Goal: Task Accomplishment & Management: Manage account settings

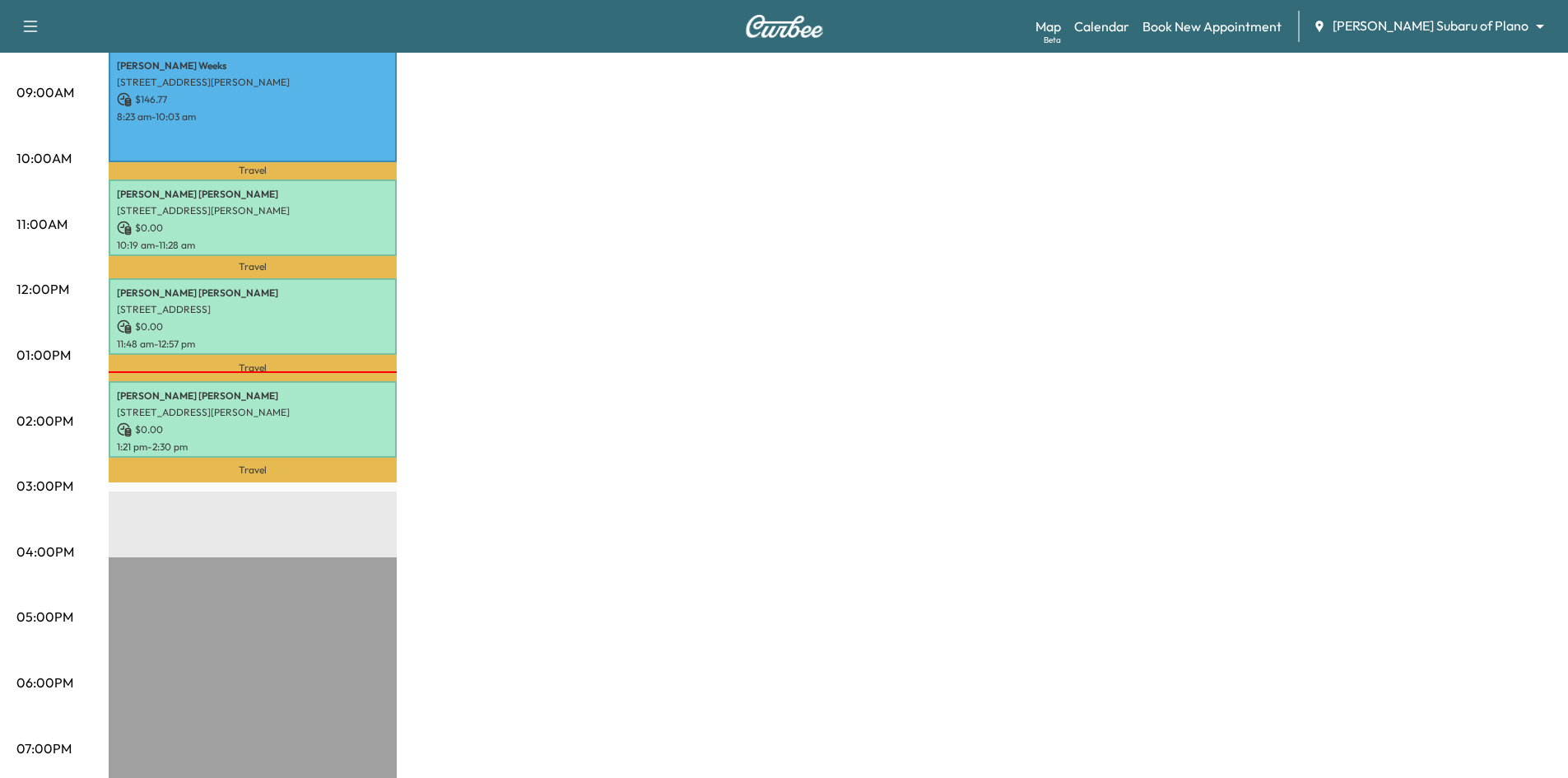
scroll to position [494, 0]
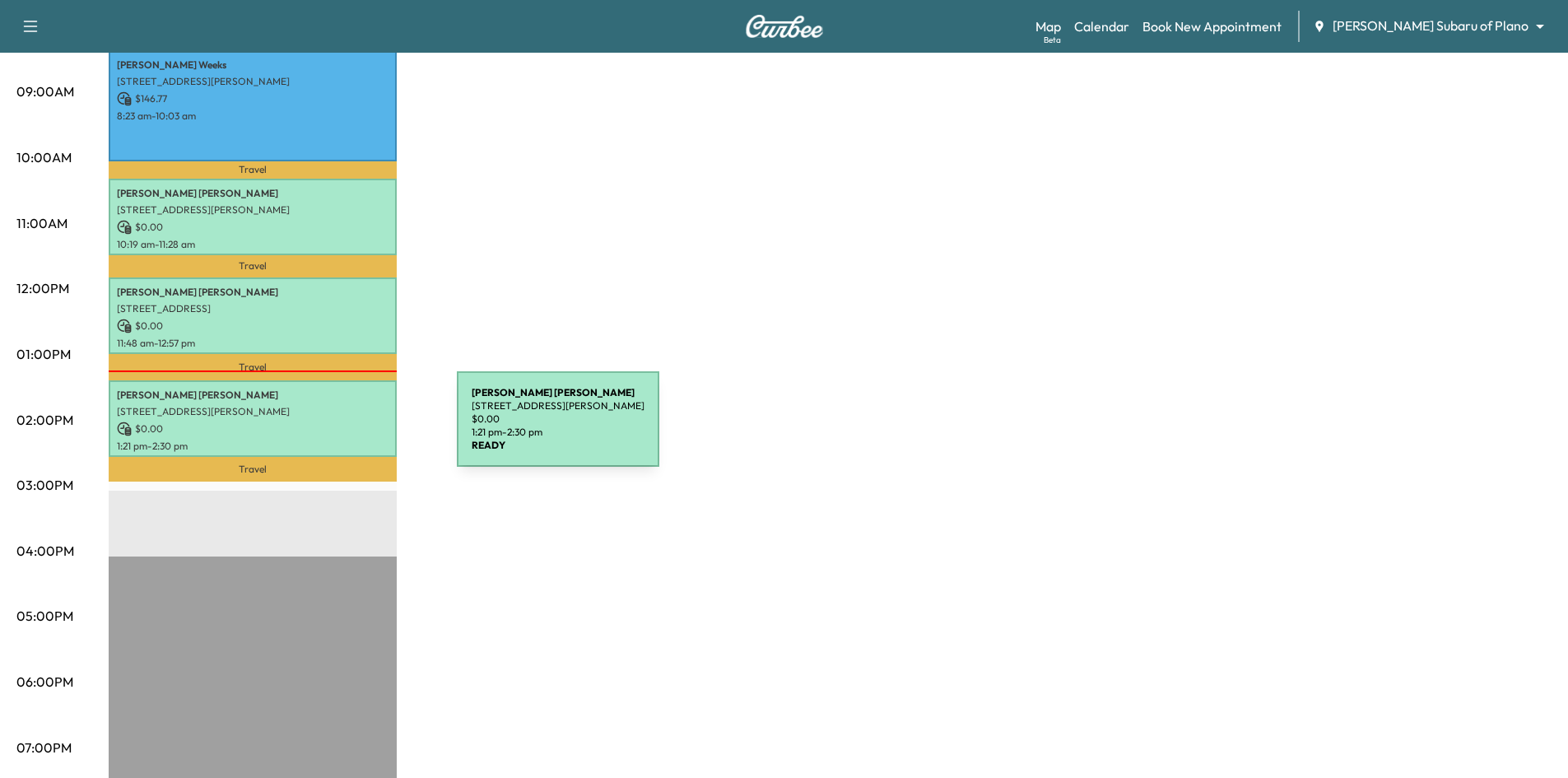
click at [333, 429] on p "$ 0.00" at bounding box center [253, 429] width 272 height 15
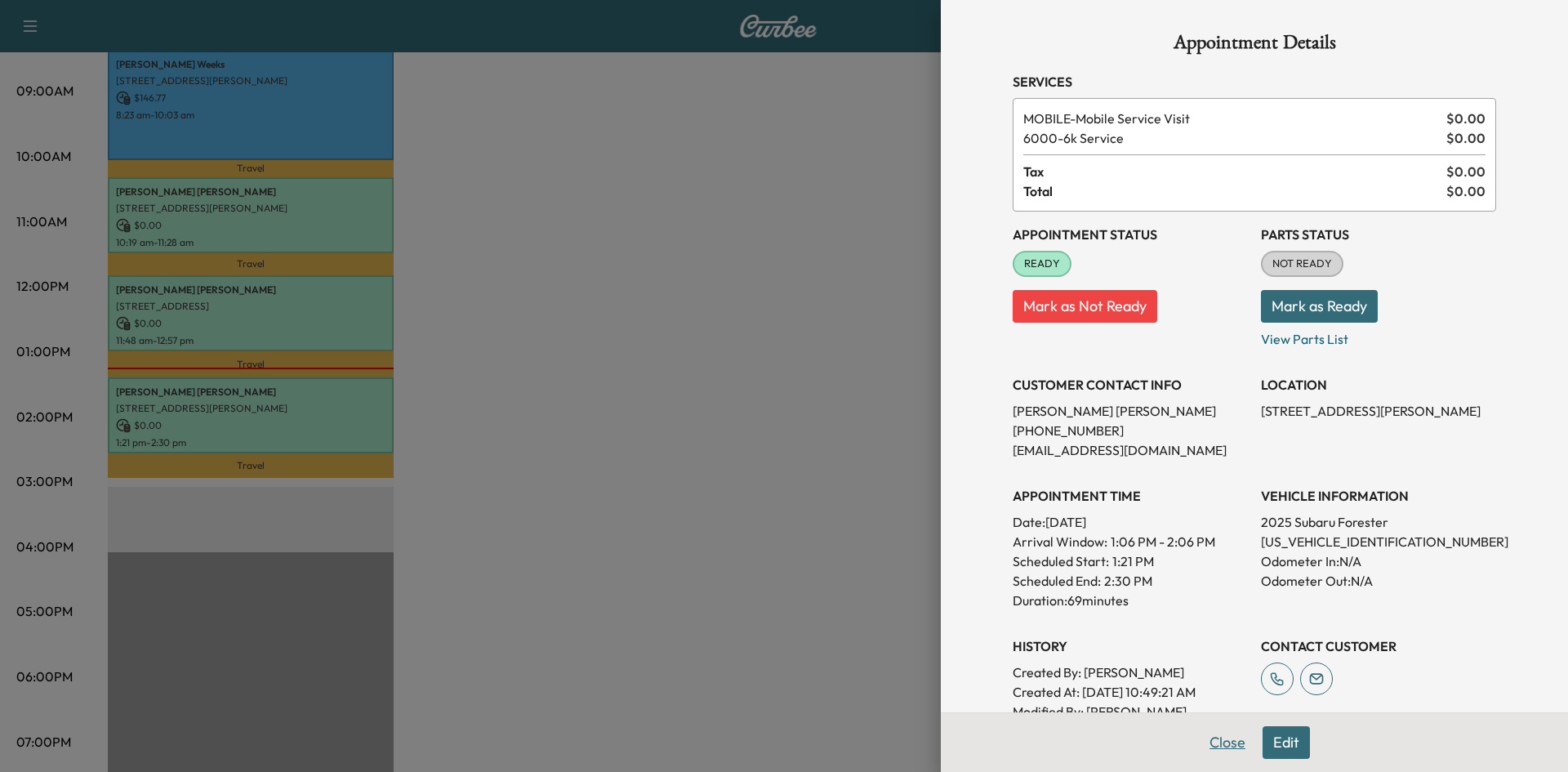
click at [1220, 746] on button "Close" at bounding box center [1227, 742] width 57 height 32
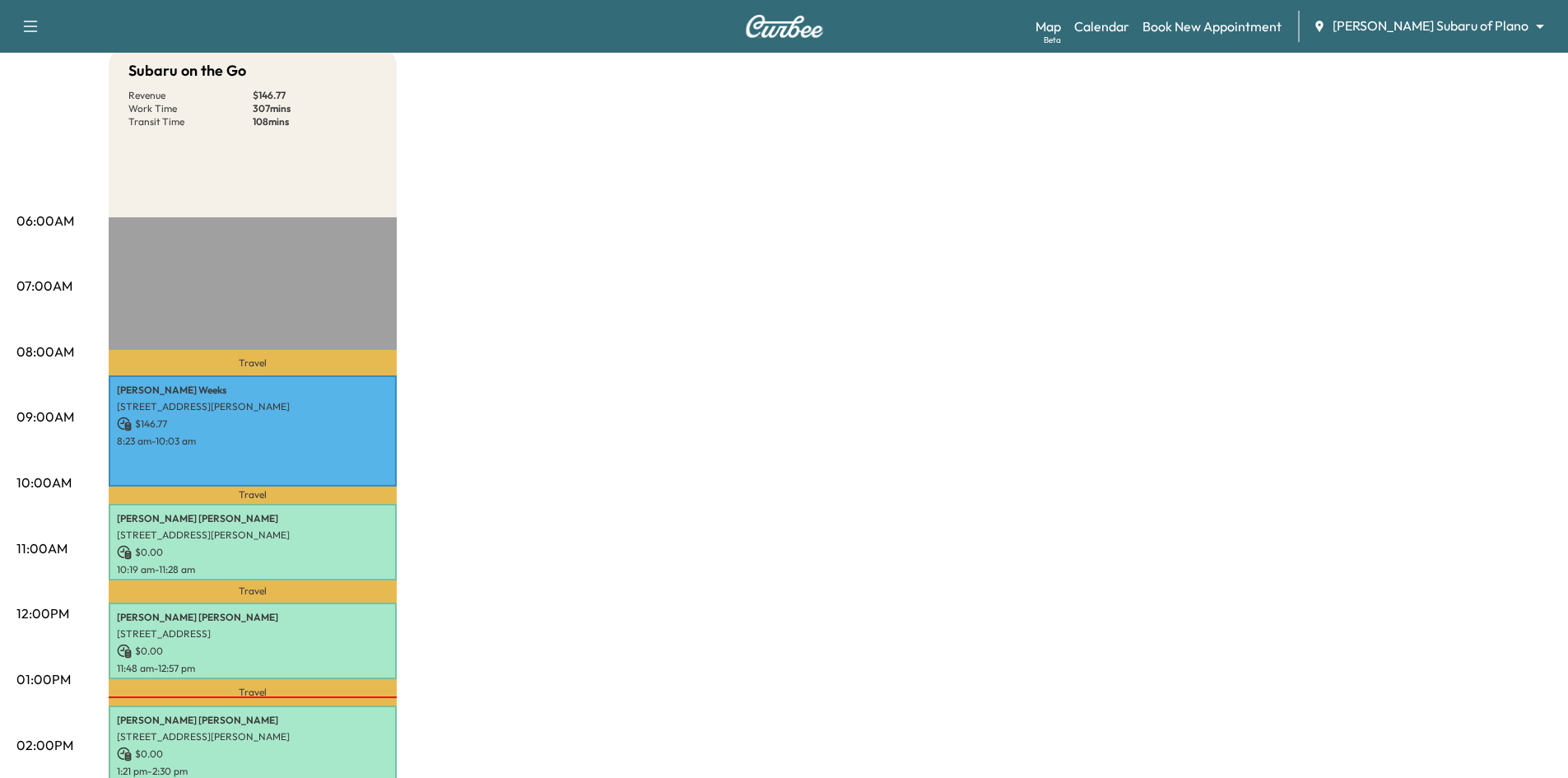
scroll to position [0, 0]
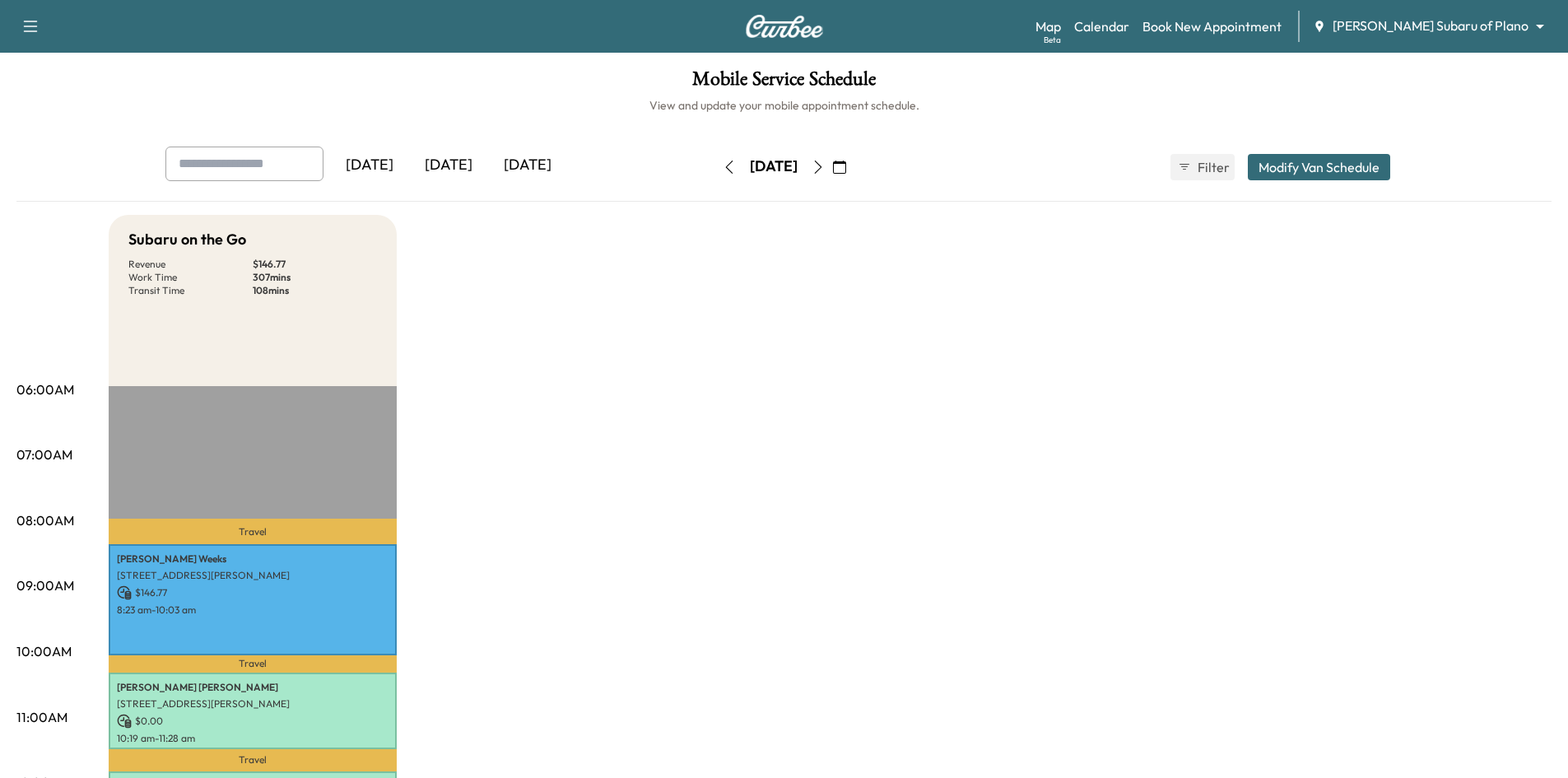
click at [550, 165] on div "[DATE]" at bounding box center [528, 165] width 79 height 38
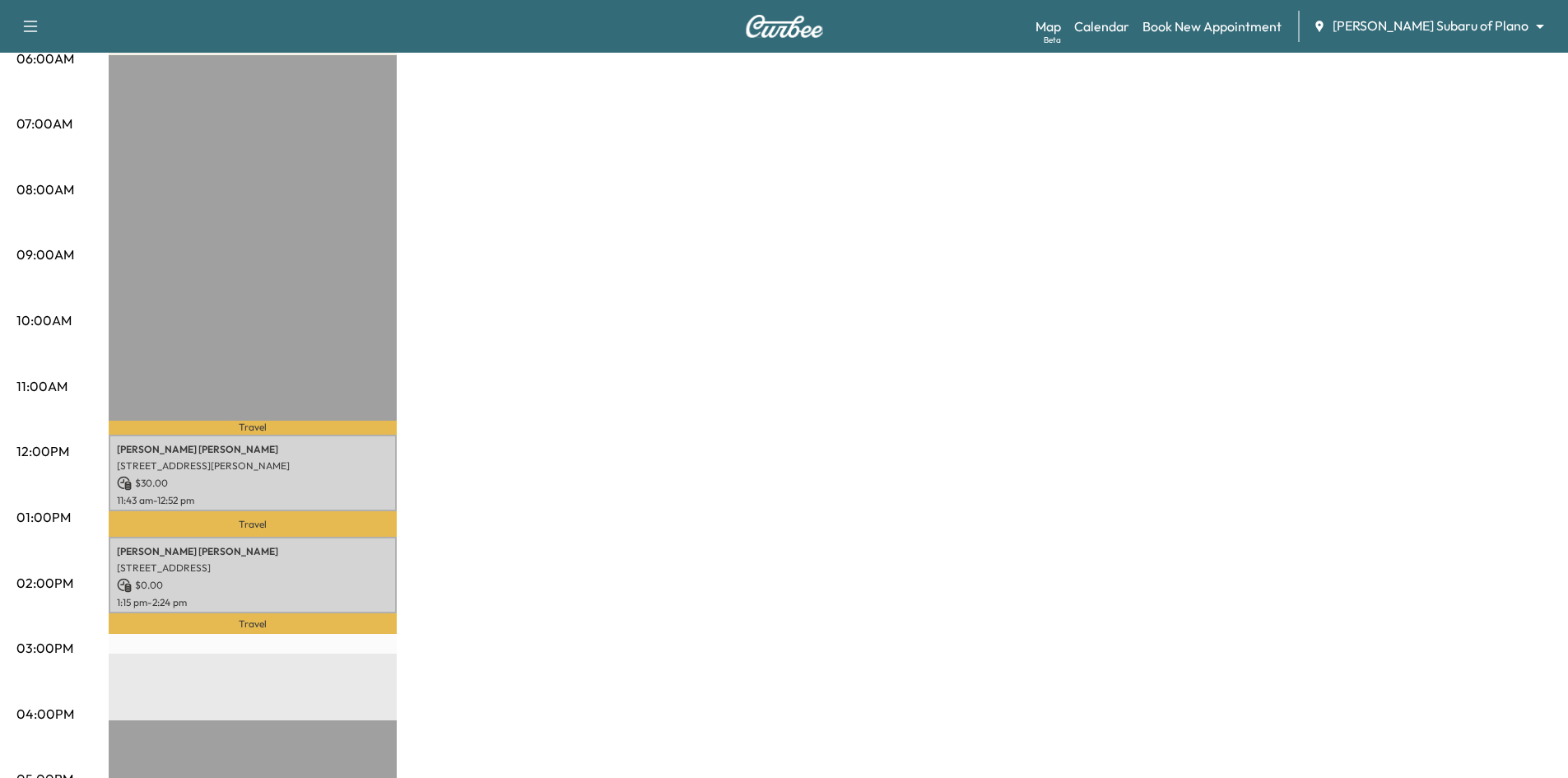
scroll to position [412, 0]
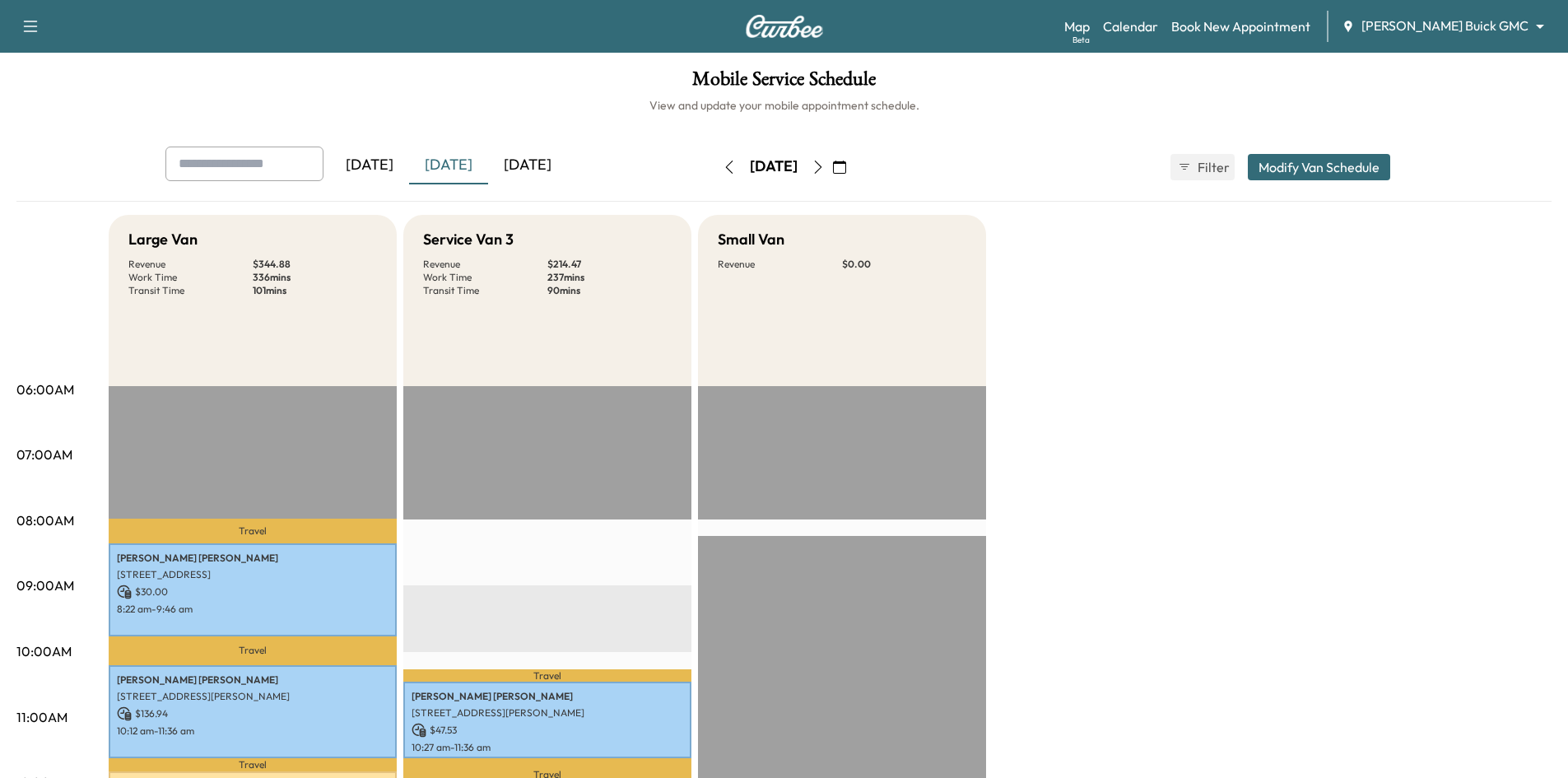
click at [541, 167] on div "[DATE]" at bounding box center [528, 165] width 79 height 38
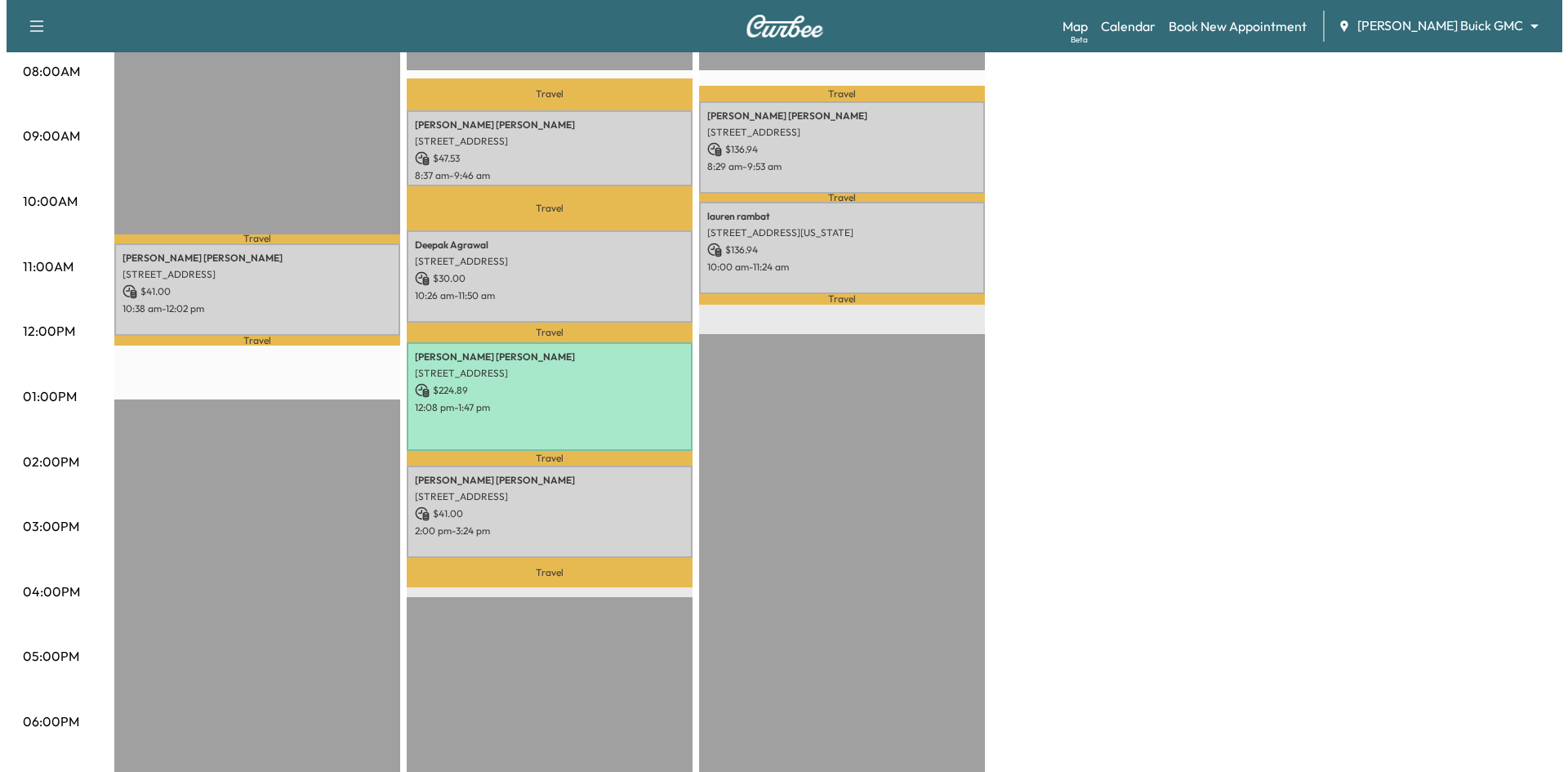
scroll to position [409, 0]
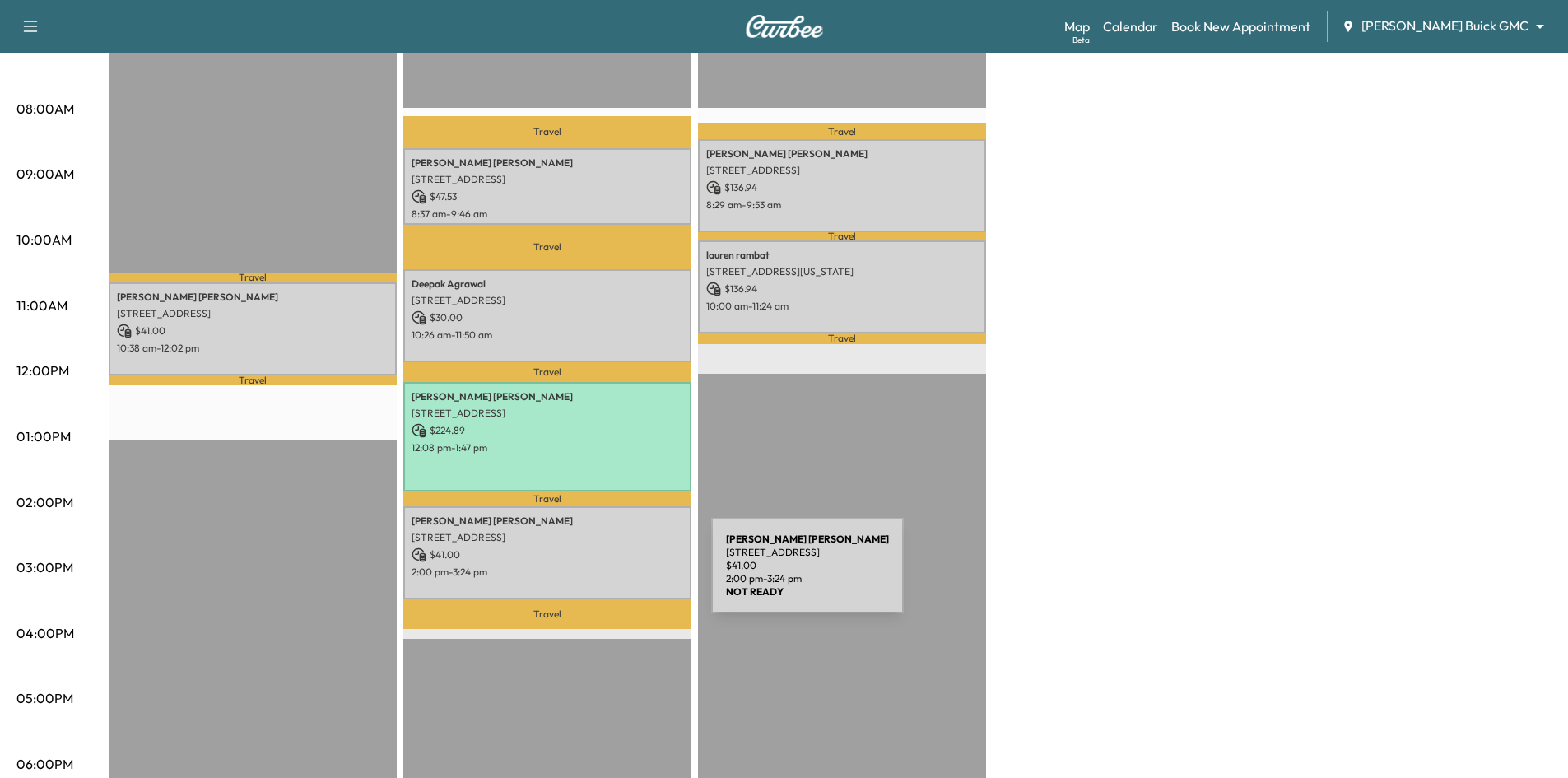
click at [589, 574] on div "Vanessa Robles 1428 BIRD CHERRY LN, PROSPER, TX 75078, USA $ 41.00 2:00 pm - 3:…" at bounding box center [547, 552] width 288 height 93
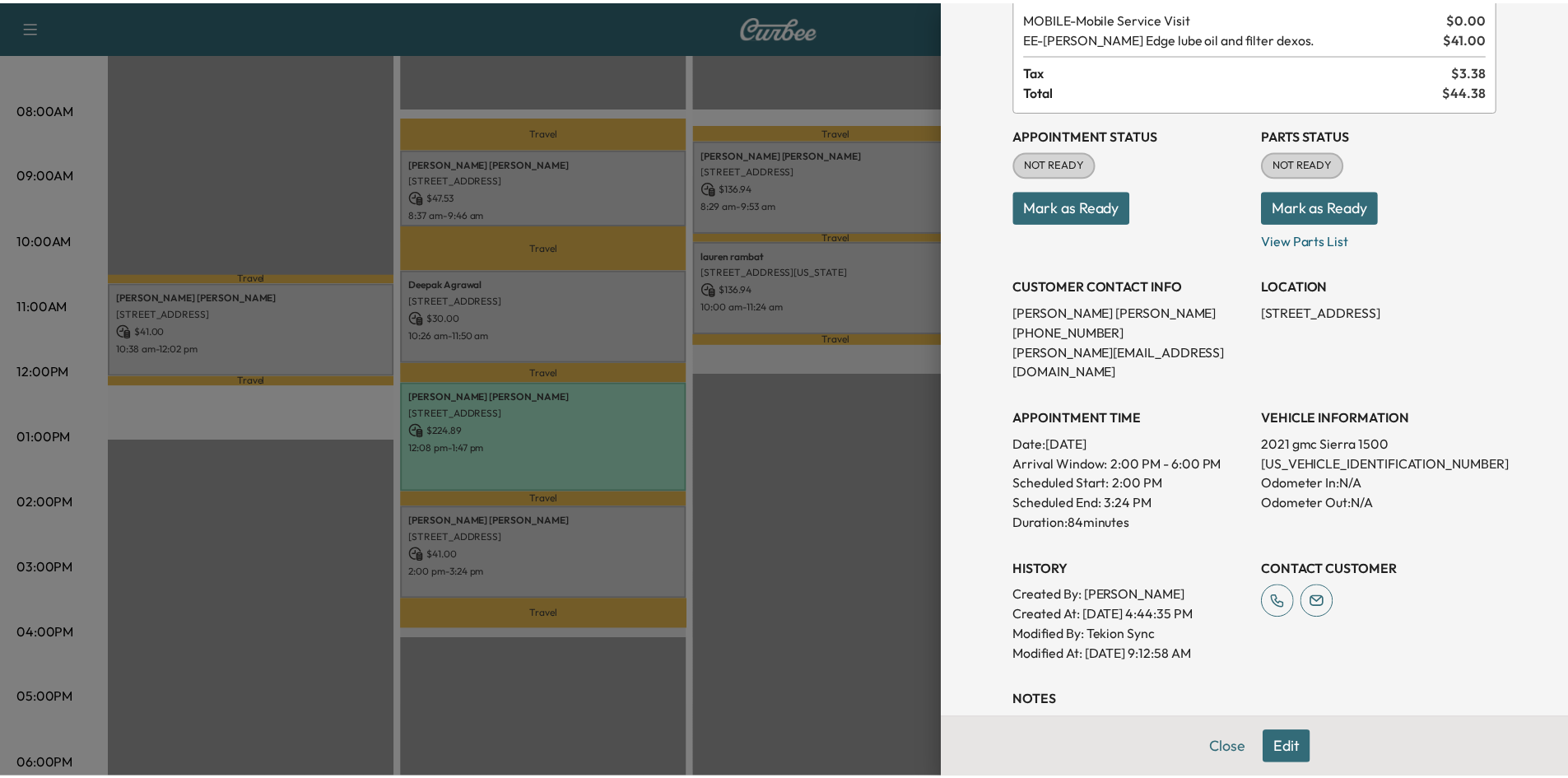
scroll to position [0, 0]
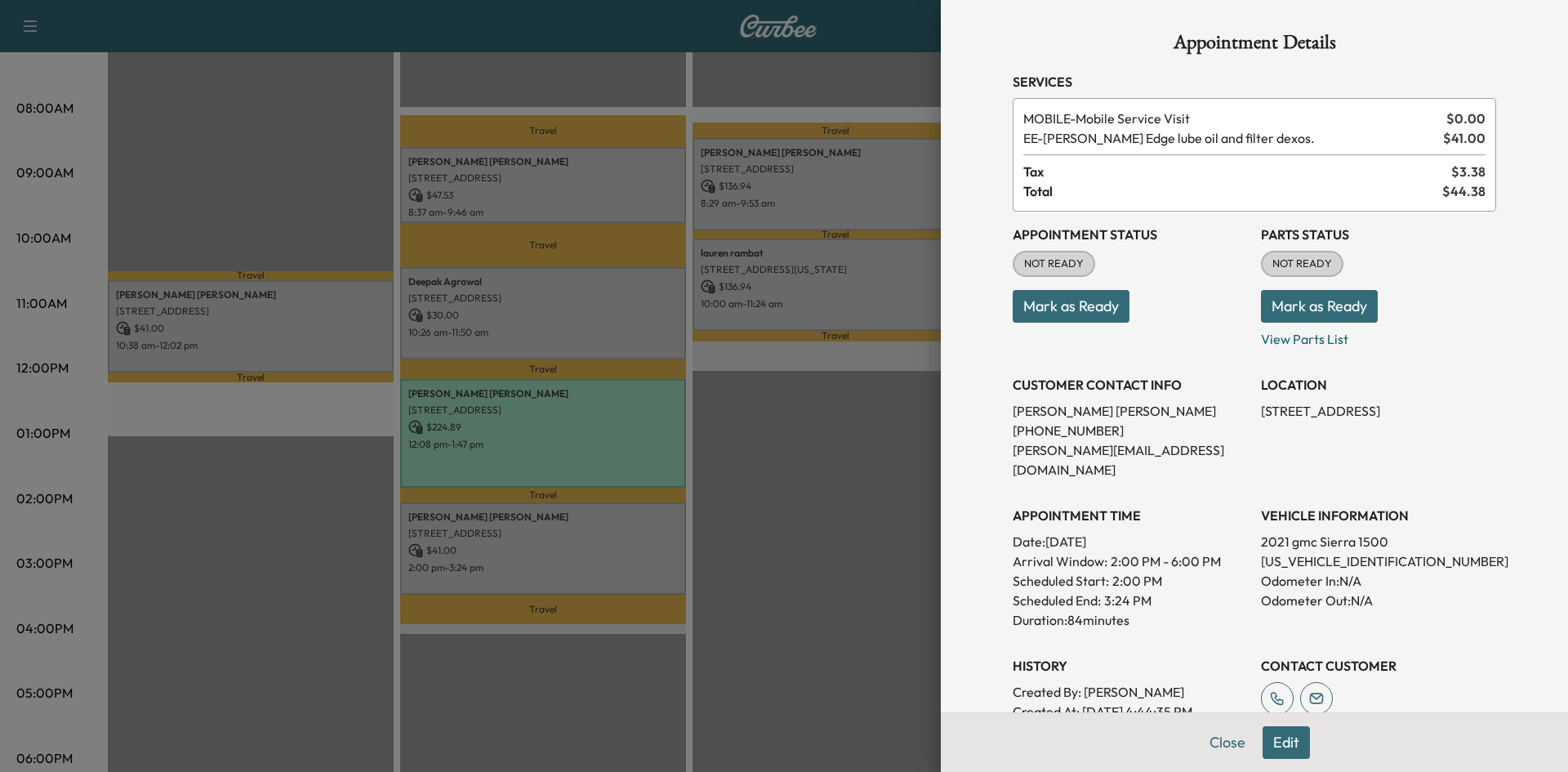
click at [282, 149] on div at bounding box center [784, 386] width 1568 height 772
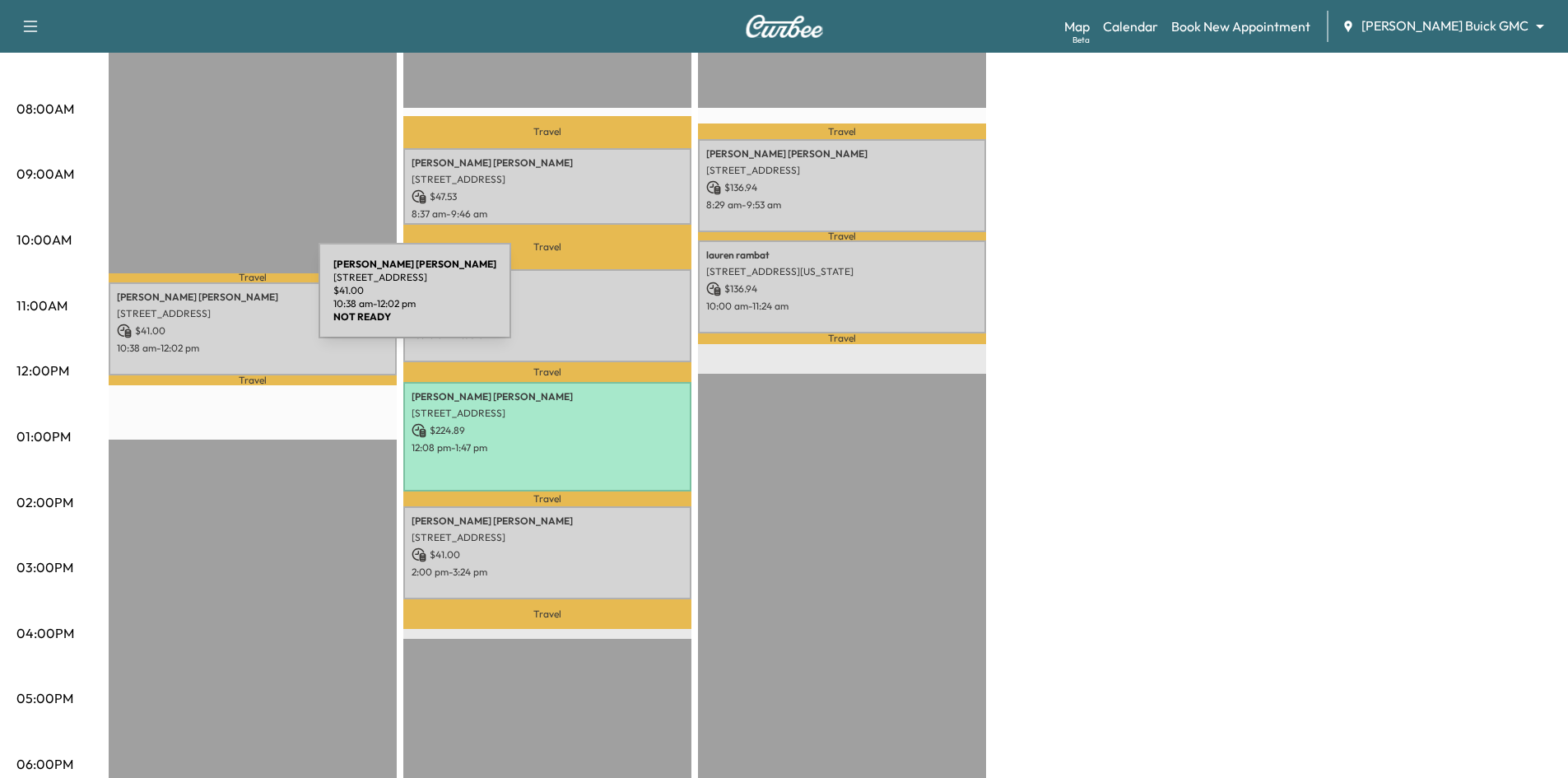
click at [195, 301] on div "Kenneth Russell 4017 Aladdin Drive, Plano, TX 75093, US $ 41.00 10:38 am - 12:0…" at bounding box center [252, 328] width 288 height 93
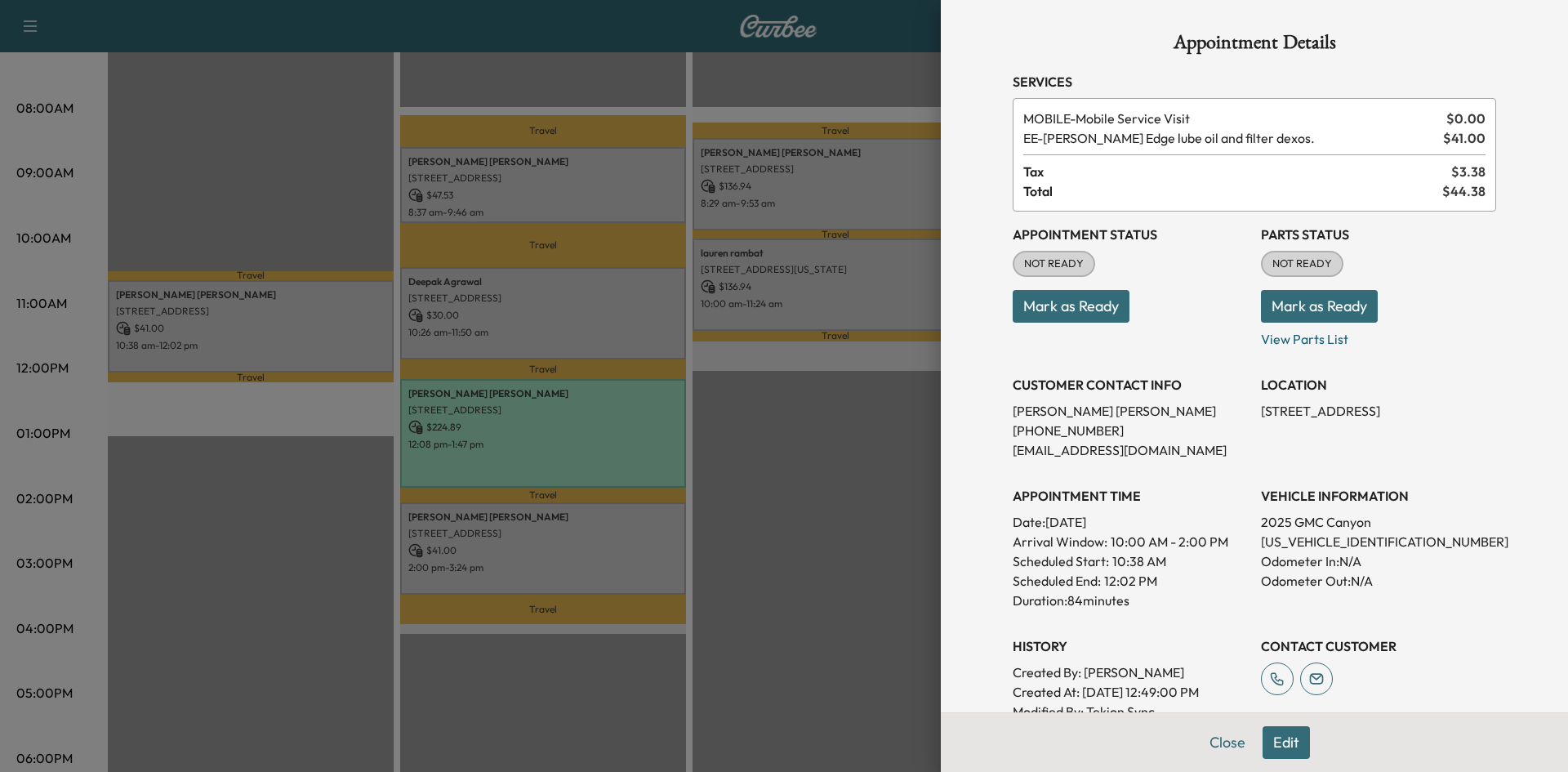
click at [1060, 313] on button "Mark as Ready" at bounding box center [1070, 305] width 116 height 32
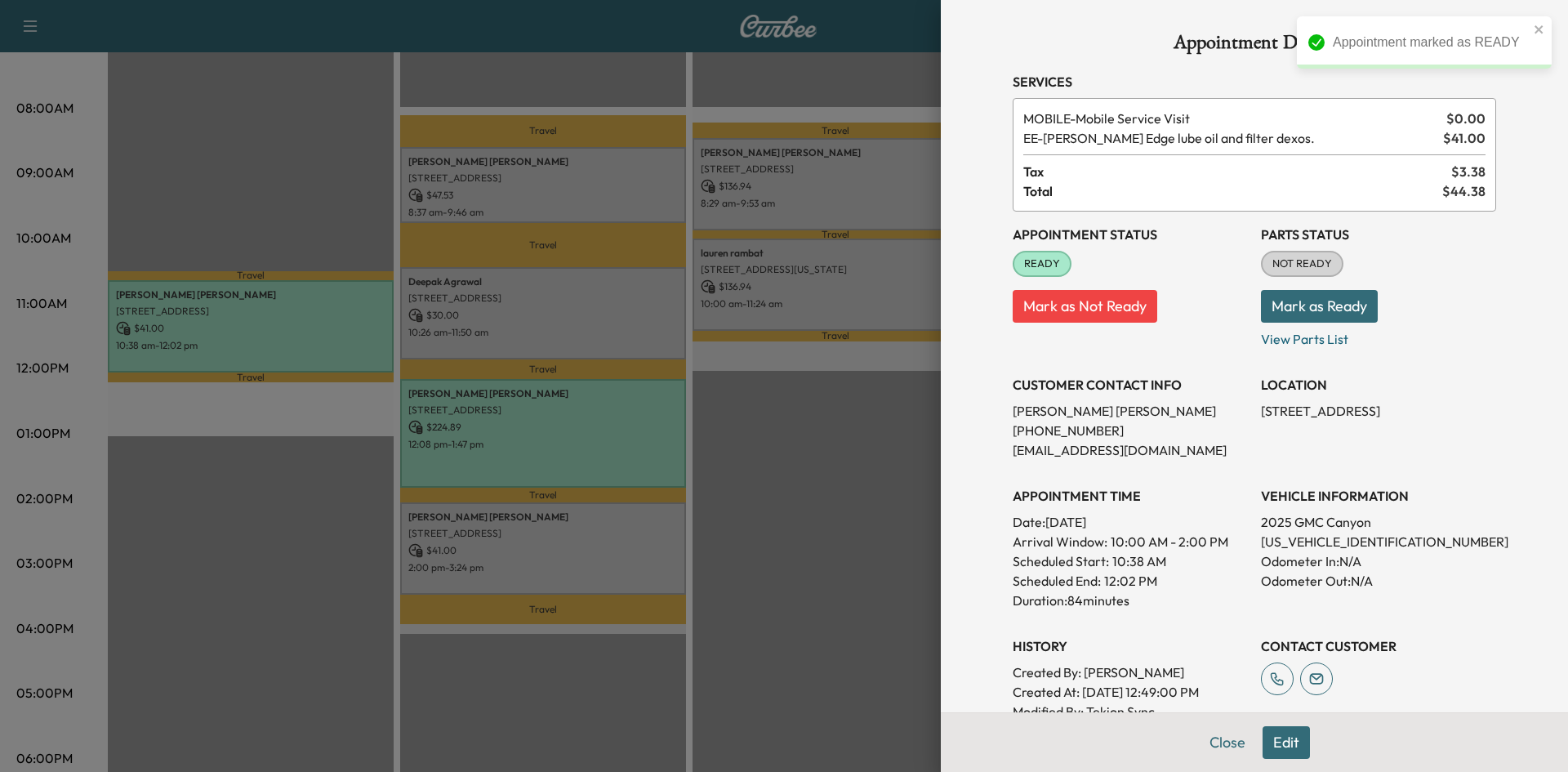
click at [597, 190] on div at bounding box center [784, 386] width 1568 height 772
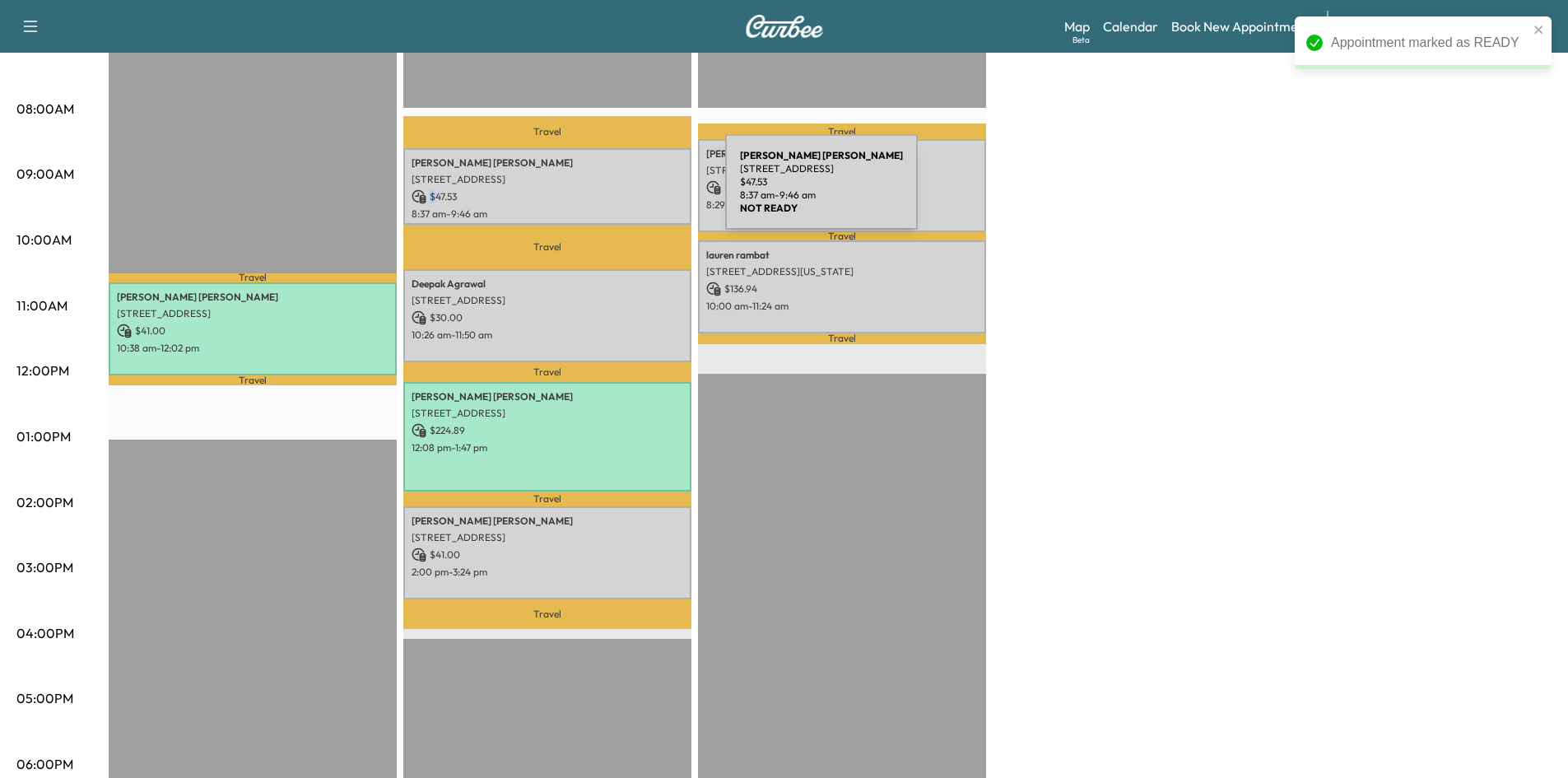
click at [601, 191] on p "$ 47.53" at bounding box center [548, 197] width 272 height 15
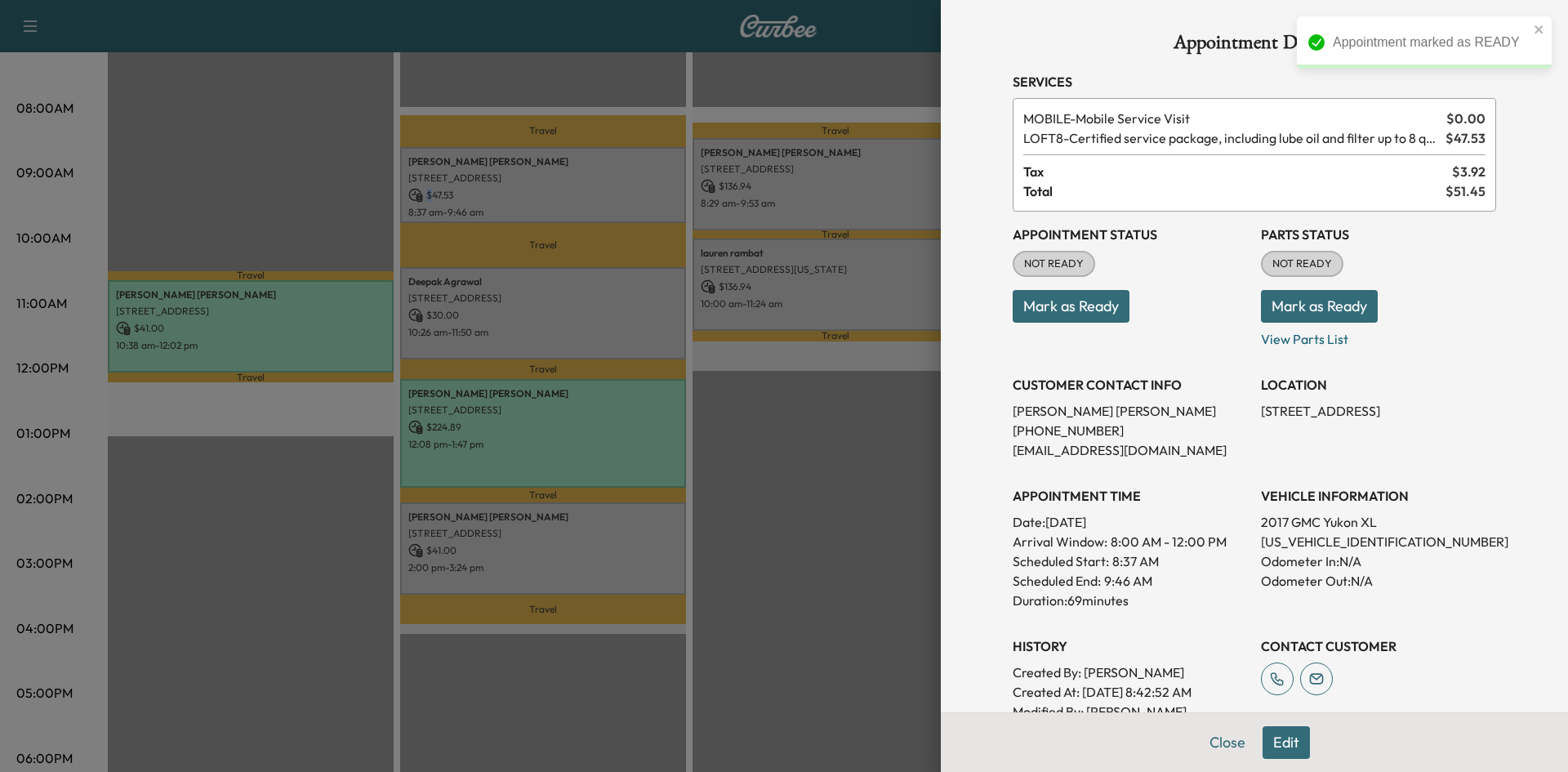
click at [1116, 312] on button "Mark as Ready" at bounding box center [1070, 305] width 116 height 32
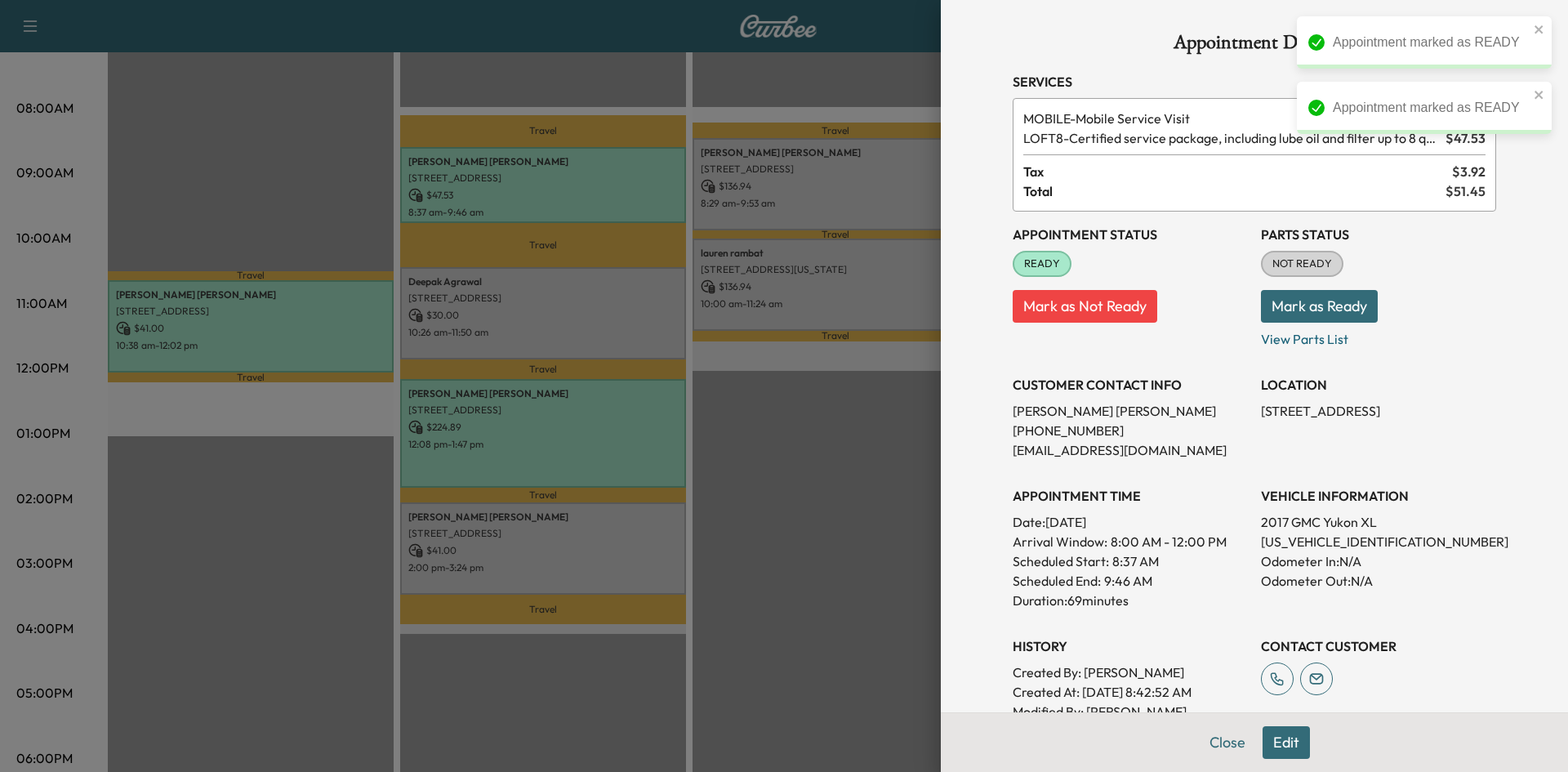
click at [600, 319] on div at bounding box center [784, 386] width 1568 height 772
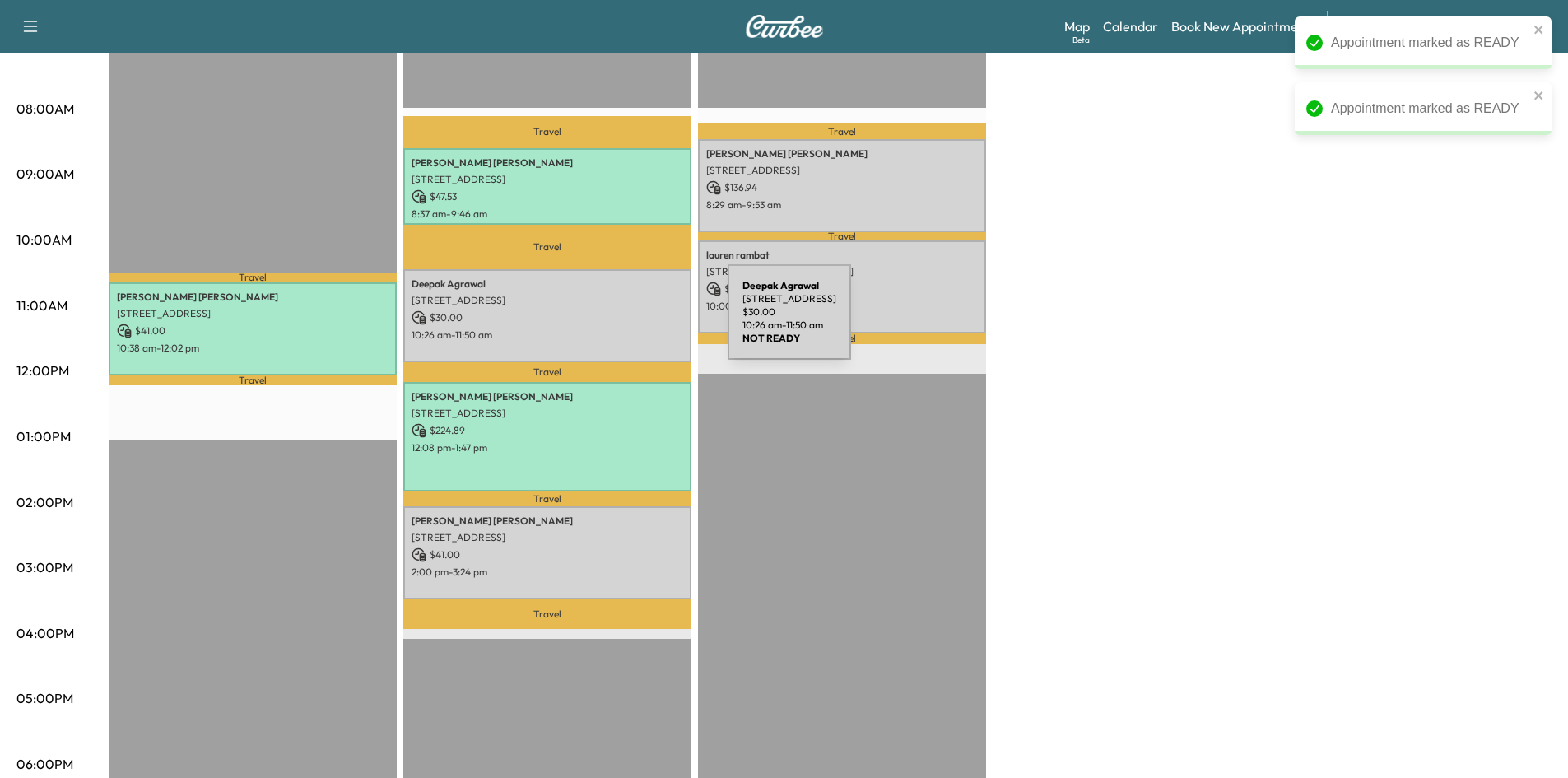
click at [604, 322] on div "Deepak Agrawal 2101 Perth Dr, Celina, TX 75009, USA $ 30.00 10:26 am - 11:50 am" at bounding box center [547, 315] width 288 height 93
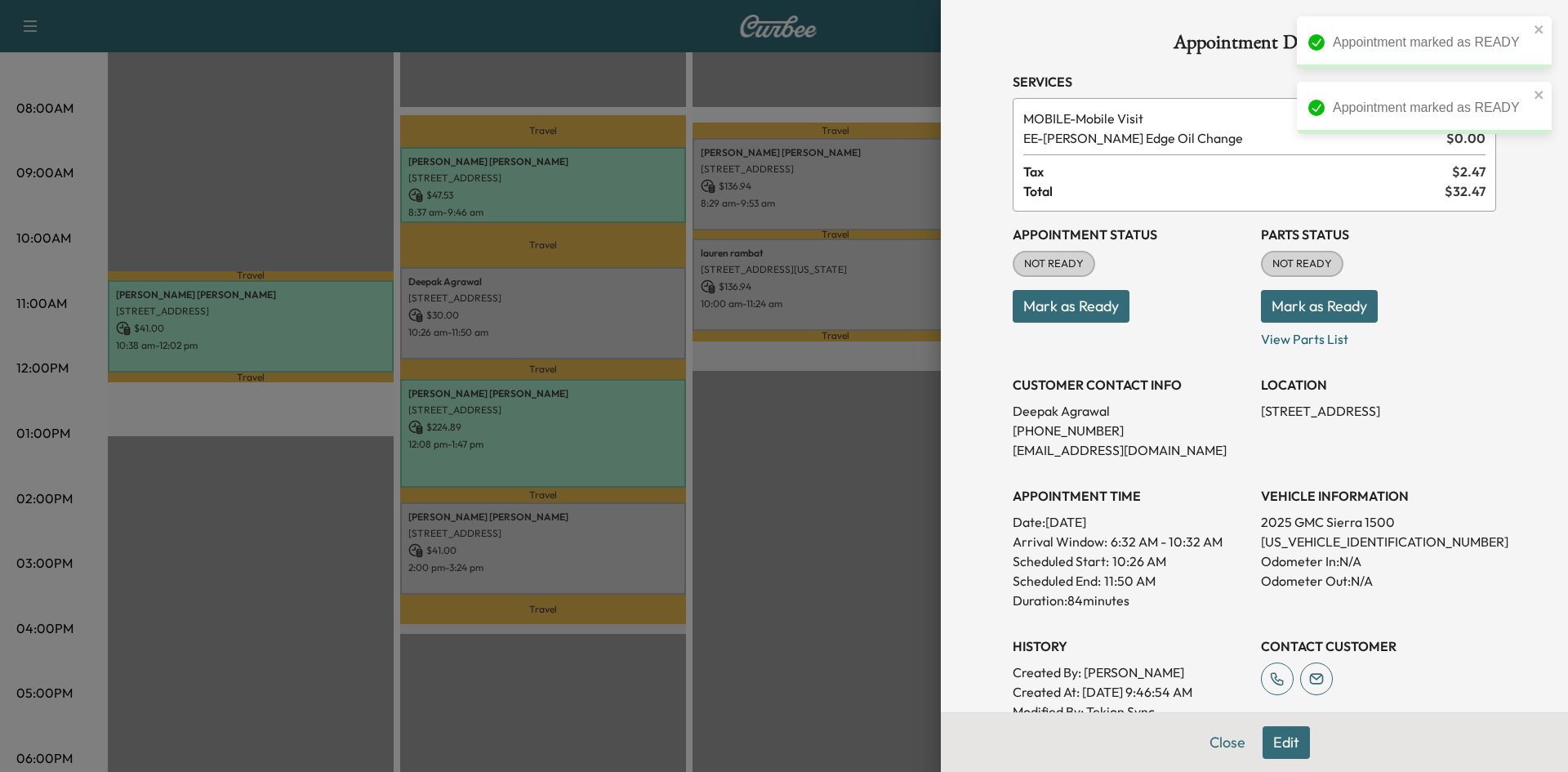
click at [1061, 314] on button "Mark as Ready" at bounding box center [1070, 305] width 116 height 32
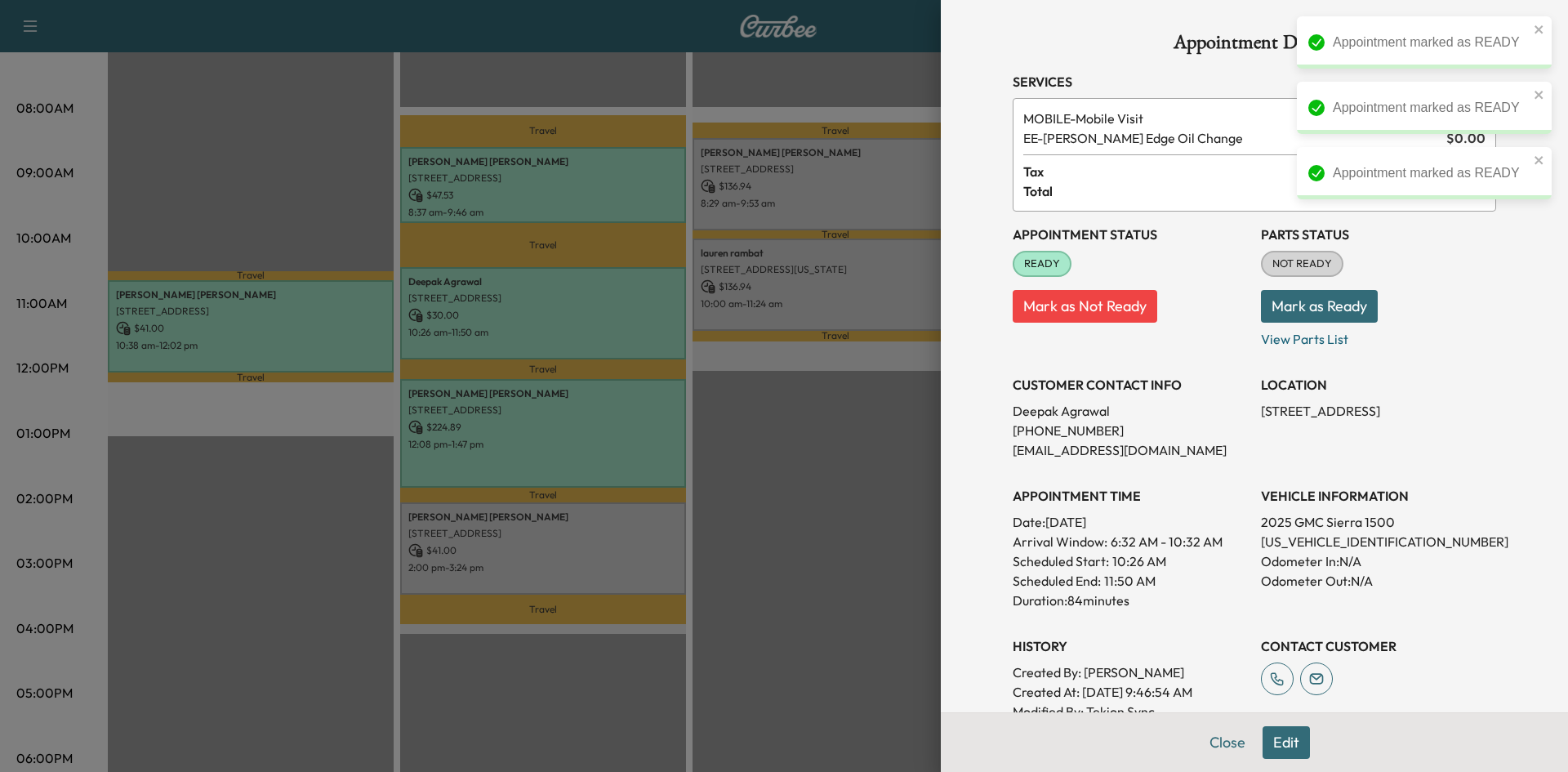
click at [618, 451] on div at bounding box center [784, 386] width 1568 height 772
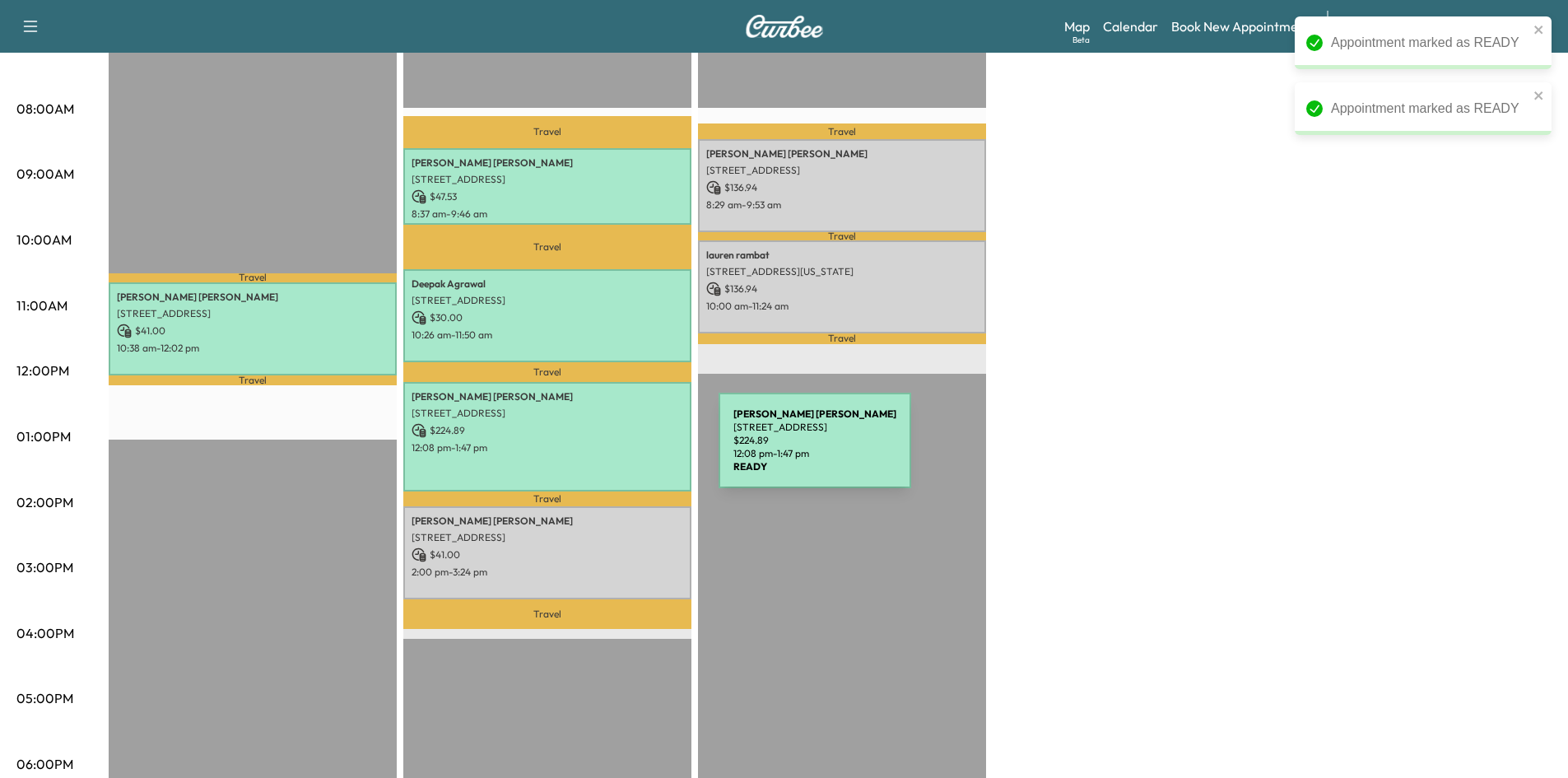
click at [595, 451] on div "Sean Hardy 2180 Ivywood Ln, Prosper, TX 75078, USA $ 224.89 12:08 pm - 1:47 pm" at bounding box center [547, 437] width 288 height 109
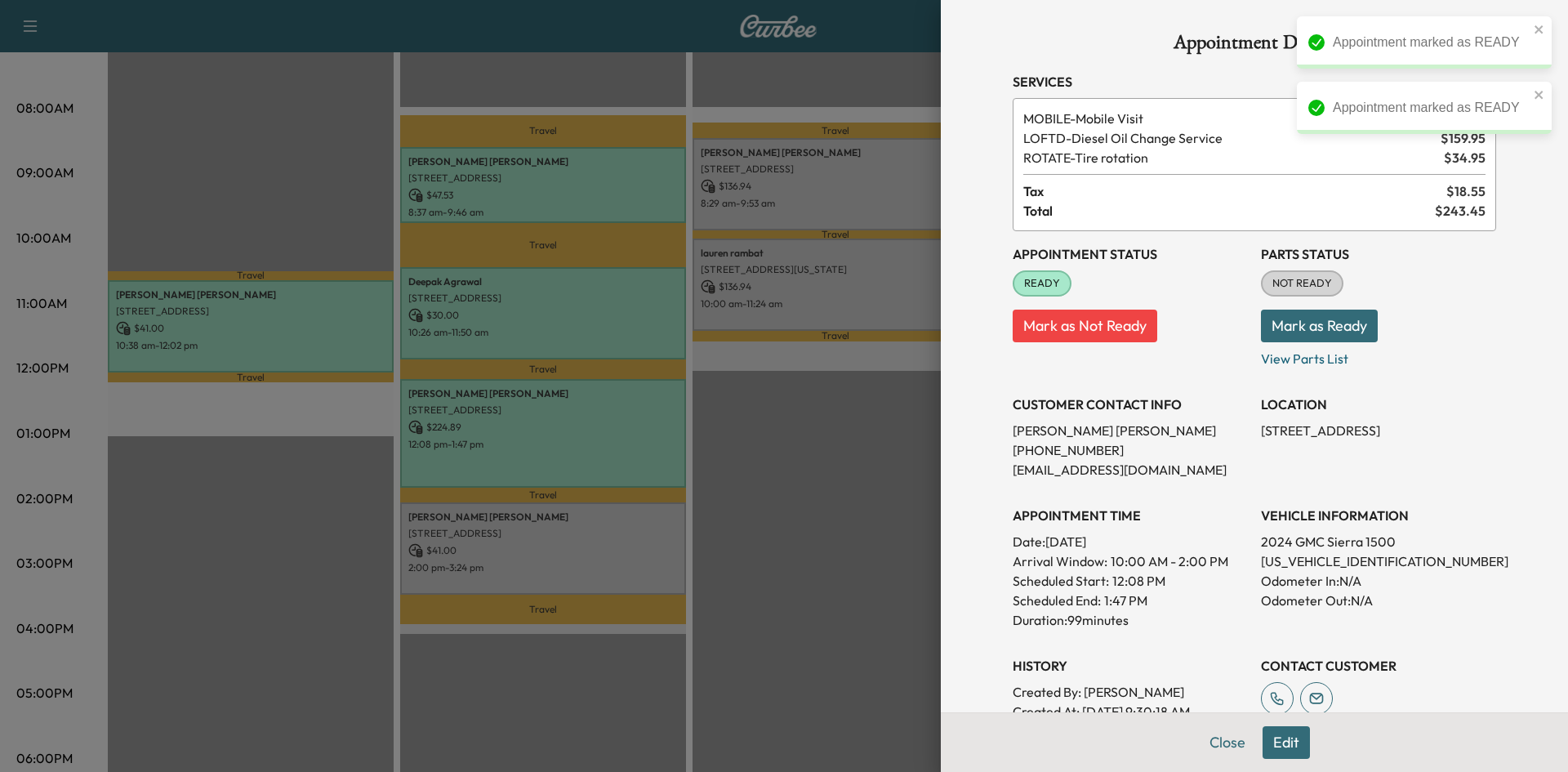
click at [1109, 332] on button "Mark as Not Ready" at bounding box center [1084, 326] width 144 height 32
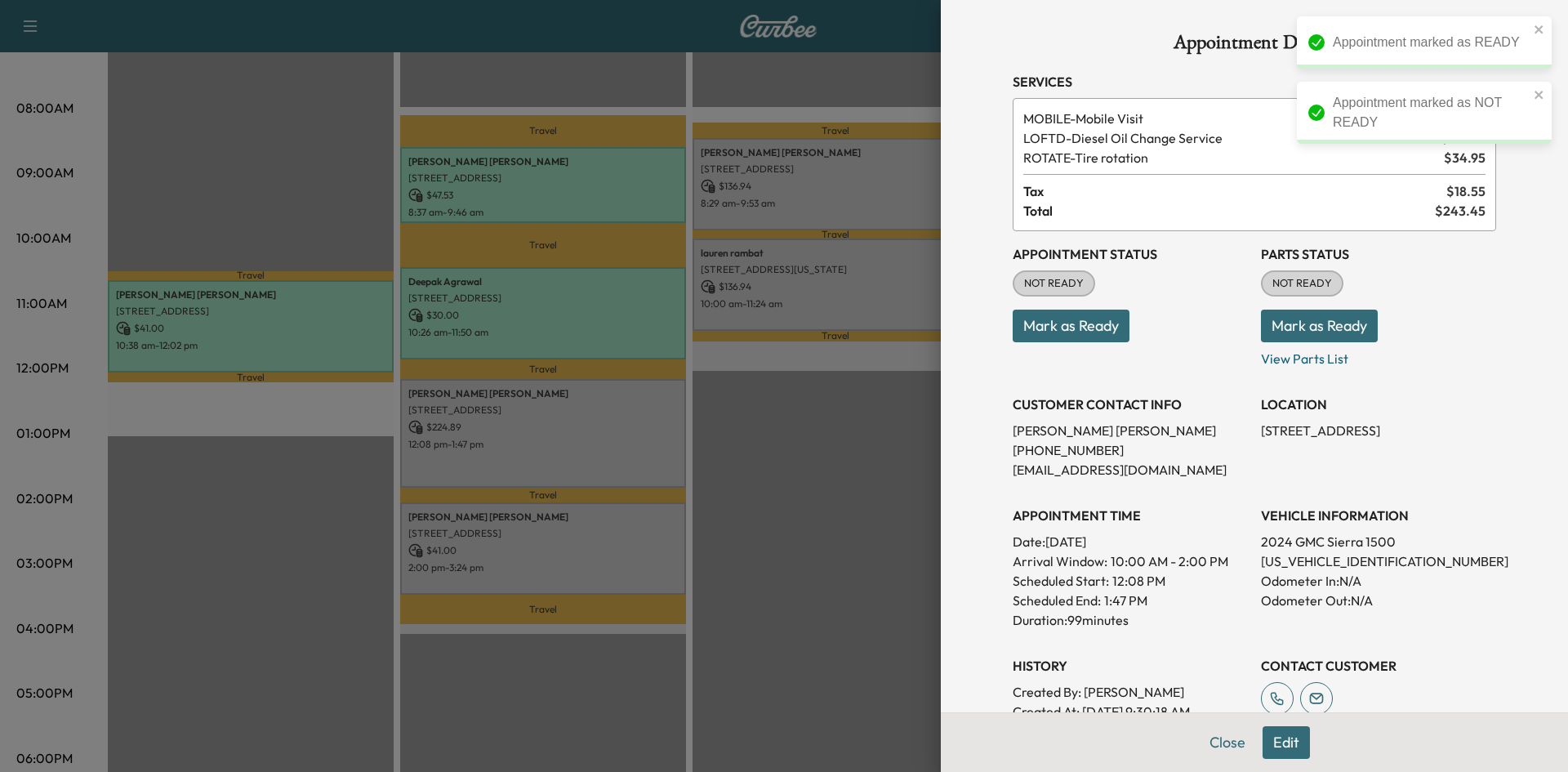
click at [1109, 332] on button "Mark as Ready" at bounding box center [1070, 326] width 116 height 32
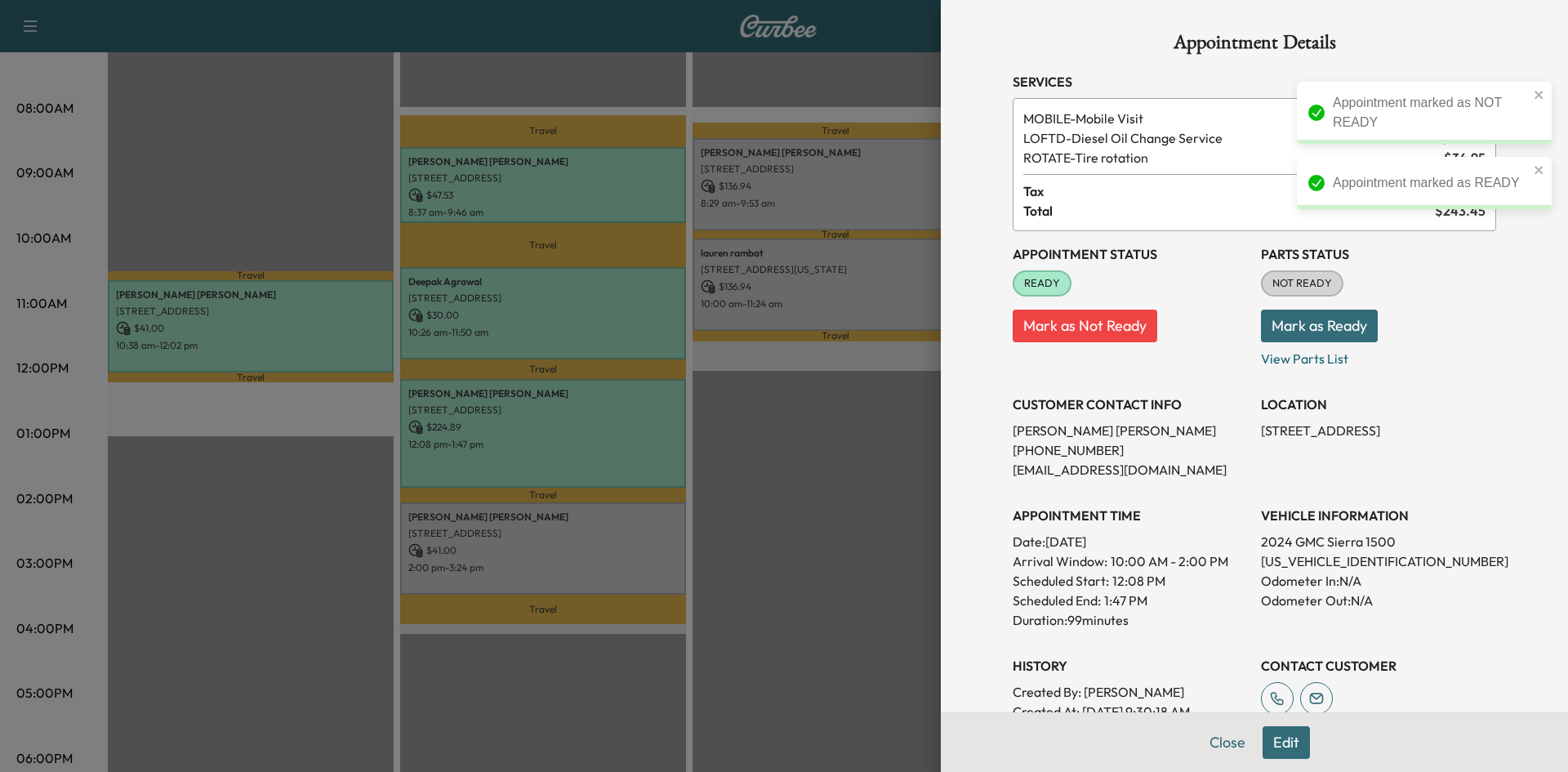
drag, startPoint x: 626, startPoint y: 547, endPoint x: 636, endPoint y: 545, distance: 10.2
click at [628, 547] on div at bounding box center [784, 386] width 1568 height 772
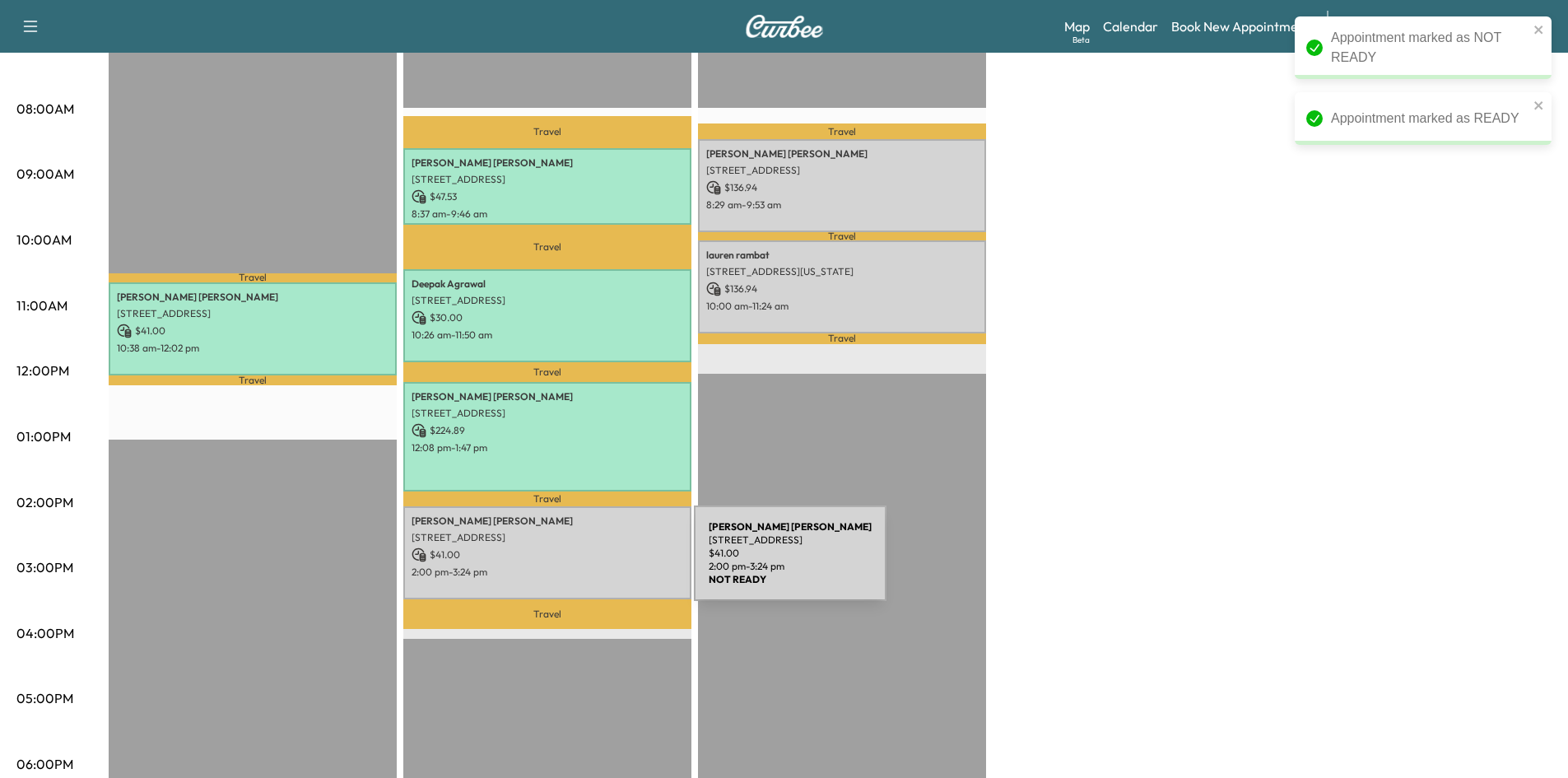
click at [571, 565] on p "2:00 pm - 3:24 pm" at bounding box center [548, 572] width 272 height 13
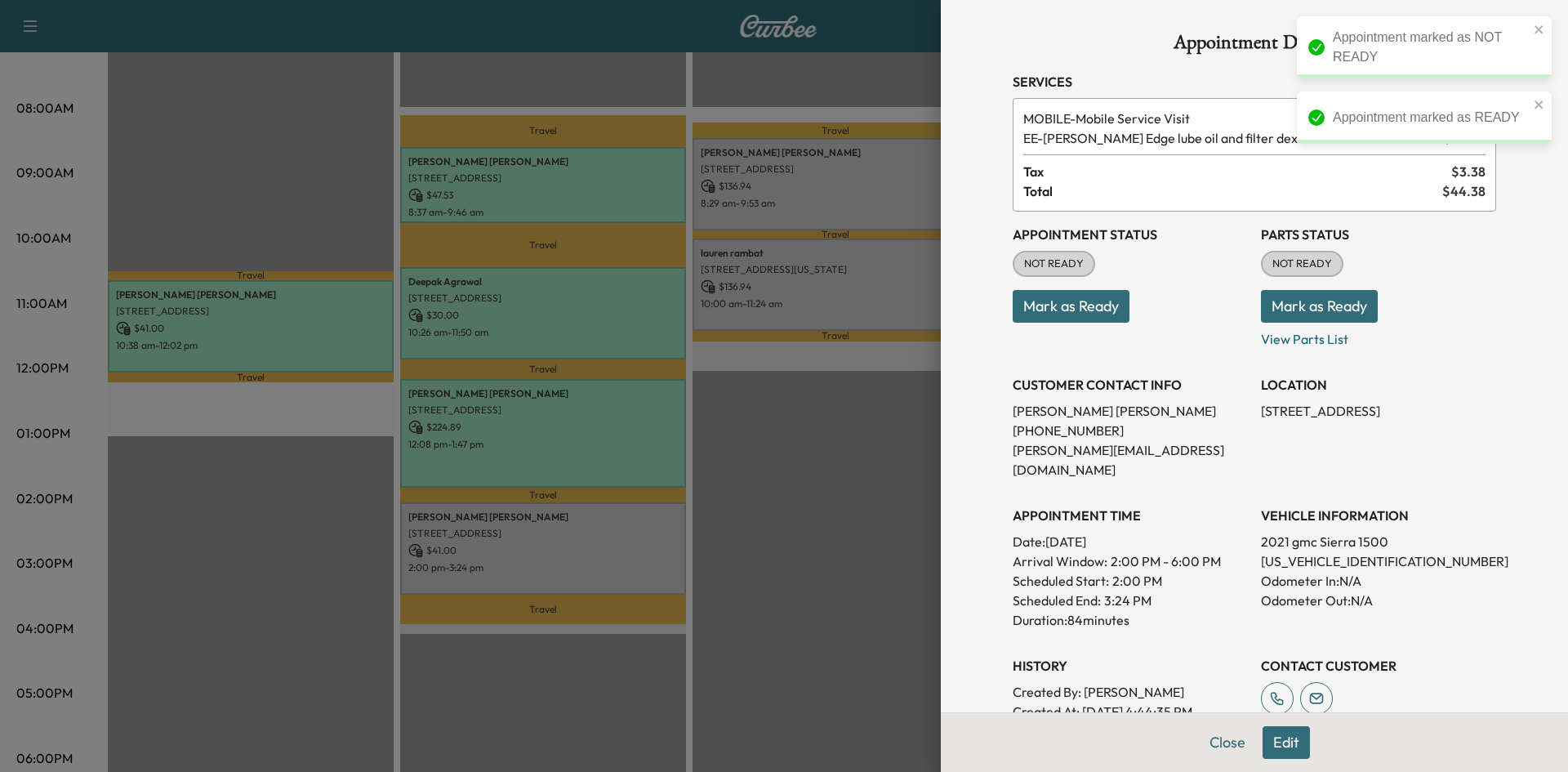
drag, startPoint x: 1093, startPoint y: 314, endPoint x: 1054, endPoint y: 316, distance: 39.1
click at [1091, 314] on button "Mark as Ready" at bounding box center [1070, 305] width 116 height 32
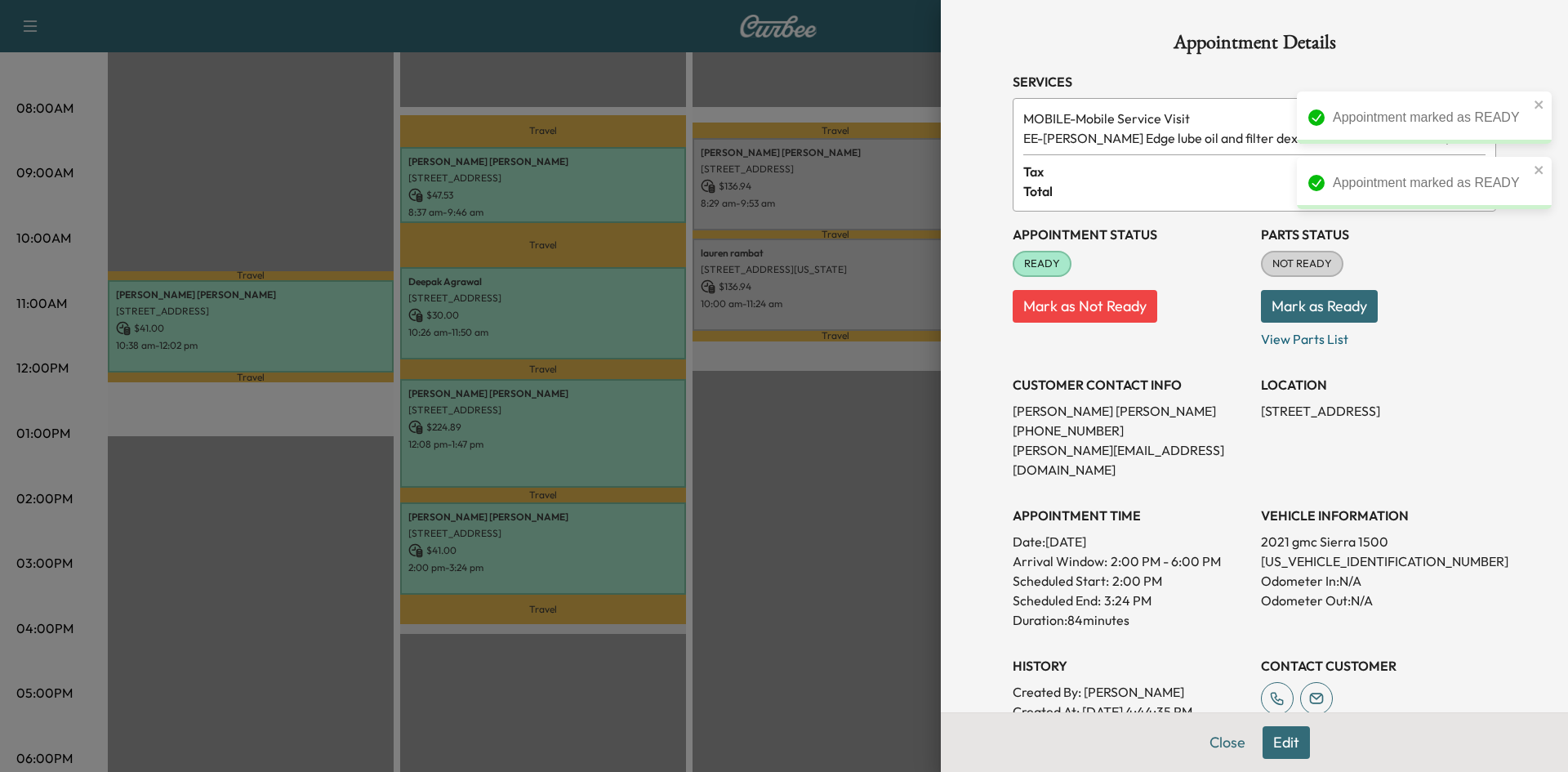
click at [872, 173] on div at bounding box center [784, 386] width 1568 height 772
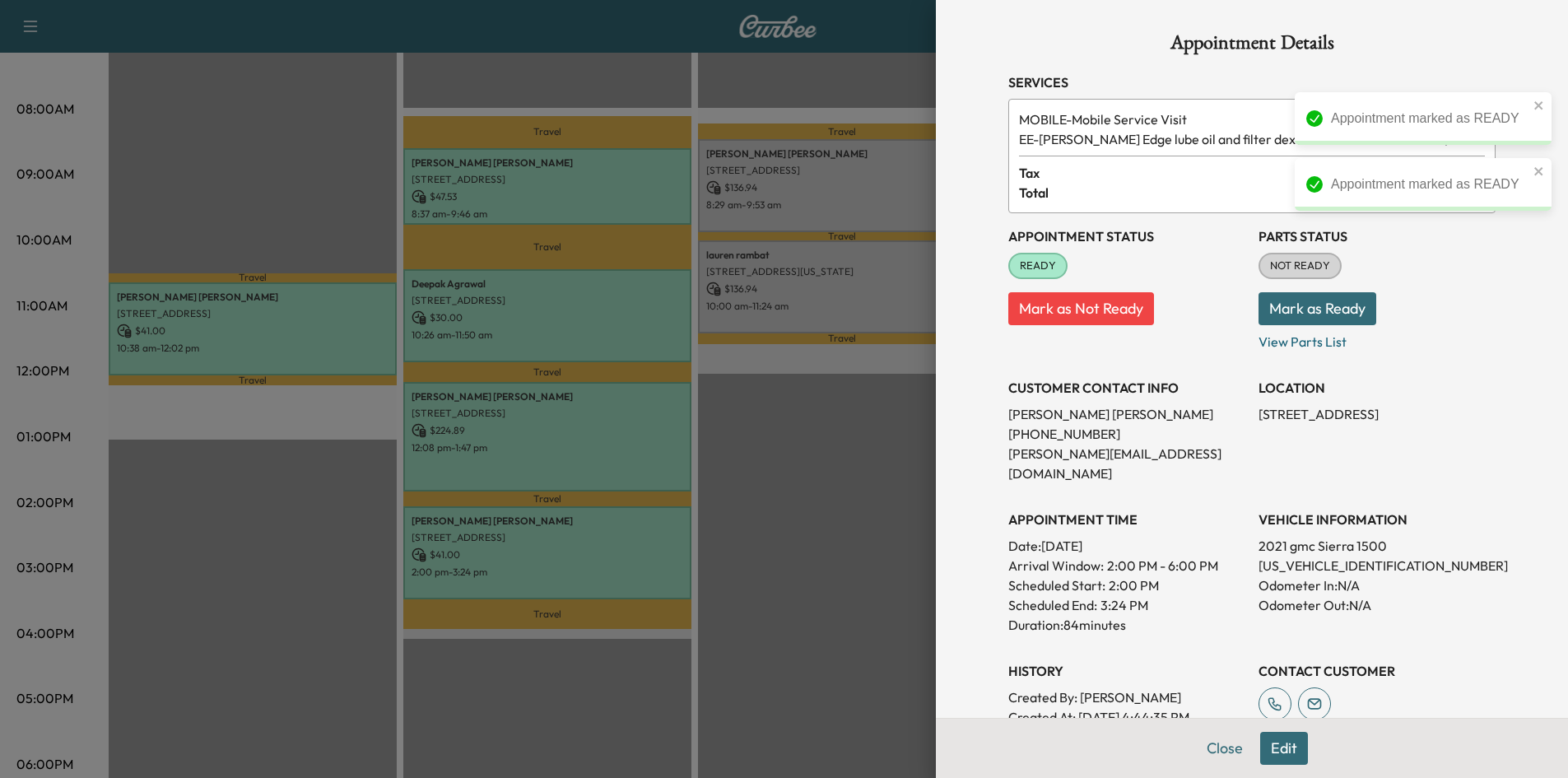
click at [878, 175] on p "1713 Eden Valley Lane, Plano, TX 75093, United States of America" at bounding box center [842, 170] width 272 height 13
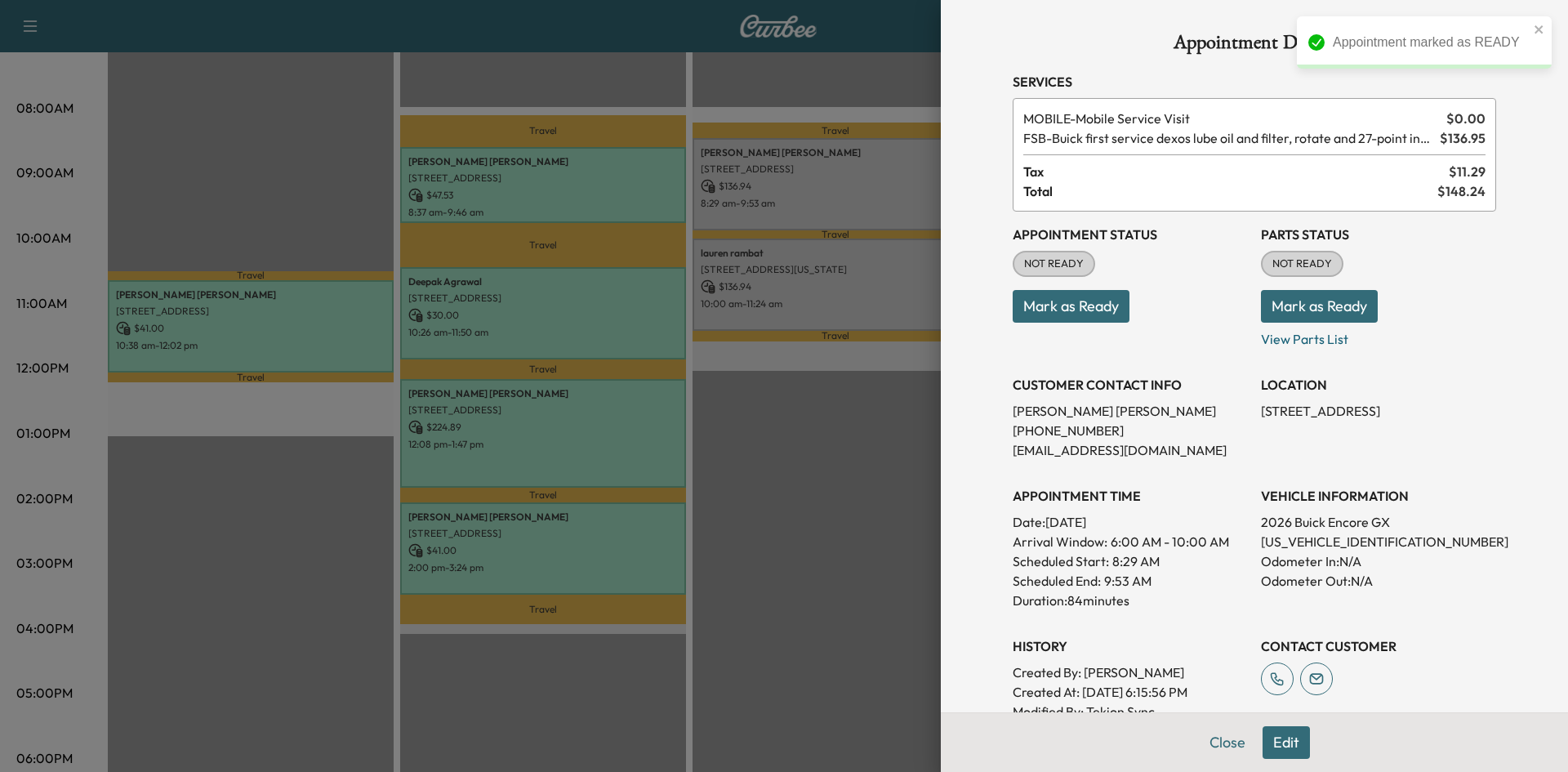
click at [1048, 315] on button "Mark as Ready" at bounding box center [1070, 305] width 116 height 32
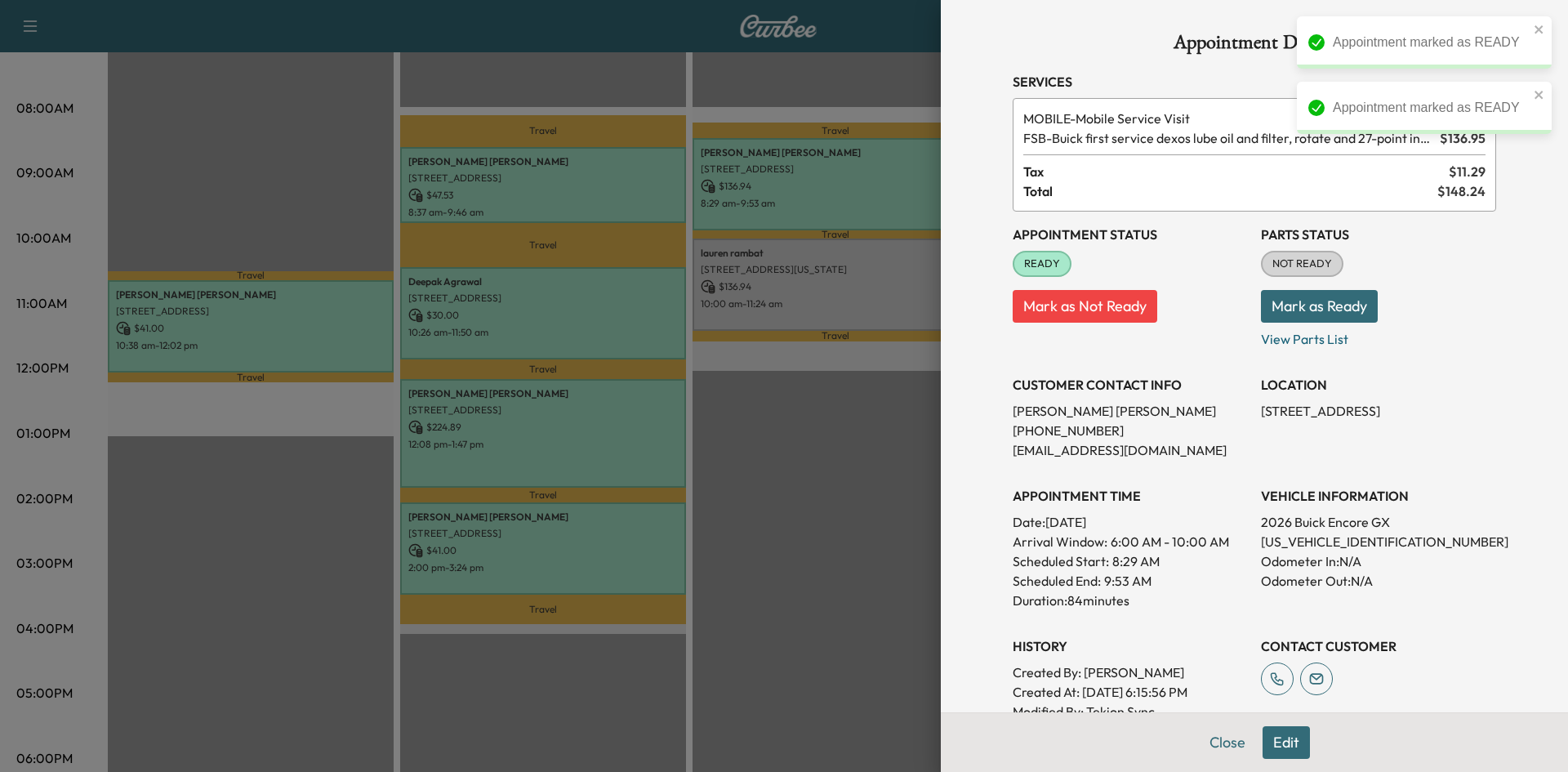
click at [876, 291] on div at bounding box center [784, 386] width 1568 height 772
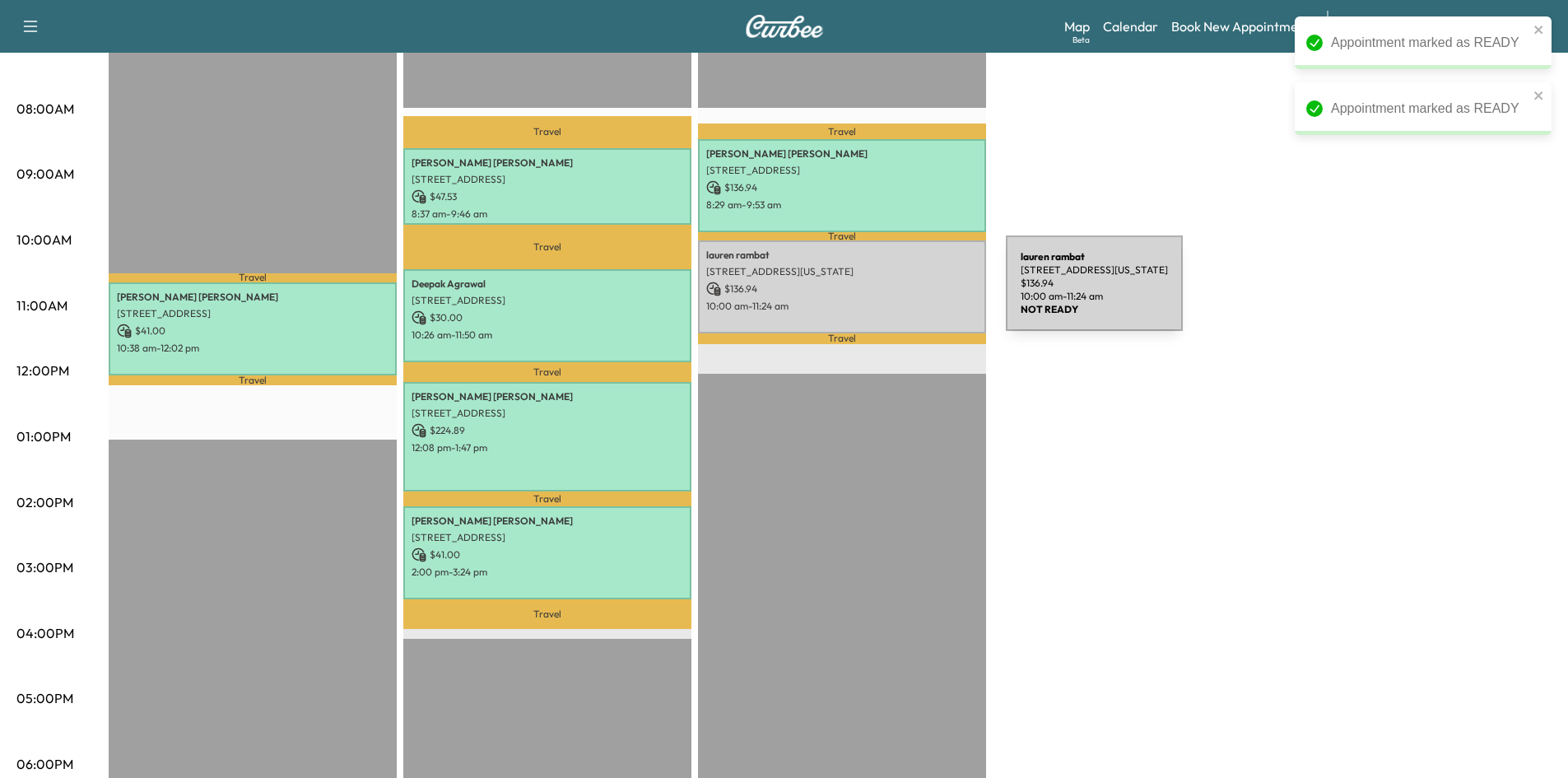
click at [883, 293] on div "lauren rambat 2523 Ohio Dr, Plano, TX 75093, USA $ 136.94 10:00 am - 11:24 am" at bounding box center [842, 287] width 288 height 93
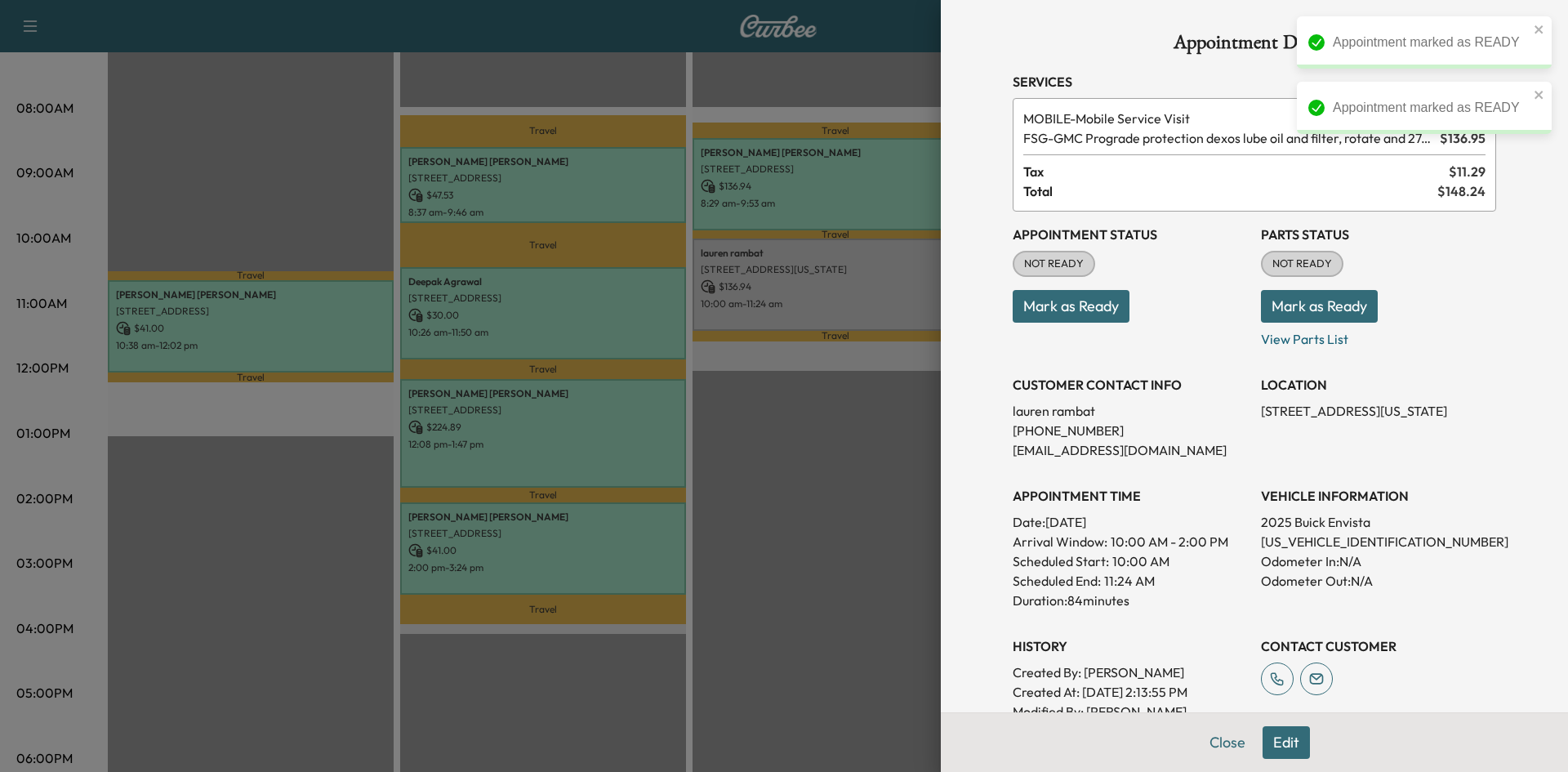
click at [1042, 312] on button "Mark as Ready" at bounding box center [1070, 305] width 116 height 32
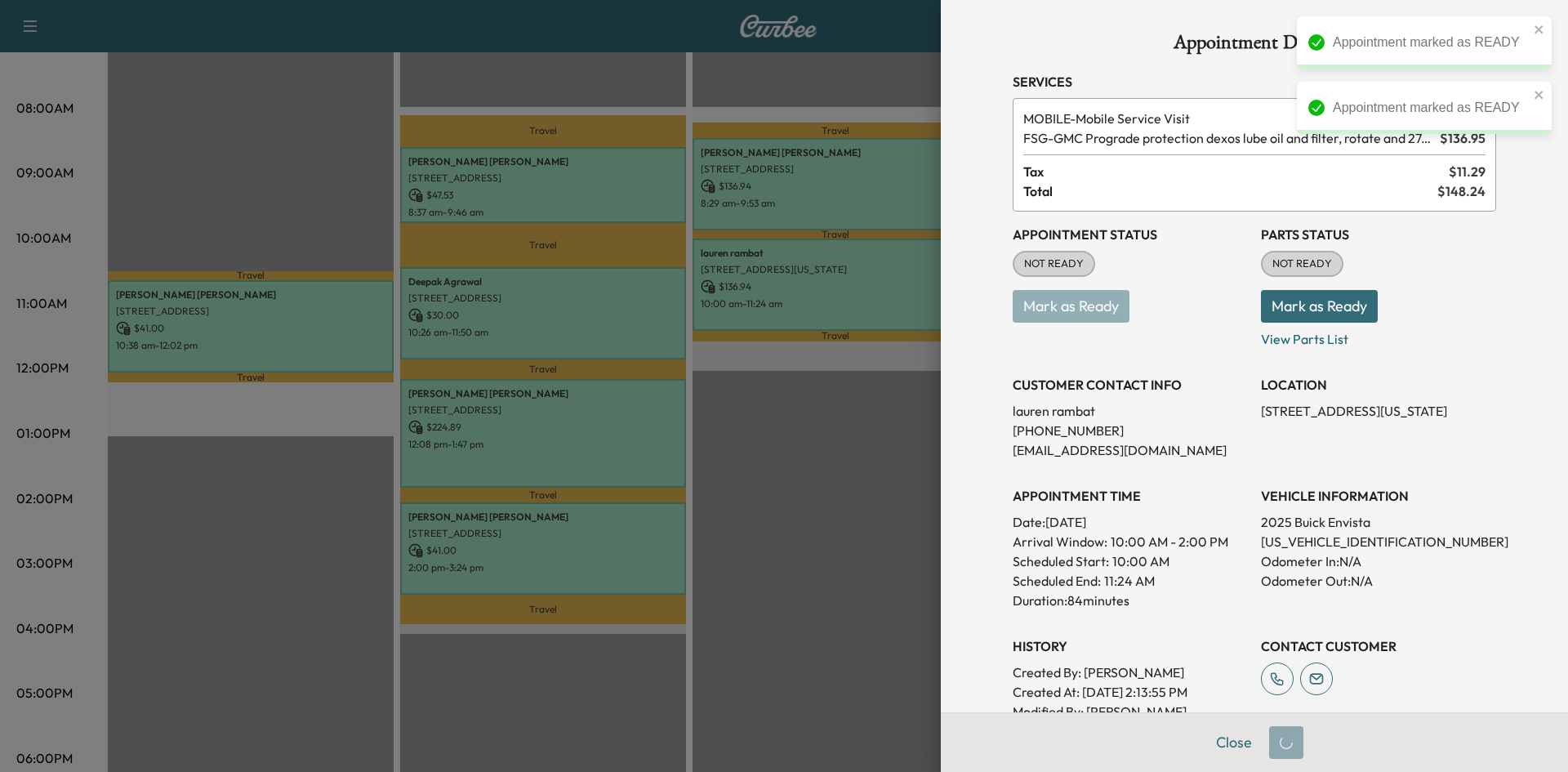
click at [857, 481] on div at bounding box center [784, 386] width 1568 height 772
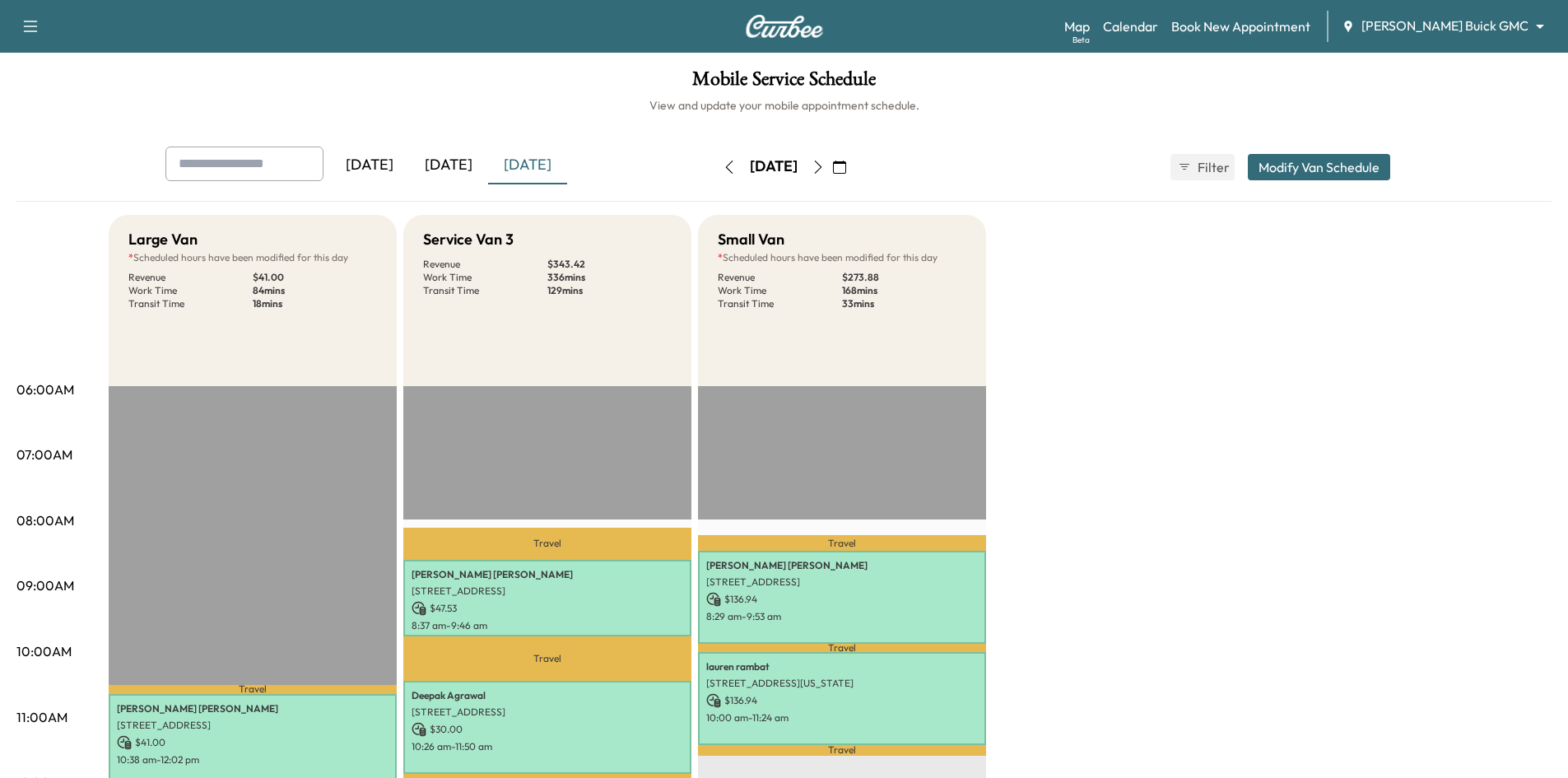
click at [456, 162] on div "[DATE]" at bounding box center [449, 165] width 79 height 38
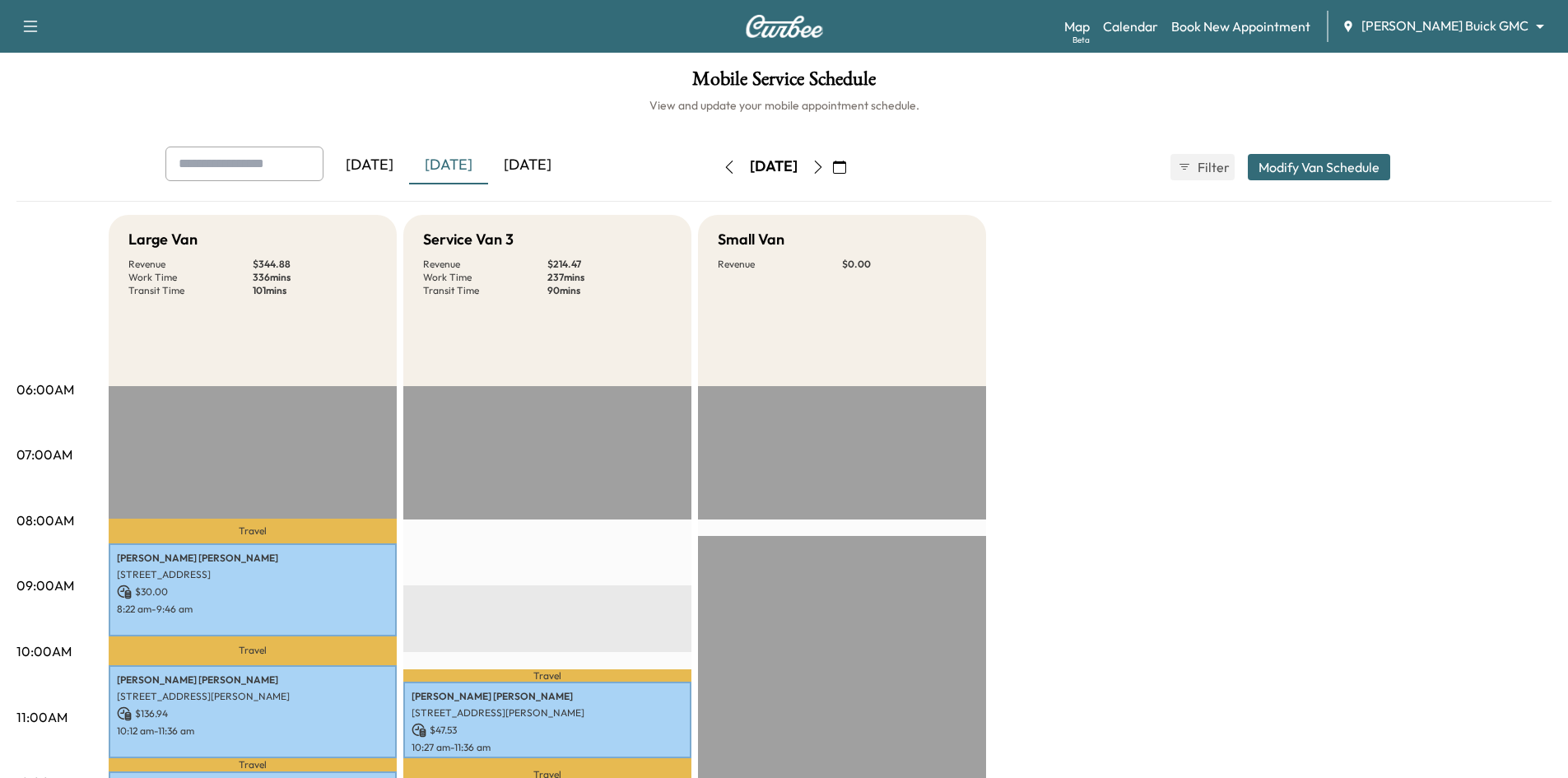
click at [550, 167] on div "[DATE]" at bounding box center [528, 165] width 79 height 38
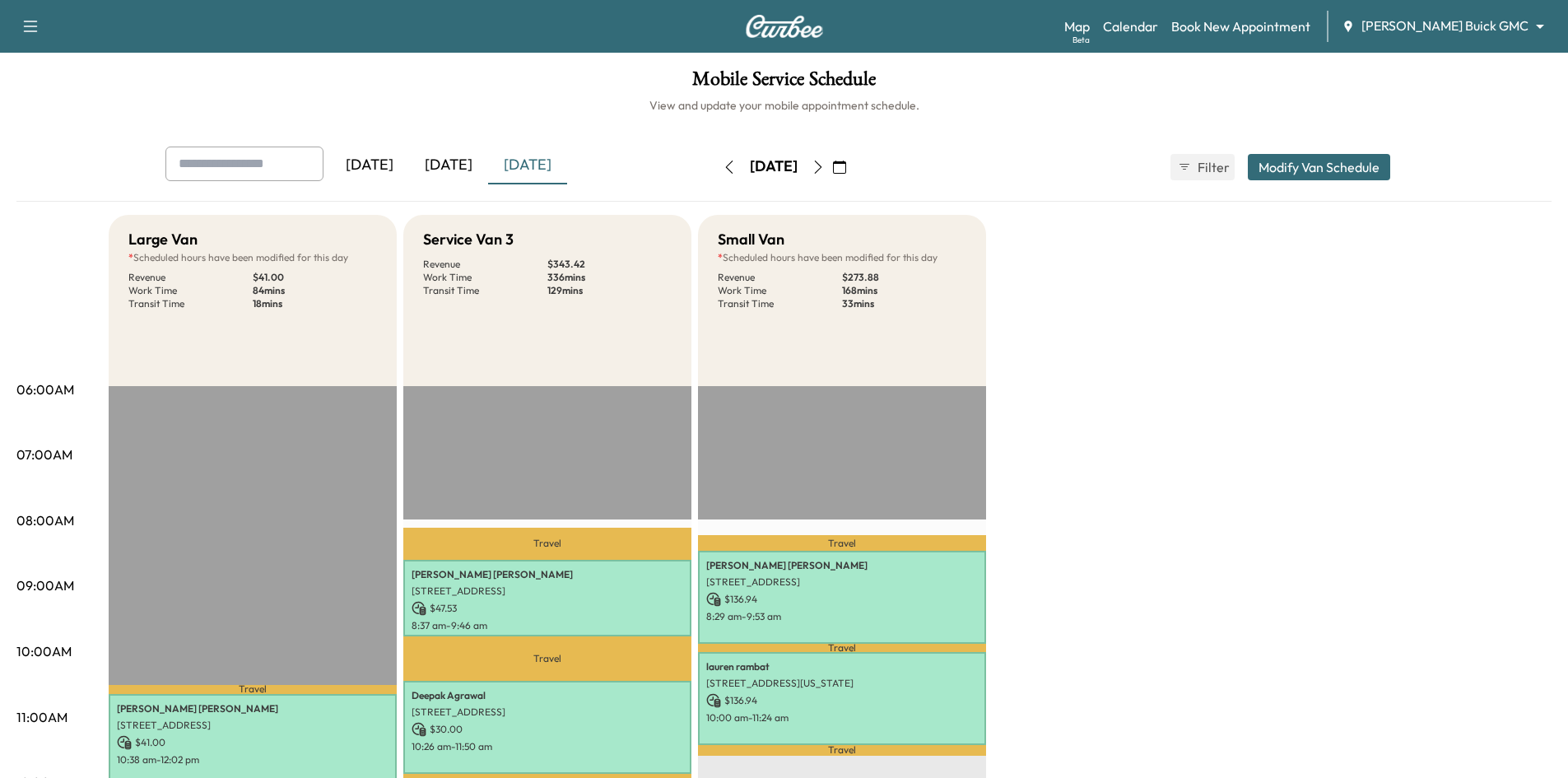
click at [453, 166] on div "[DATE]" at bounding box center [449, 165] width 79 height 38
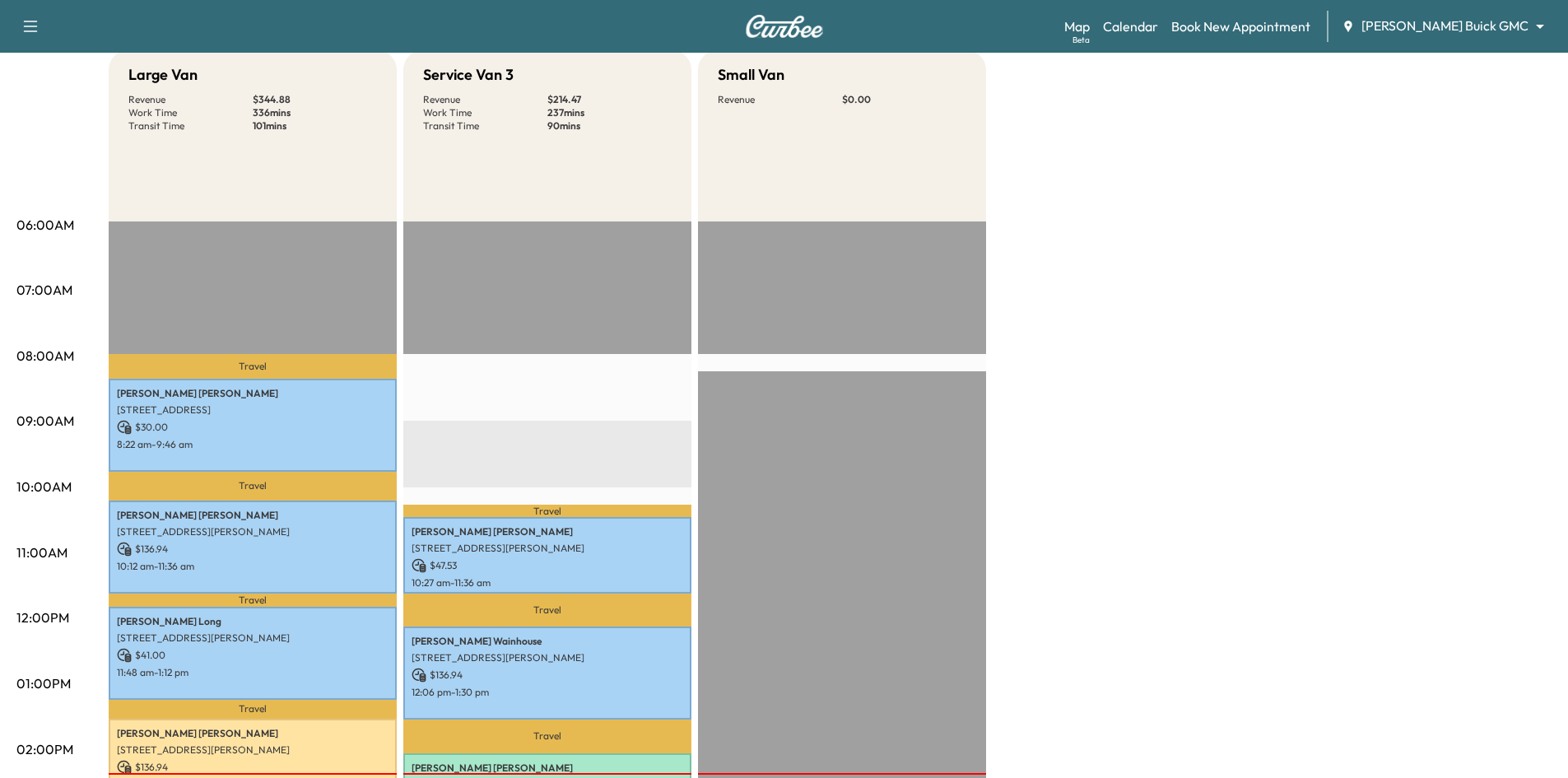
scroll to position [412, 0]
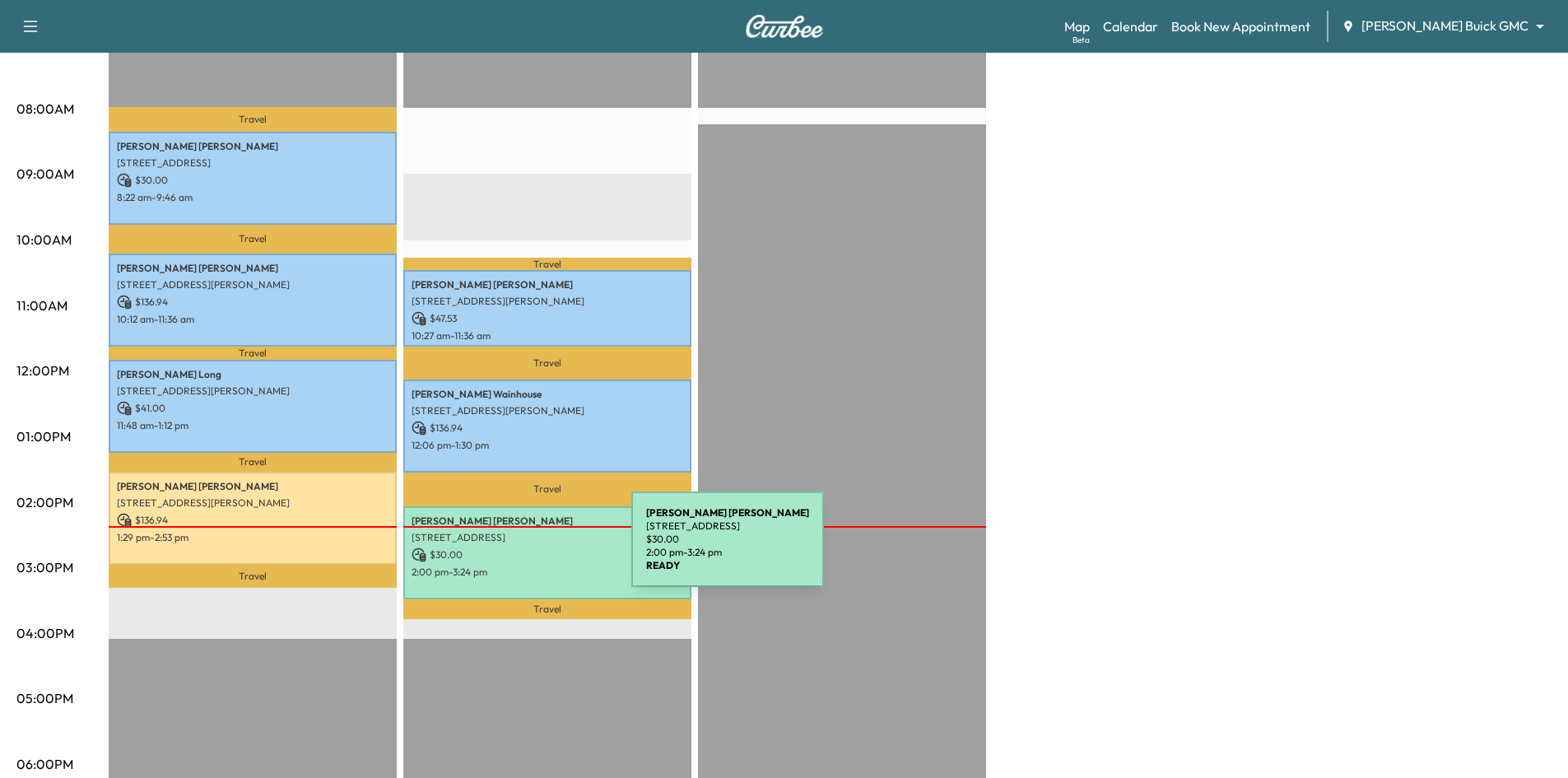
click at [508, 550] on p "$ 30.00" at bounding box center [548, 555] width 272 height 15
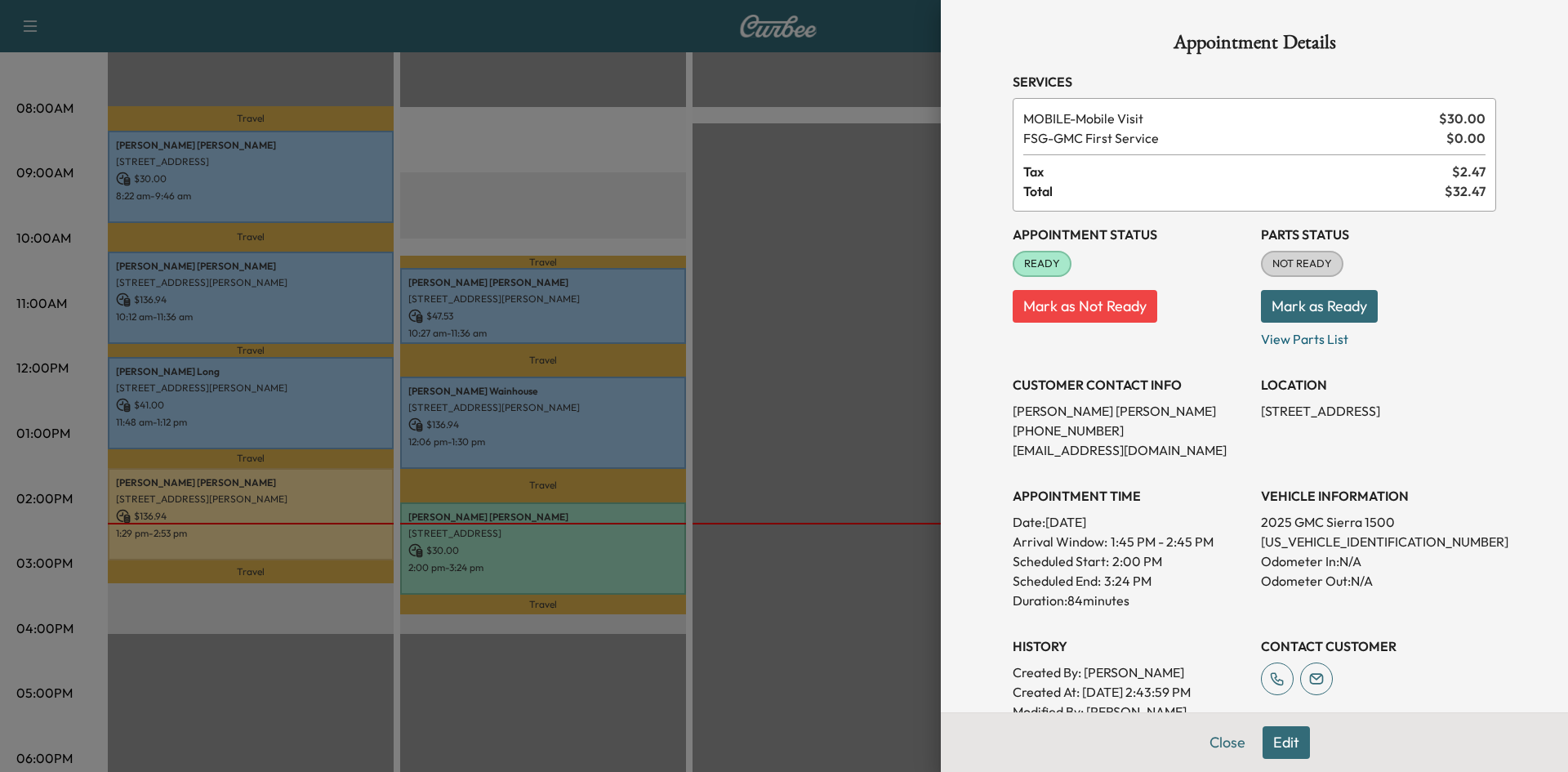
click at [1279, 541] on p "1GTUUHE83SZ188692" at bounding box center [1378, 542] width 235 height 19
copy p "1GTUUHE83SZ188692"
click at [564, 568] on div at bounding box center [784, 386] width 1568 height 772
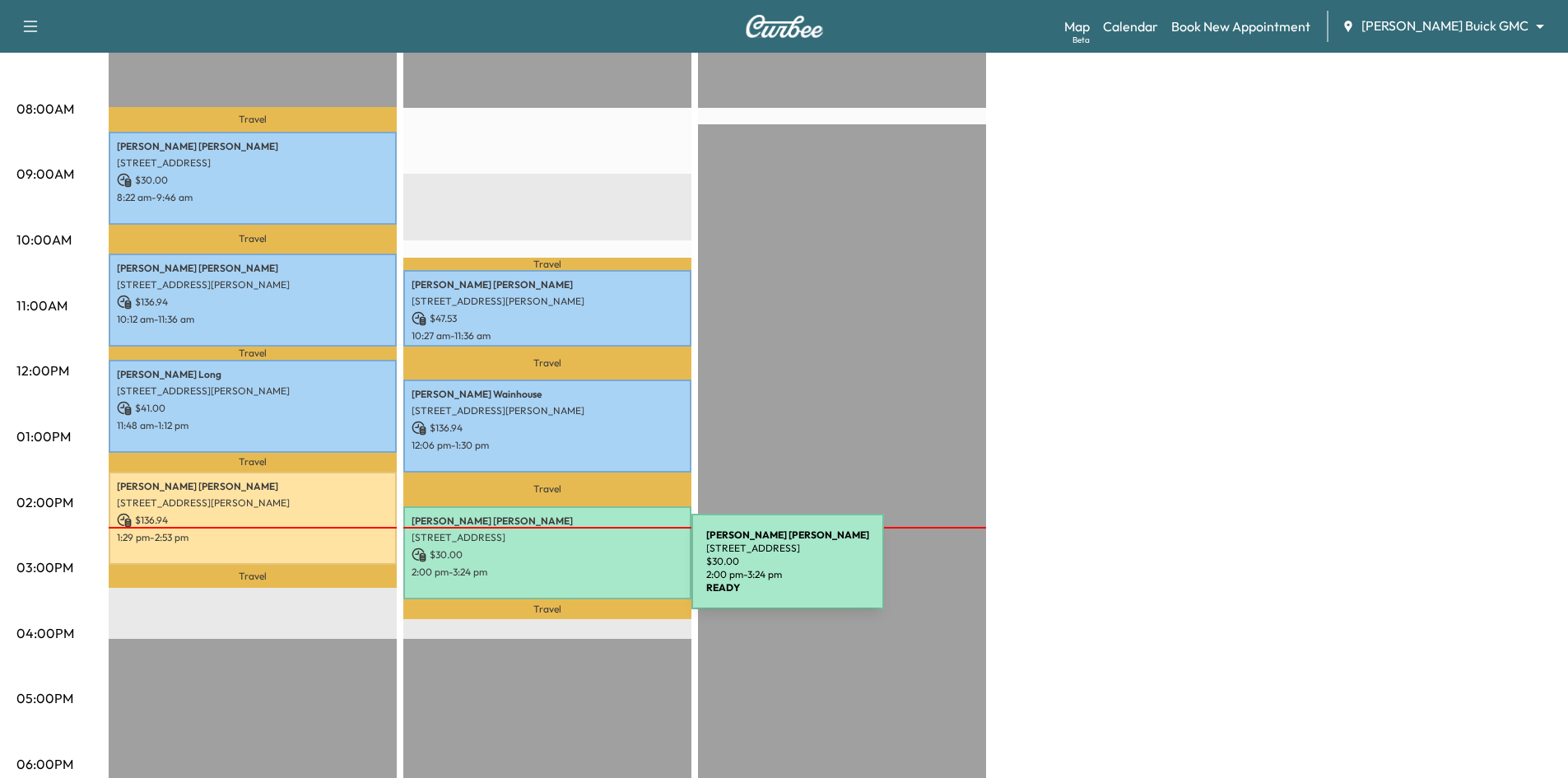
click at [569, 572] on p "2:00 pm - 3:24 pm" at bounding box center [548, 572] width 272 height 13
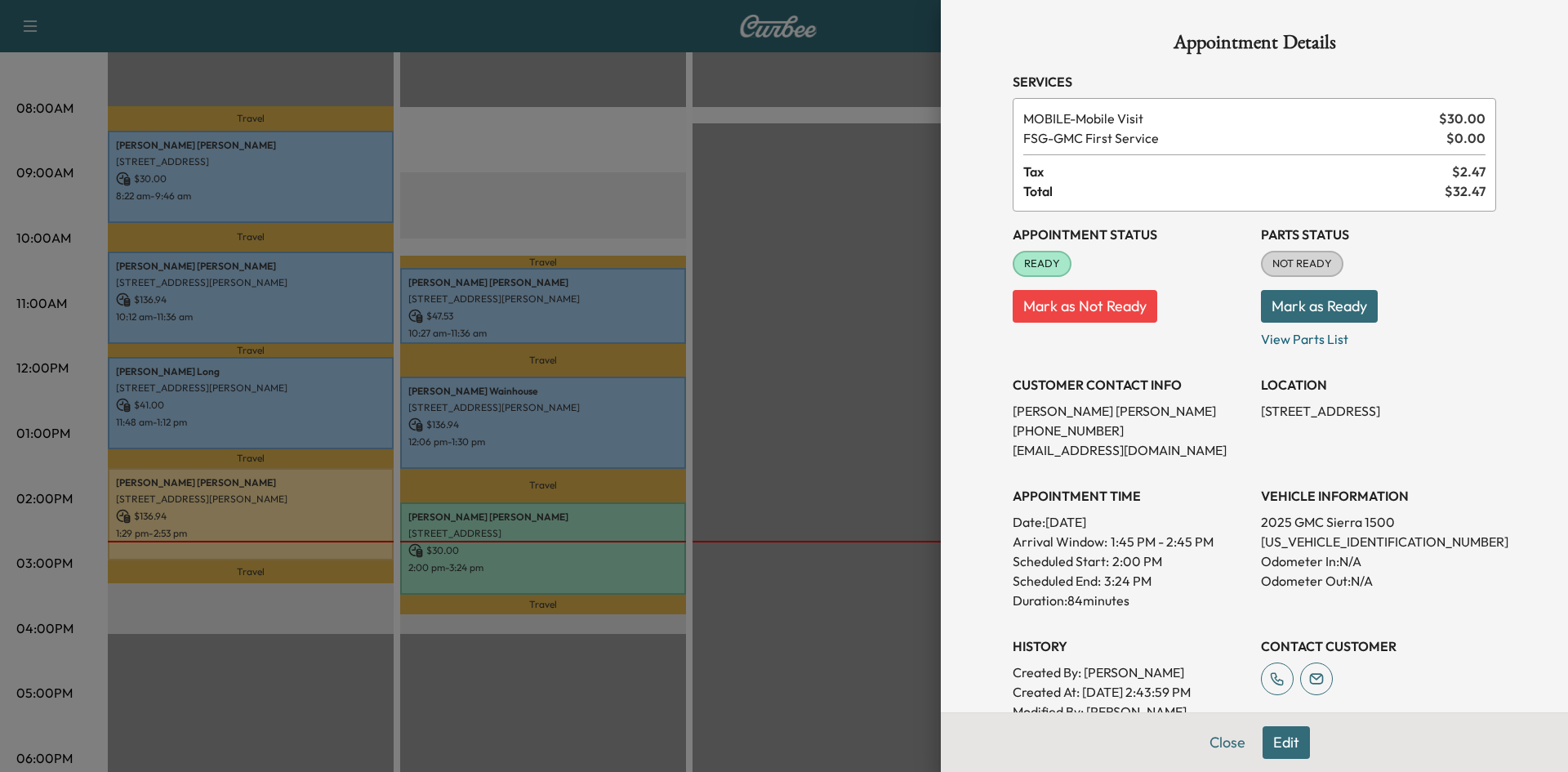
drag, startPoint x: 630, startPoint y: 243, endPoint x: 663, endPoint y: 231, distance: 35.1
click at [644, 235] on div at bounding box center [784, 386] width 1568 height 772
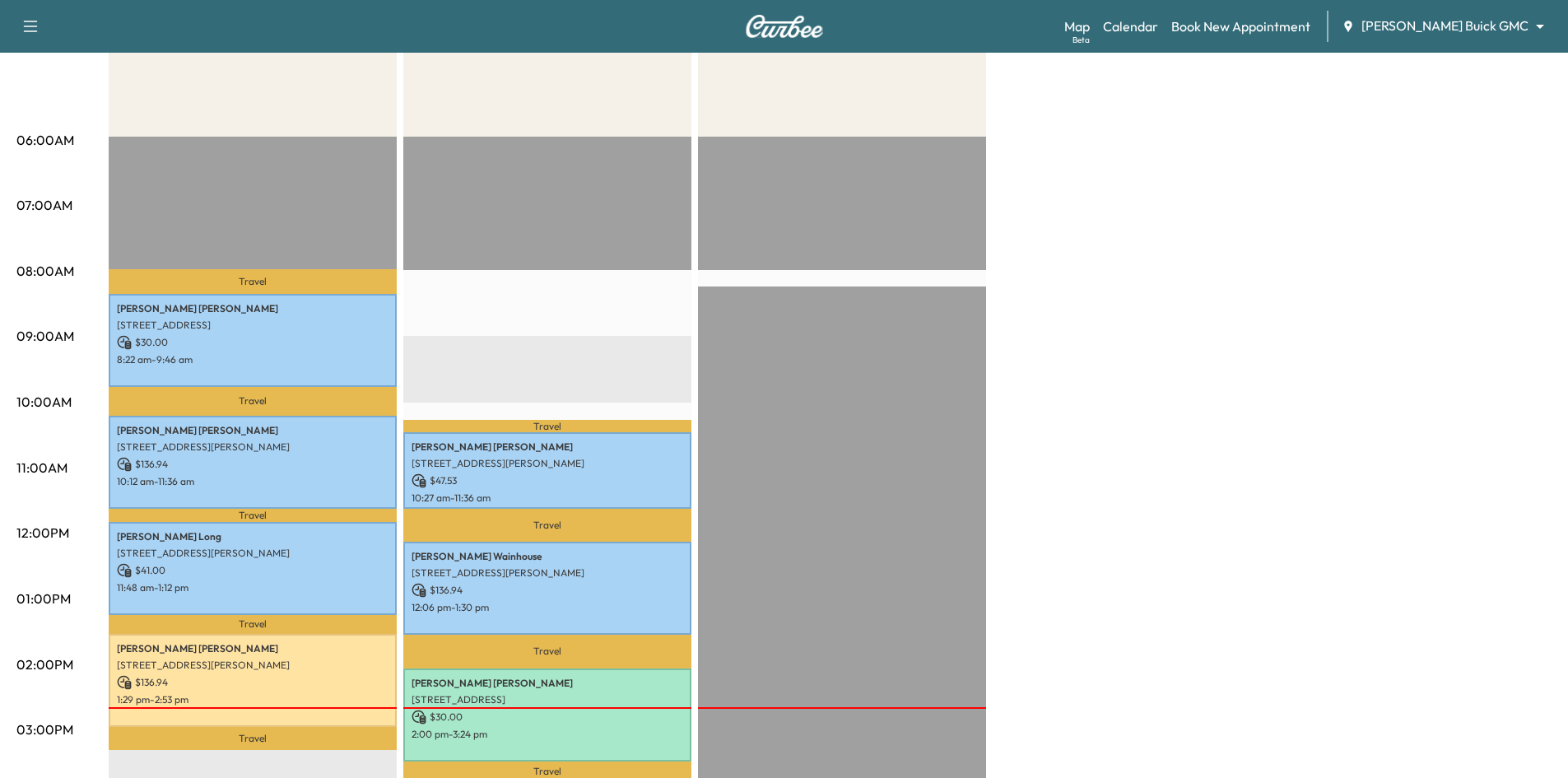
scroll to position [0, 0]
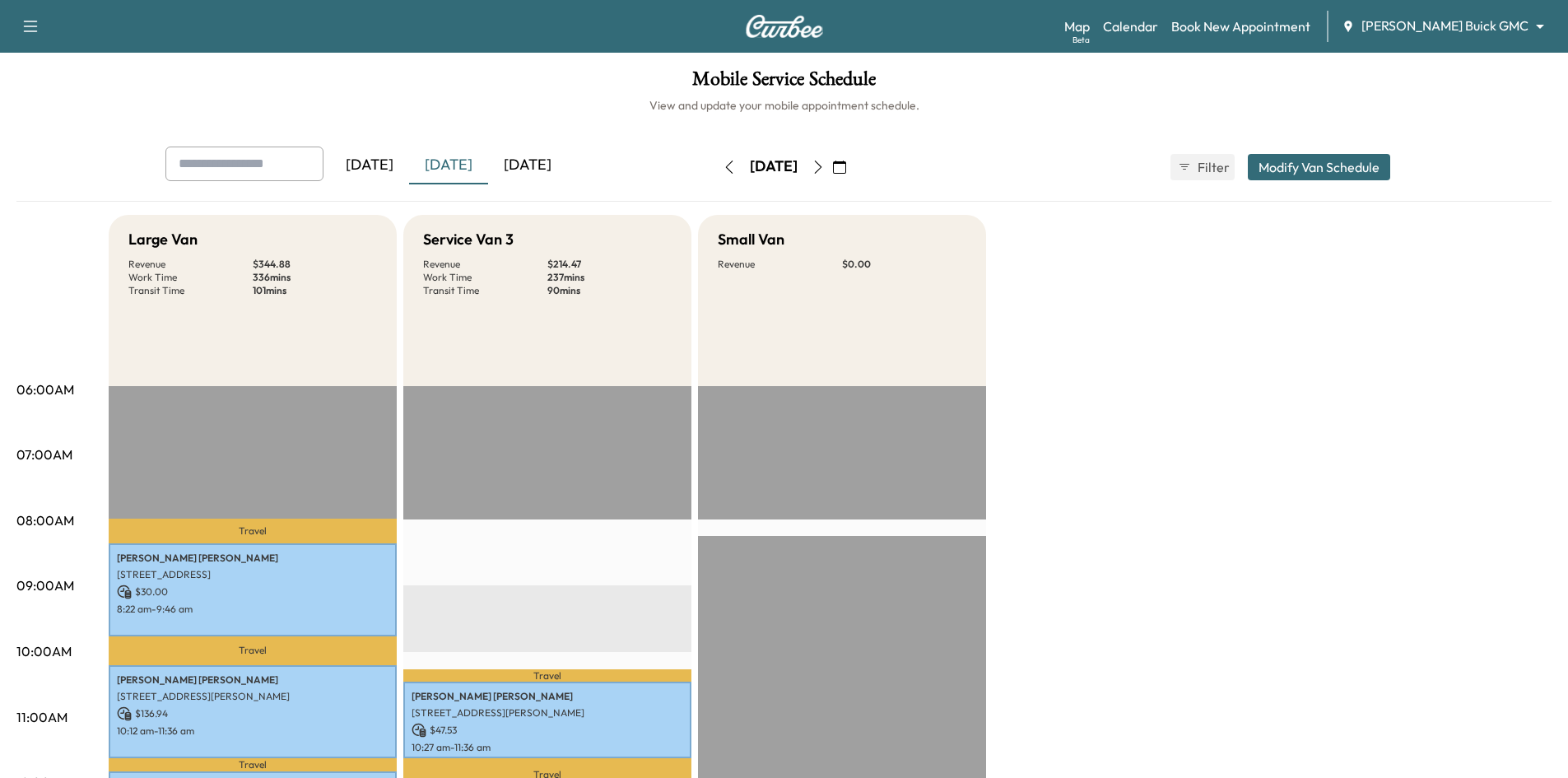
click at [822, 161] on icon "button" at bounding box center [818, 167] width 7 height 13
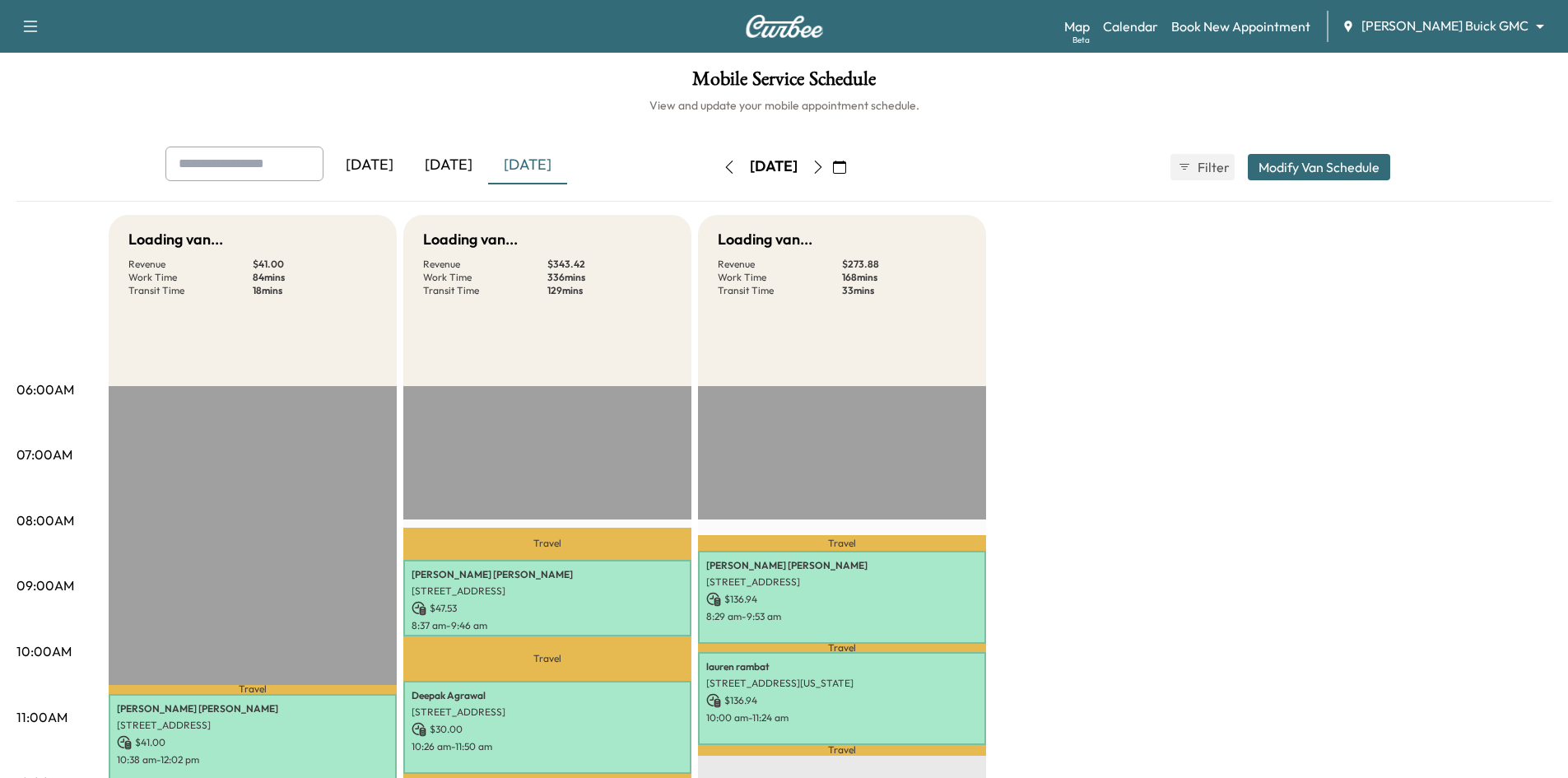
click at [825, 161] on icon "button" at bounding box center [818, 167] width 13 height 13
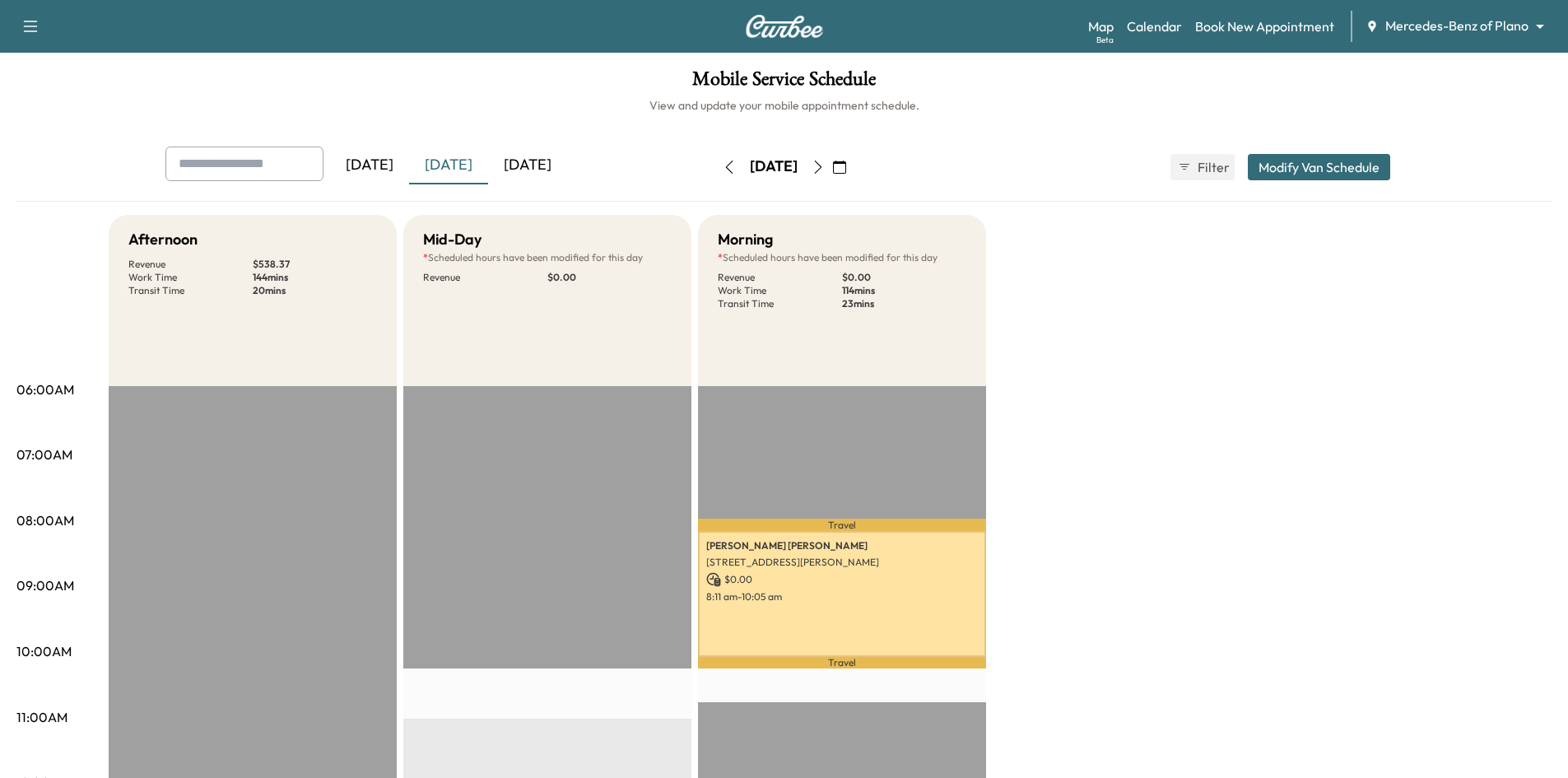
click at [542, 160] on div "[DATE]" at bounding box center [528, 165] width 79 height 38
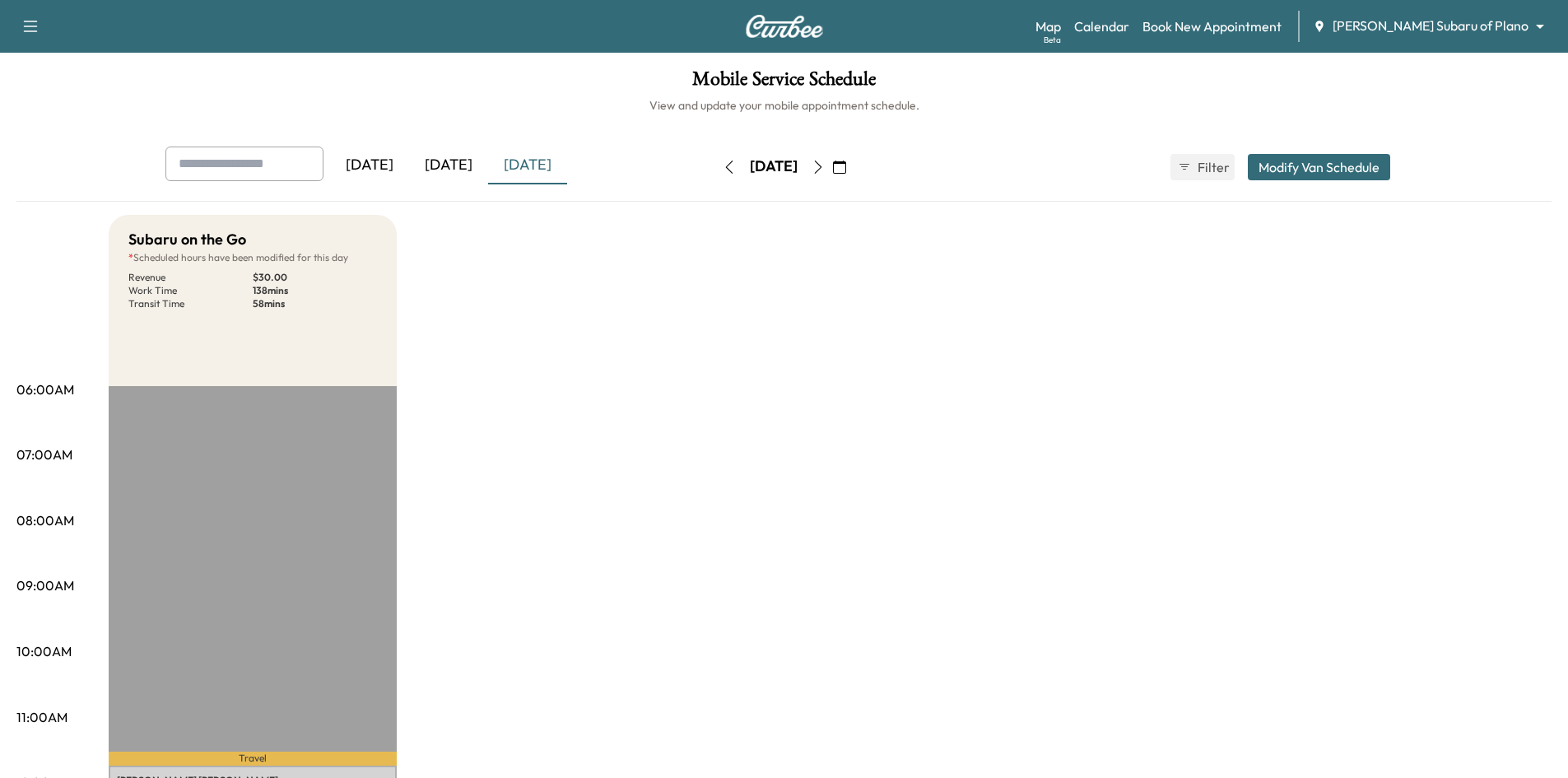
scroll to position [412, 0]
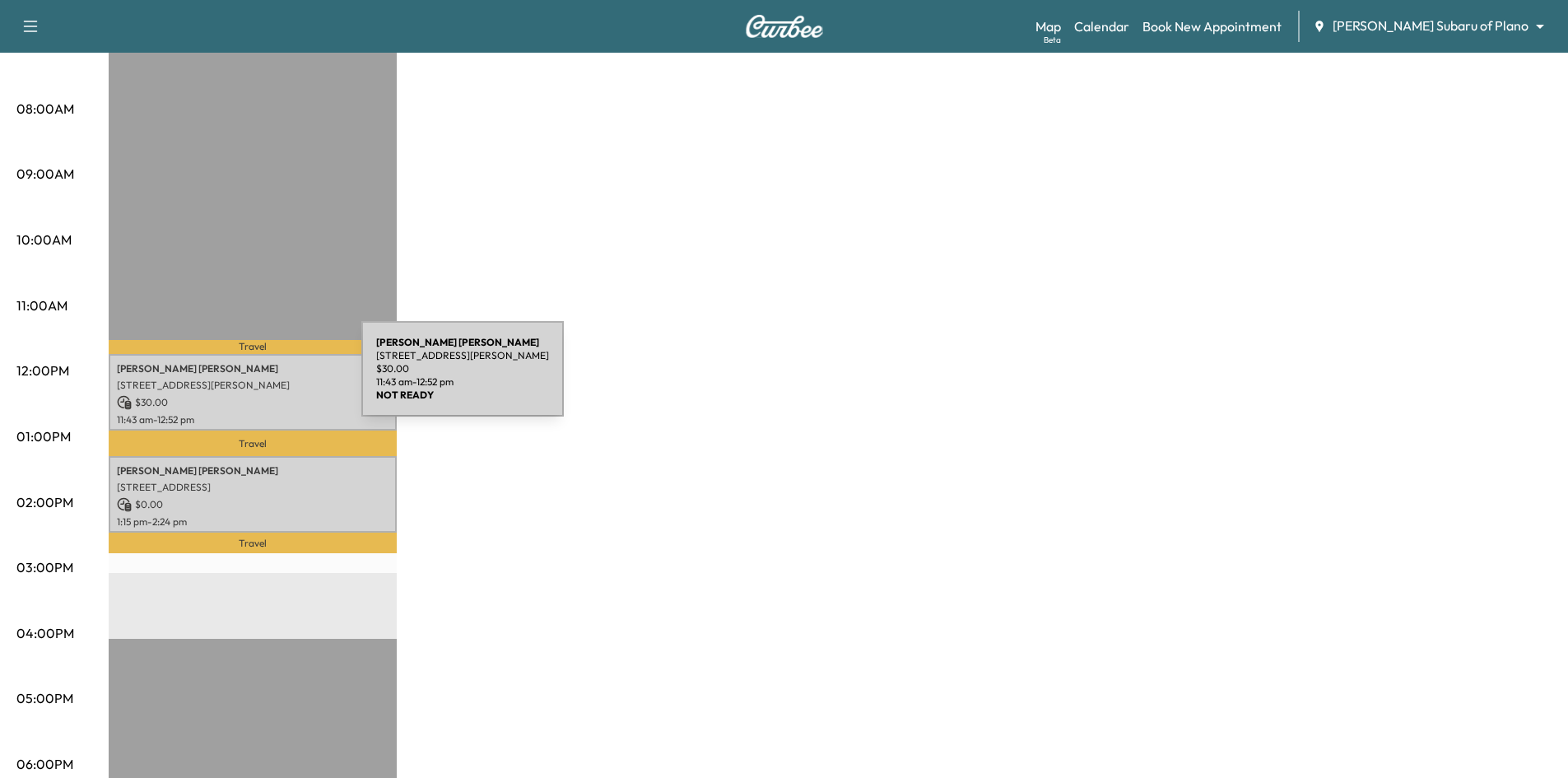
click at [238, 378] on p "6160 Warren Pkwy, Frisco, TX 75034, USA" at bounding box center [253, 385] width 272 height 13
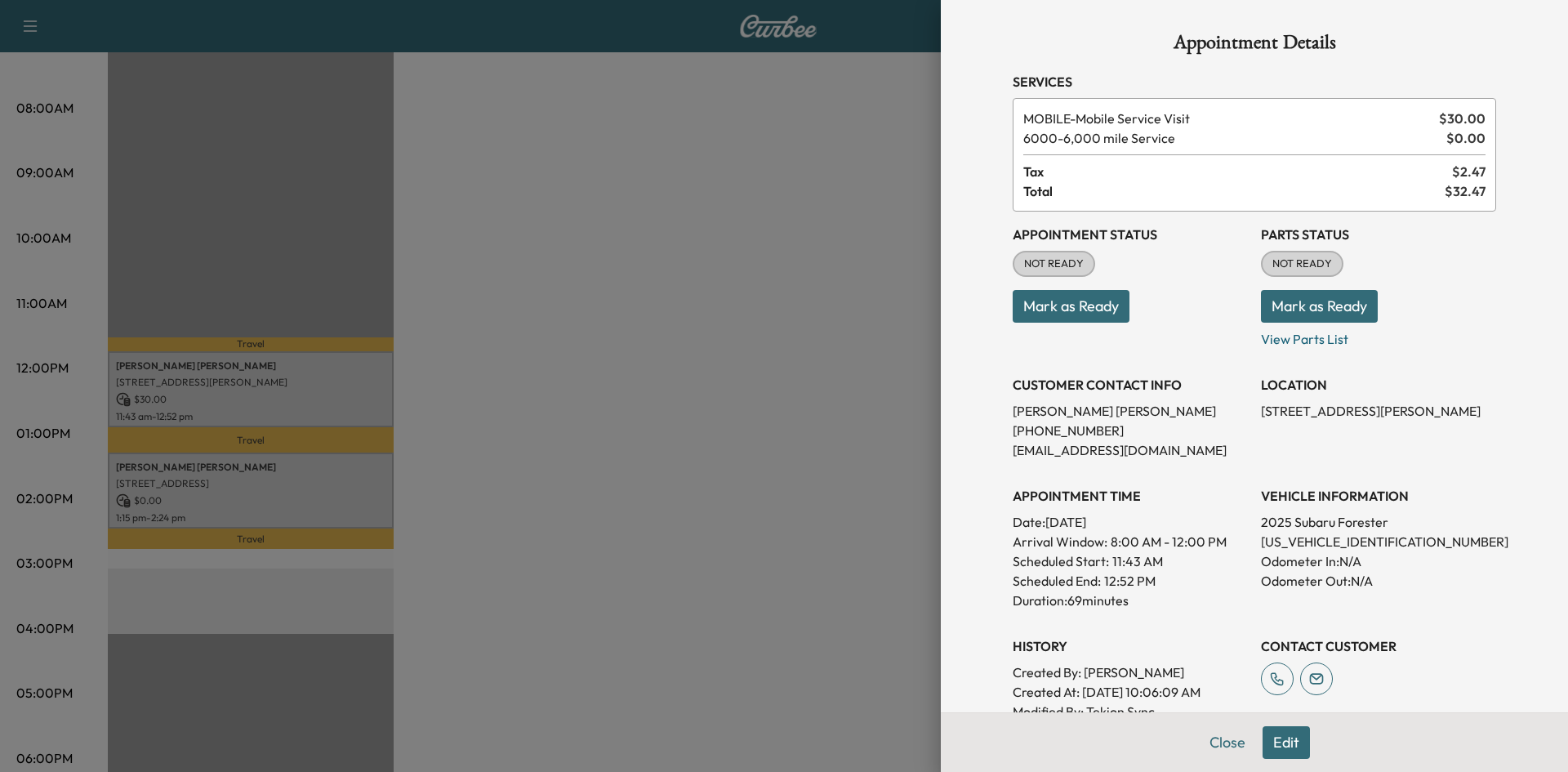
click at [1042, 309] on button "Mark as Ready" at bounding box center [1070, 305] width 116 height 32
click at [624, 469] on div at bounding box center [784, 386] width 1568 height 772
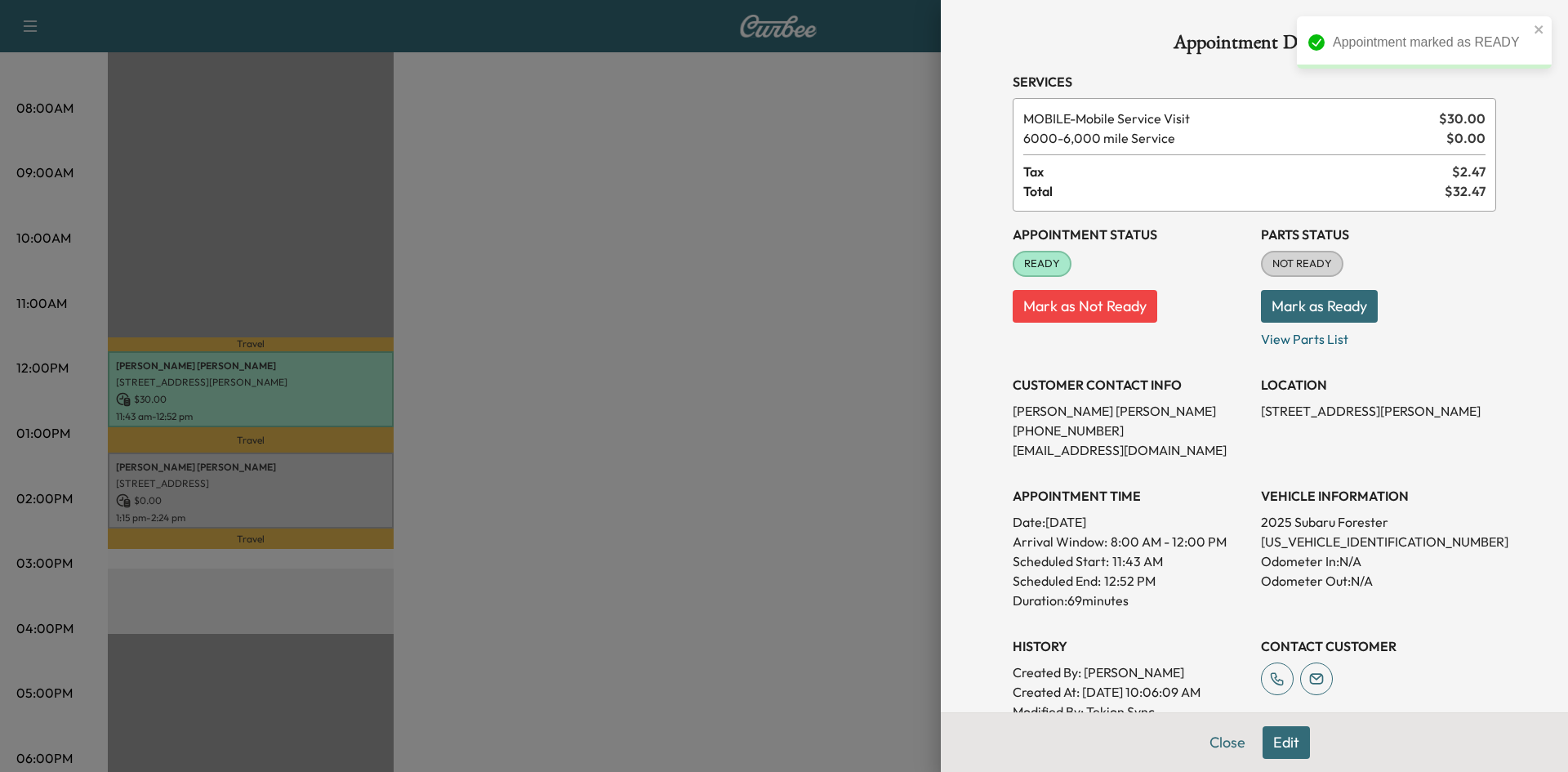
click at [343, 478] on div at bounding box center [784, 386] width 1568 height 772
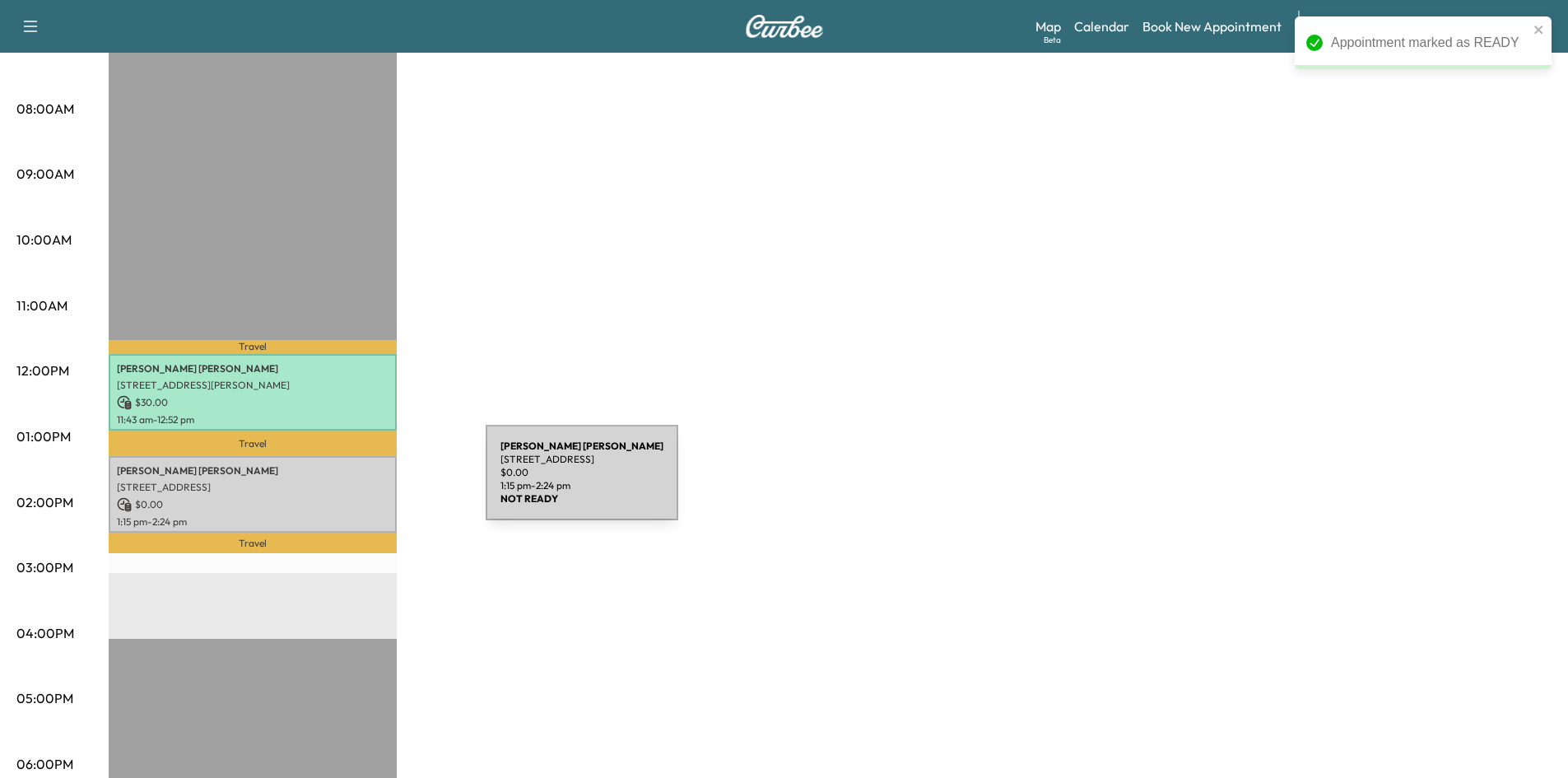
click at [336, 481] on p "206 Hyde Park Dr, Richardson, TX 75080, USA" at bounding box center [253, 487] width 272 height 13
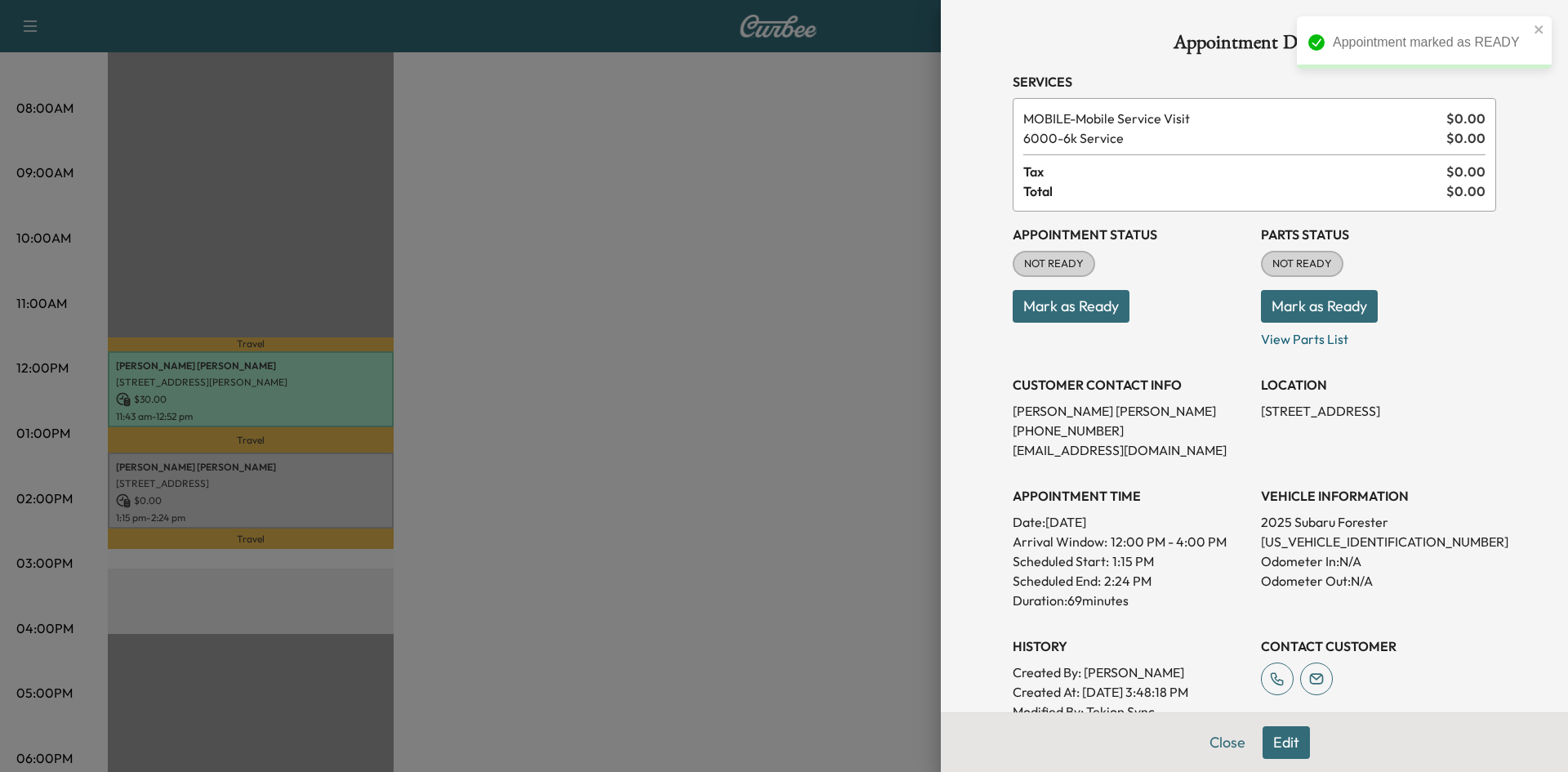
drag, startPoint x: 1018, startPoint y: 291, endPoint x: 1022, endPoint y: 301, distance: 10.8
click at [1020, 296] on button "Mark as Ready" at bounding box center [1070, 305] width 116 height 32
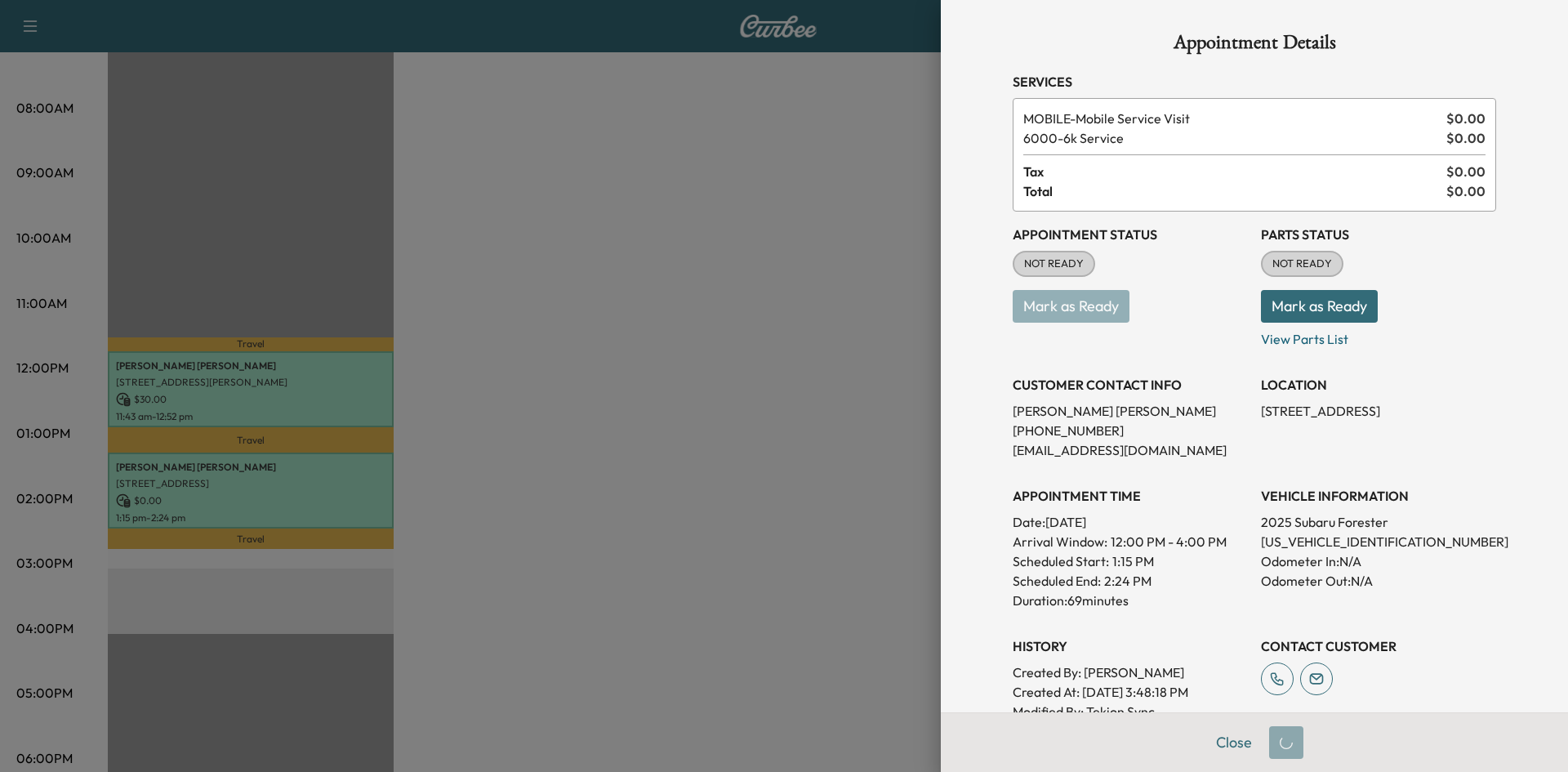
drag, startPoint x: 640, startPoint y: 323, endPoint x: 626, endPoint y: 317, distance: 15.2
click at [639, 323] on div at bounding box center [784, 386] width 1568 height 772
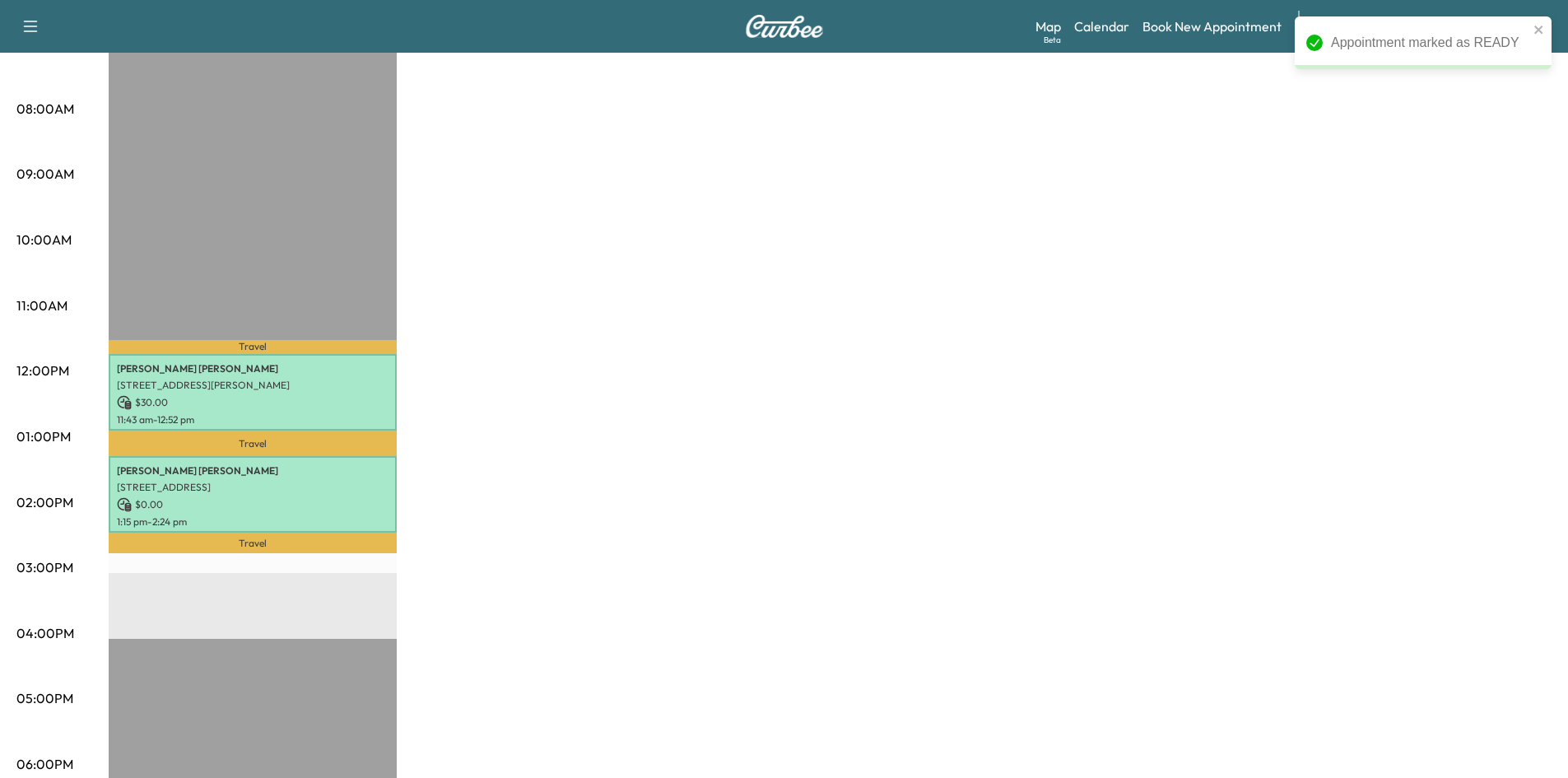
click at [631, 319] on div "Subaru on the Go * Scheduled hours have been modified for this day Revenue $ 30…" at bounding box center [830, 421] width 1443 height 1235
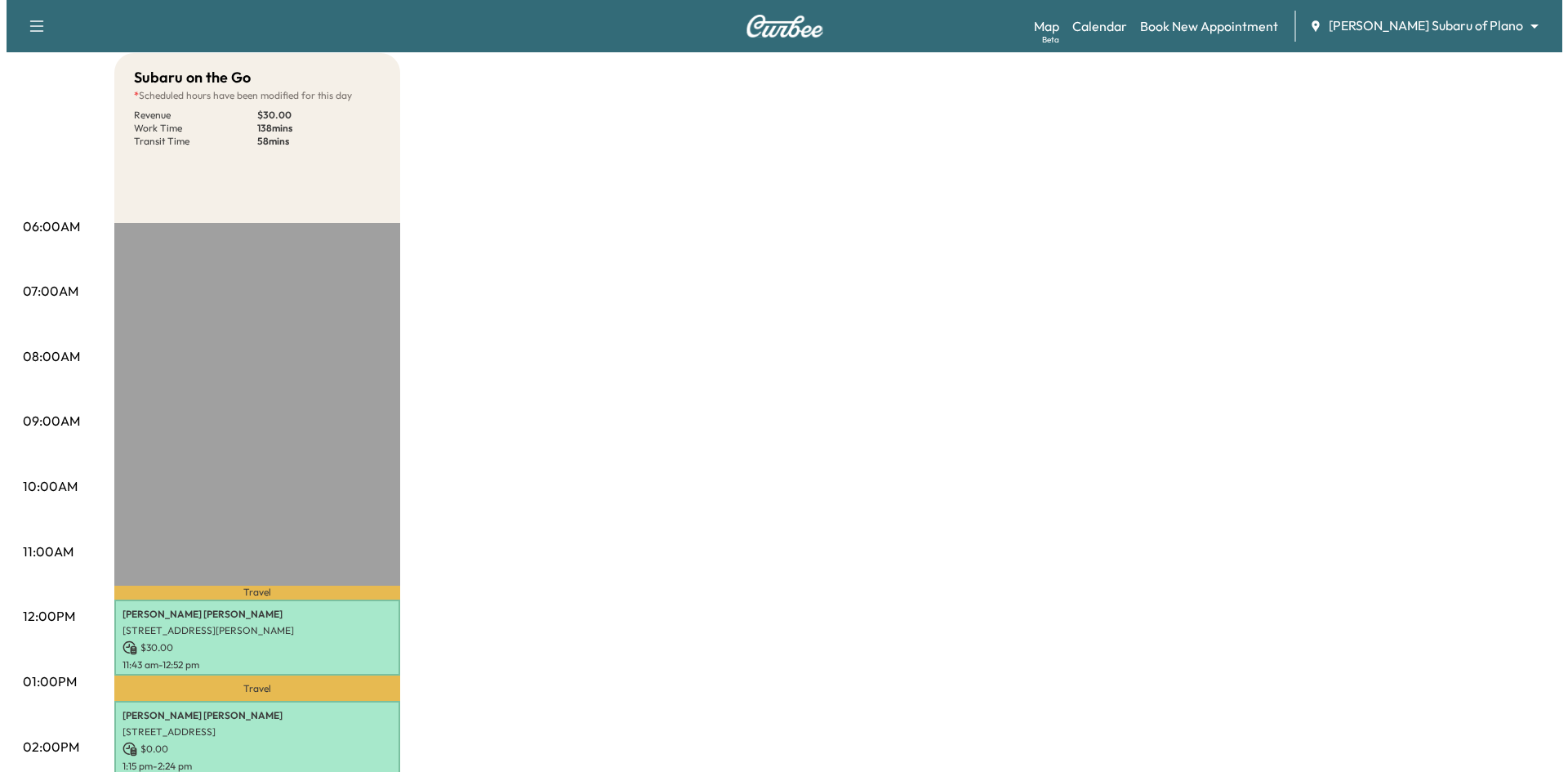
scroll to position [0, 0]
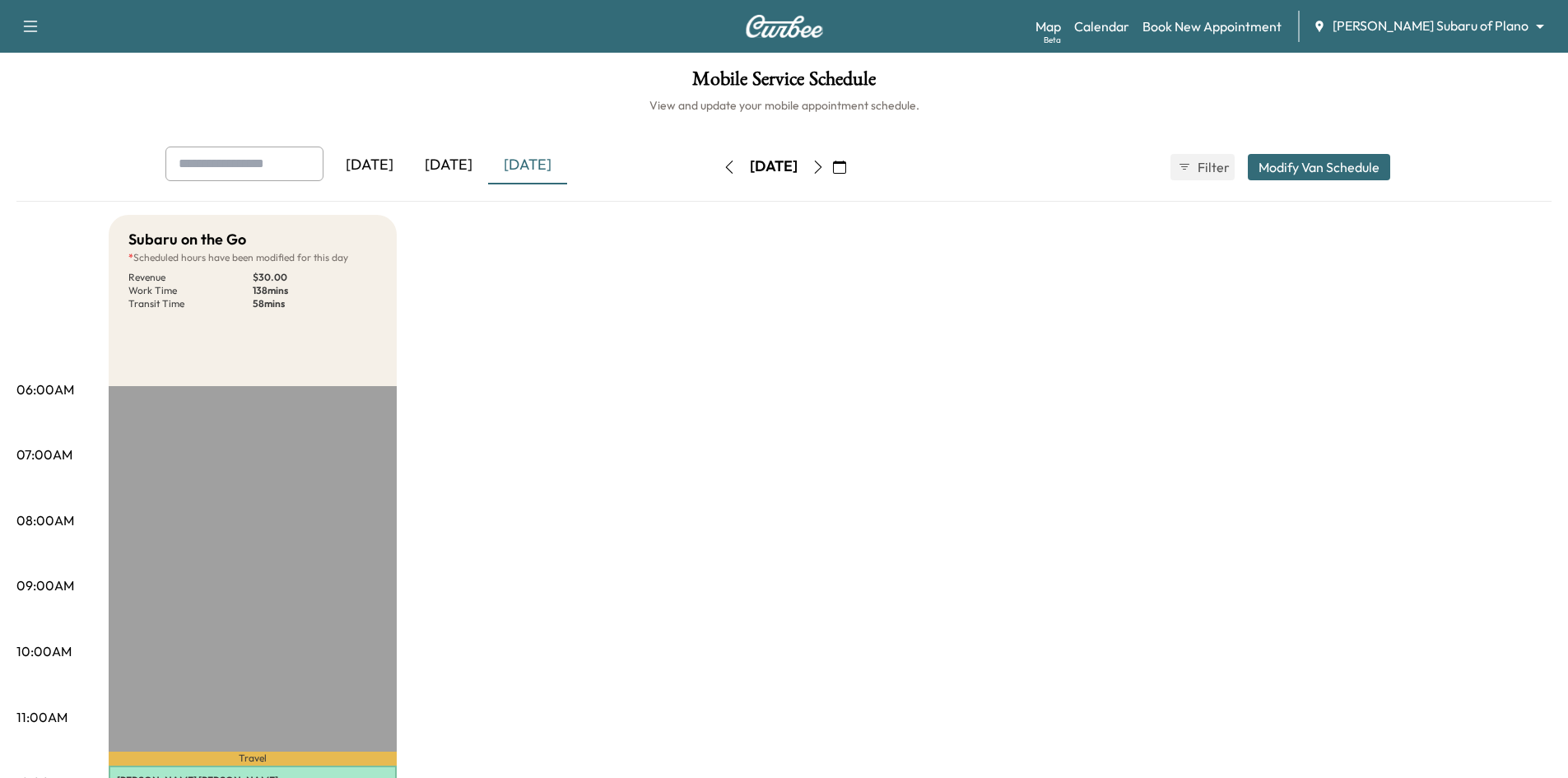
click at [456, 167] on div "[DATE]" at bounding box center [449, 165] width 79 height 38
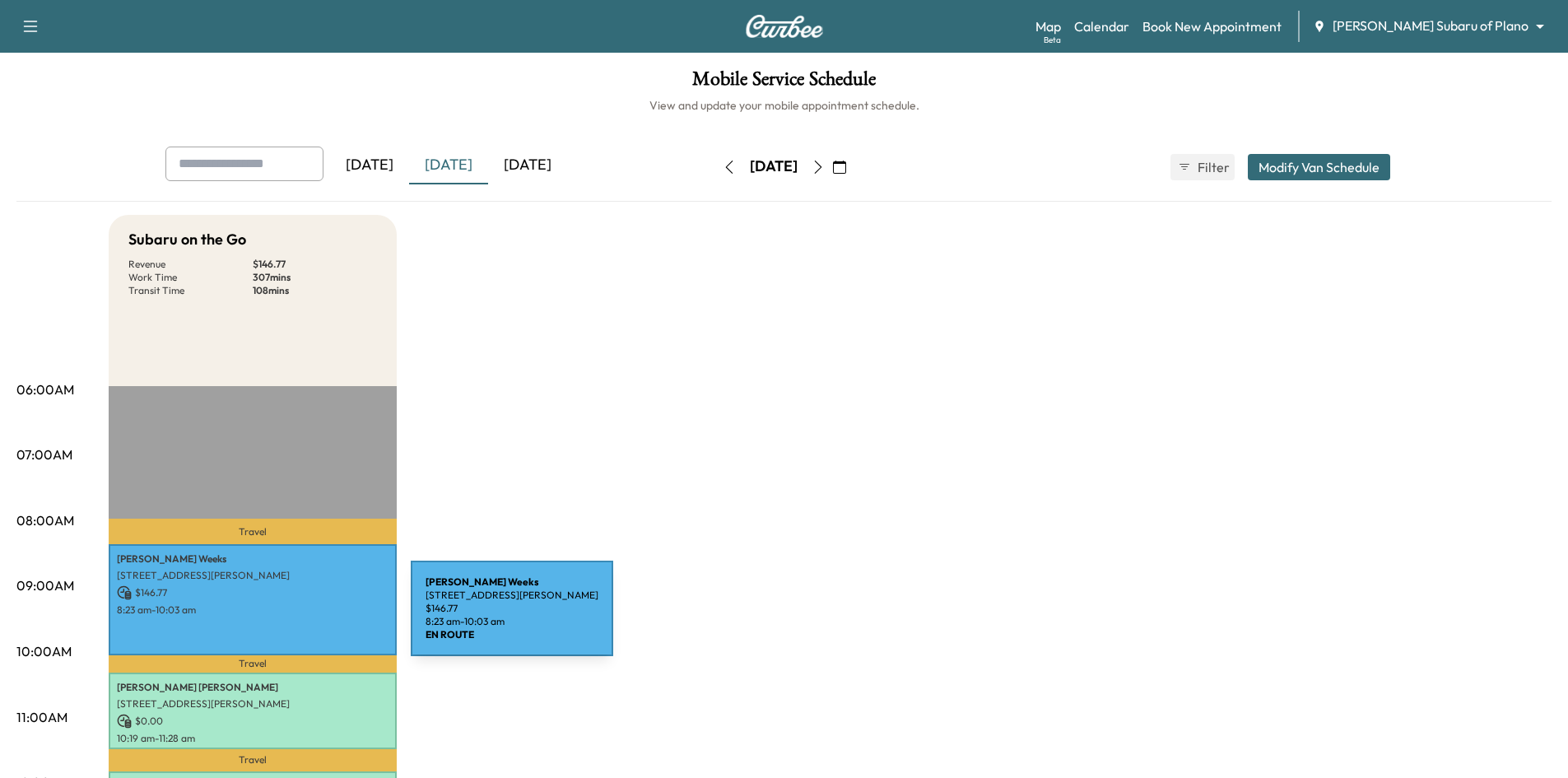
click at [290, 618] on div "Brian Weeks 404 LAVENDER LN, MCKINNEY, TX 75069, USA $ 146.77 8:23 am - 10:03 am" at bounding box center [252, 600] width 288 height 111
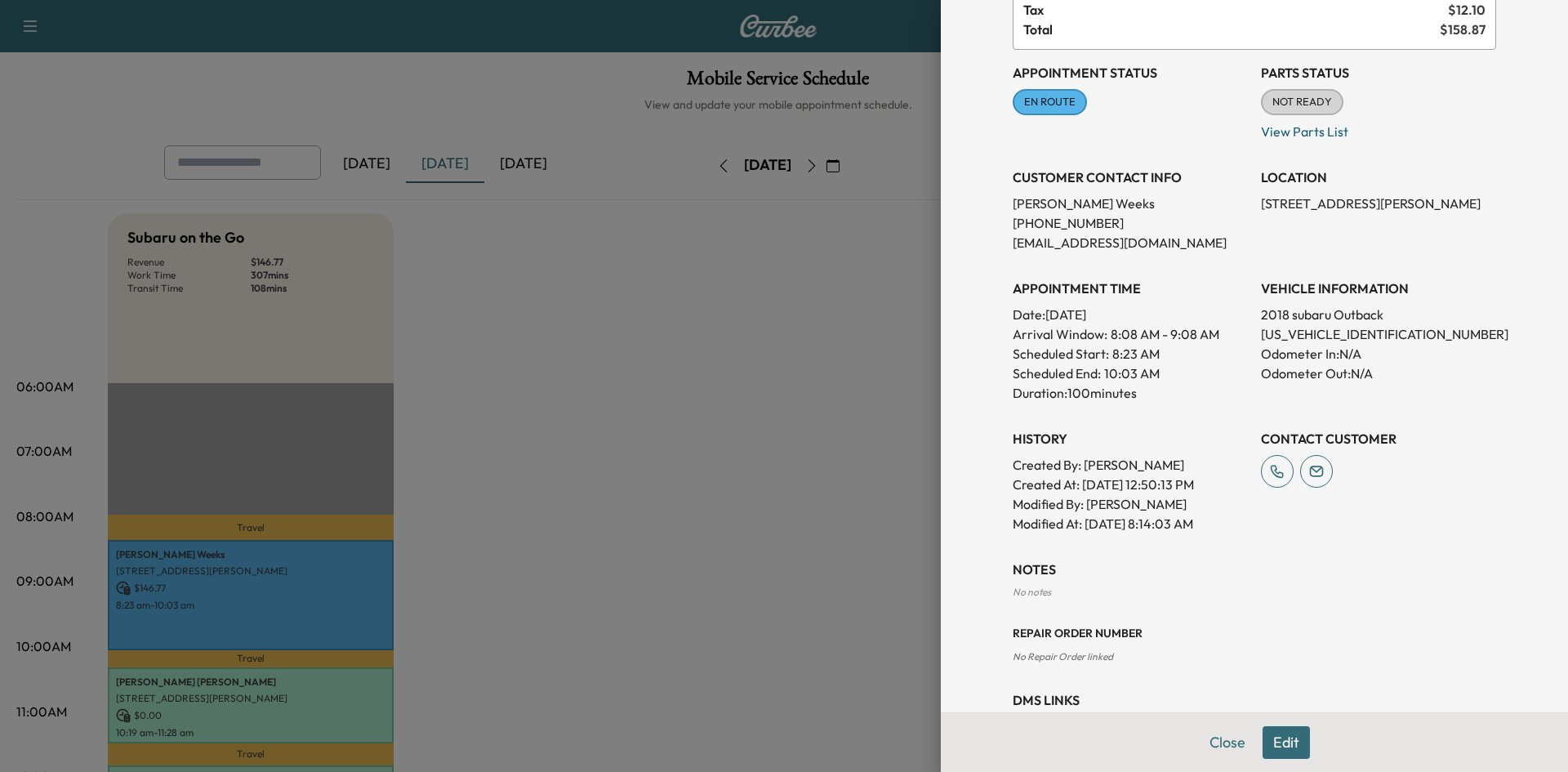
scroll to position [280, 0]
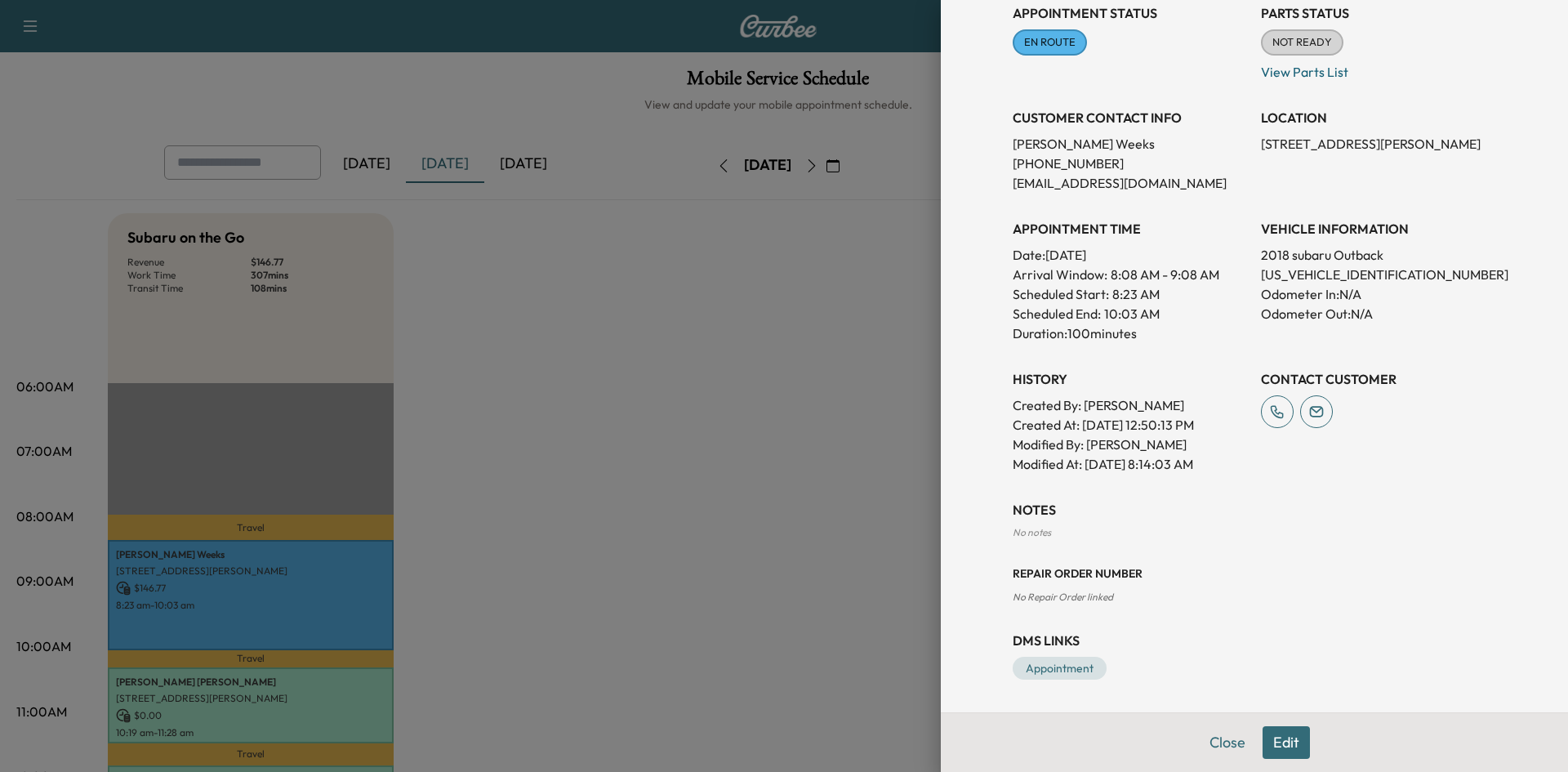
click at [1347, 275] on p "4S4BSANCXJ3364997" at bounding box center [1378, 274] width 235 height 19
click at [1287, 279] on p "4S4BSANCXJ3364997" at bounding box center [1378, 274] width 235 height 19
copy p "4S4BSANCXJ3364997"
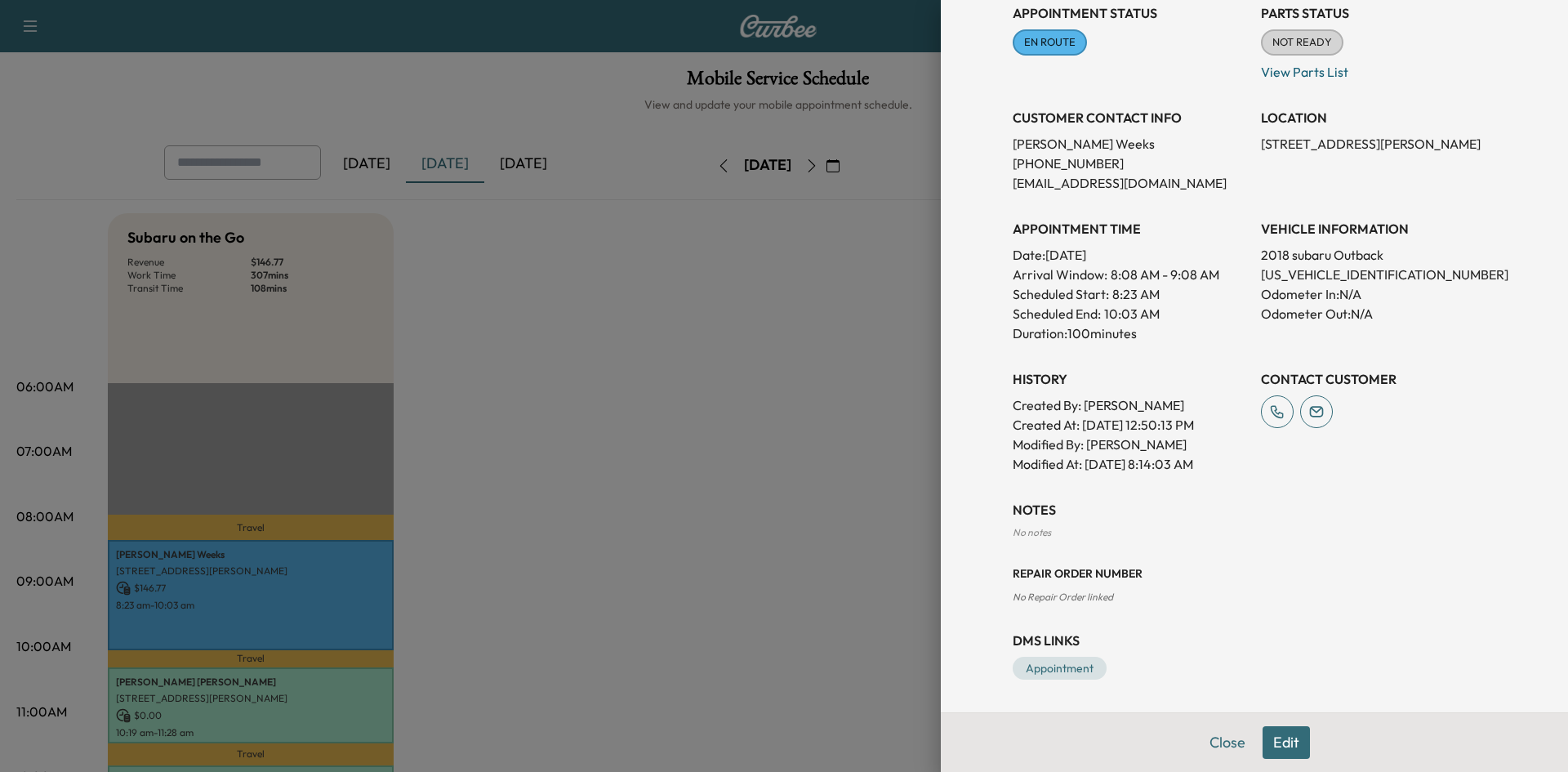
click at [766, 388] on div at bounding box center [784, 386] width 1568 height 772
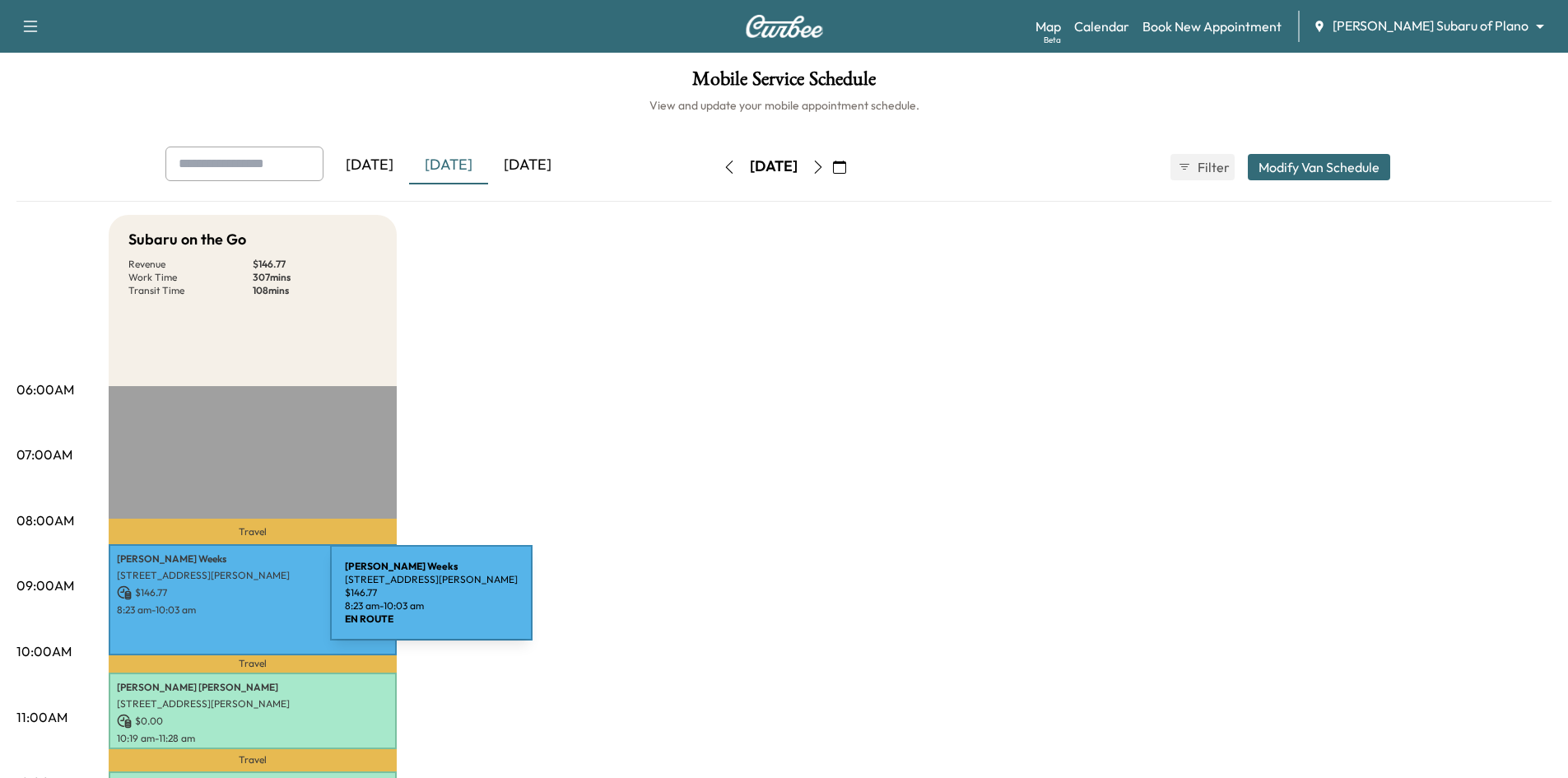
click at [206, 603] on p "8:23 am - 10:03 am" at bounding box center [253, 610] width 272 height 13
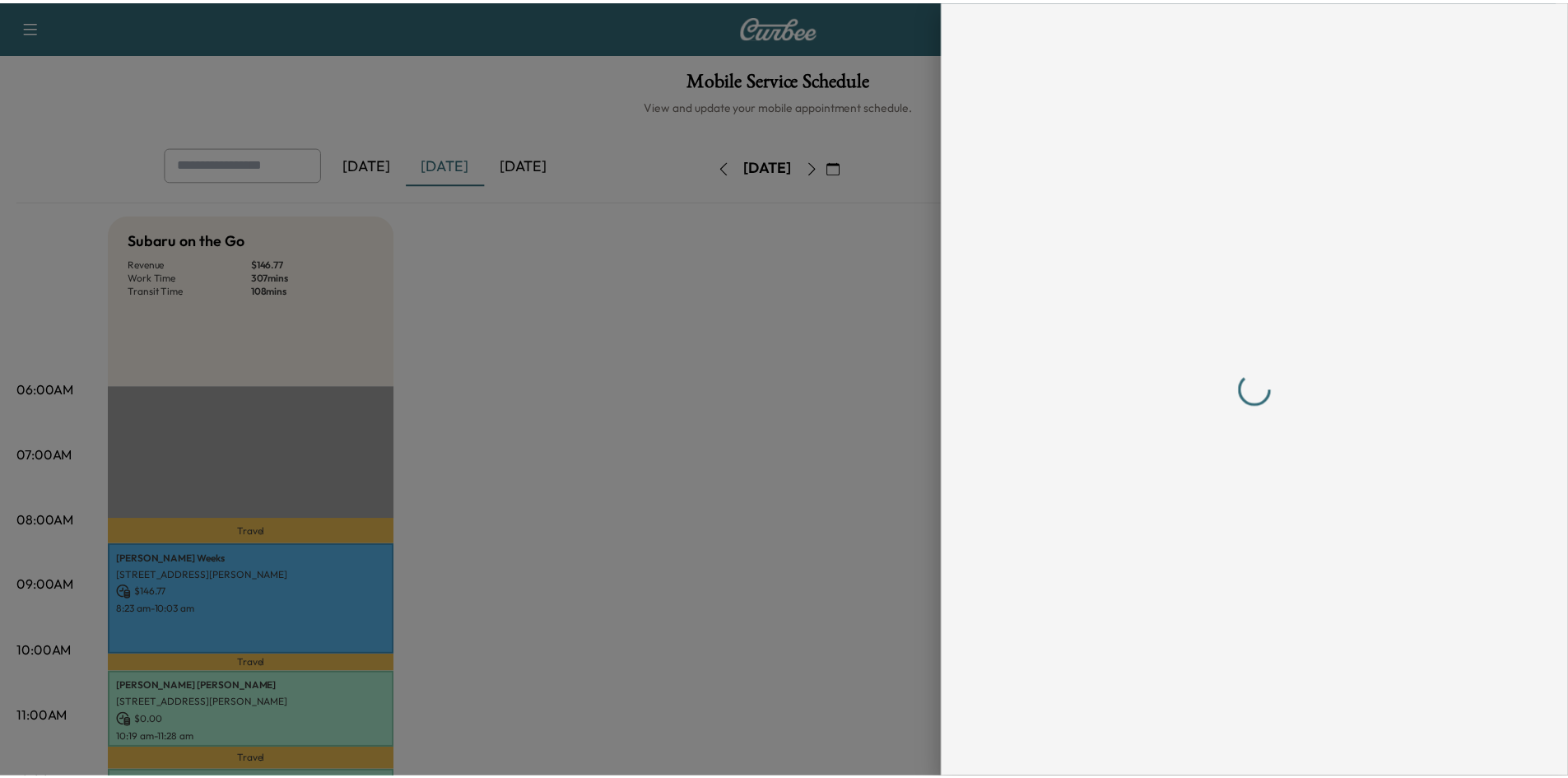
scroll to position [0, 0]
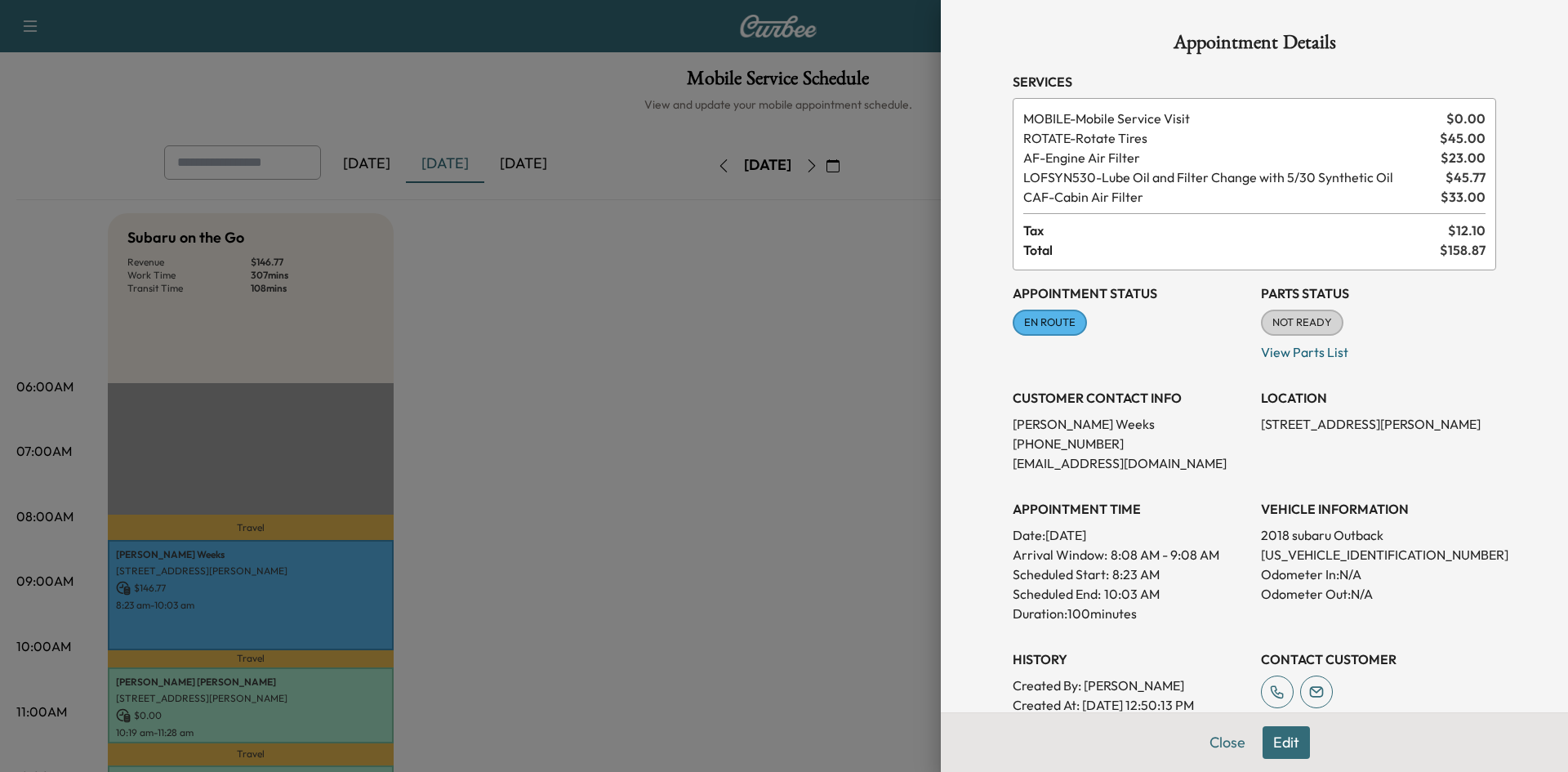
click at [760, 366] on div at bounding box center [784, 386] width 1568 height 772
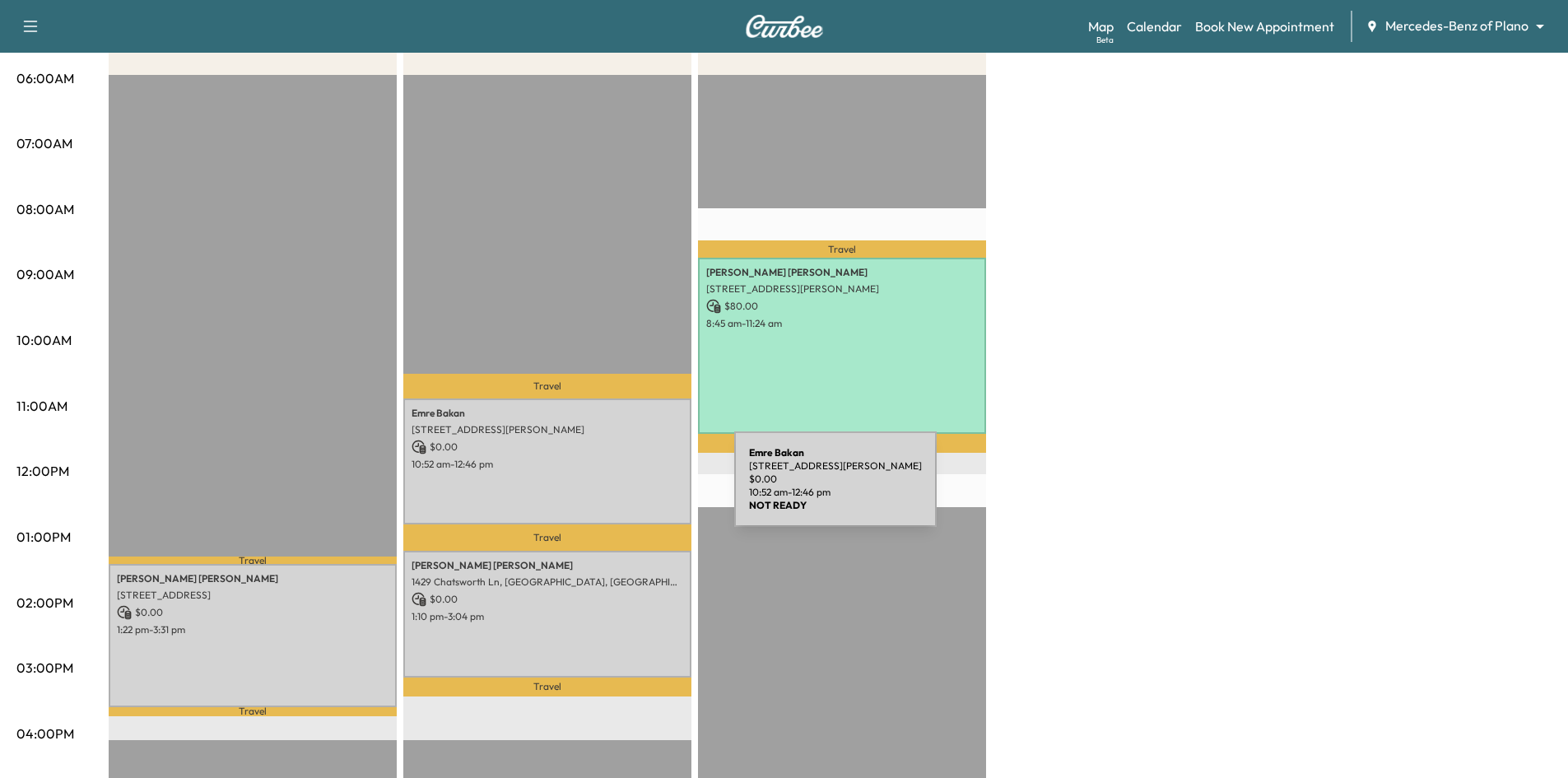
scroll to position [412, 0]
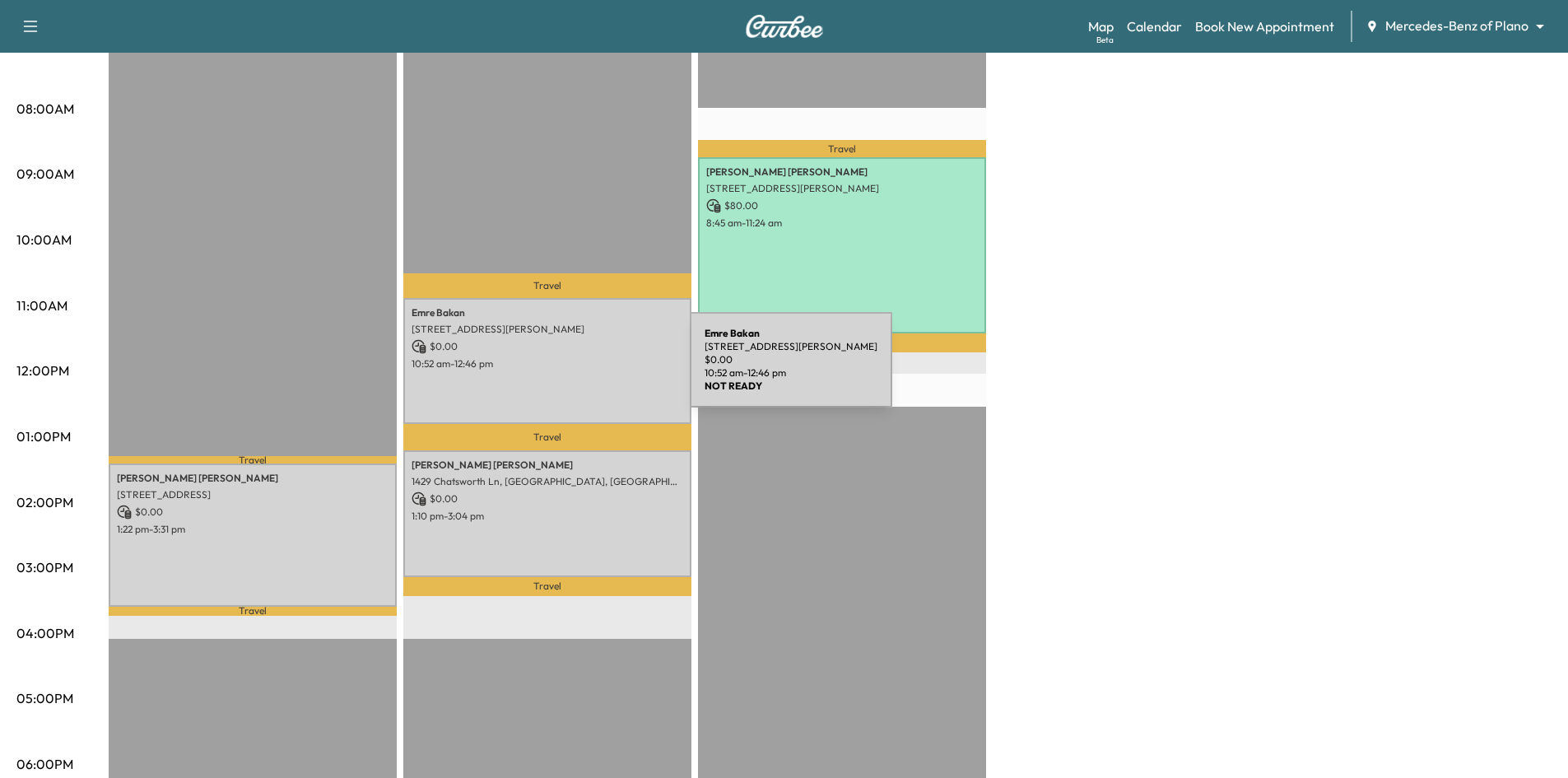
click at [571, 366] on div "Emre Bakan 9708 Colonywood Dr, McKinney, TX 75072, USA $ 0.00 10:52 am - 12:46 …" at bounding box center [547, 361] width 288 height 126
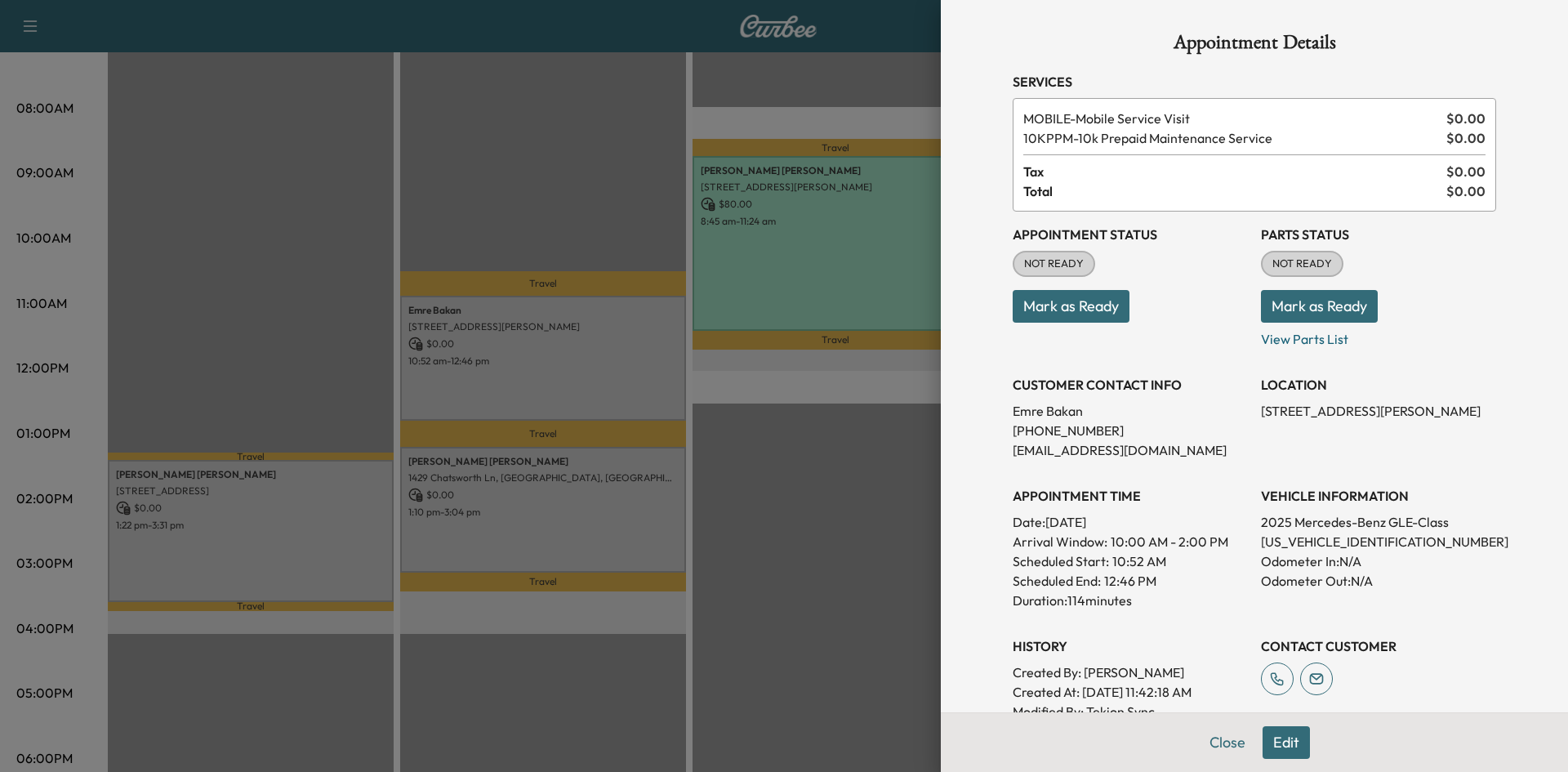
click at [1064, 304] on button "Mark as Ready" at bounding box center [1070, 305] width 116 height 32
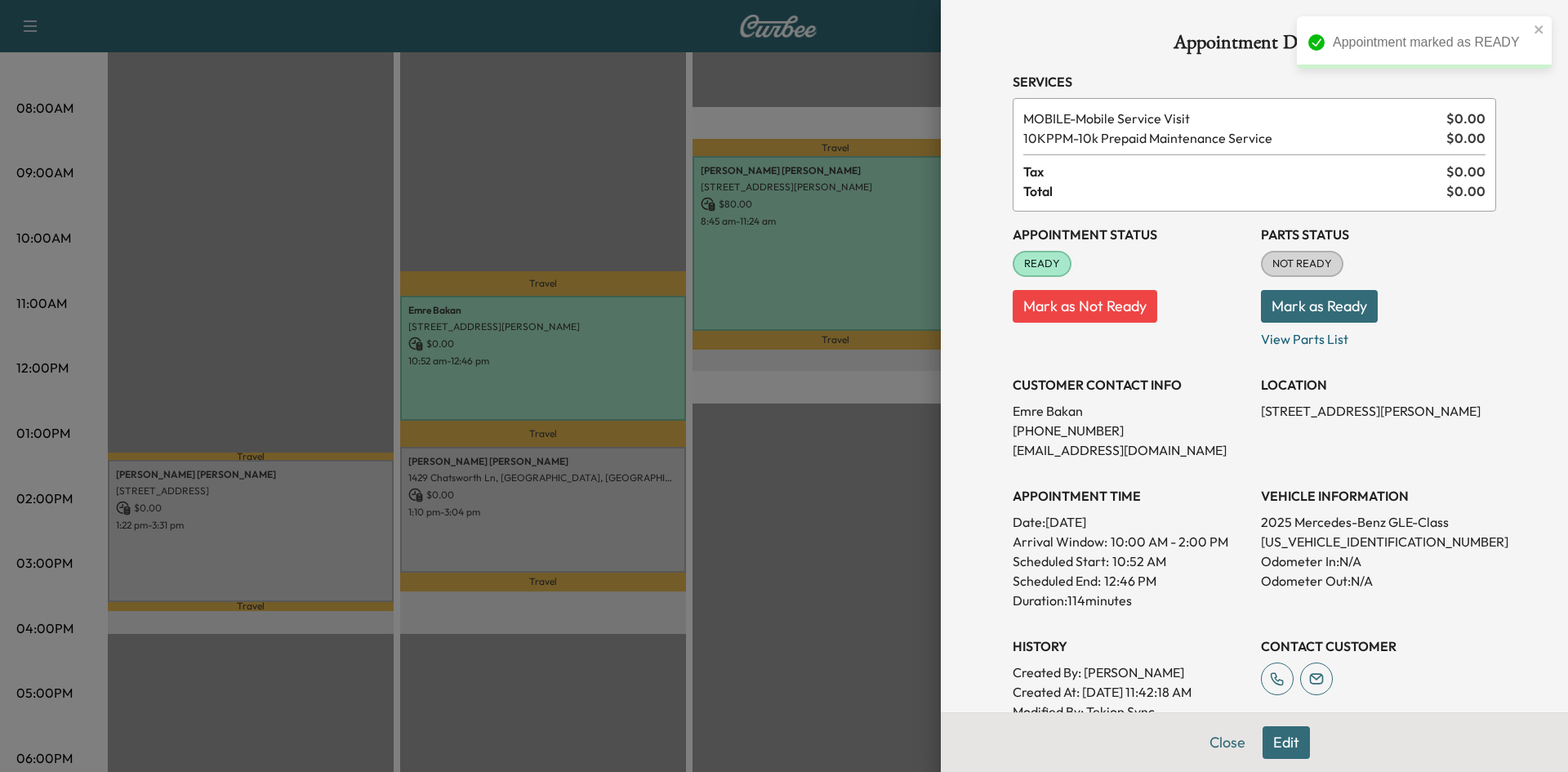
click at [560, 493] on div at bounding box center [784, 386] width 1568 height 772
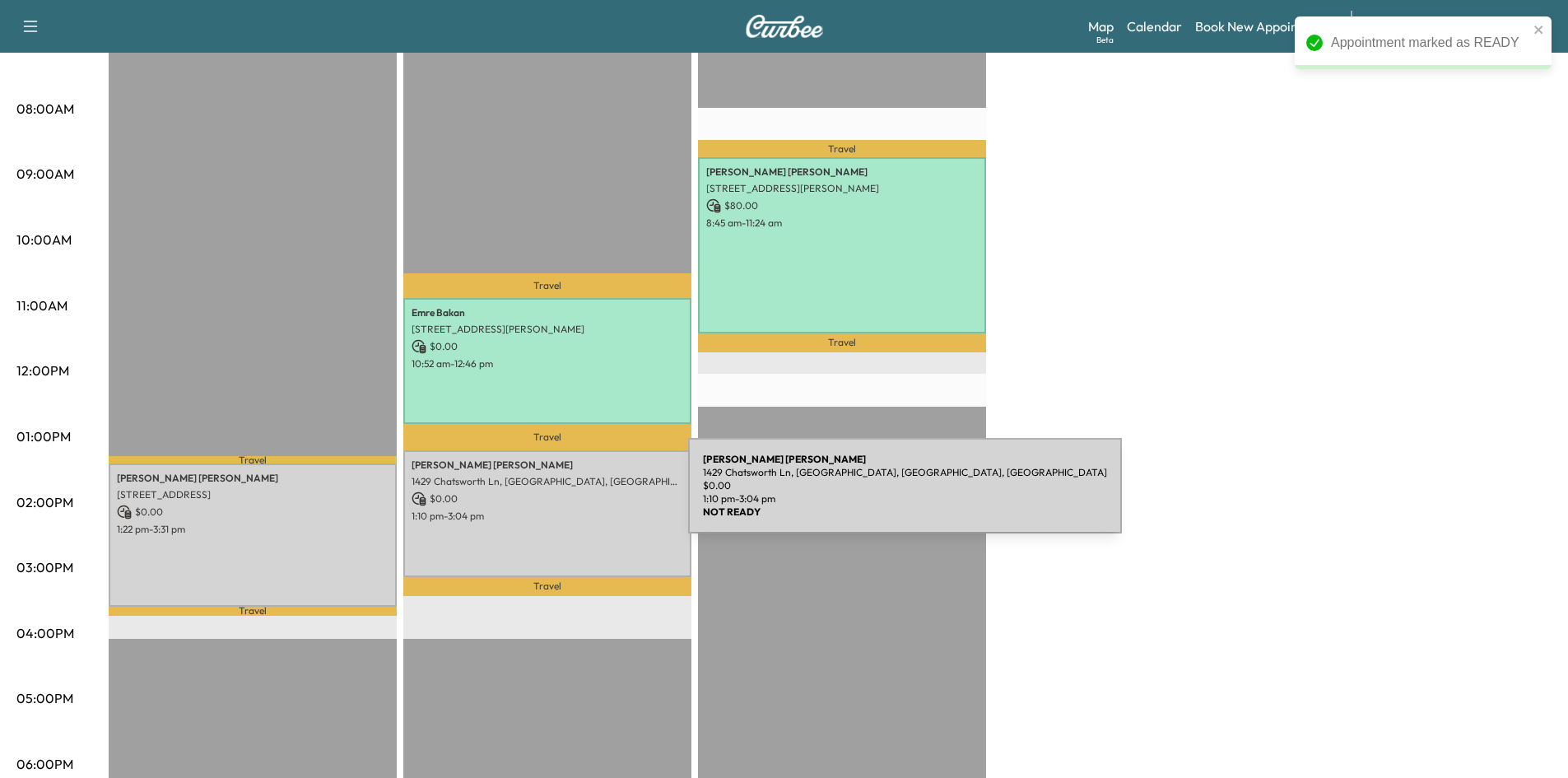
click at [564, 496] on p "$ 0.00" at bounding box center [548, 498] width 272 height 15
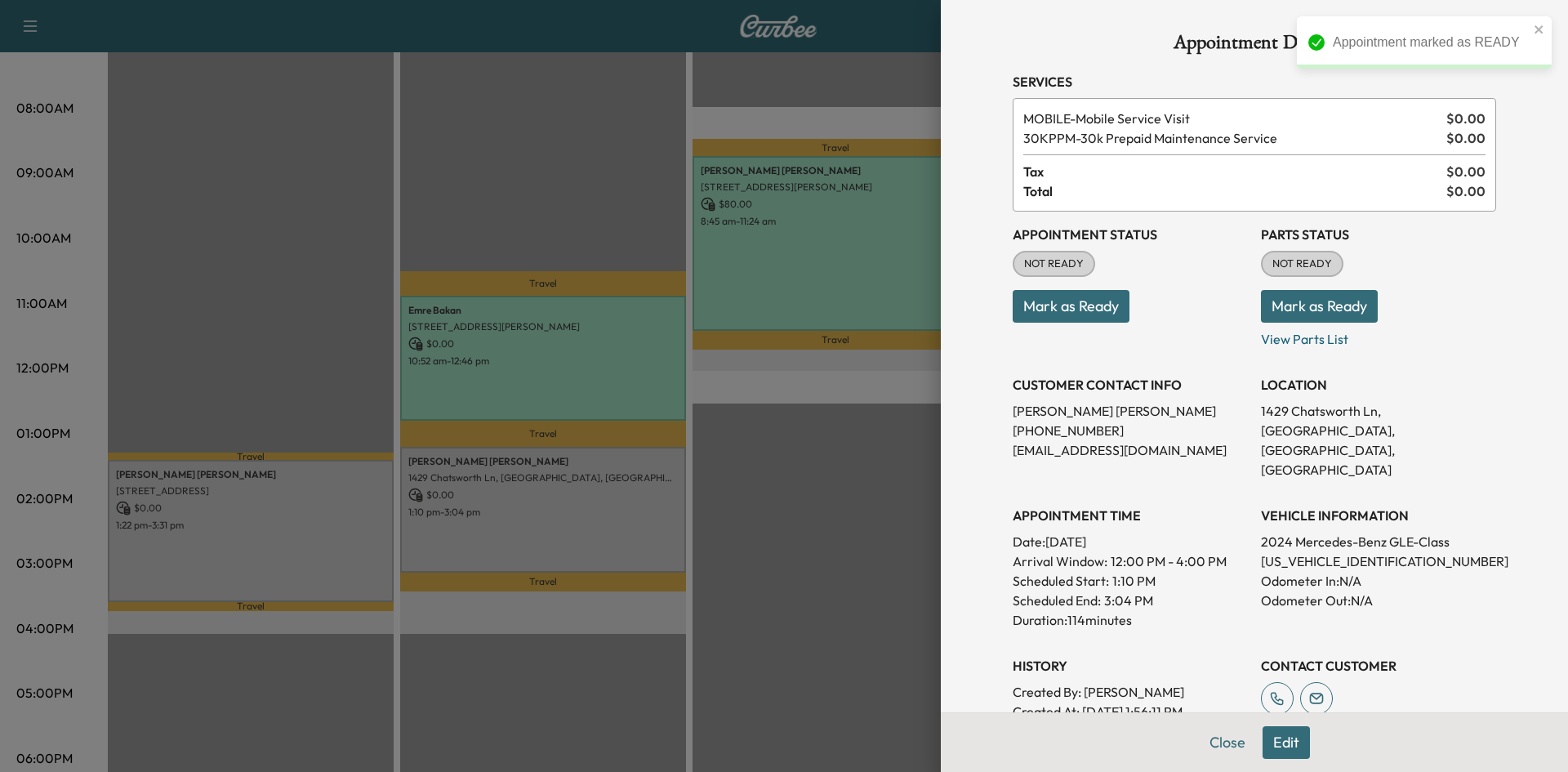
click at [1093, 311] on button "Mark as Ready" at bounding box center [1070, 305] width 116 height 32
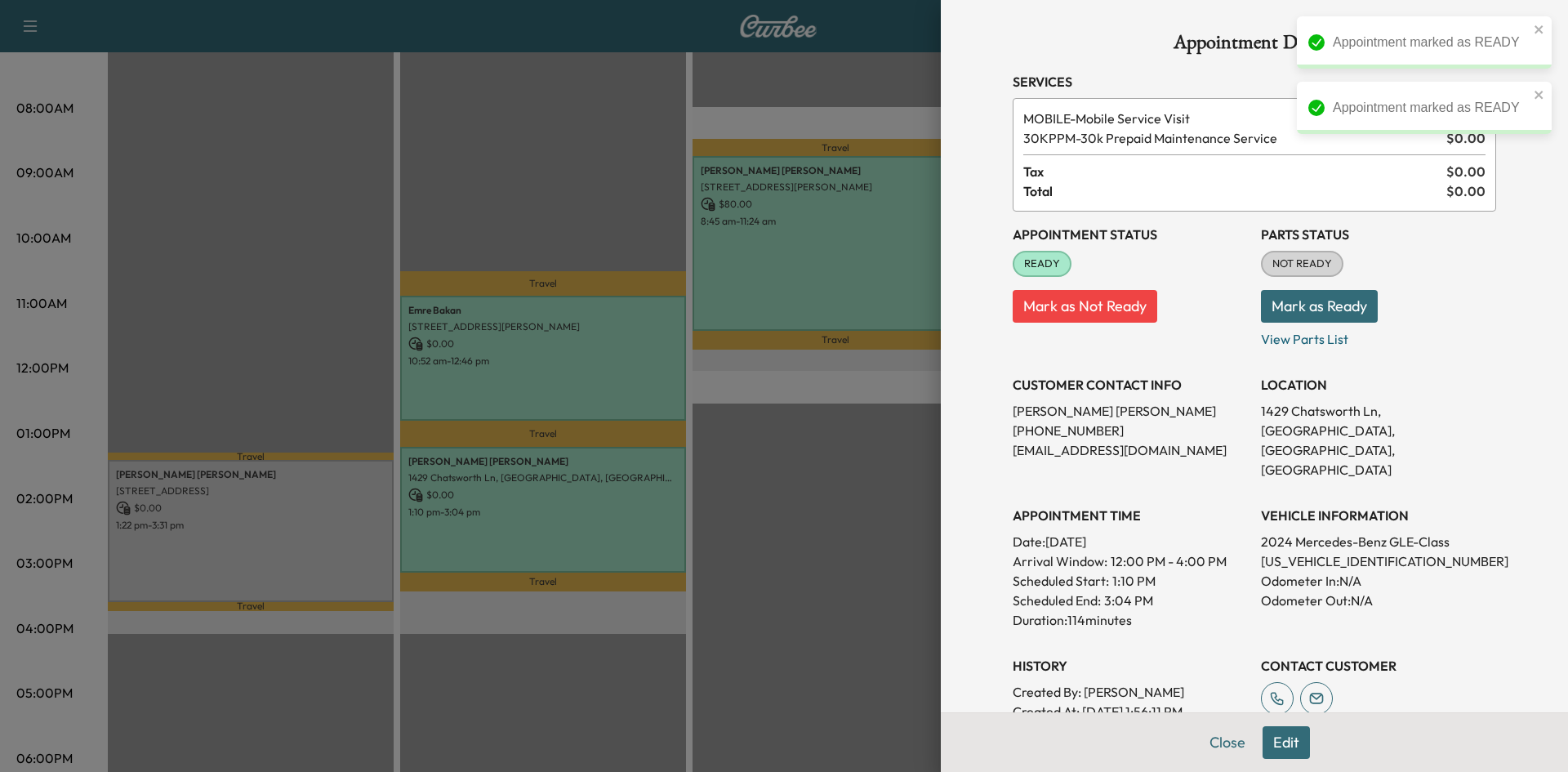
click at [274, 527] on div at bounding box center [784, 386] width 1568 height 772
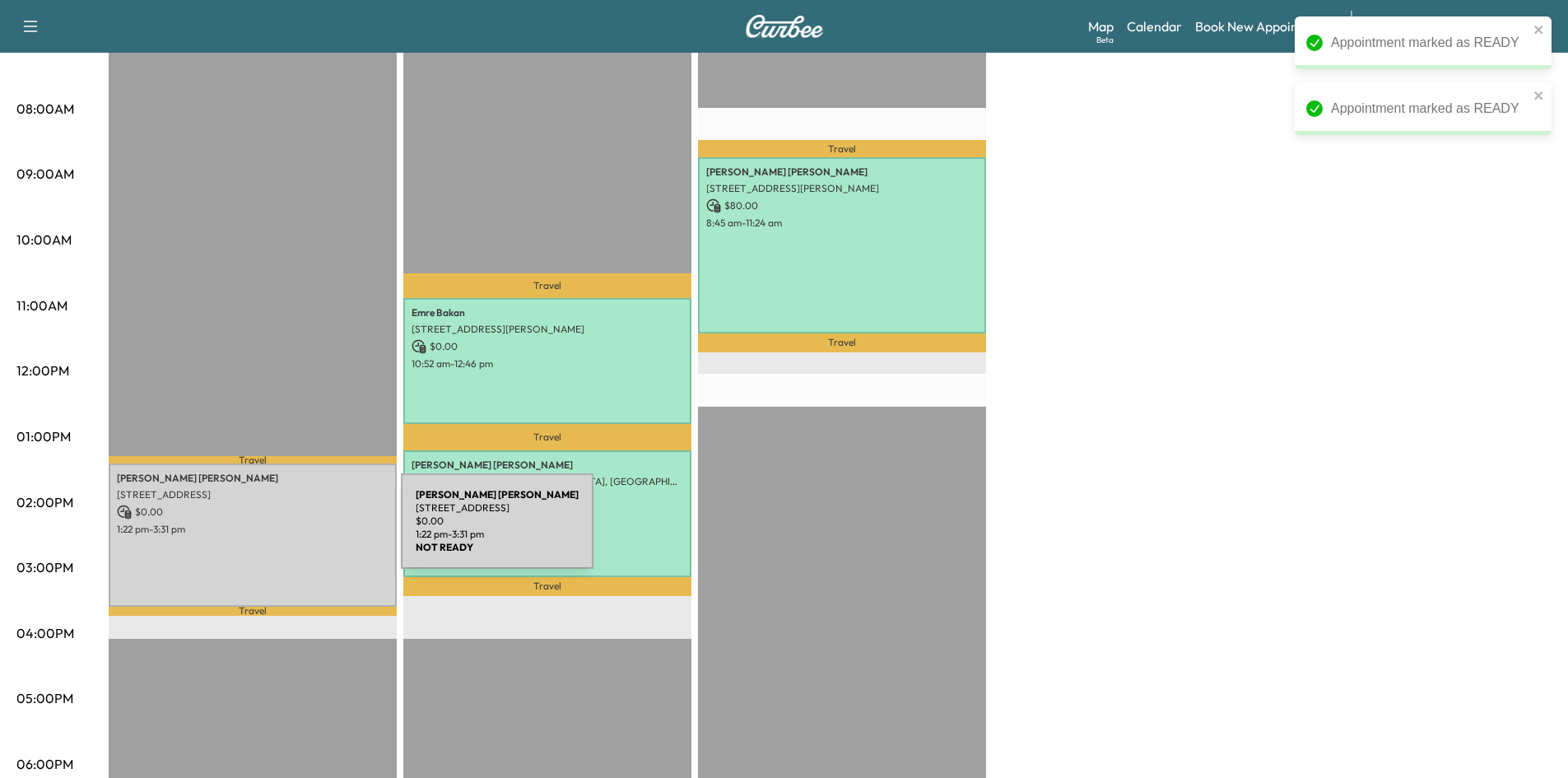
click at [278, 531] on div "Kuntal Joardar 5124 Water Haven Ln, Plano, TX 75093, USA $ 0.00 1:22 pm - 3:31 …" at bounding box center [252, 535] width 288 height 143
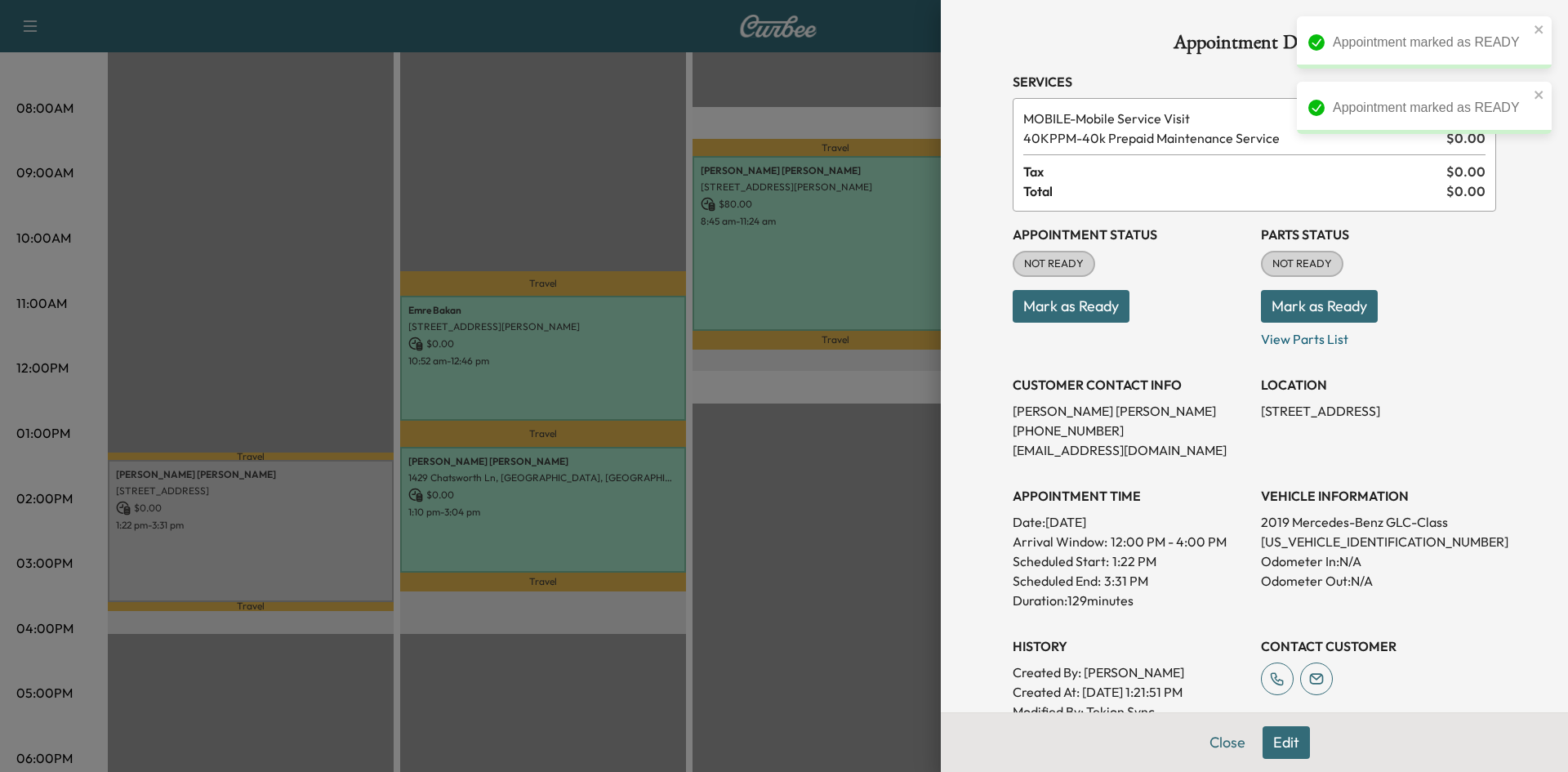
drag, startPoint x: 1030, startPoint y: 302, endPoint x: 677, endPoint y: 340, distance: 355.0
click at [1030, 303] on button "Mark as Ready" at bounding box center [1070, 305] width 116 height 32
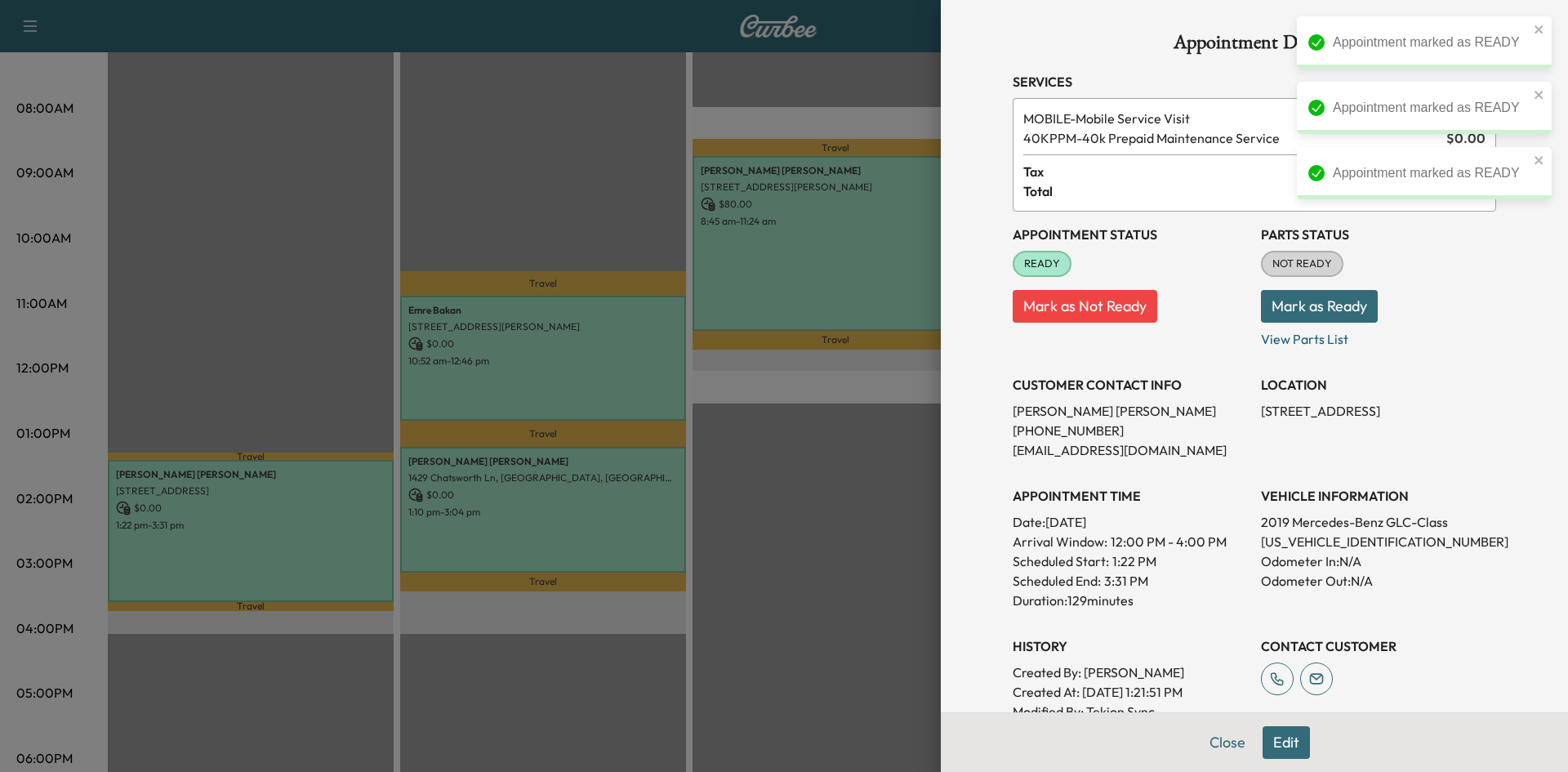
click at [274, 398] on div at bounding box center [784, 386] width 1568 height 772
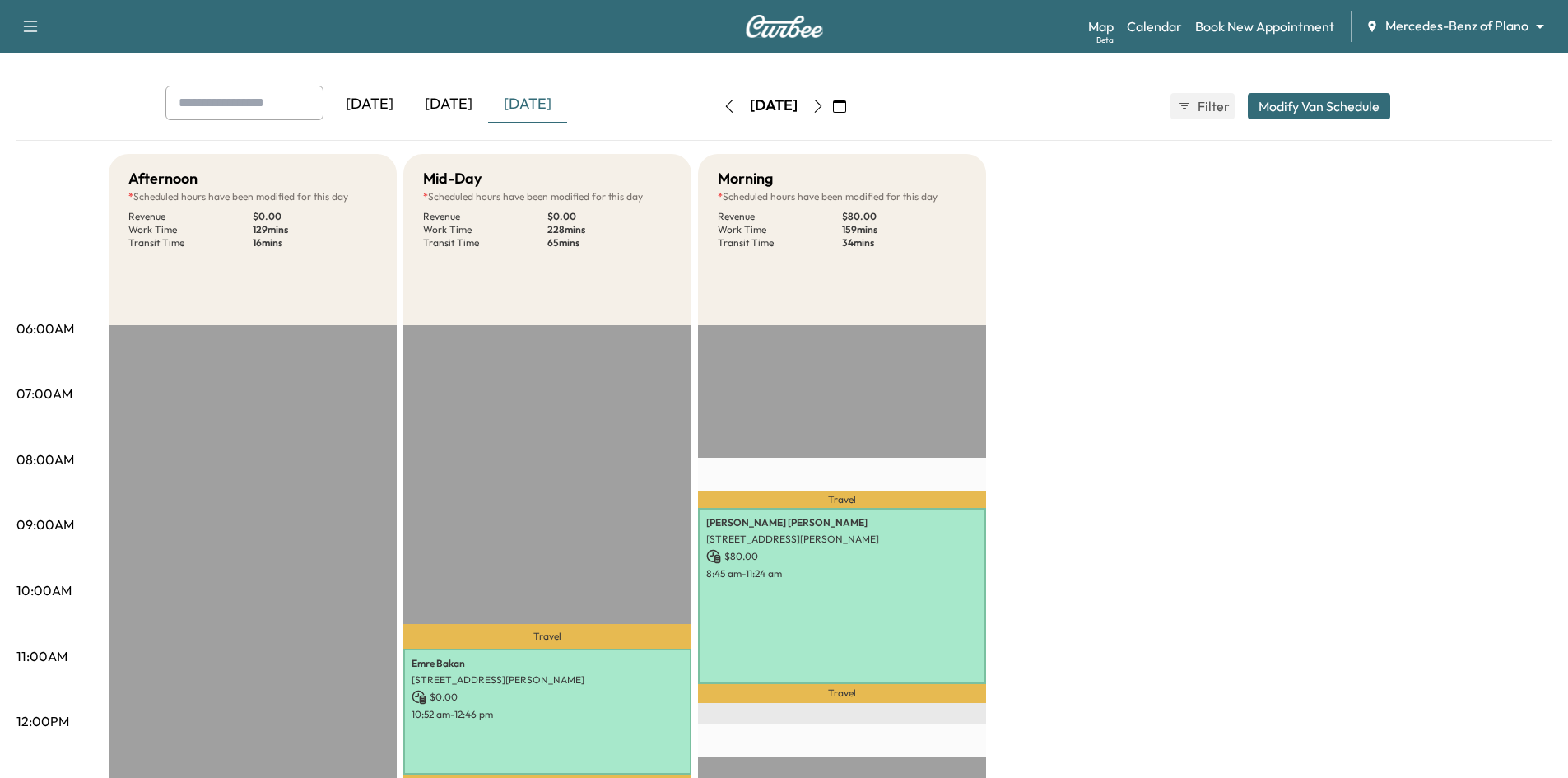
scroll to position [0, 0]
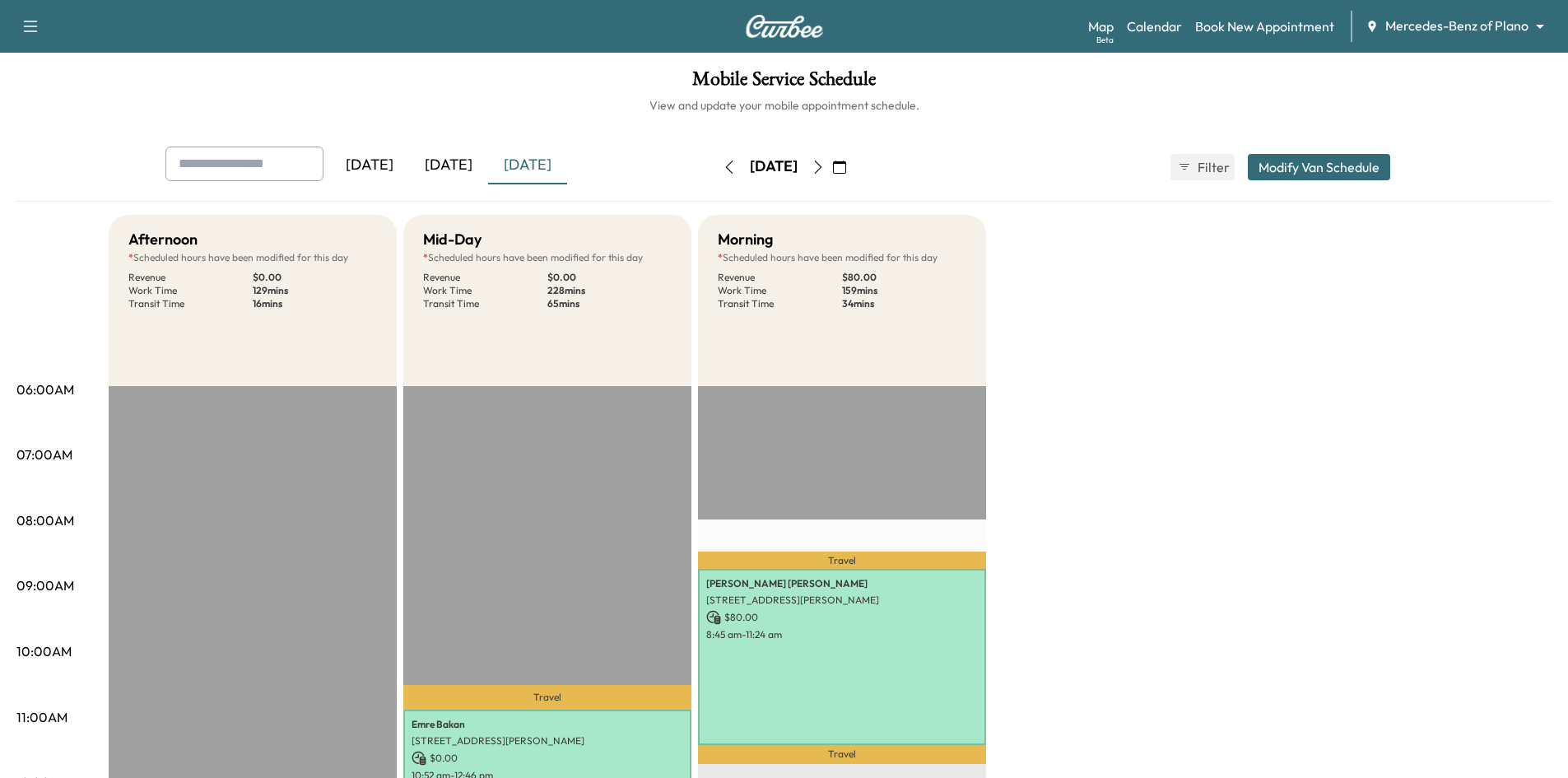
click at [465, 168] on div "[DATE]" at bounding box center [449, 165] width 79 height 38
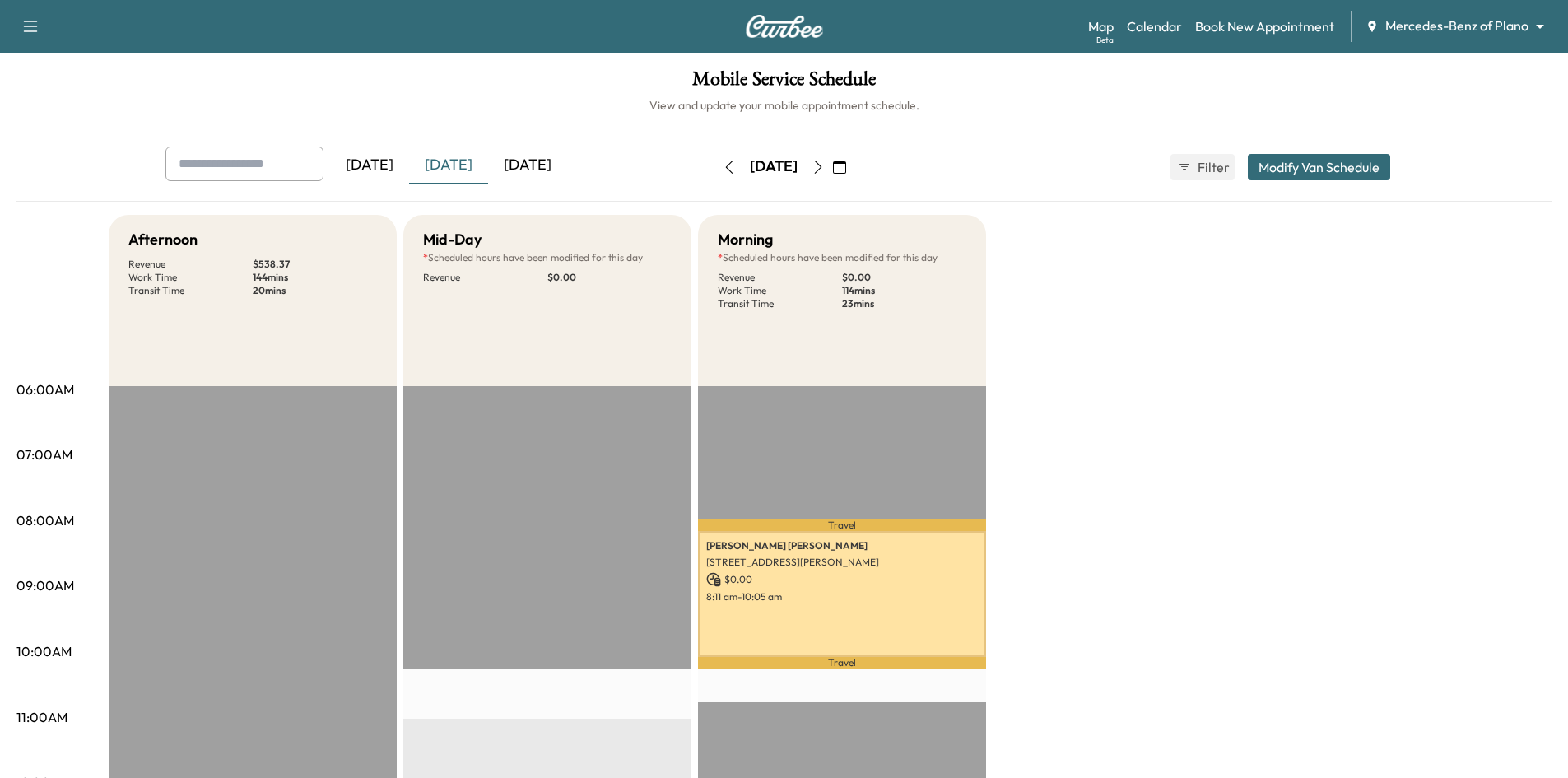
click at [825, 171] on icon "button" at bounding box center [818, 167] width 13 height 13
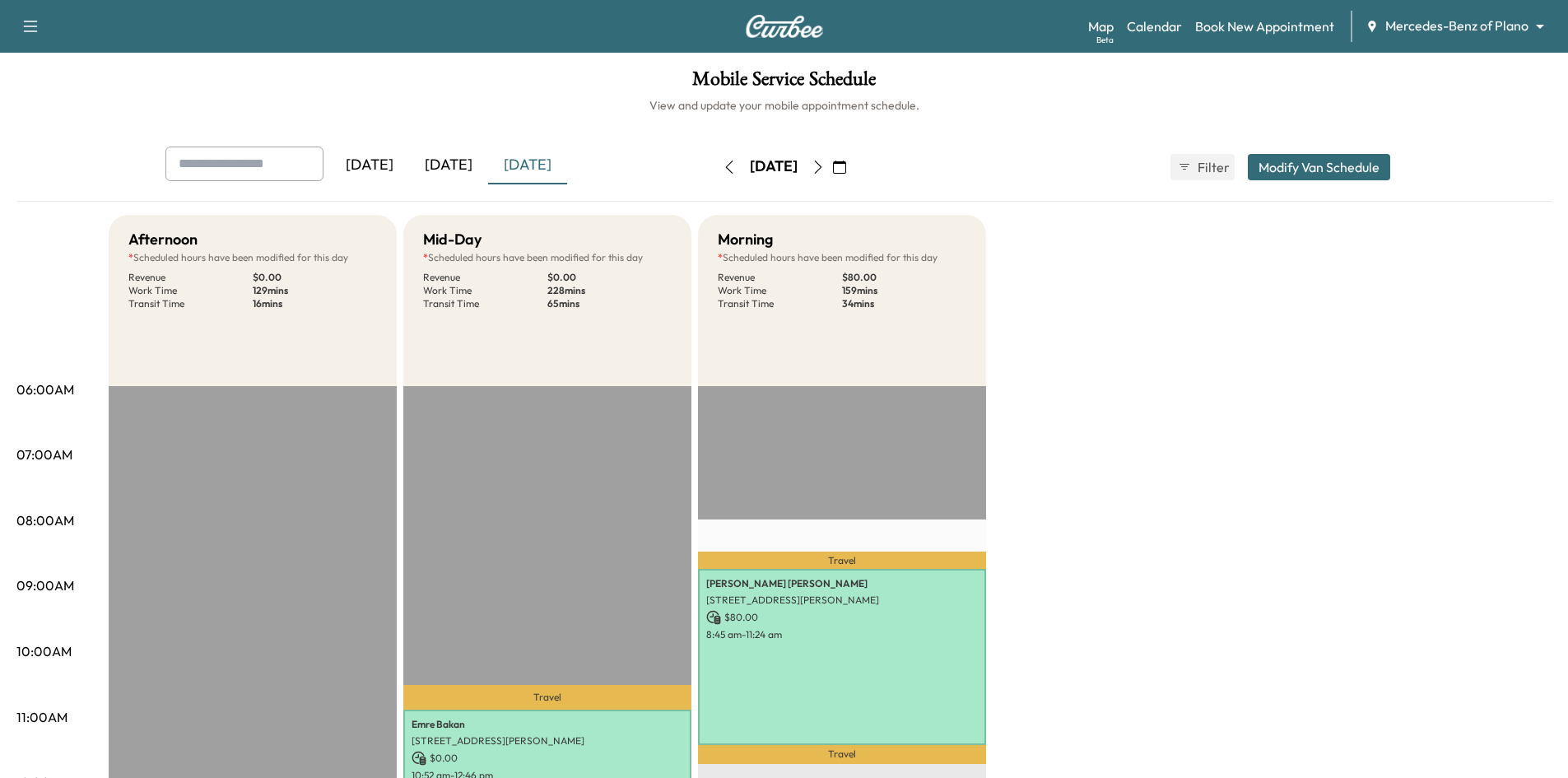
click at [825, 170] on icon "button" at bounding box center [818, 167] width 13 height 13
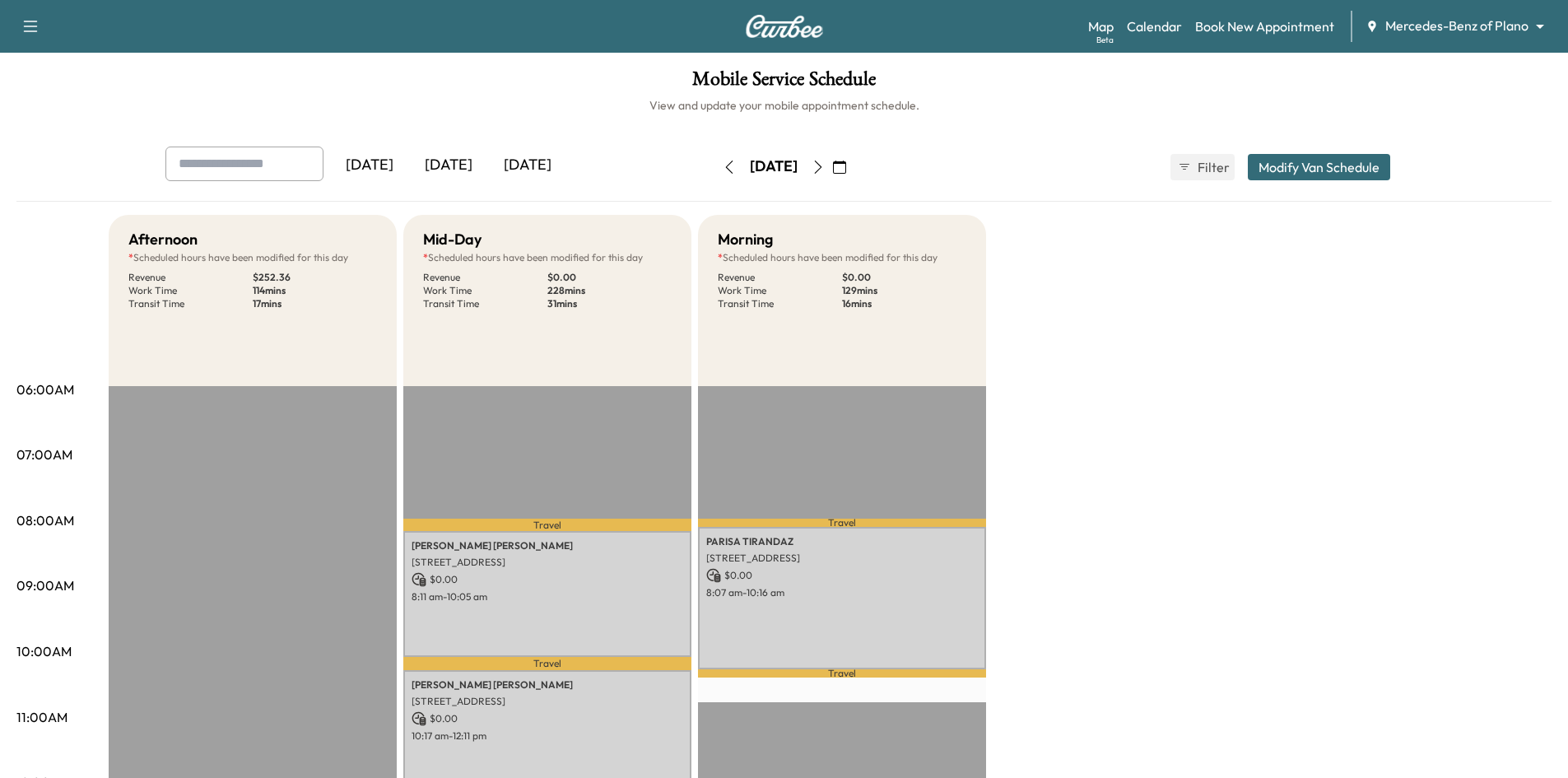
click at [723, 169] on icon "button" at bounding box center [729, 167] width 13 height 13
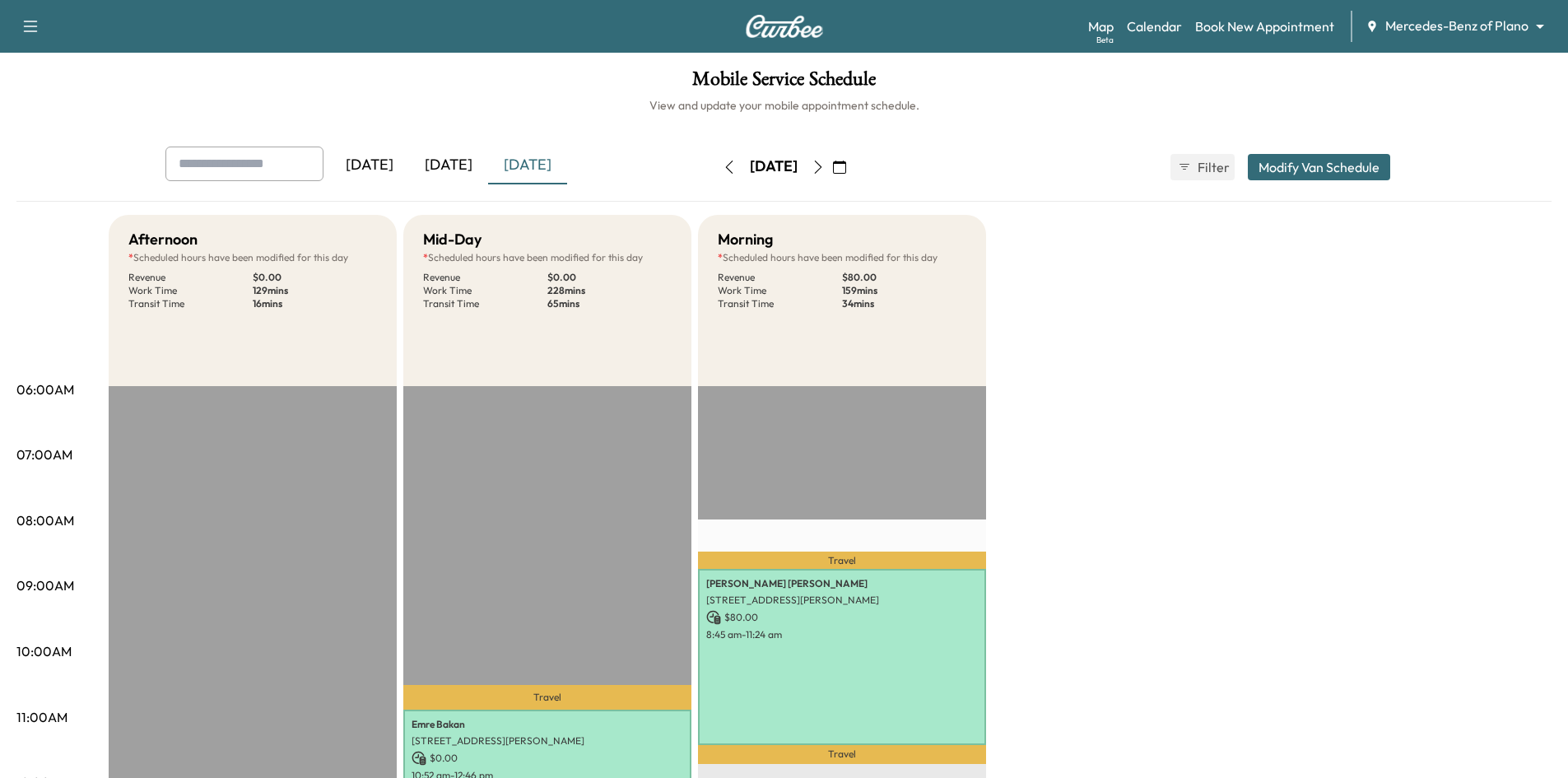
click at [825, 171] on icon "button" at bounding box center [818, 167] width 13 height 13
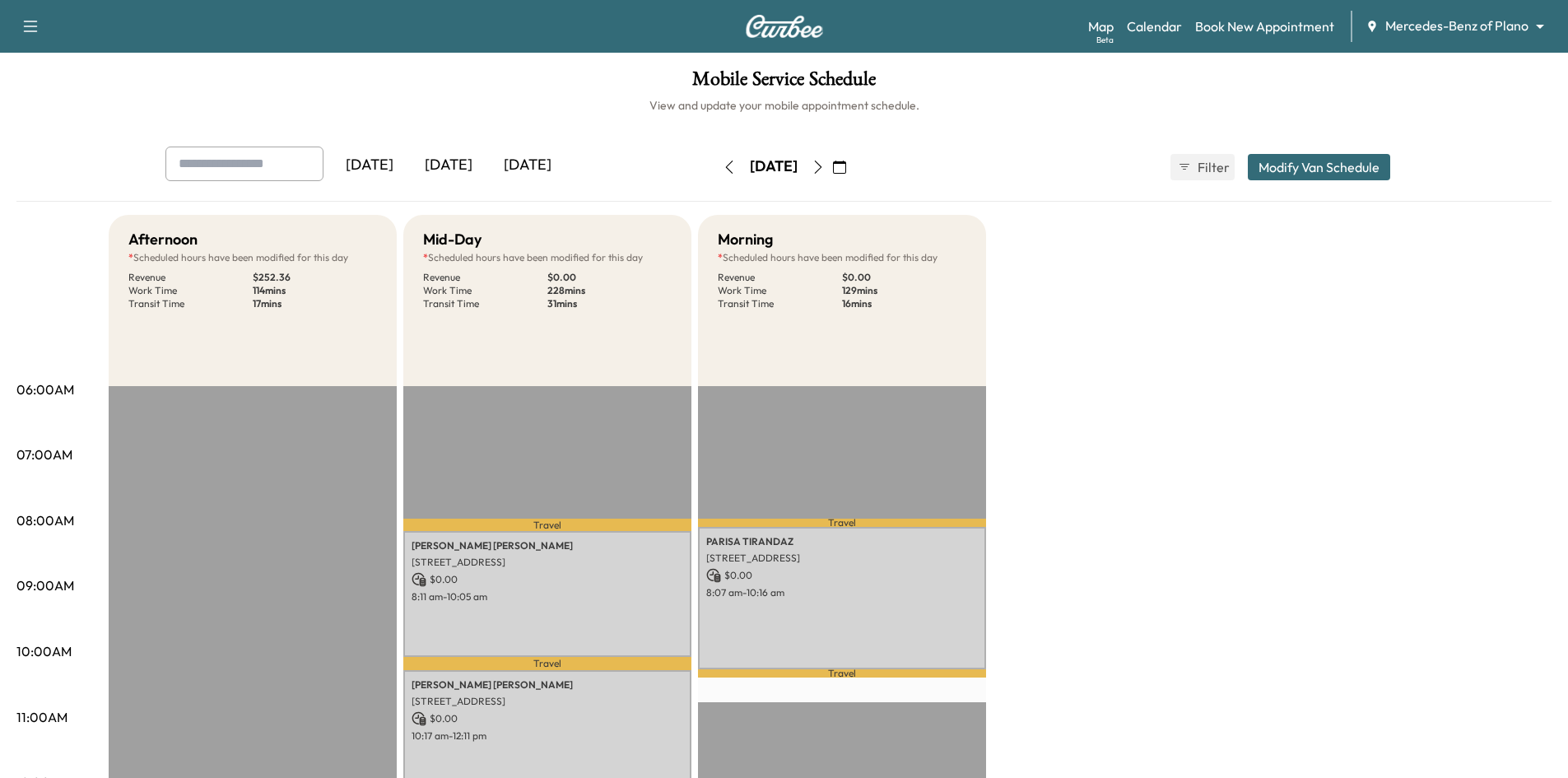
click at [466, 166] on div "[DATE]" at bounding box center [449, 165] width 79 height 38
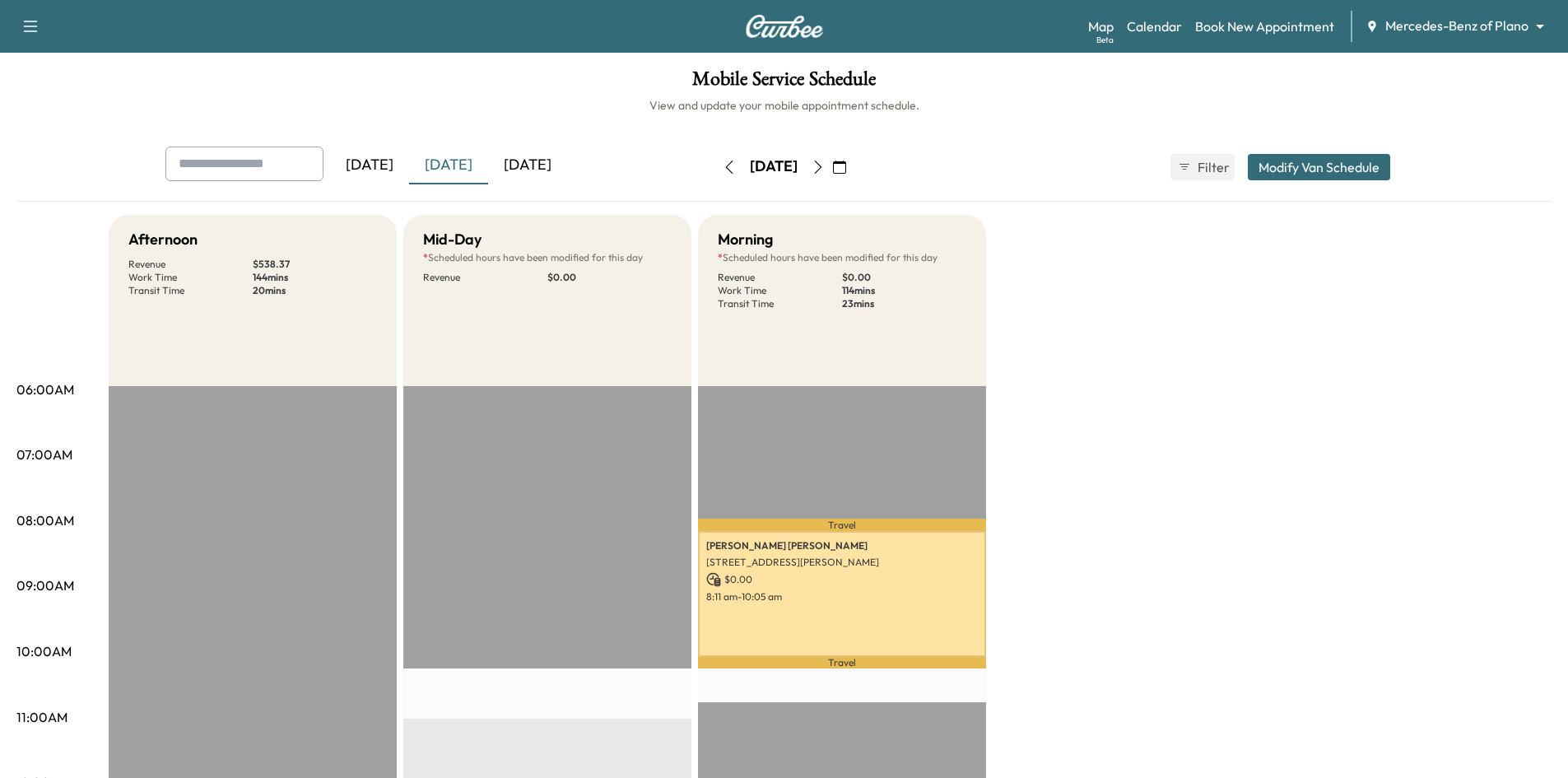
click at [559, 167] on div "[DATE]" at bounding box center [528, 165] width 79 height 38
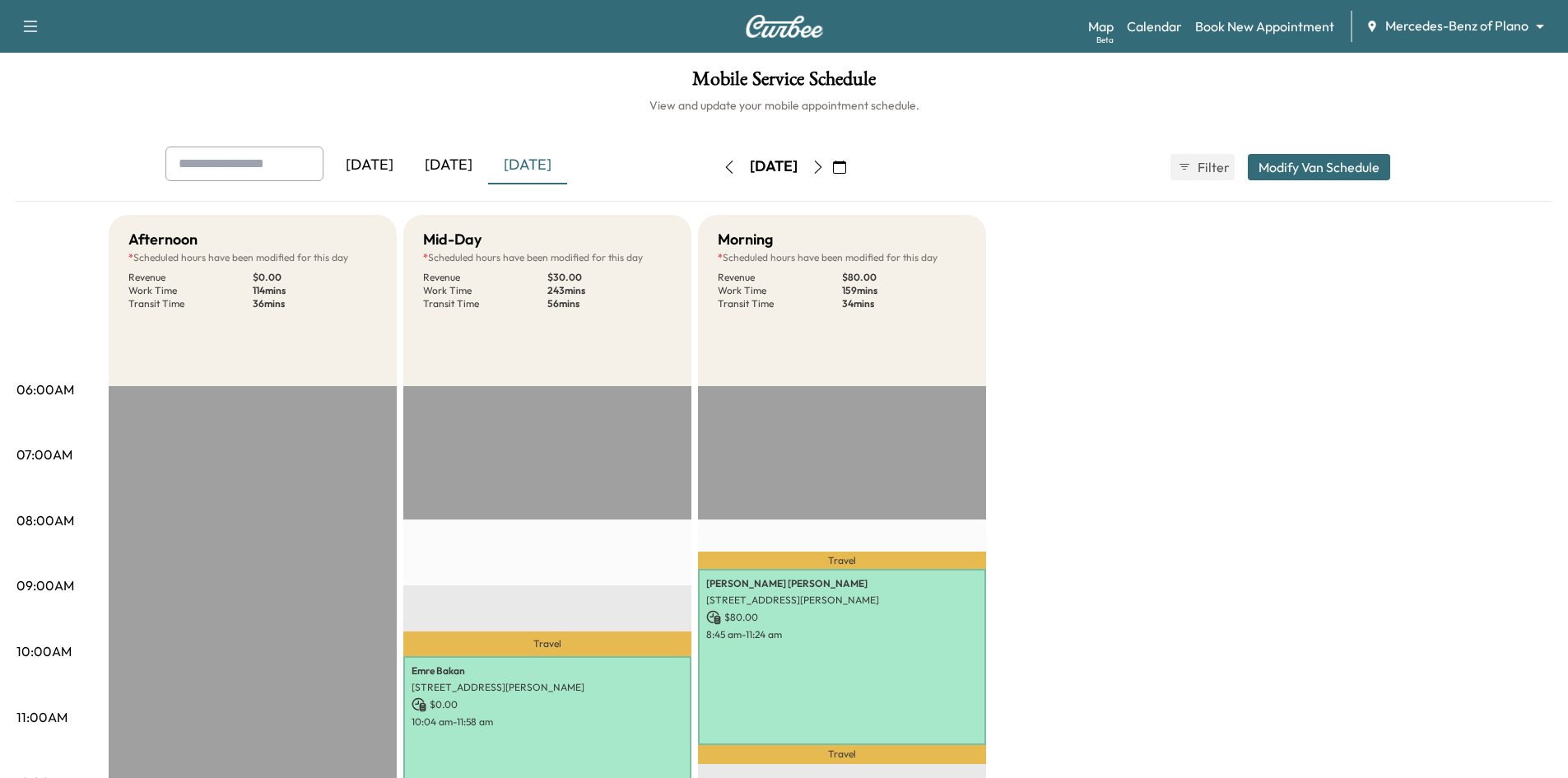
click at [825, 168] on icon "button" at bounding box center [818, 167] width 13 height 13
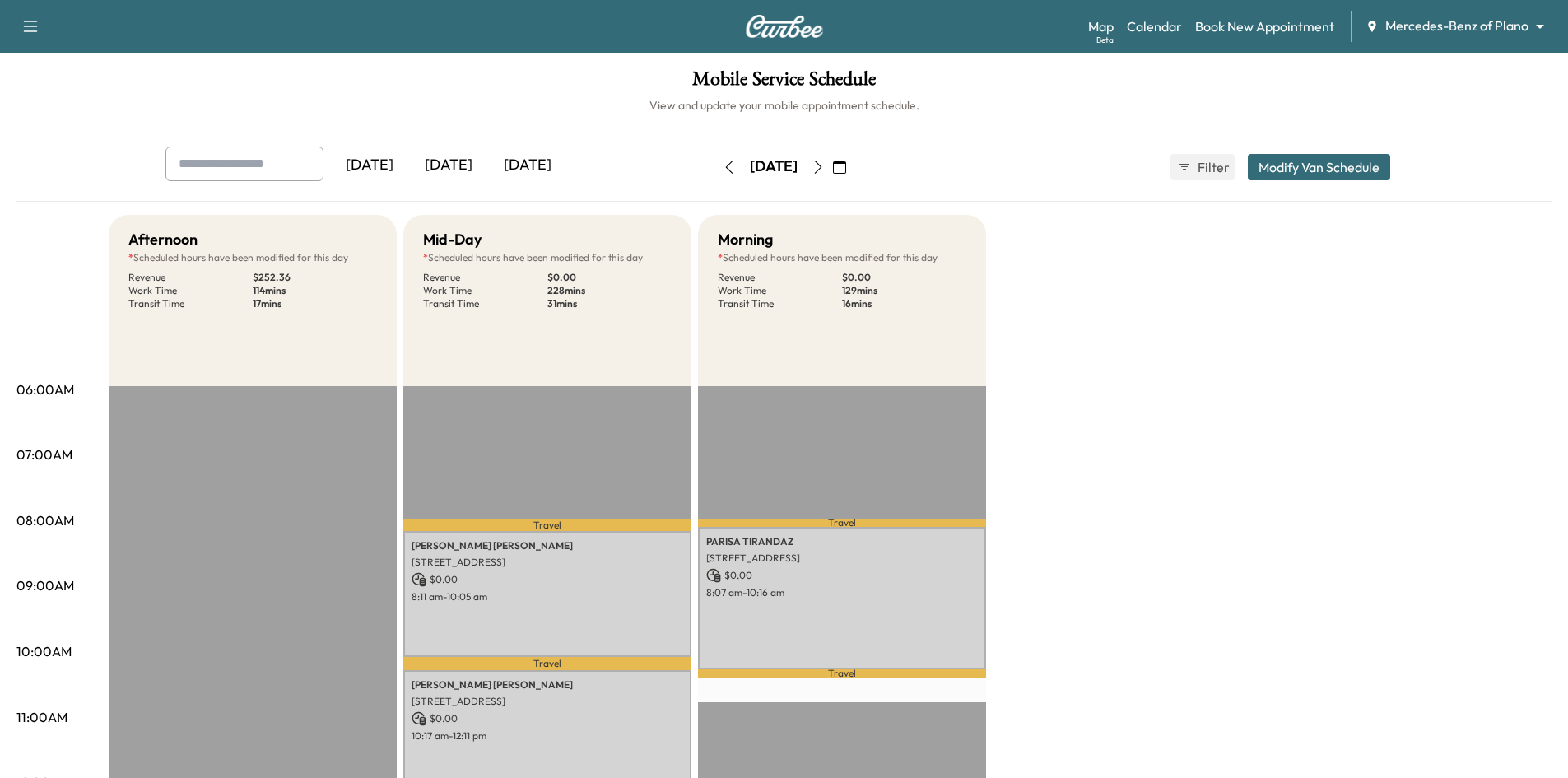
click at [825, 167] on icon "button" at bounding box center [818, 167] width 13 height 13
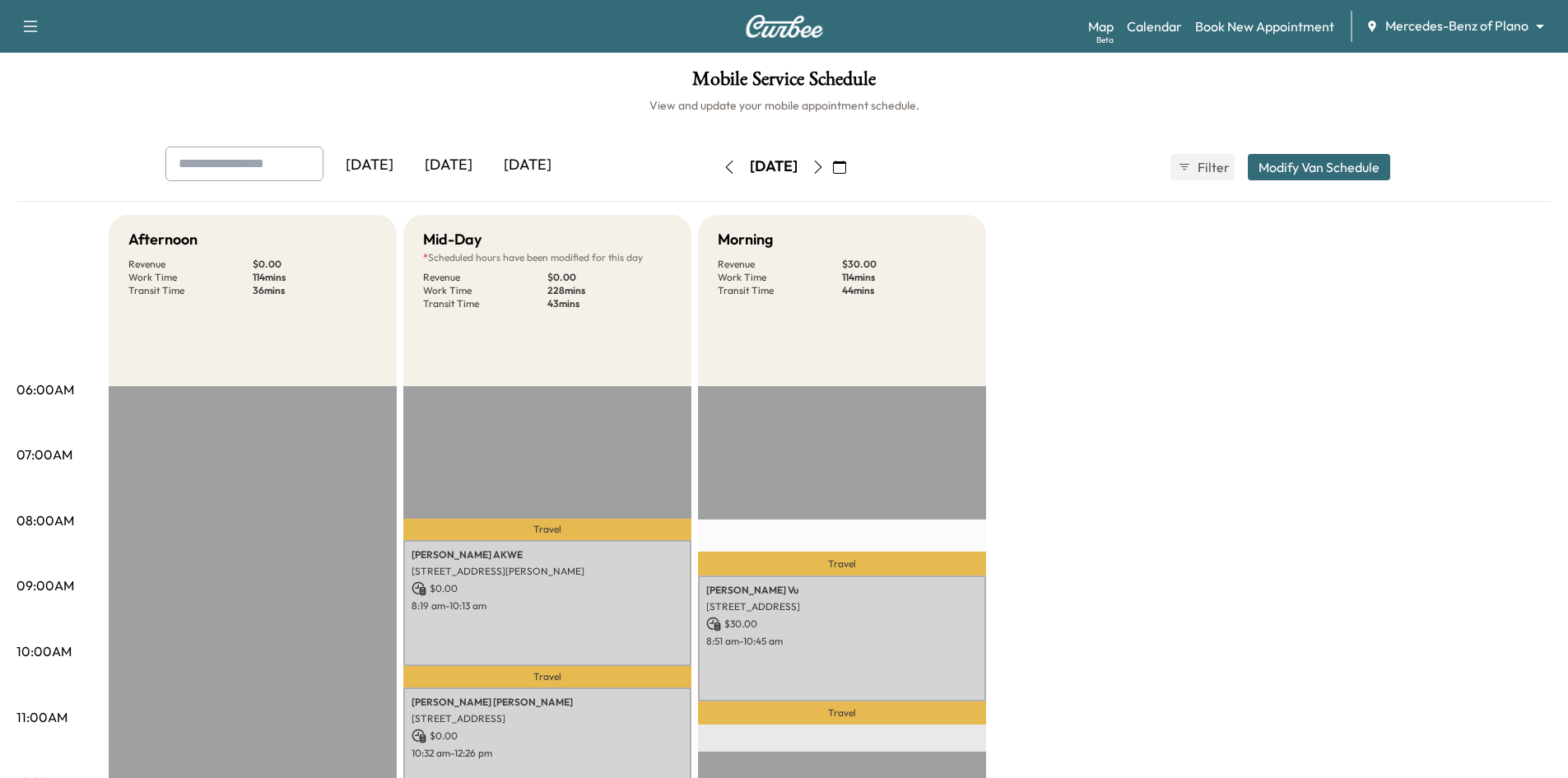
click at [723, 168] on icon "button" at bounding box center [729, 167] width 13 height 13
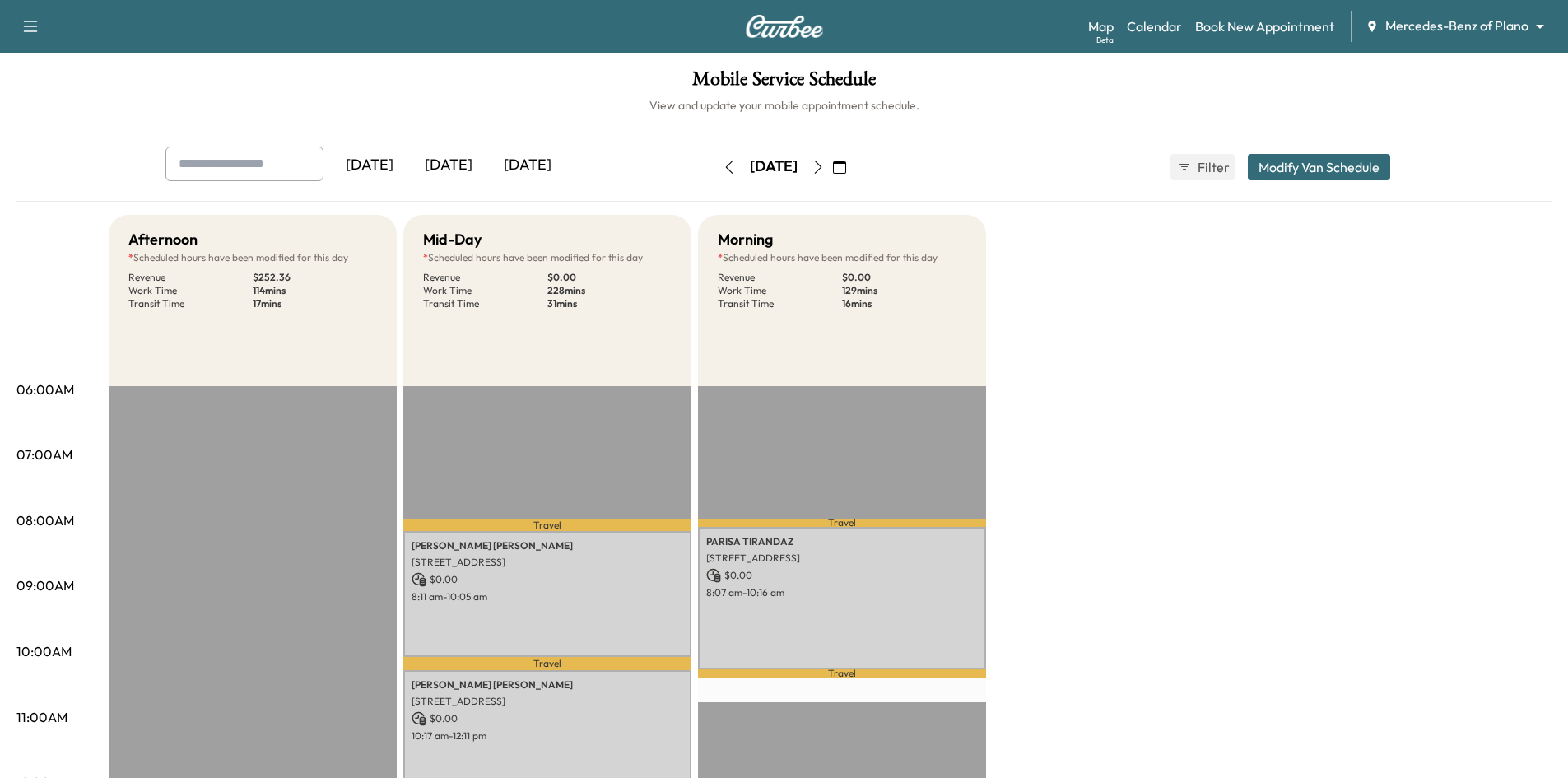
click at [825, 169] on icon "button" at bounding box center [818, 167] width 13 height 13
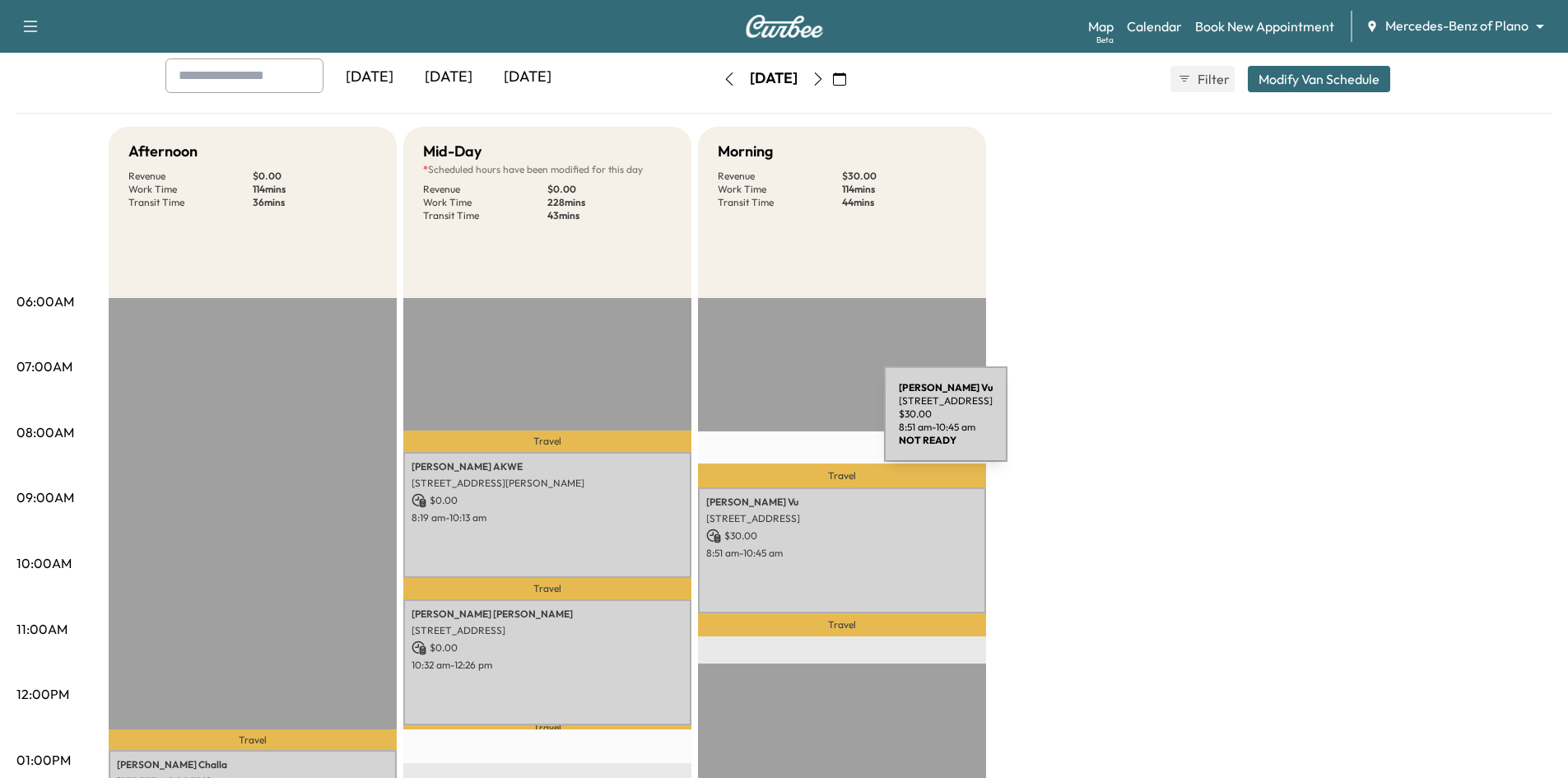
scroll to position [82, 0]
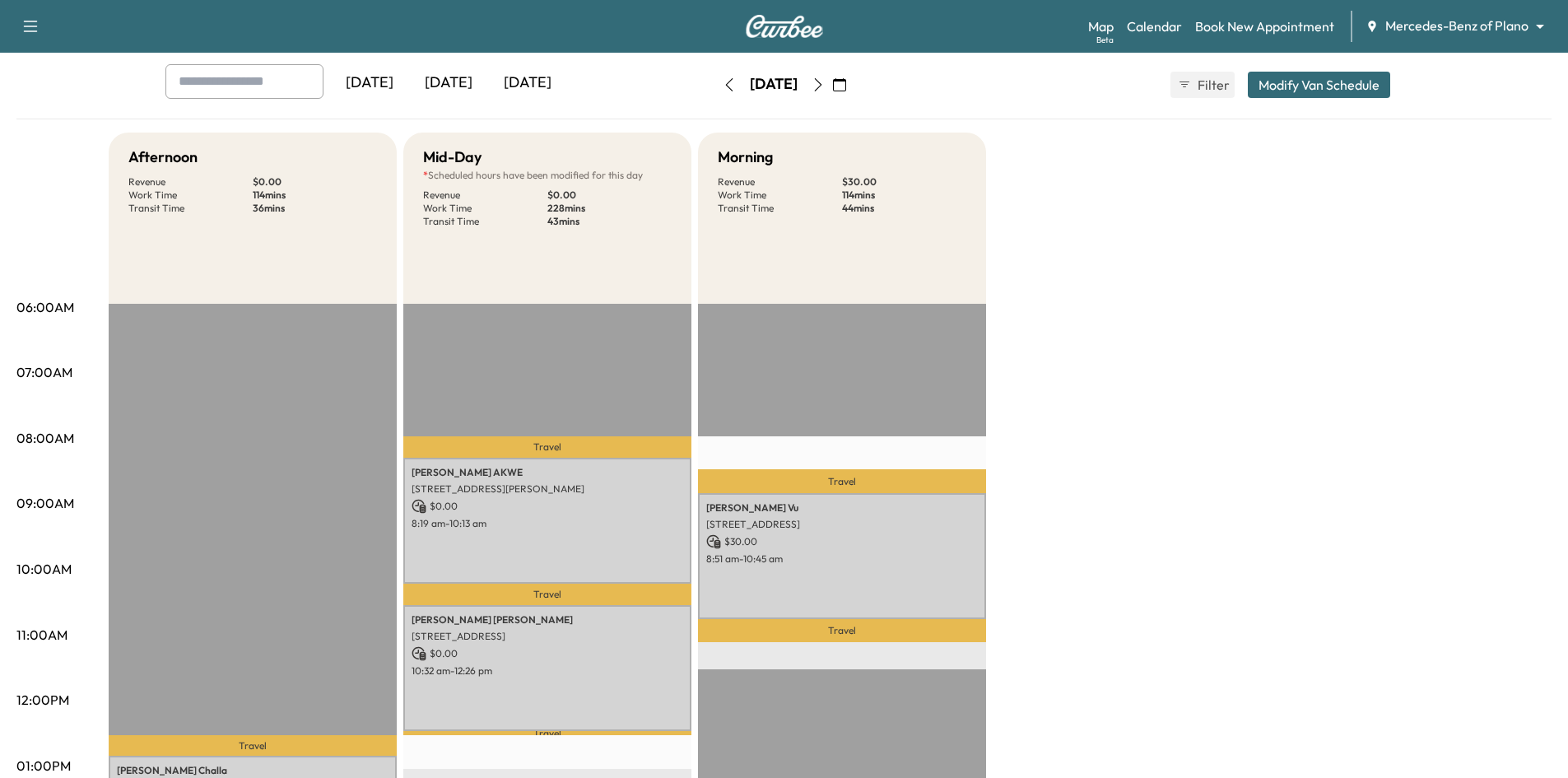
click at [825, 84] on icon "button" at bounding box center [818, 85] width 13 height 13
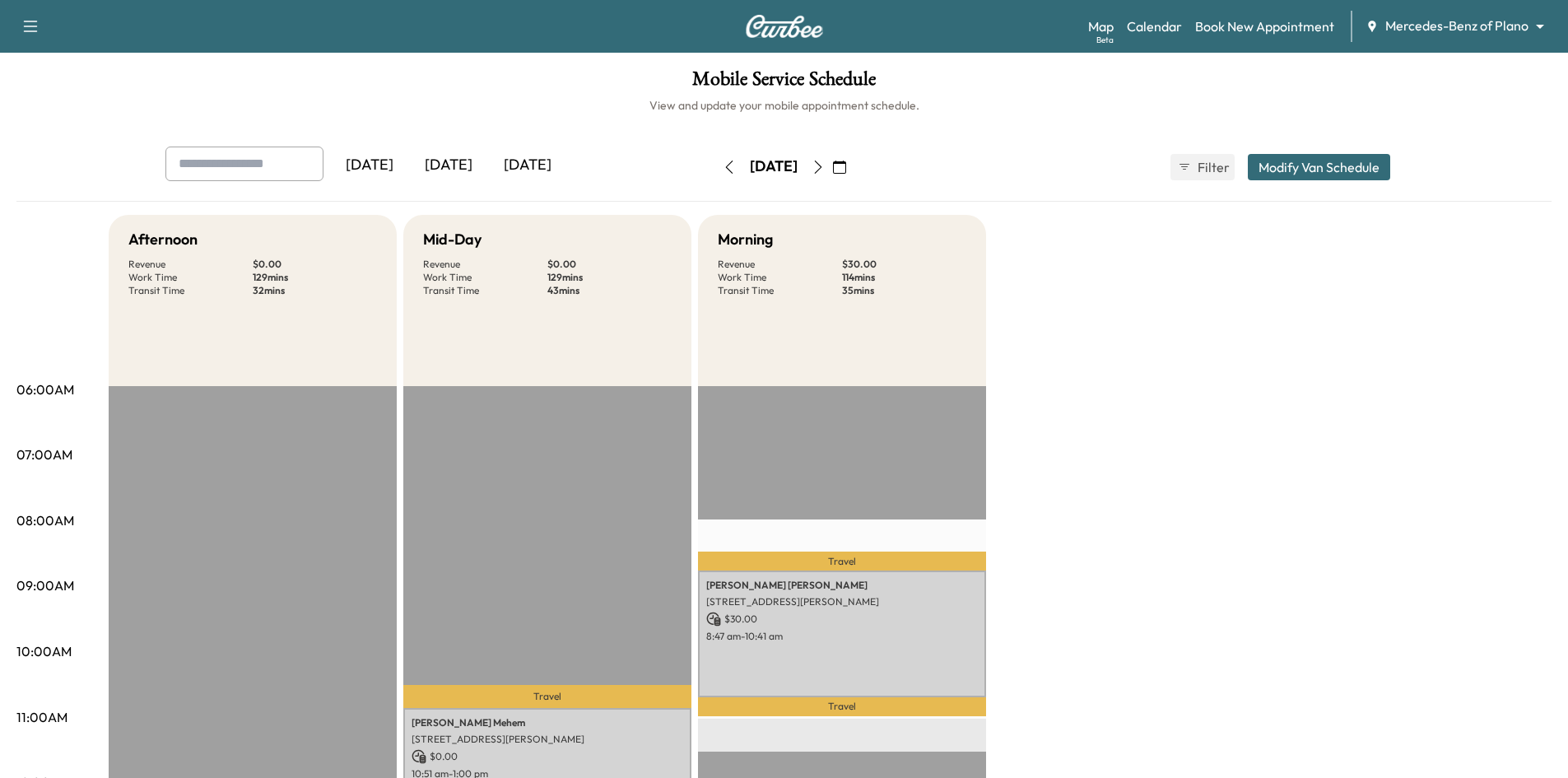
click at [458, 166] on div "[DATE]" at bounding box center [449, 165] width 79 height 38
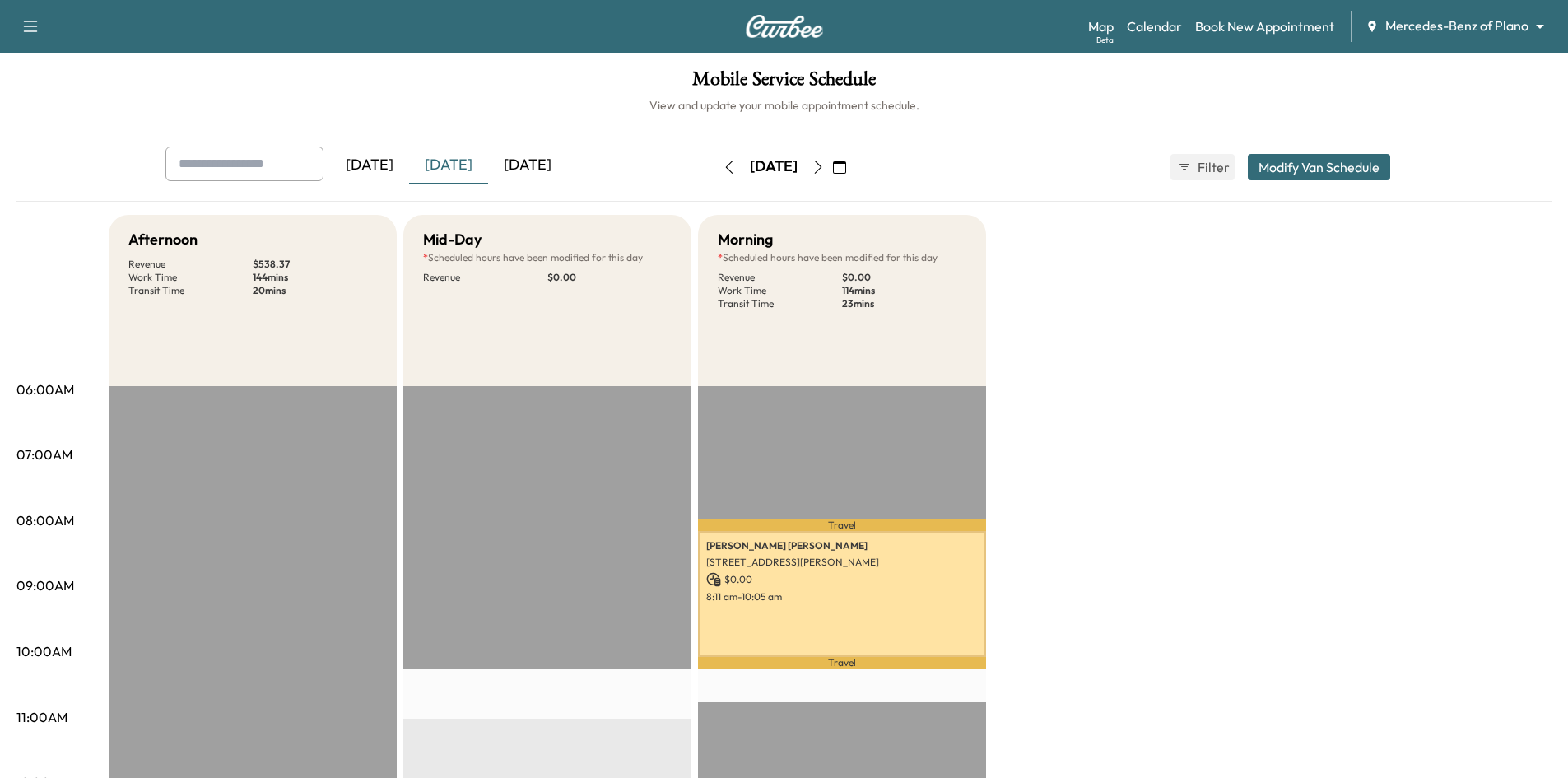
click at [825, 168] on icon "button" at bounding box center [818, 167] width 13 height 13
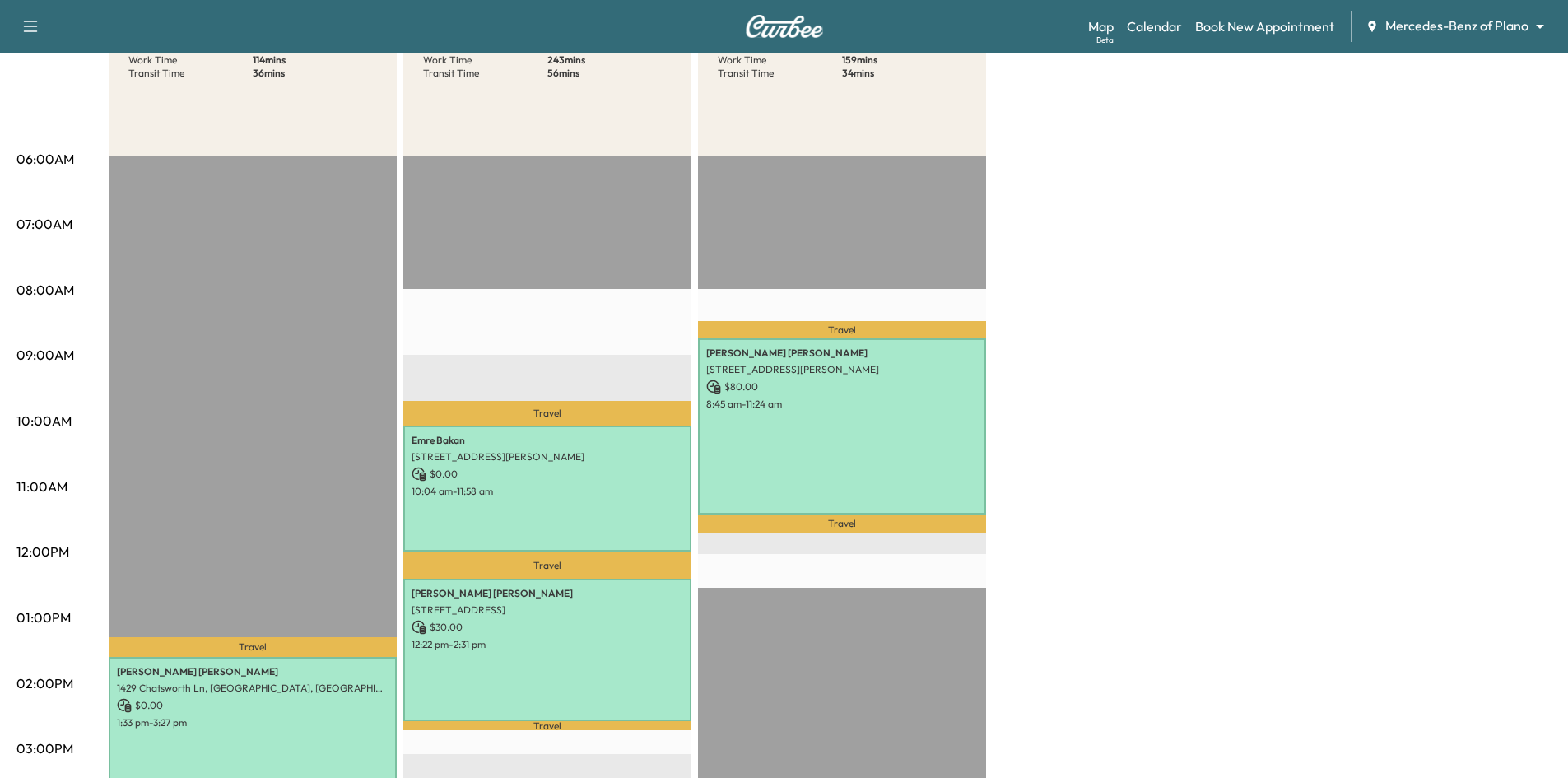
scroll to position [82, 0]
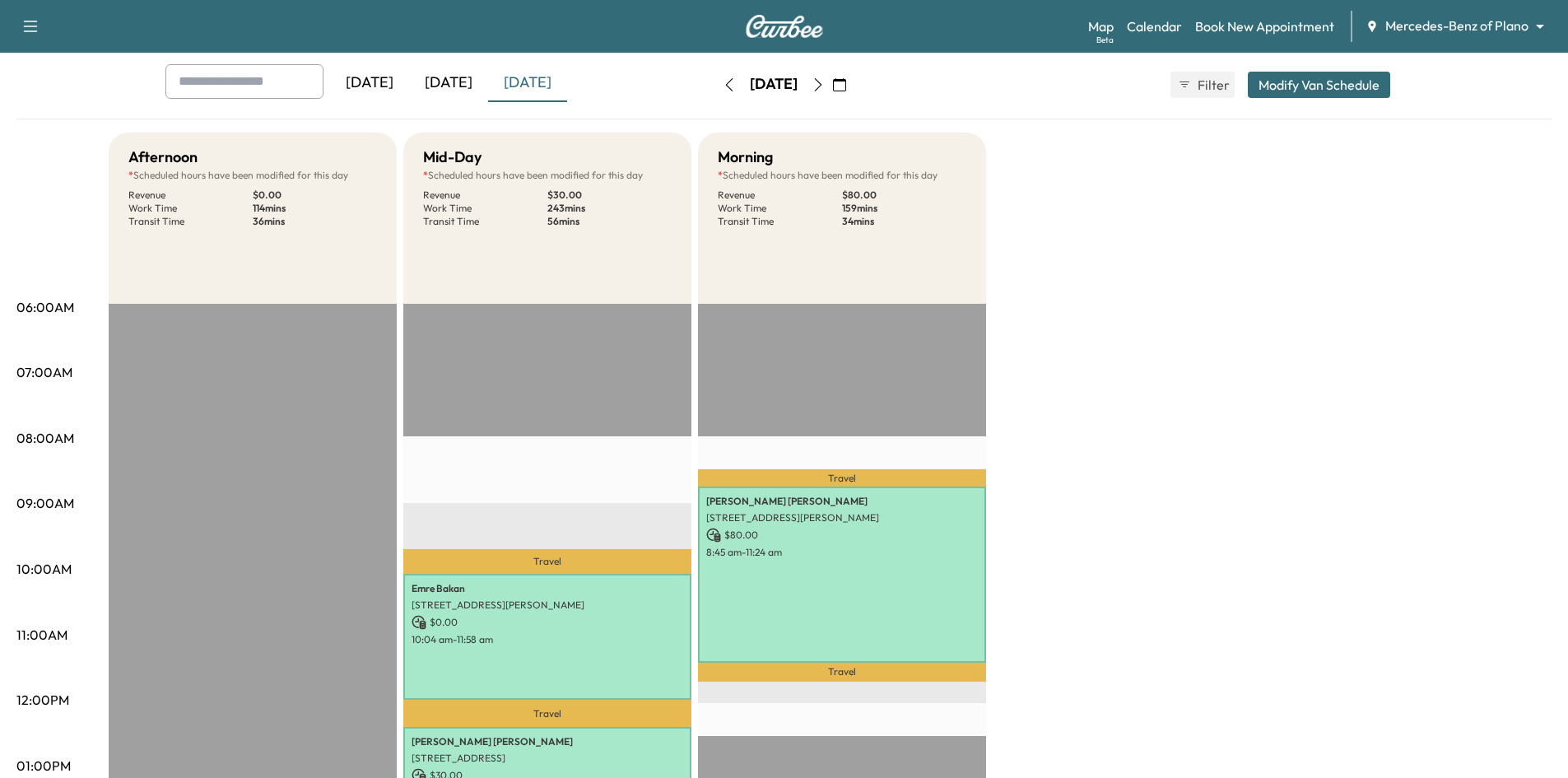
click at [847, 85] on icon "button" at bounding box center [840, 85] width 13 height 13
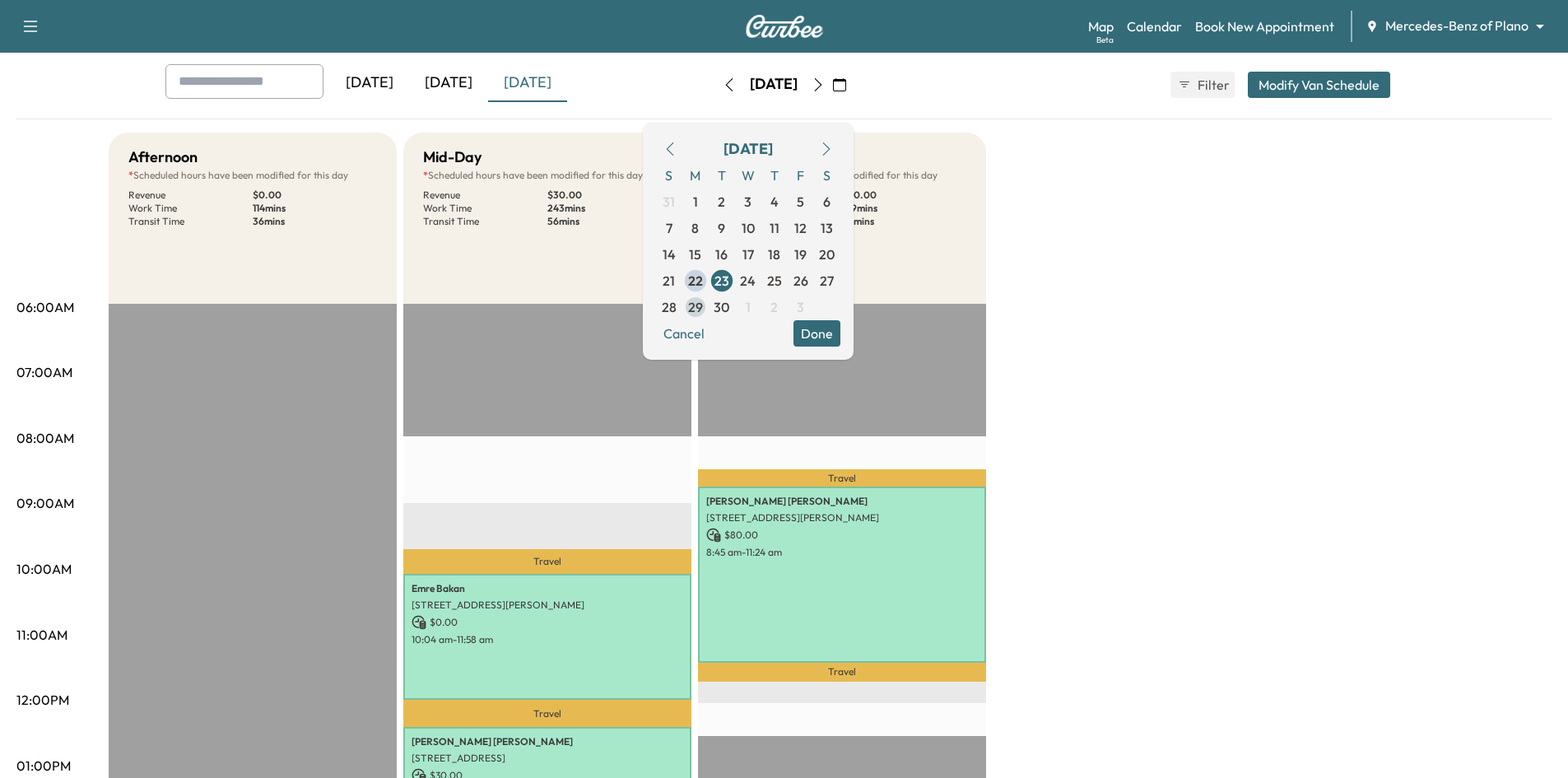
click at [703, 306] on span "29" at bounding box center [695, 307] width 15 height 19
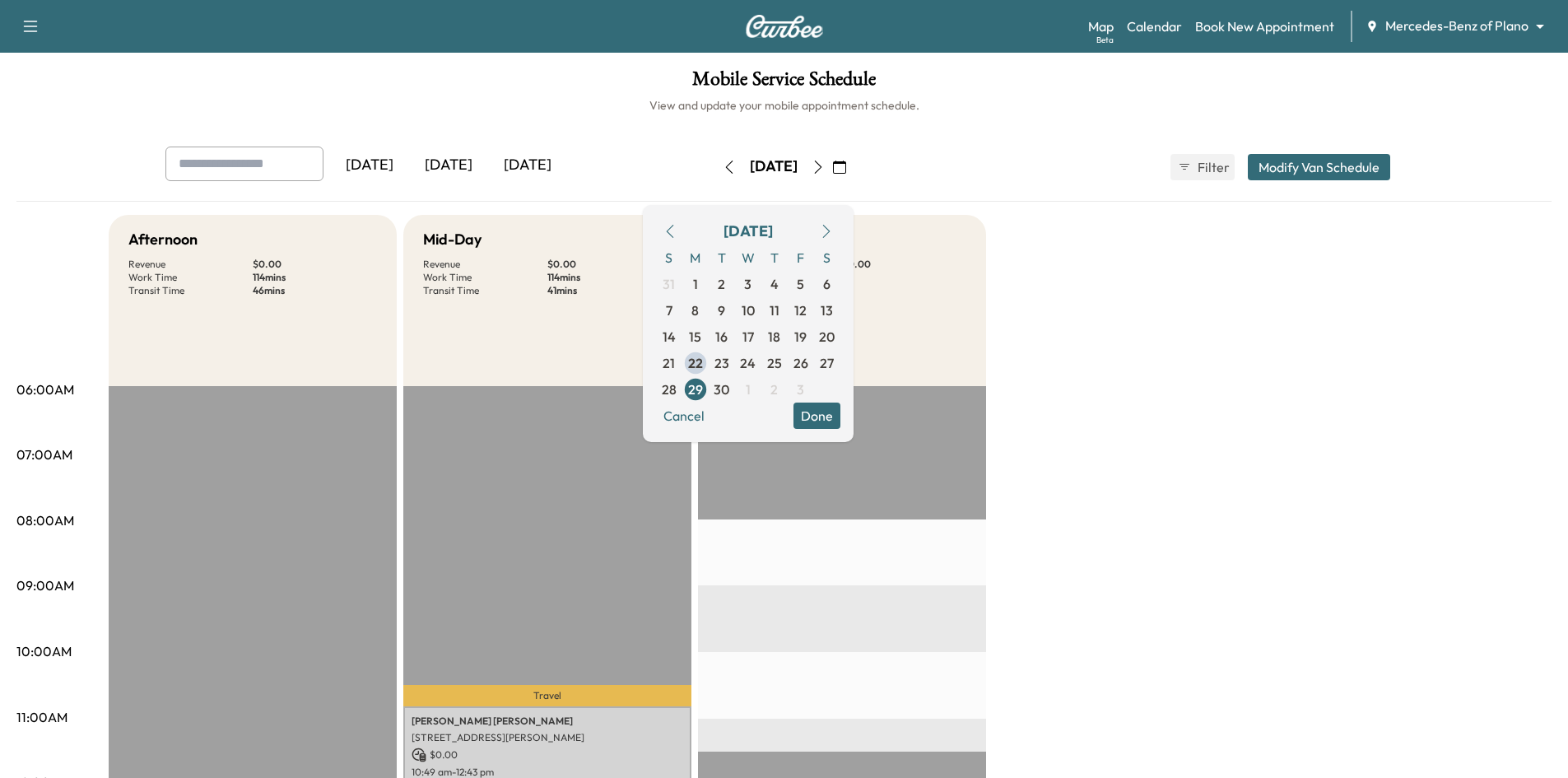
drag, startPoint x: 640, startPoint y: 340, endPoint x: 645, endPoint y: 329, distance: 12.1
click at [642, 336] on div "Mid-Day Revenue $ 0.00 Work Time 114 mins Transit Time 41 mins" at bounding box center [547, 301] width 288 height 171
click at [825, 165] on icon "button" at bounding box center [818, 167] width 13 height 13
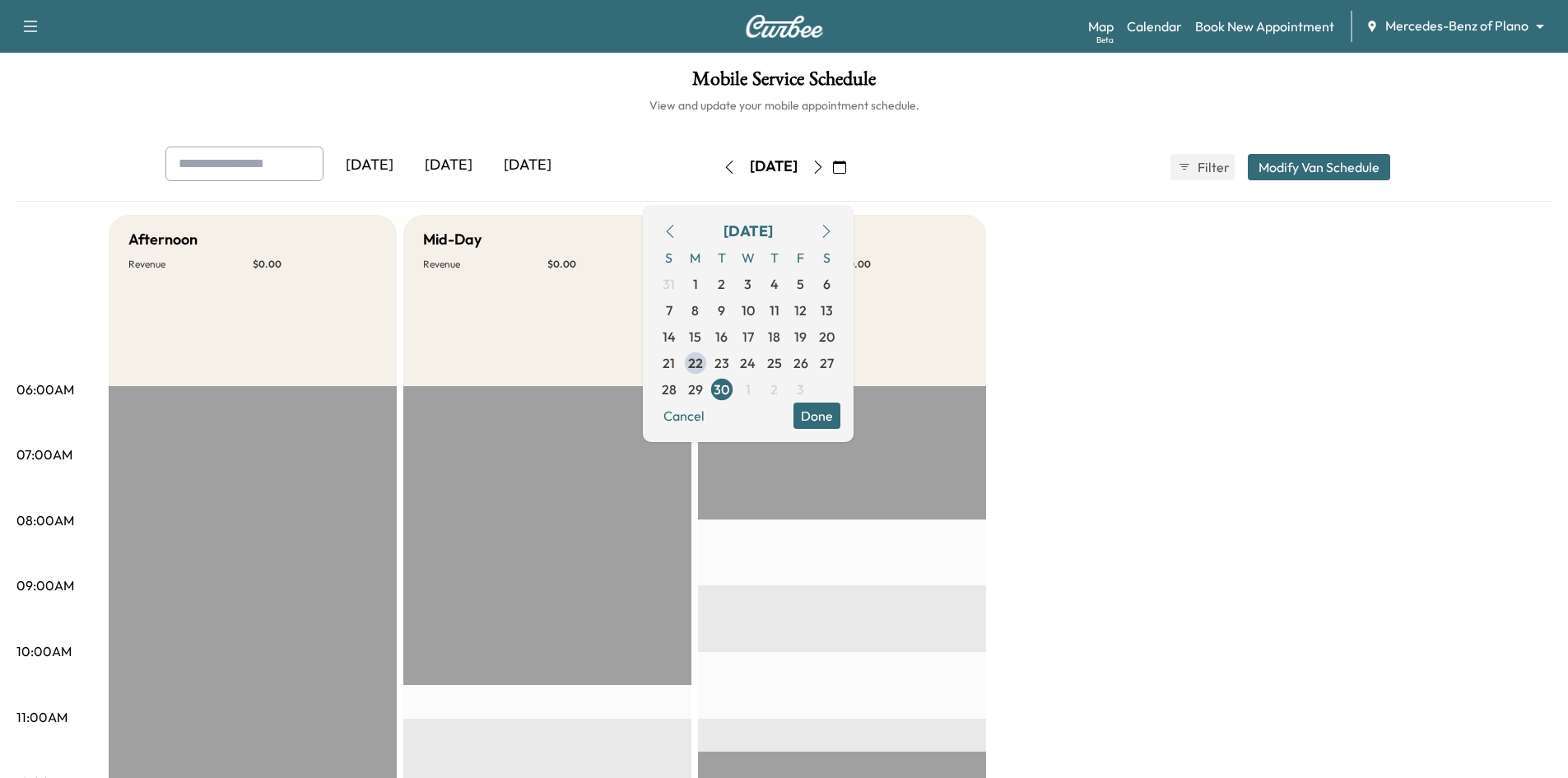
drag, startPoint x: 862, startPoint y: 417, endPoint x: 862, endPoint y: 390, distance: 27.0
click at [840, 417] on button "Done" at bounding box center [817, 415] width 47 height 26
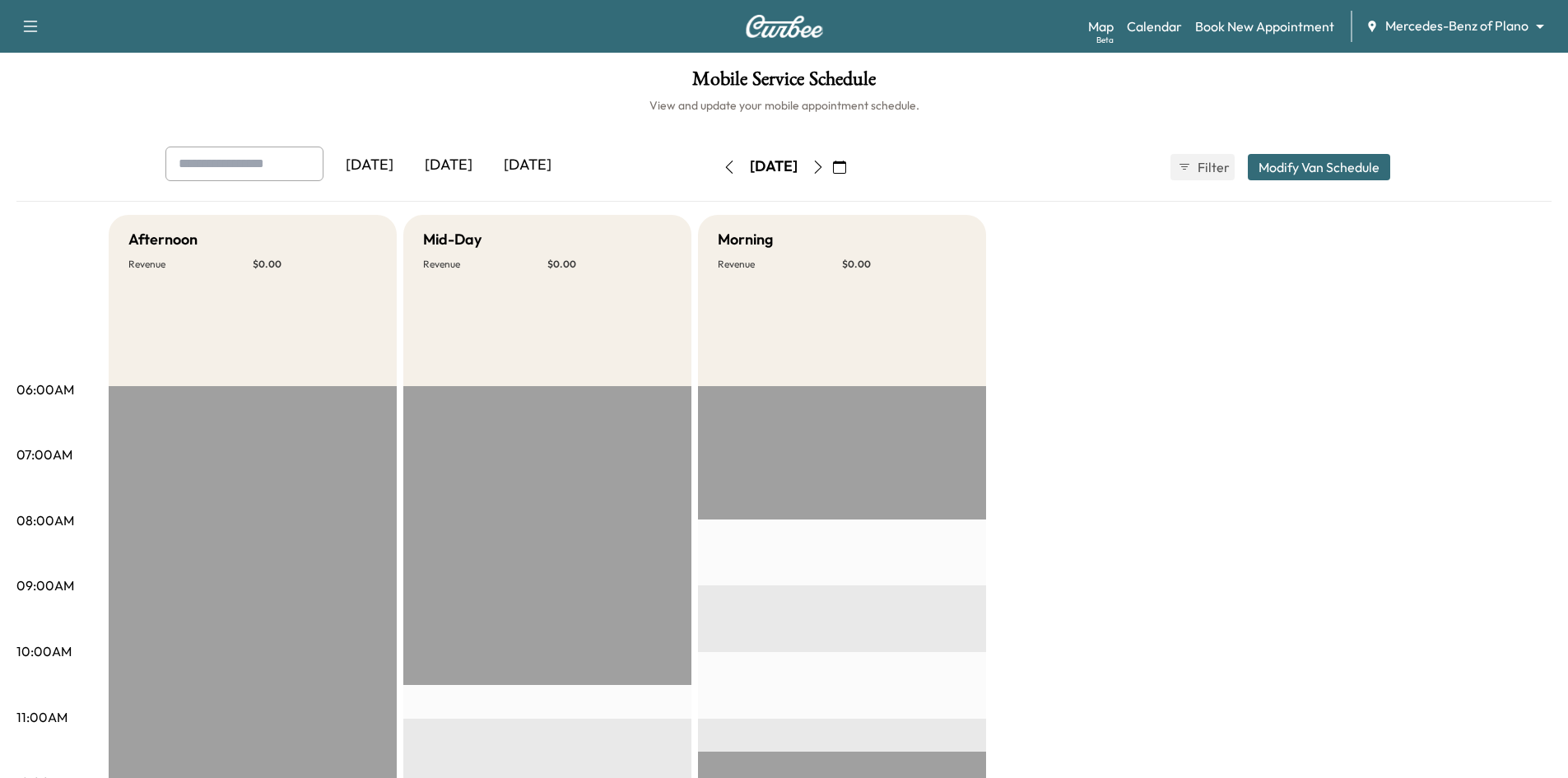
drag, startPoint x: 872, startPoint y: 174, endPoint x: 875, endPoint y: 164, distance: 10.4
click at [825, 168] on icon "button" at bounding box center [818, 167] width 13 height 13
click at [825, 167] on icon "button" at bounding box center [818, 167] width 13 height 13
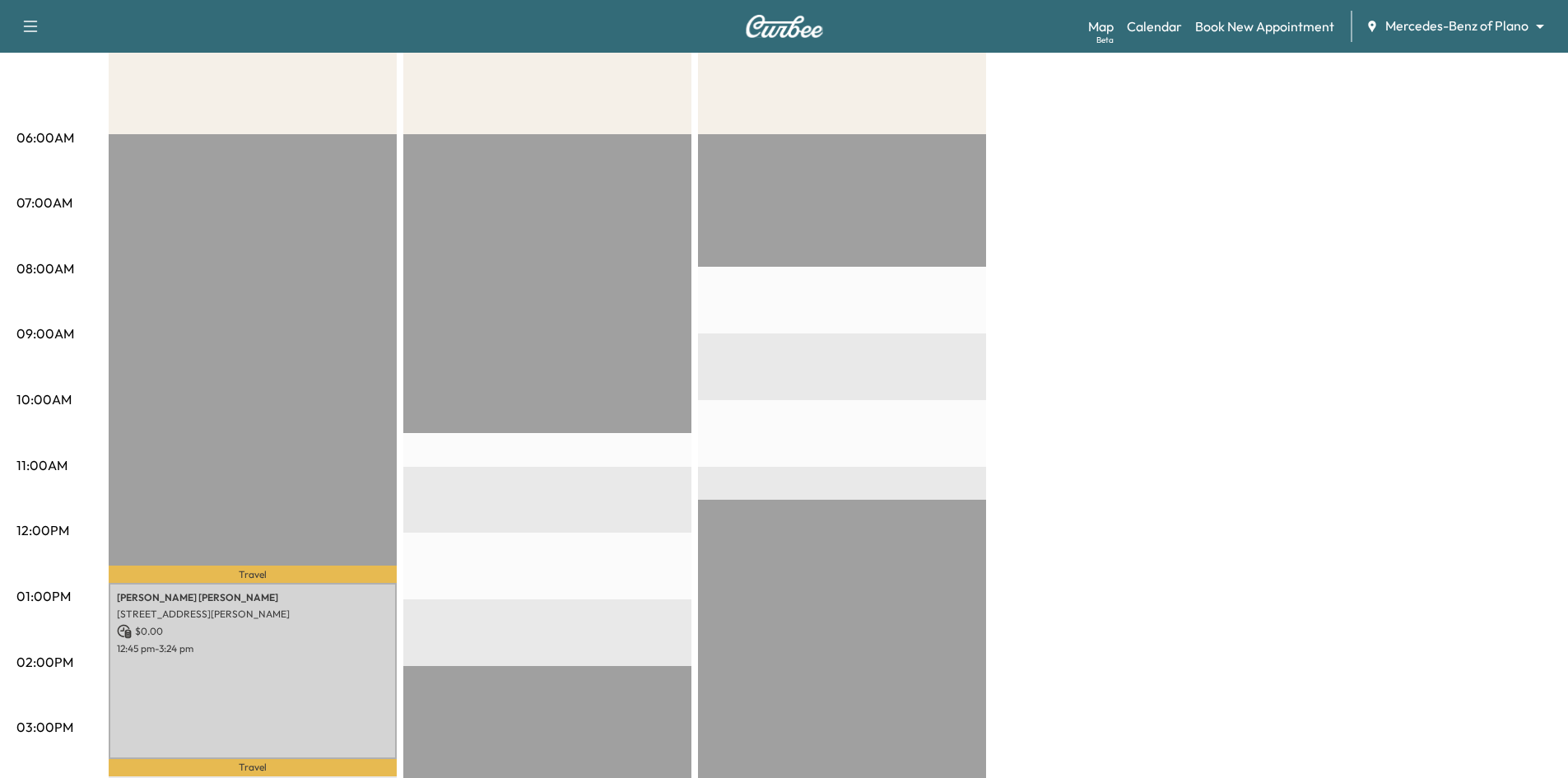
scroll to position [247, 0]
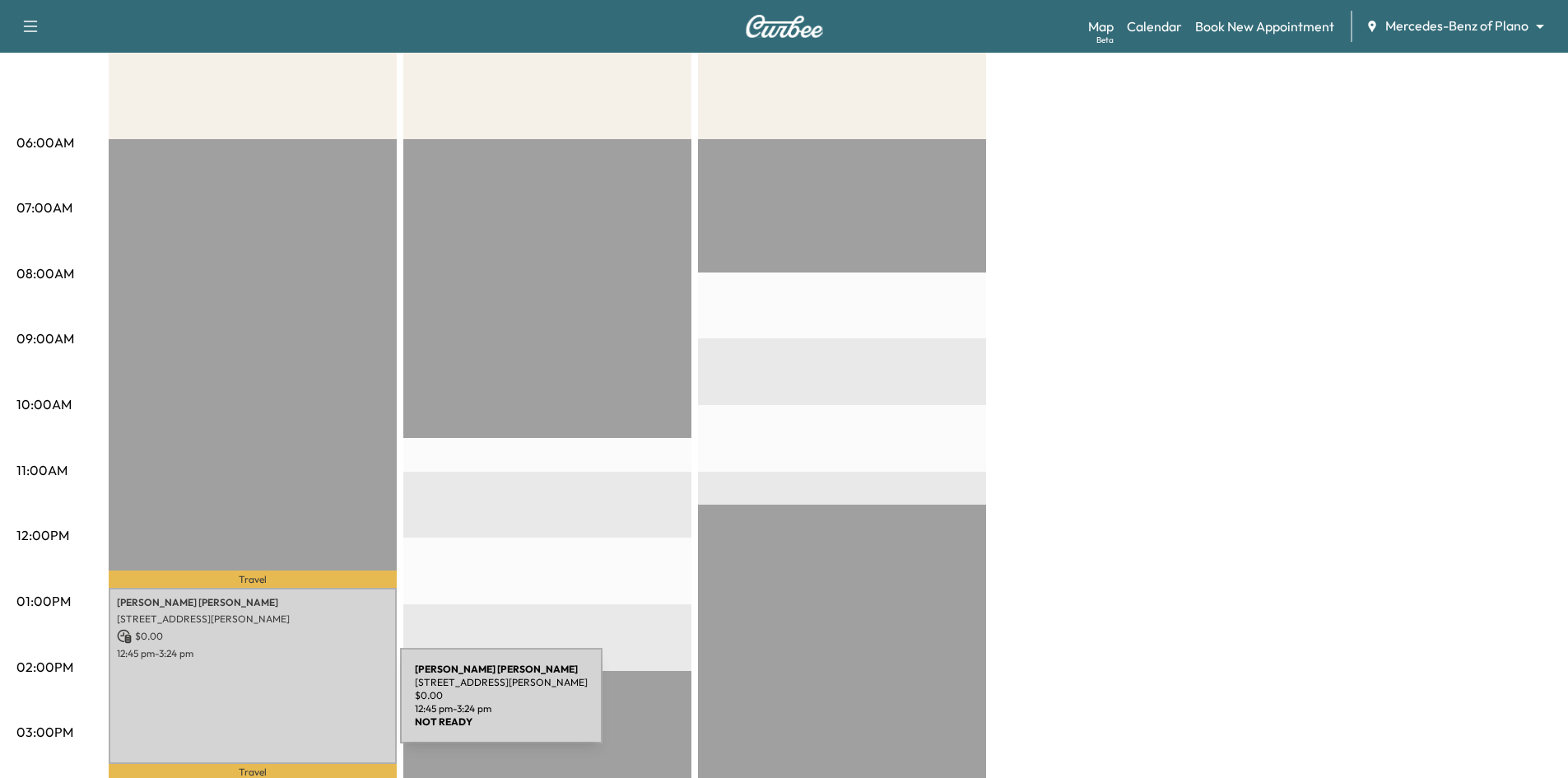
click at [277, 702] on div "Sravya Papaganti 4209 Wilson Ln, Carrollton, TX 75010, USA $ 0.00 12:45 pm - 3:…" at bounding box center [252, 676] width 288 height 176
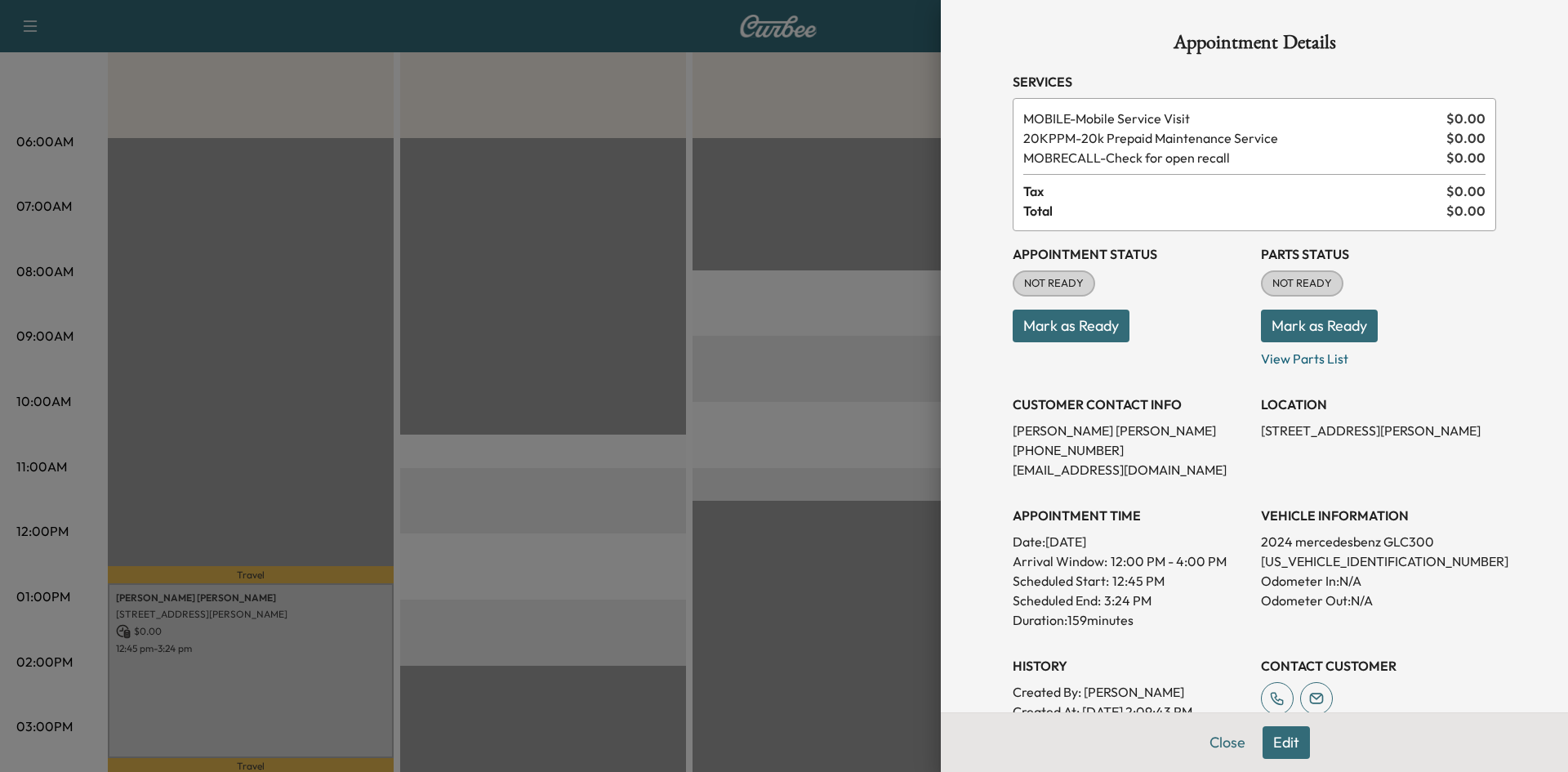
click at [1306, 563] on p "W1NKM4GB8RU036609" at bounding box center [1378, 561] width 235 height 19
copy p "W1NKM4GB8RU036609"
click at [383, 466] on div at bounding box center [784, 386] width 1568 height 772
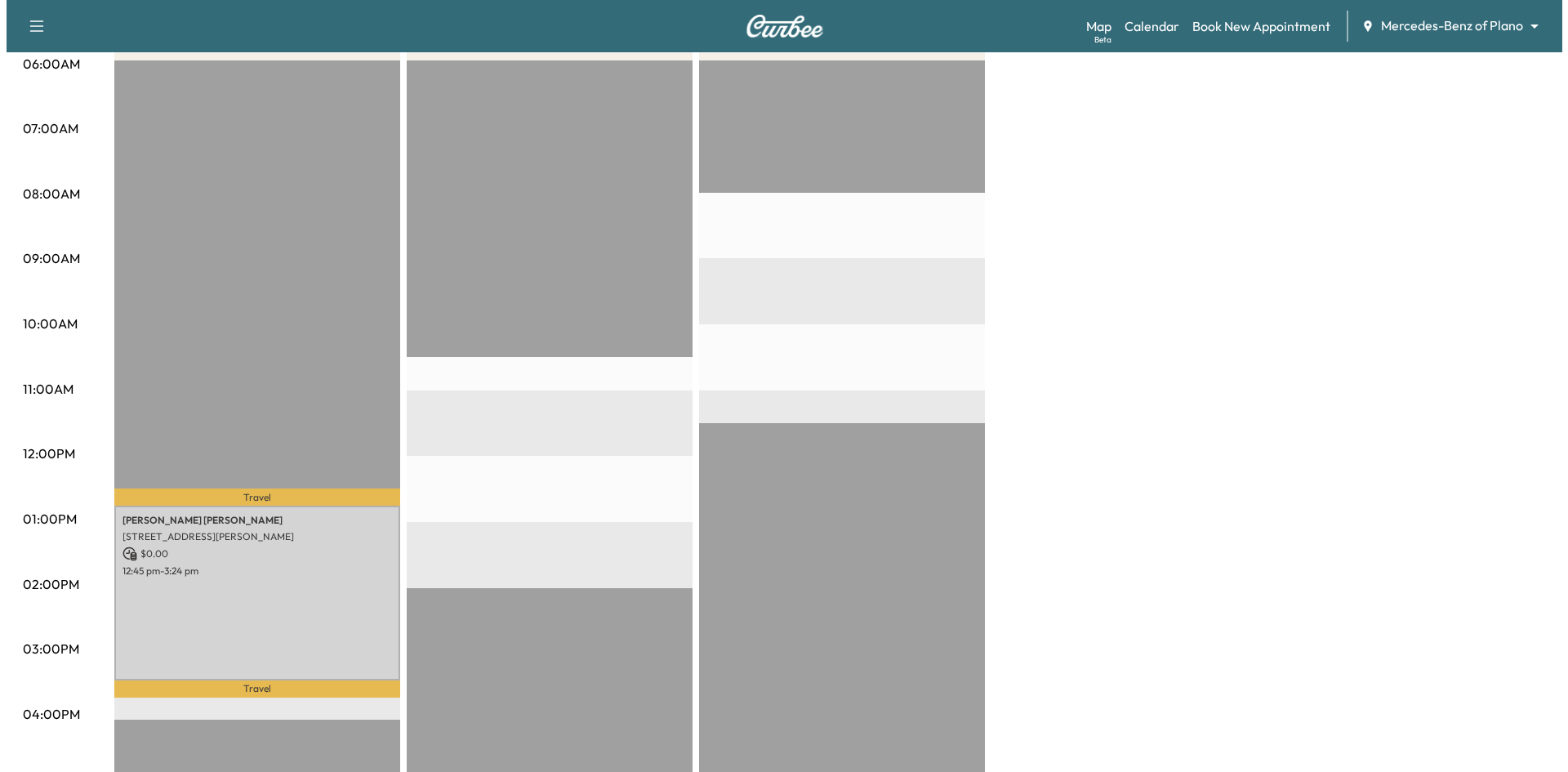
scroll to position [490, 0]
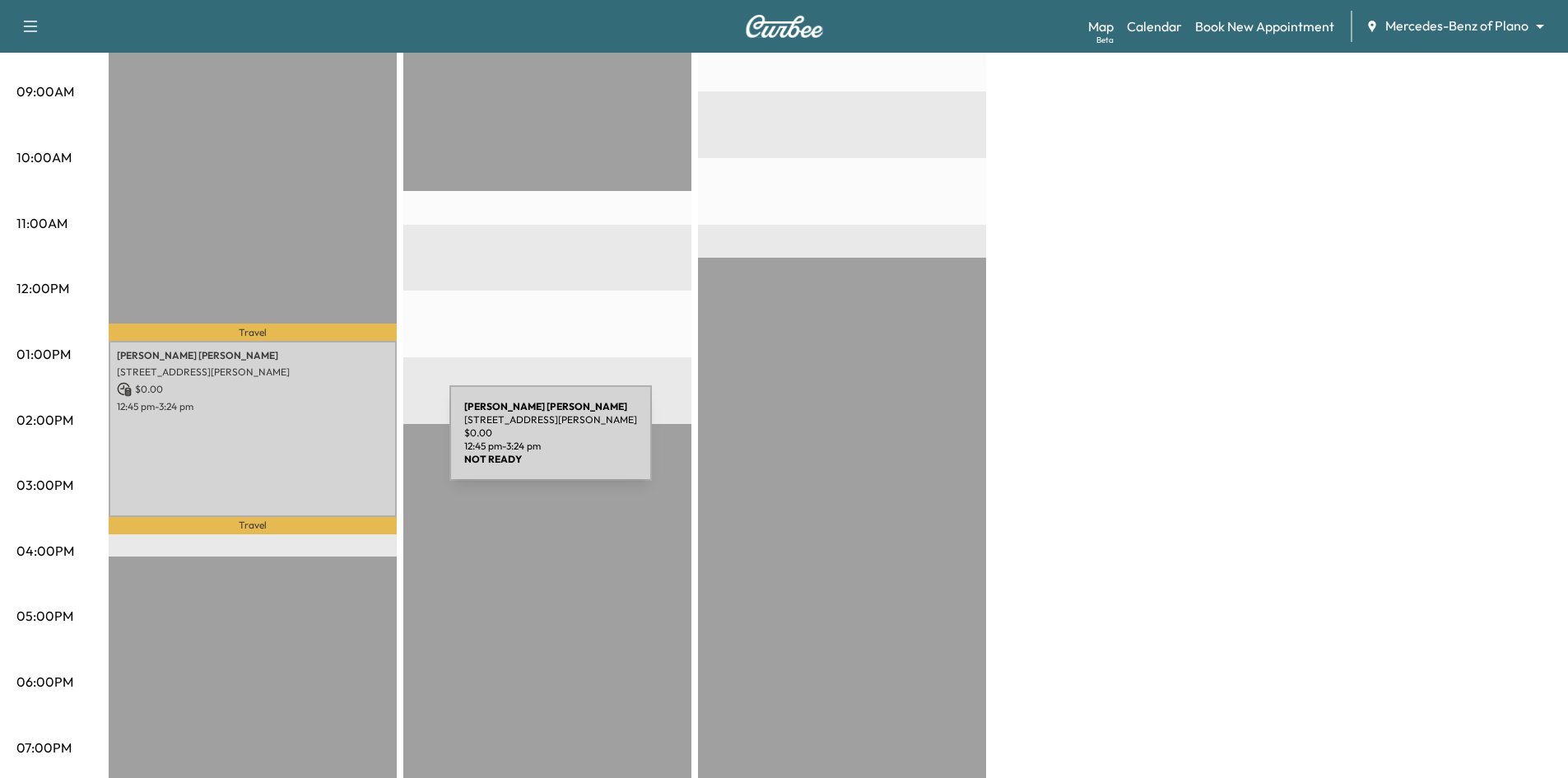
click at [326, 443] on div "Sravya Papaganti 4209 Wilson Ln, Carrollton, TX 75010, USA $ 0.00 12:45 pm - 3:…" at bounding box center [252, 429] width 288 height 176
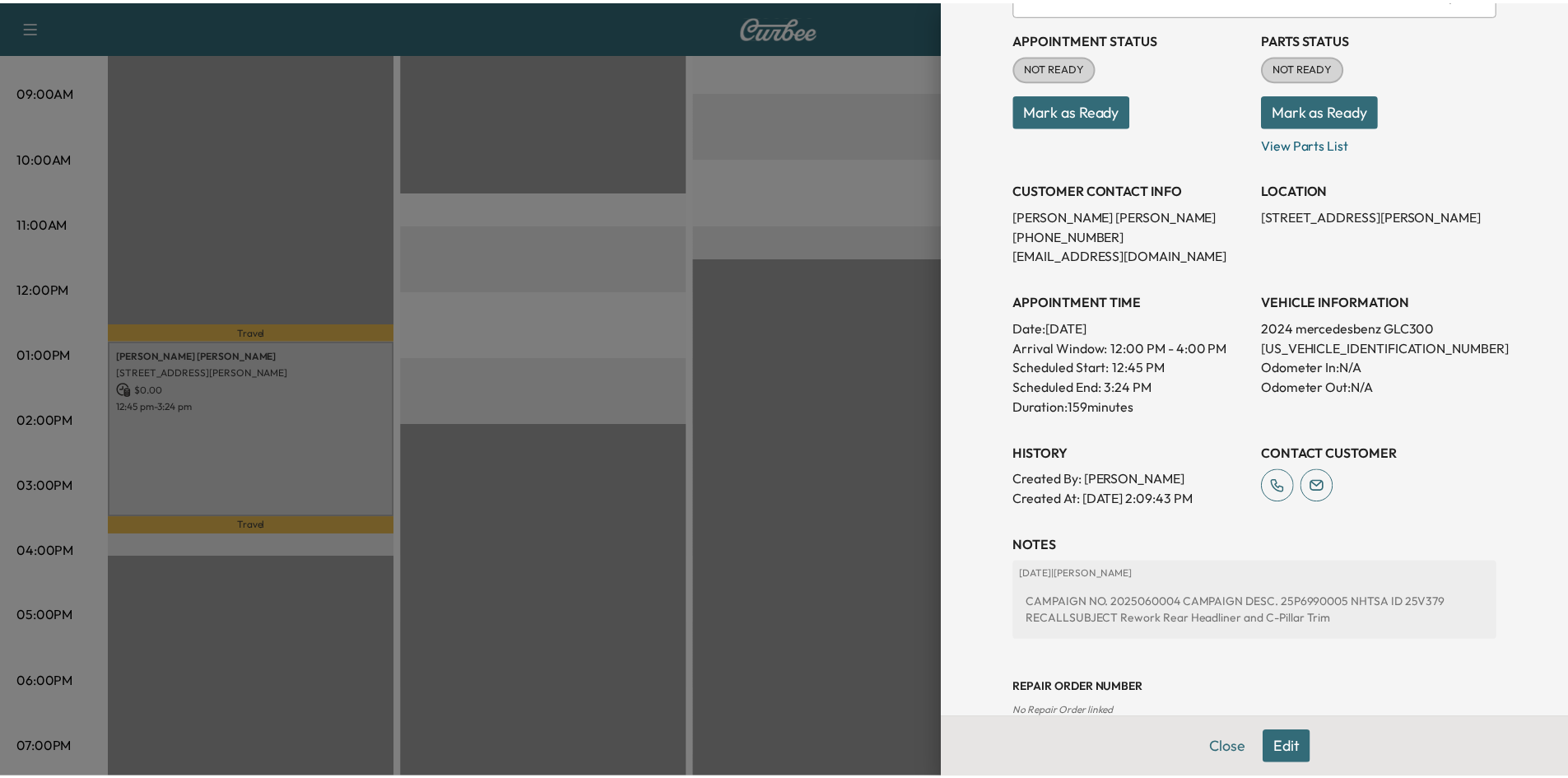
scroll to position [328, 0]
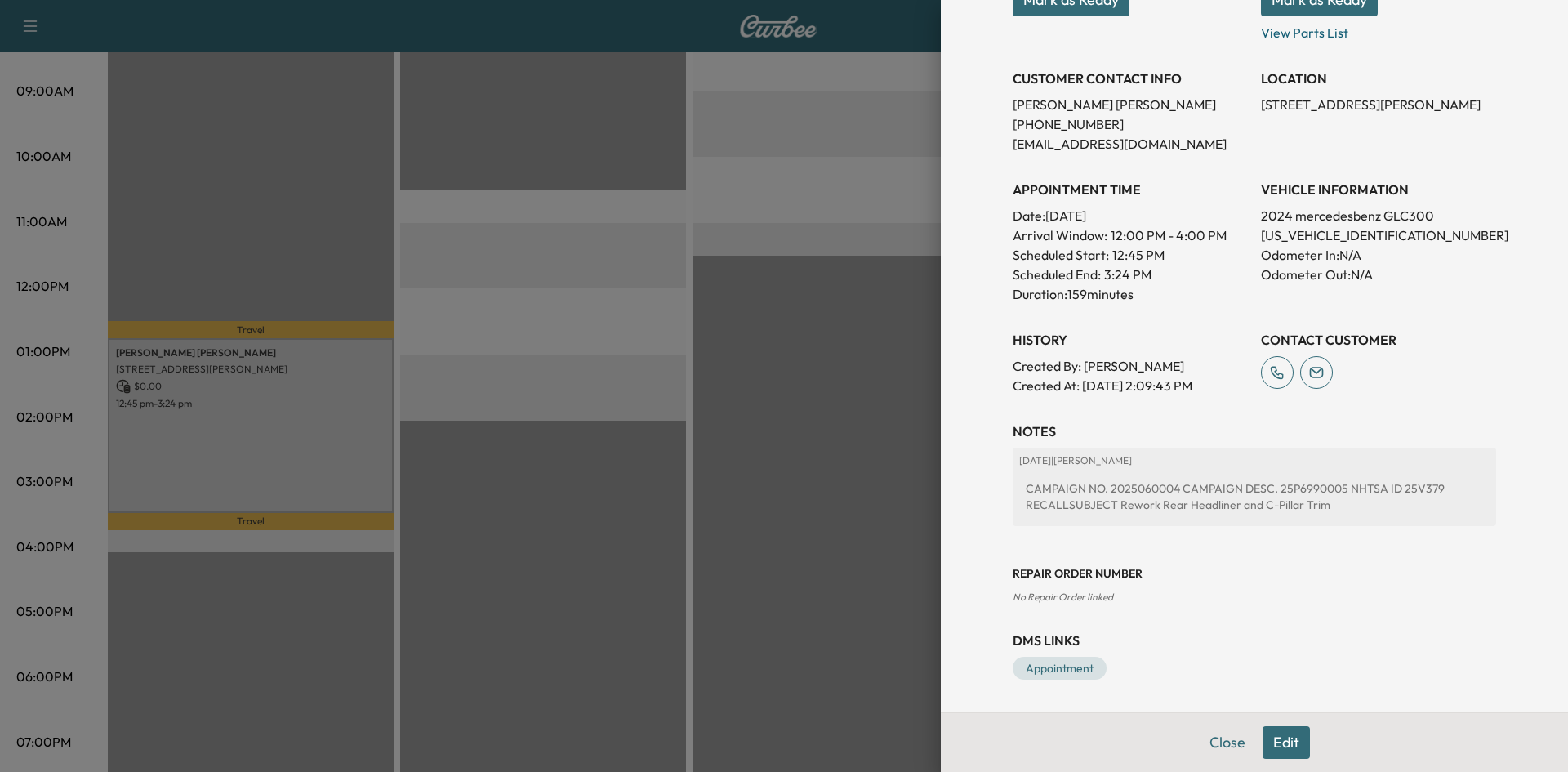
click at [832, 386] on div at bounding box center [784, 386] width 1568 height 772
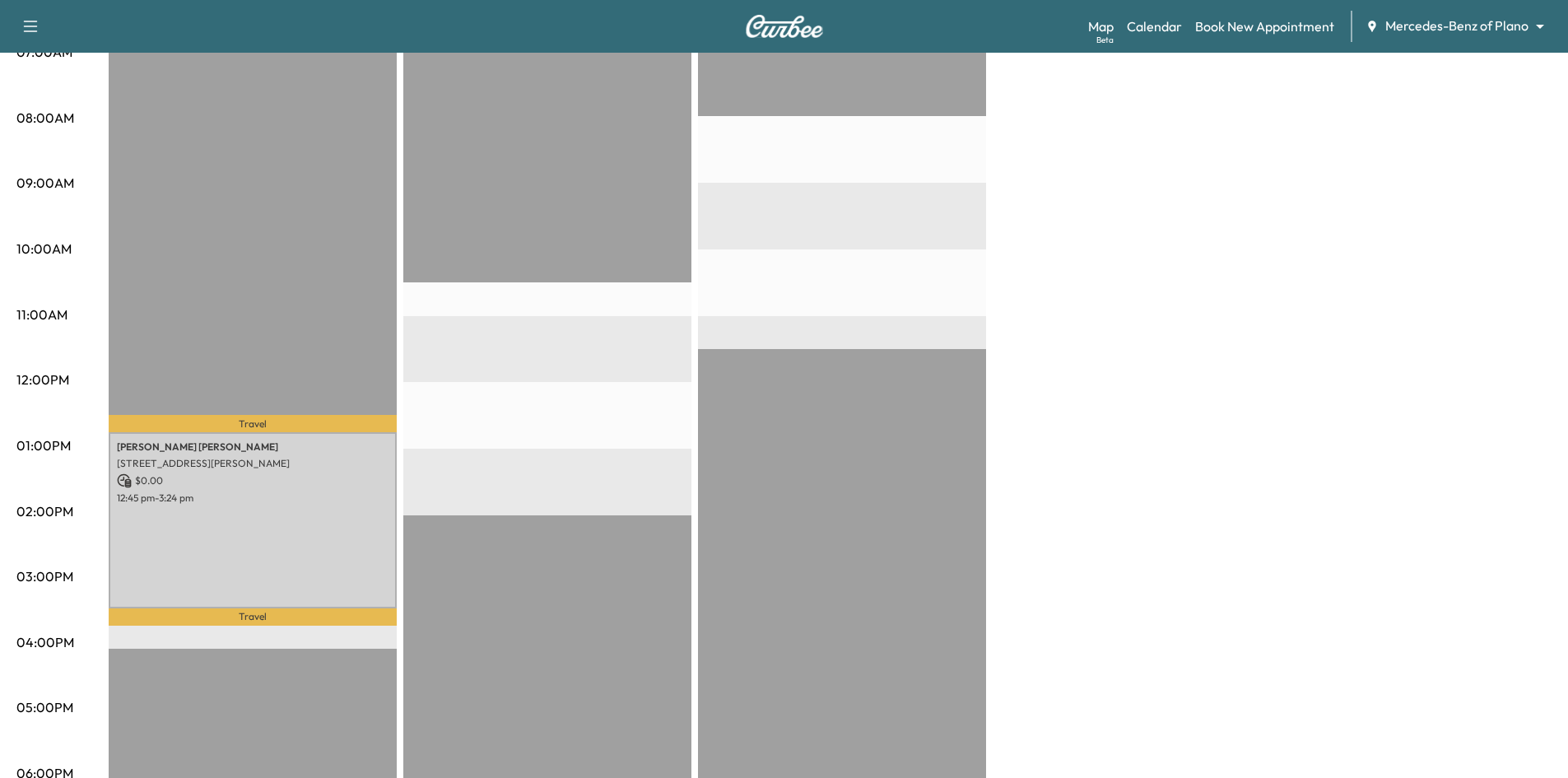
scroll to position [329, 0]
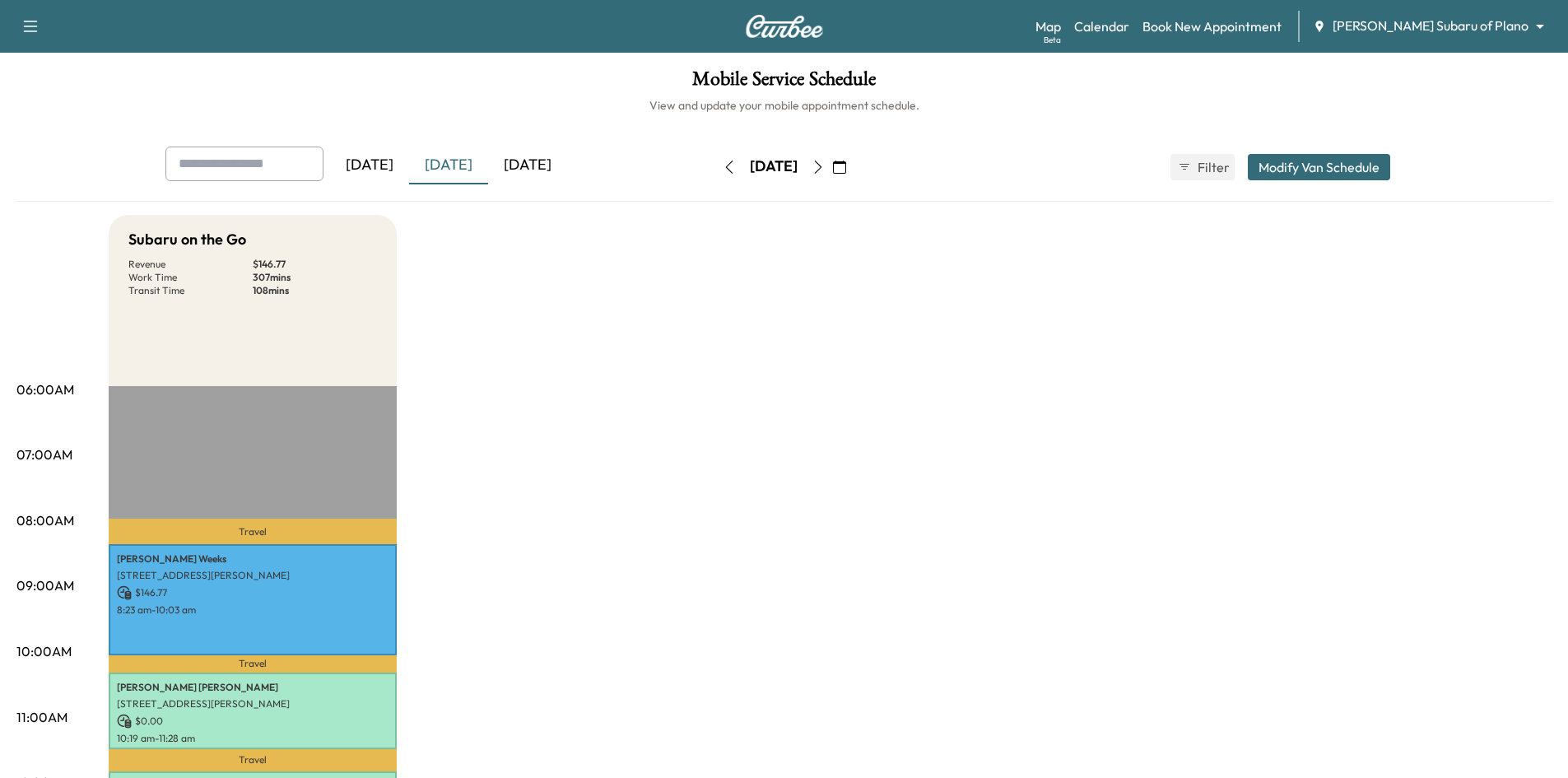
click at [847, 171] on icon "button" at bounding box center [840, 167] width 13 height 13
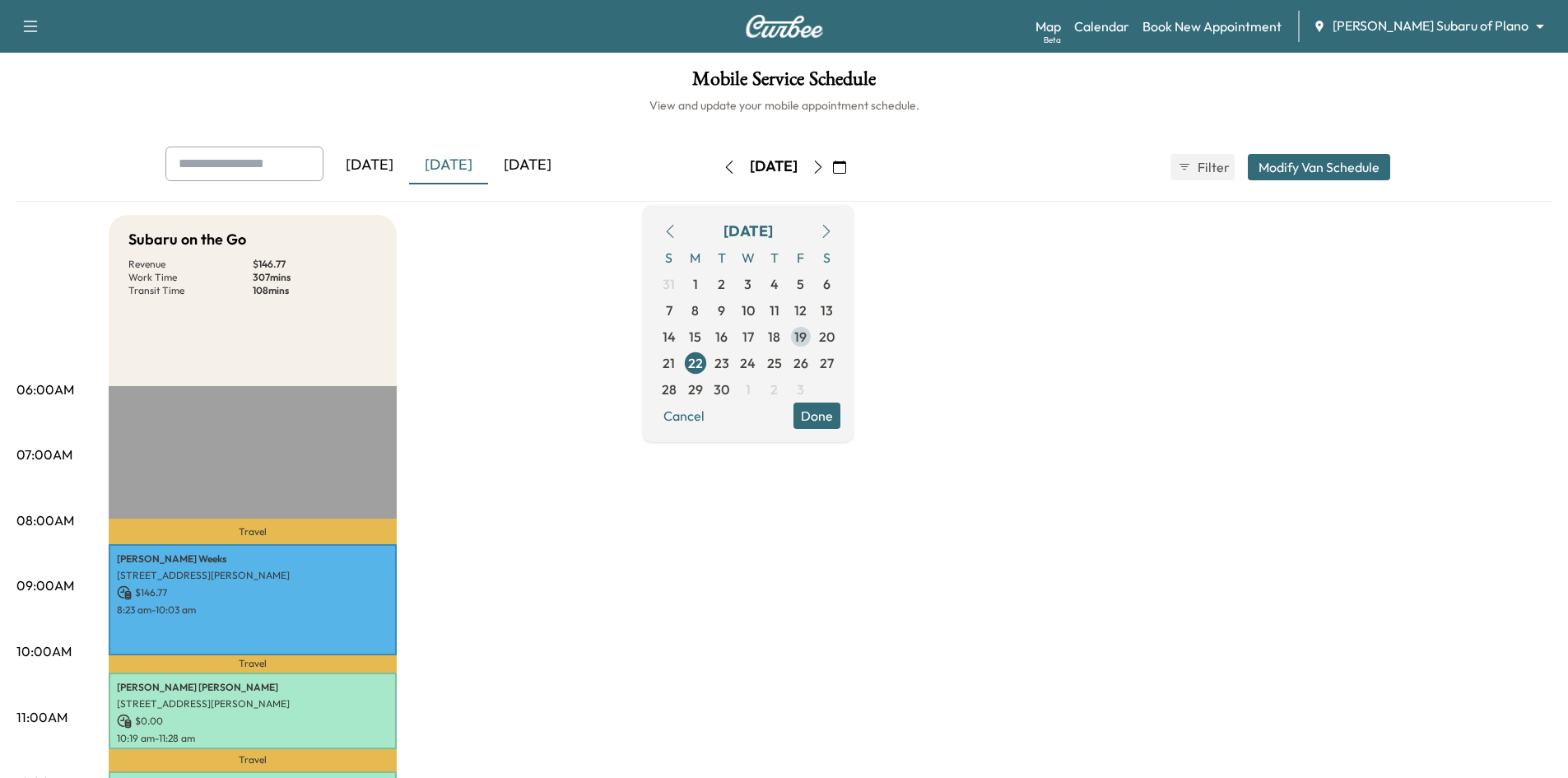
click at [807, 340] on span "19" at bounding box center [801, 337] width 12 height 19
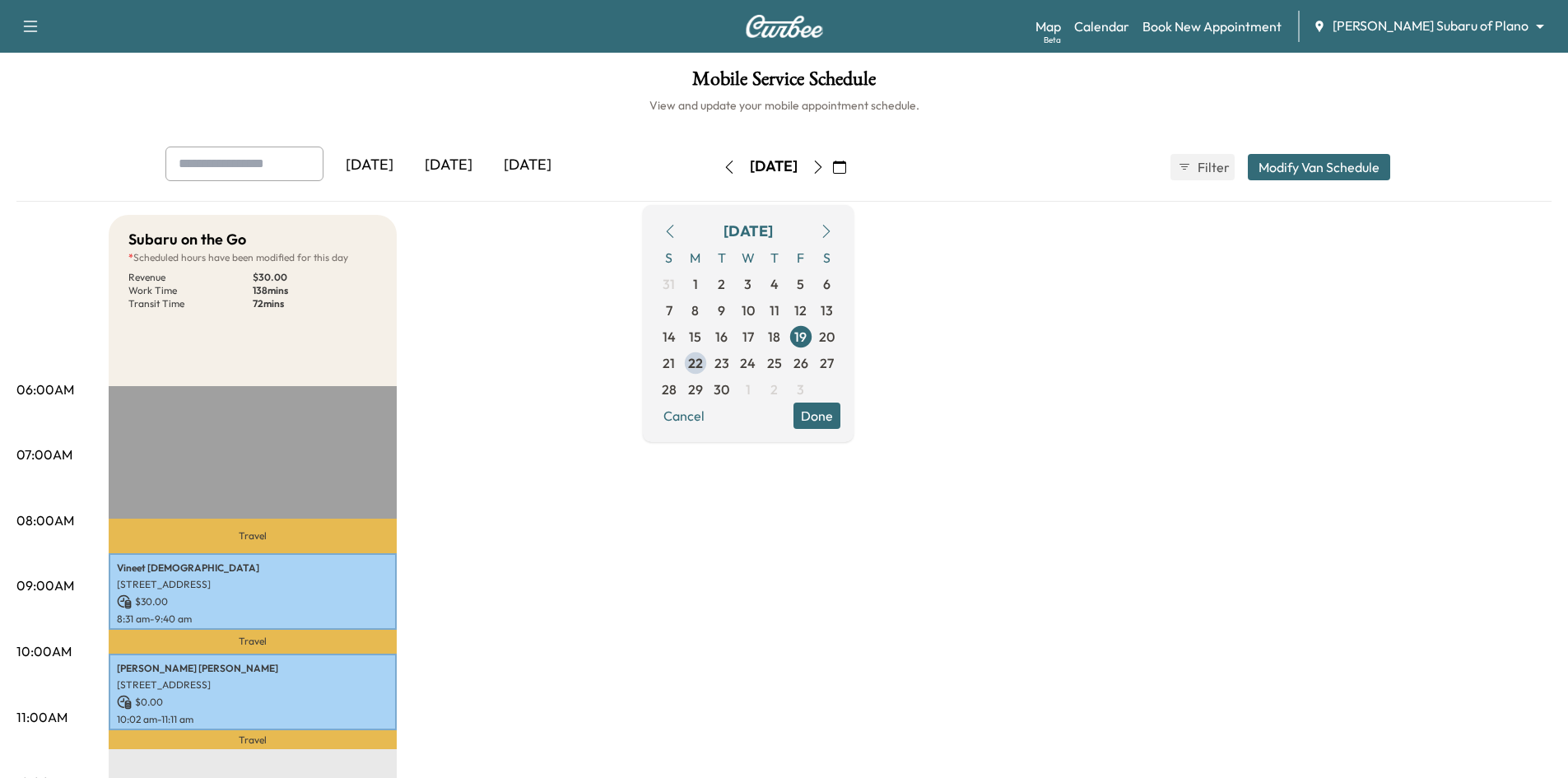
click at [840, 414] on button "Done" at bounding box center [817, 415] width 47 height 26
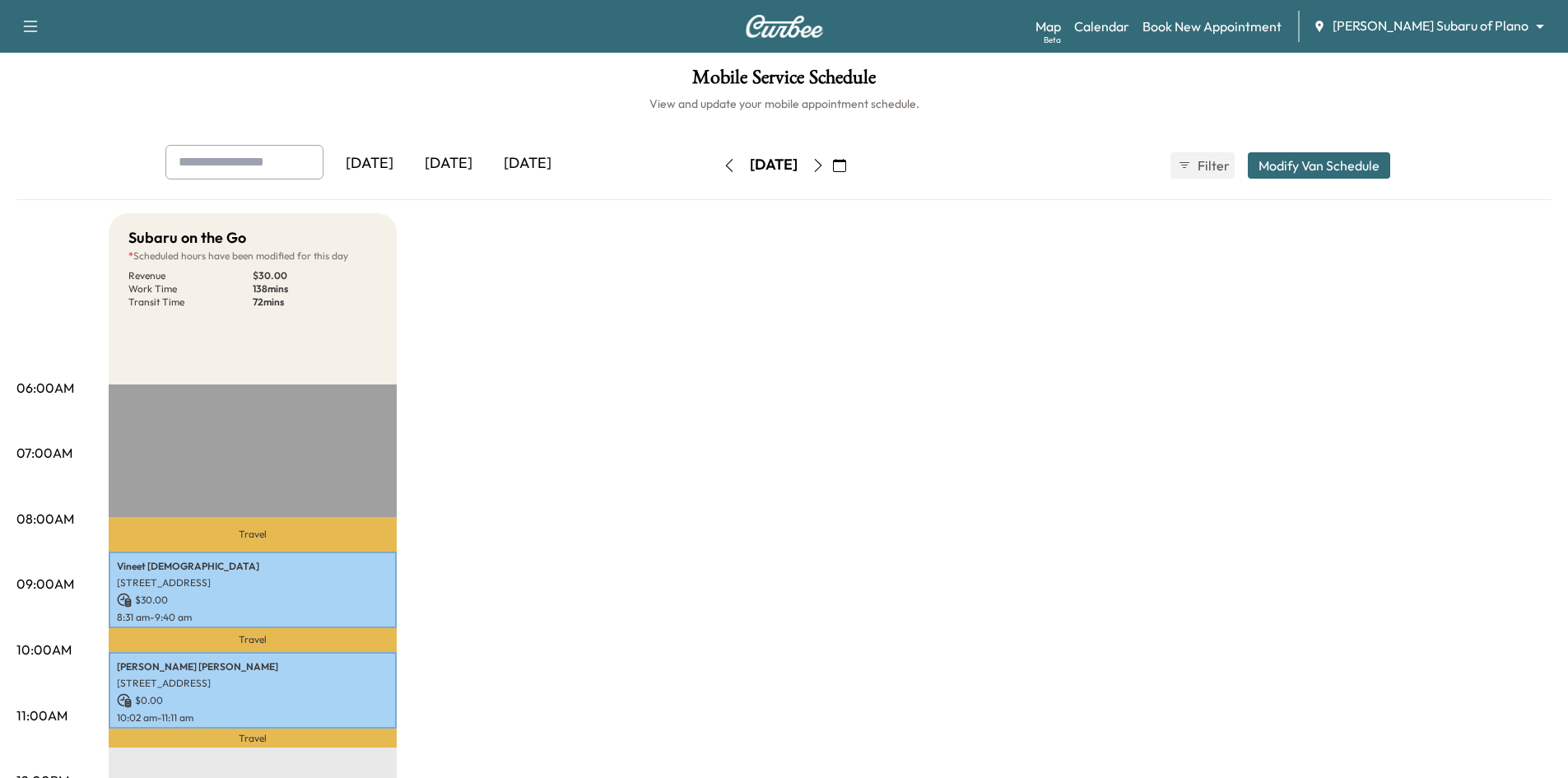
scroll to position [165, 0]
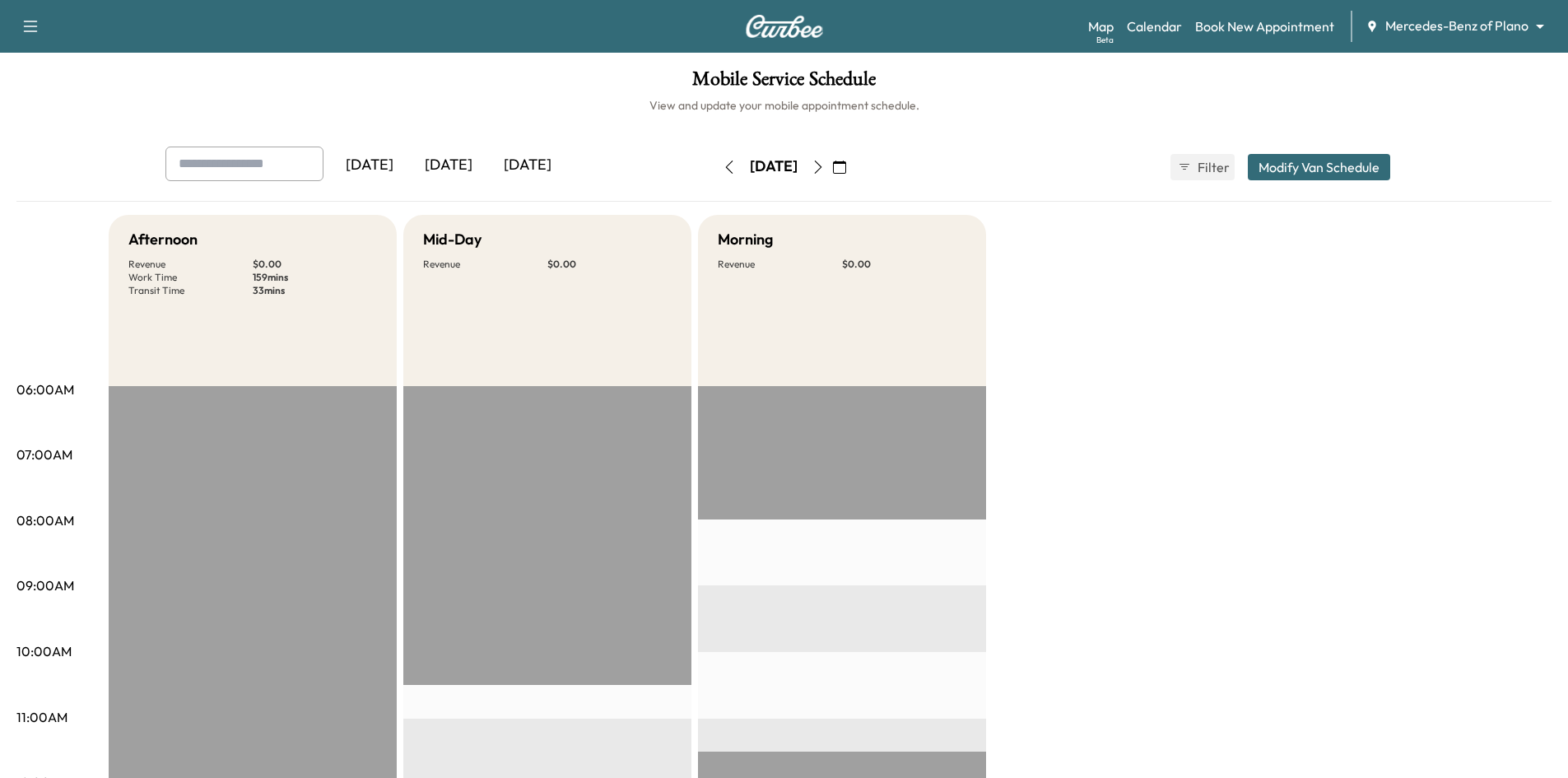
click at [461, 164] on div "[DATE]" at bounding box center [449, 165] width 79 height 38
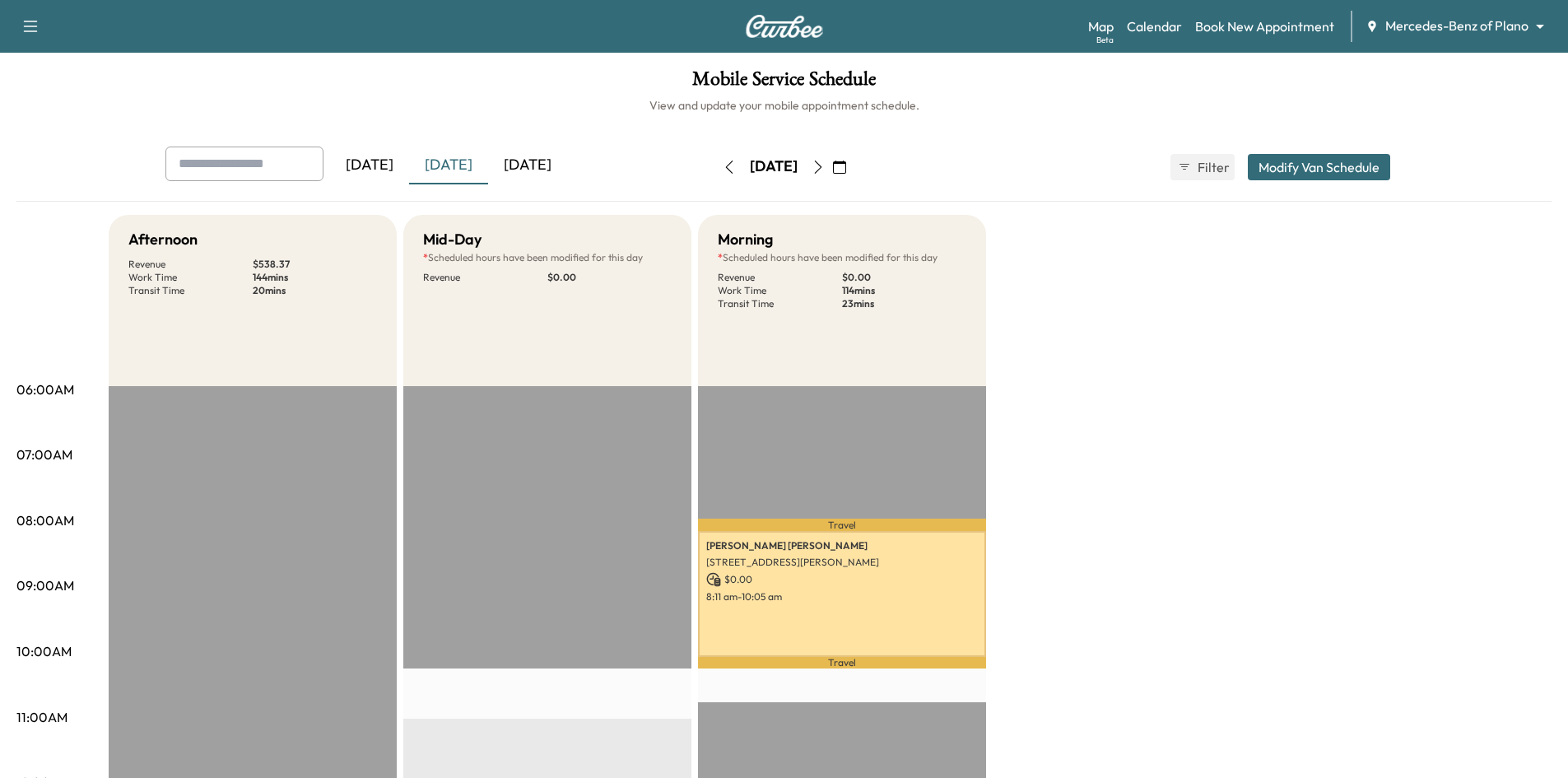
click at [847, 167] on icon "button" at bounding box center [840, 167] width 13 height 13
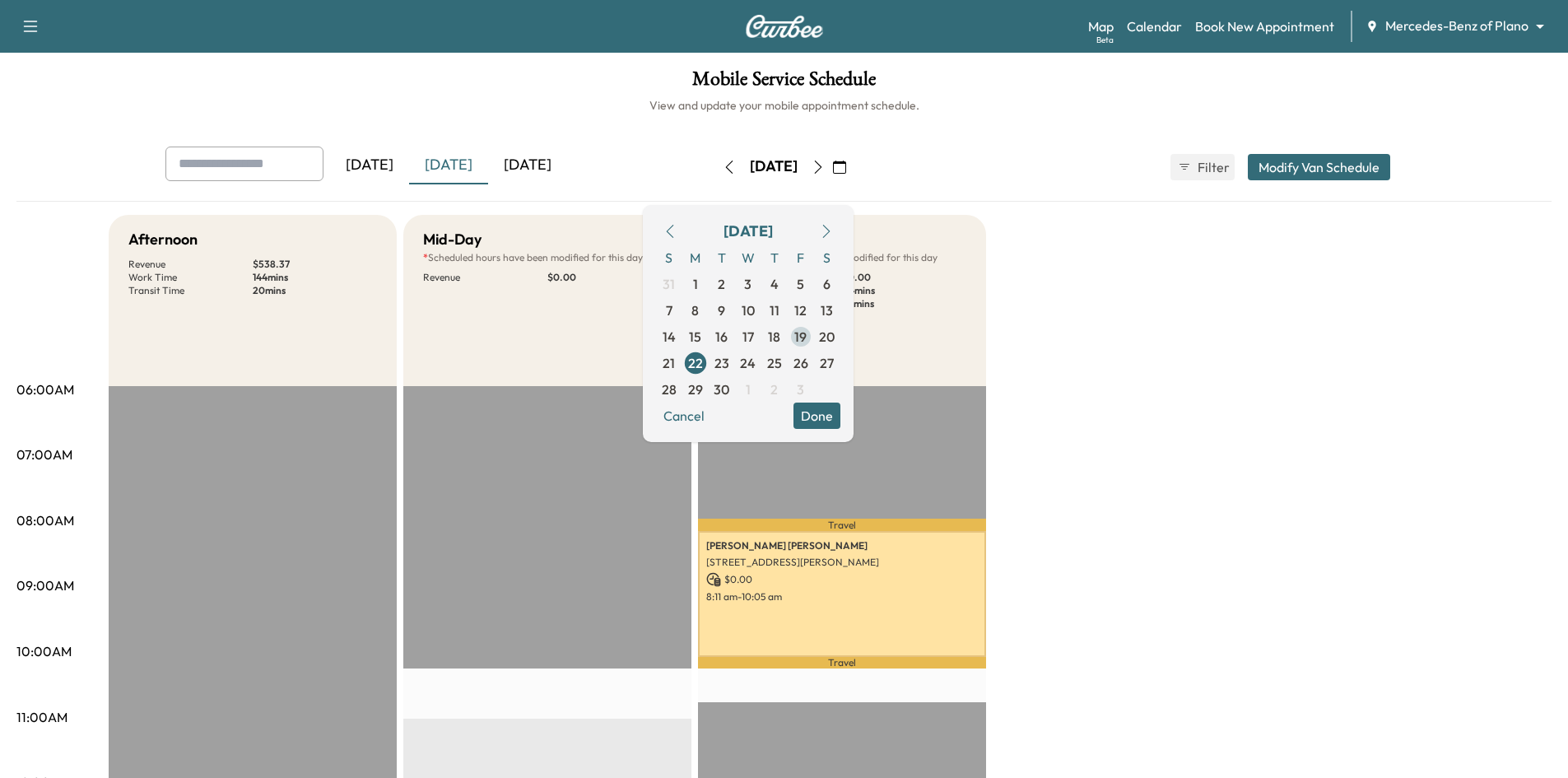
click at [807, 342] on span "19" at bounding box center [801, 337] width 12 height 19
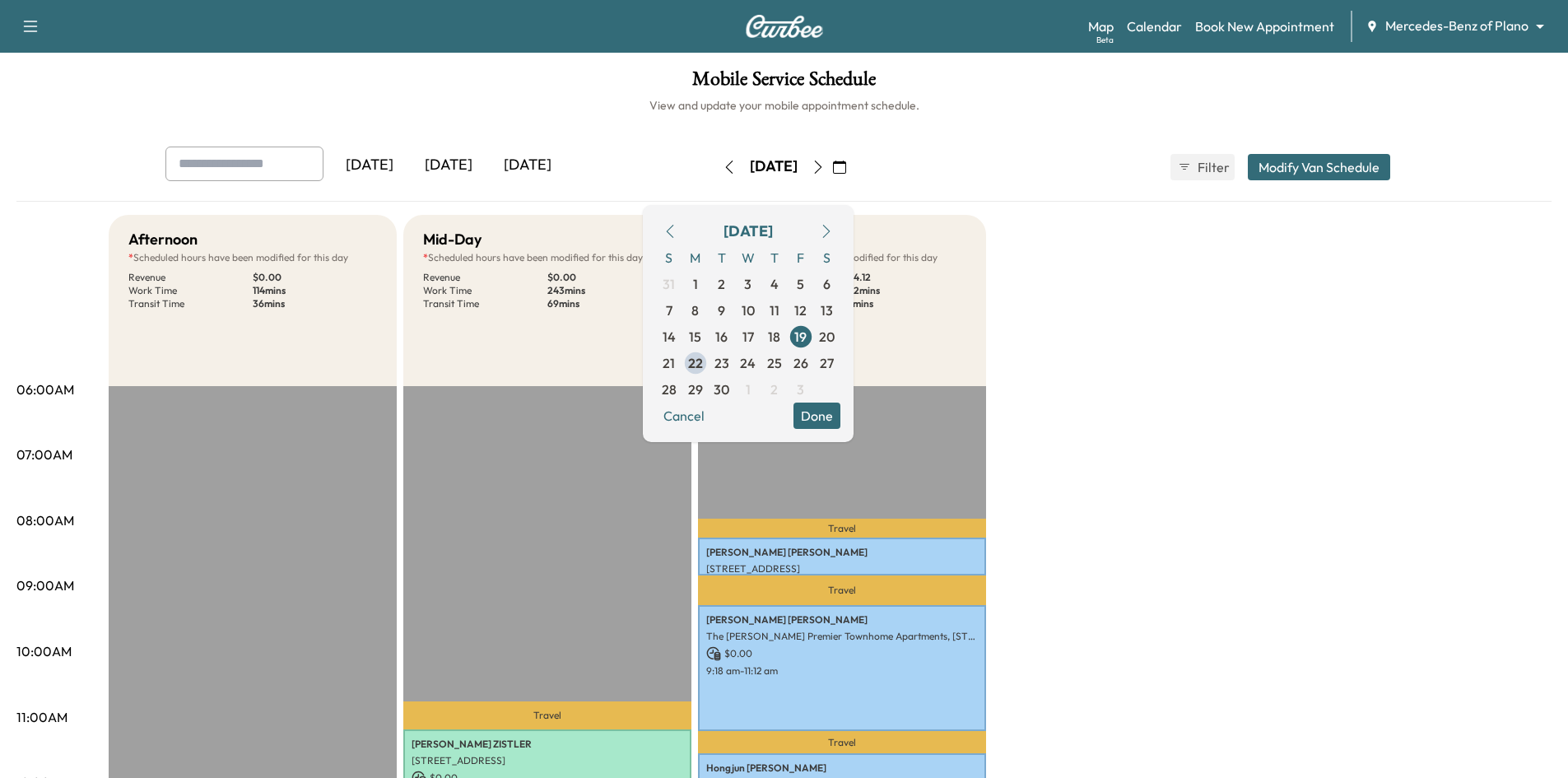
click at [1035, 123] on div "Mobile Service Schedule View and update your mobile appointment schedule. [DATE…" at bounding box center [784, 759] width 1568 height 1414
click at [840, 425] on button "Done" at bounding box center [817, 415] width 47 height 26
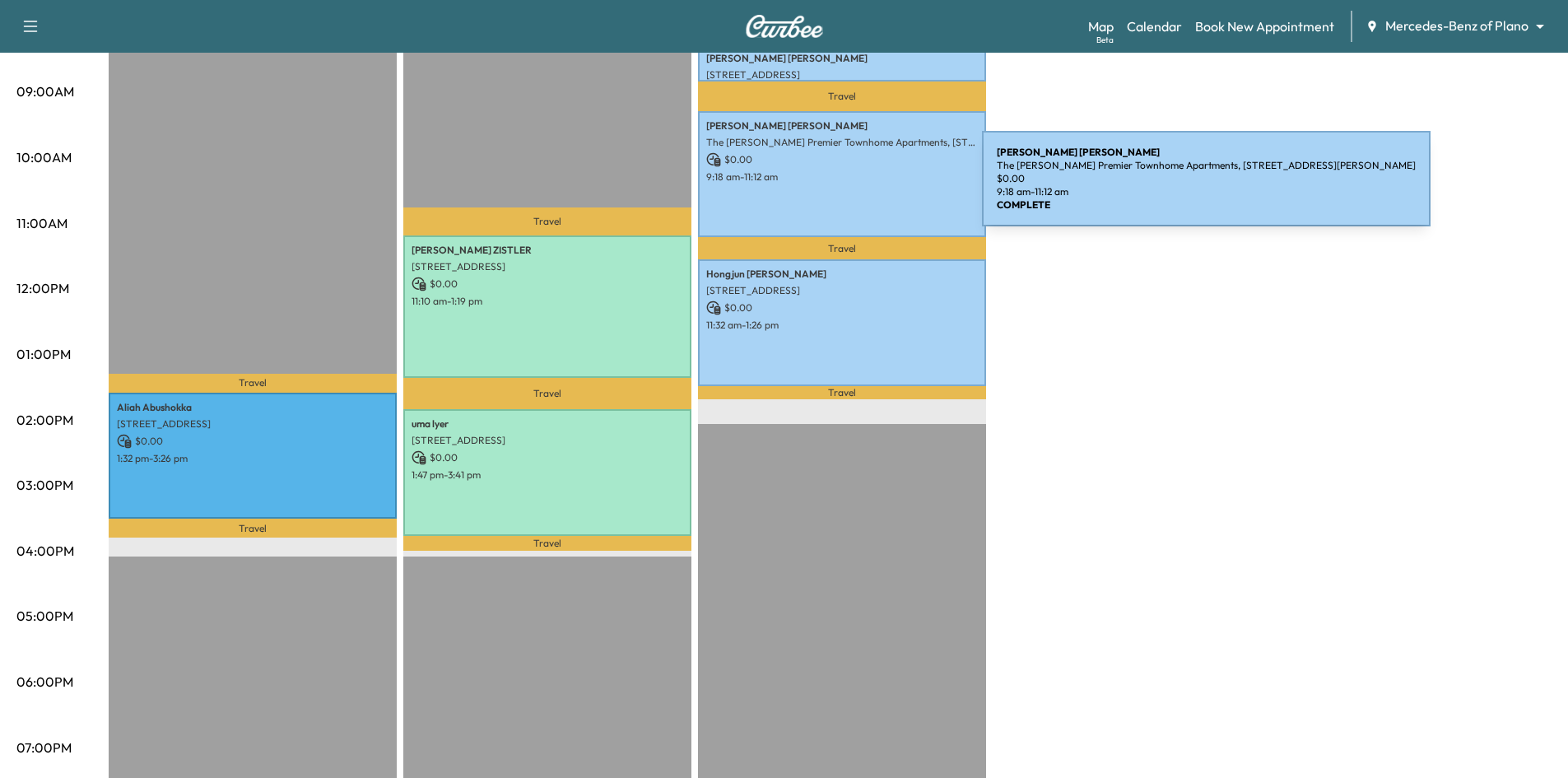
scroll to position [412, 0]
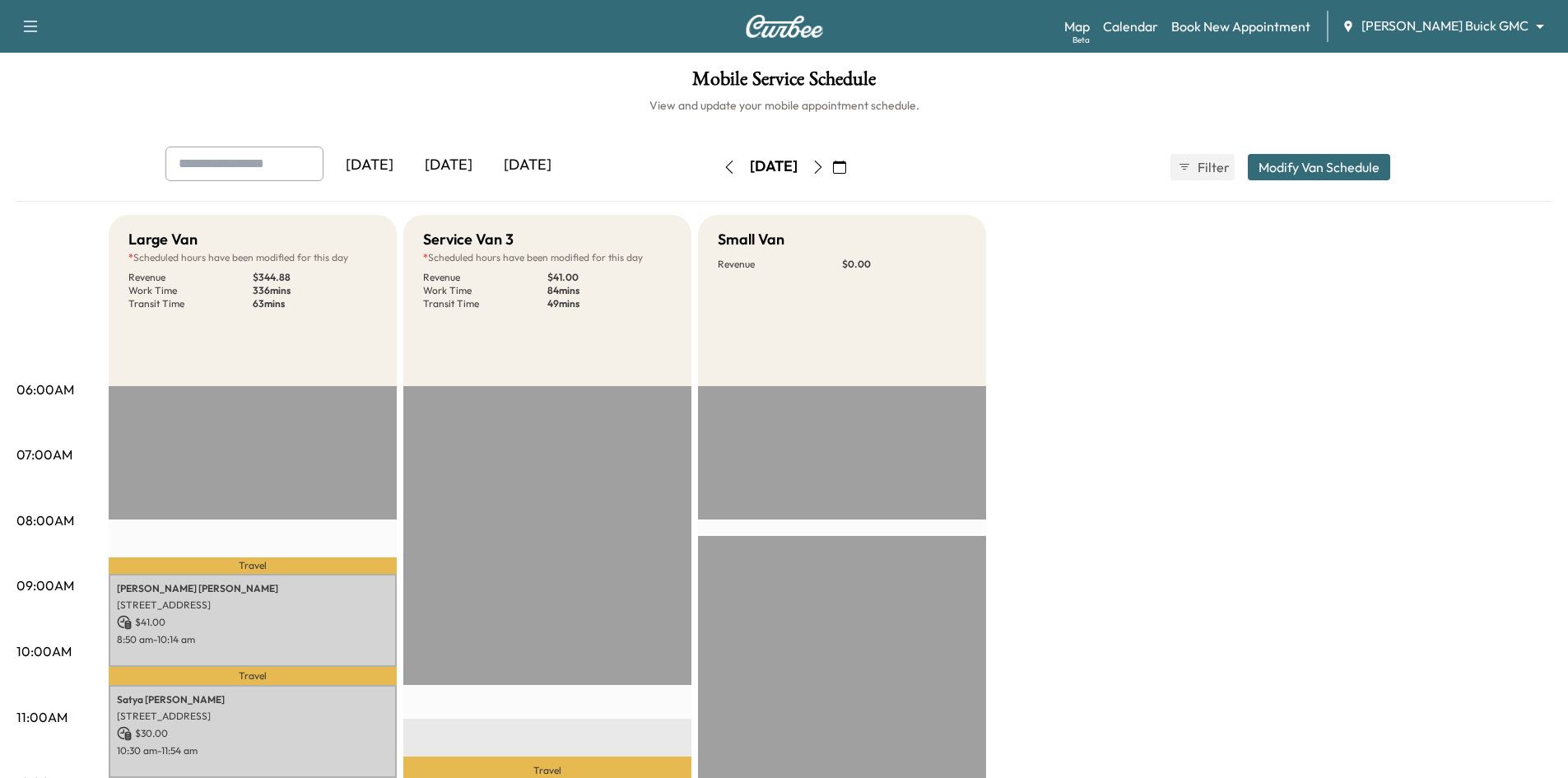
click at [847, 167] on icon "button" at bounding box center [840, 167] width 13 height 13
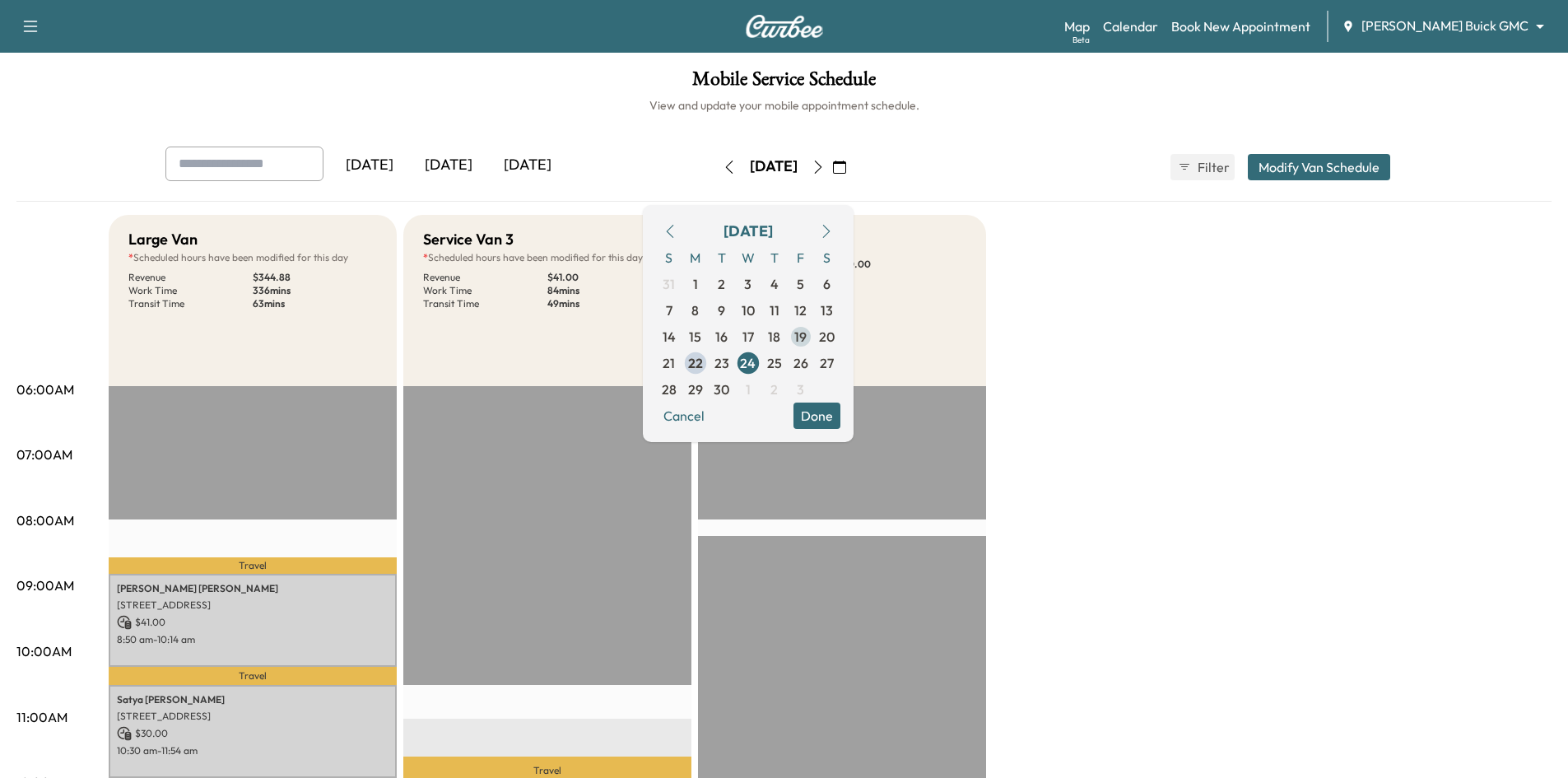
click at [807, 336] on span "19" at bounding box center [801, 337] width 12 height 19
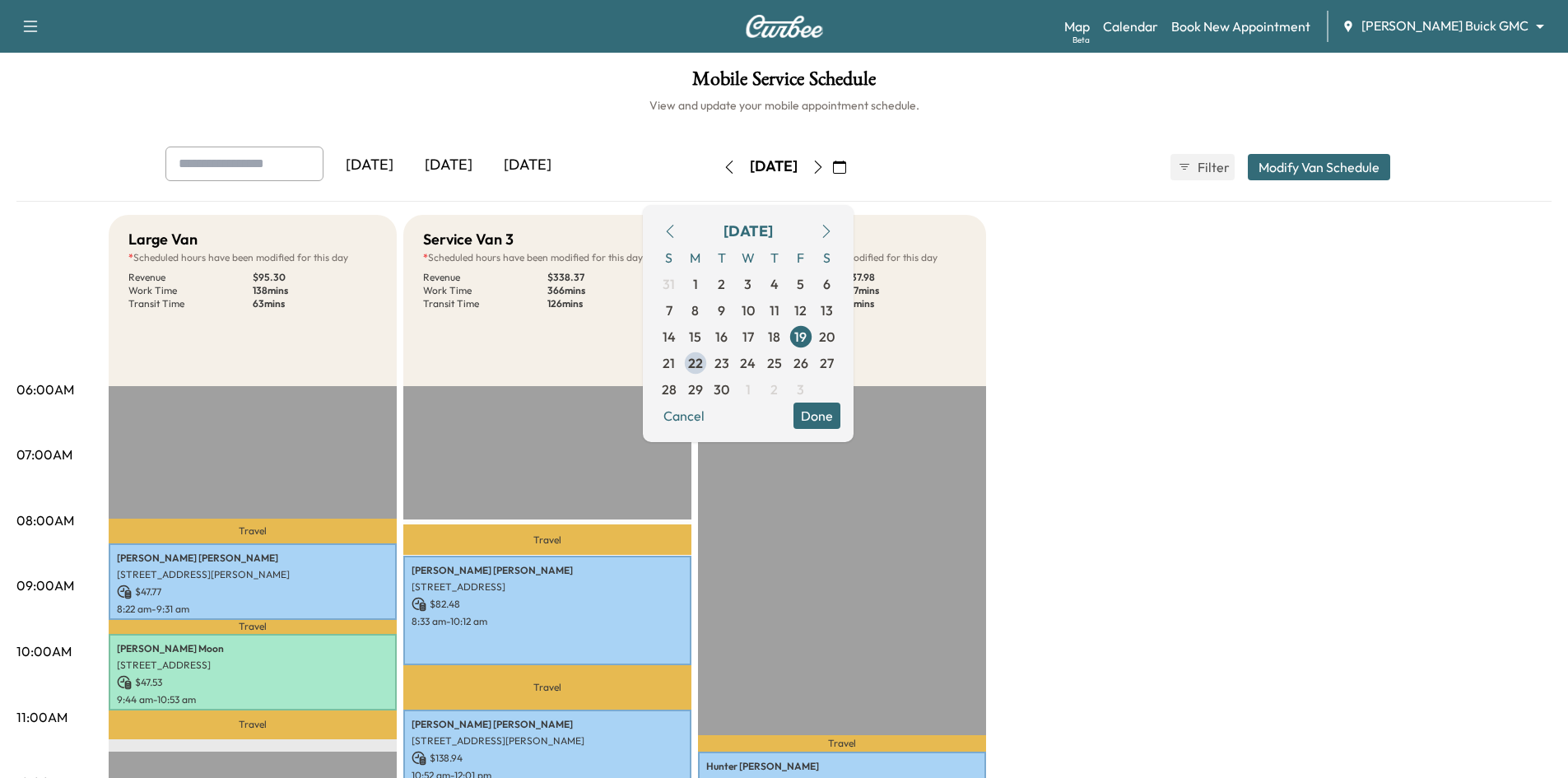
drag, startPoint x: 870, startPoint y: 421, endPoint x: 847, endPoint y: 421, distance: 23.0
click at [840, 421] on button "Done" at bounding box center [817, 415] width 47 height 26
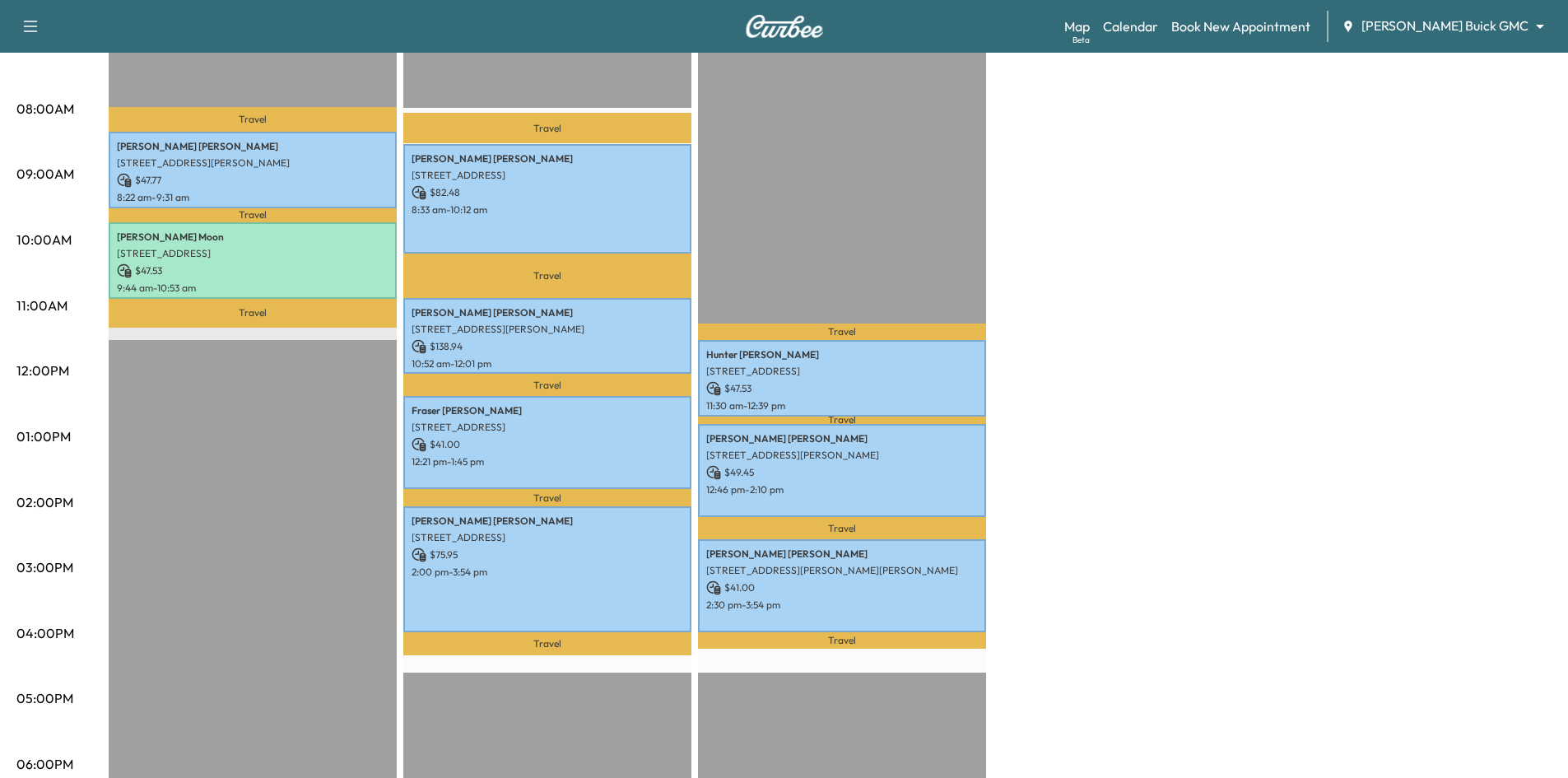
scroll to position [165, 0]
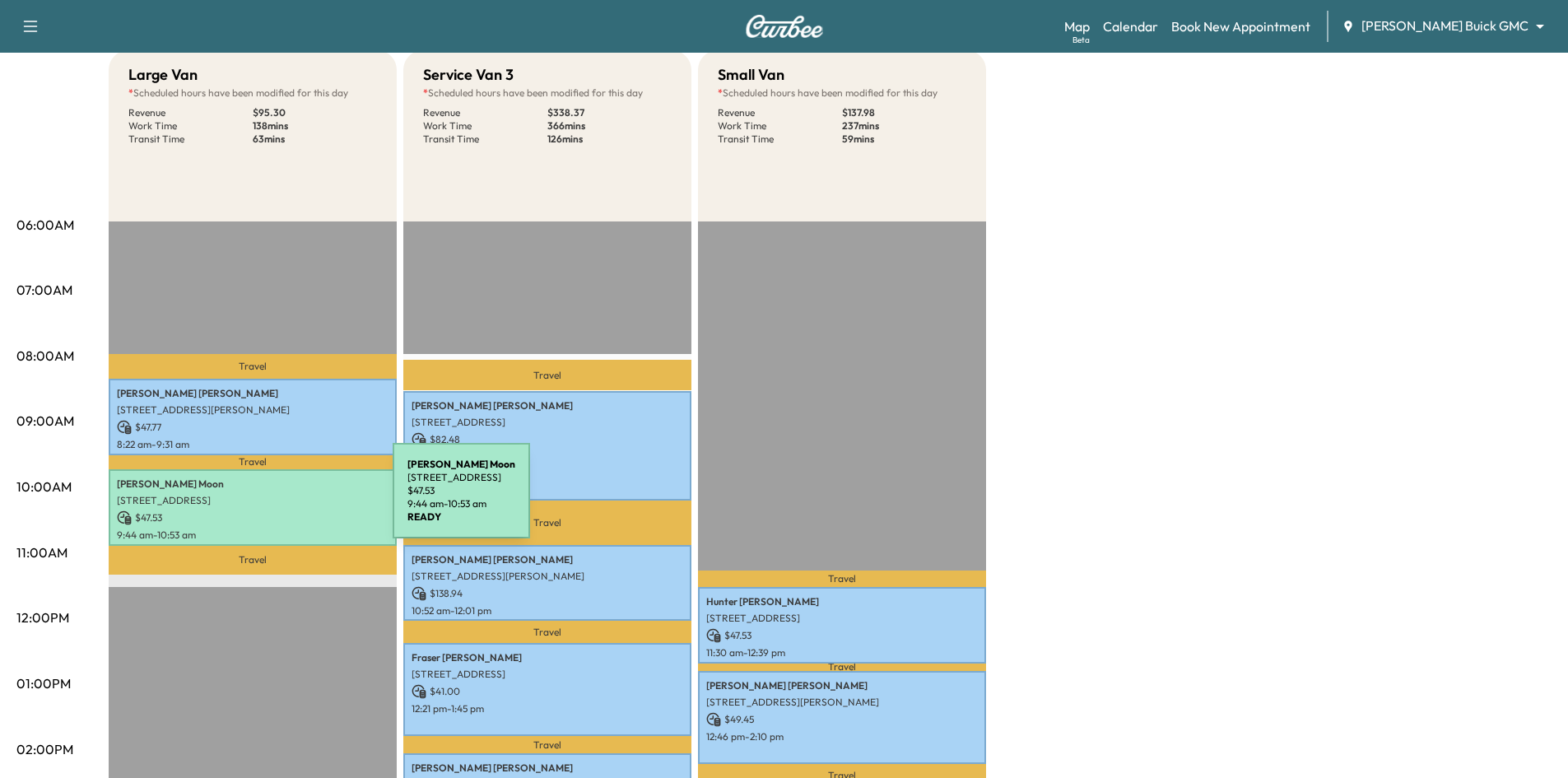
click at [268, 501] on p "[STREET_ADDRESS]" at bounding box center [253, 500] width 272 height 13
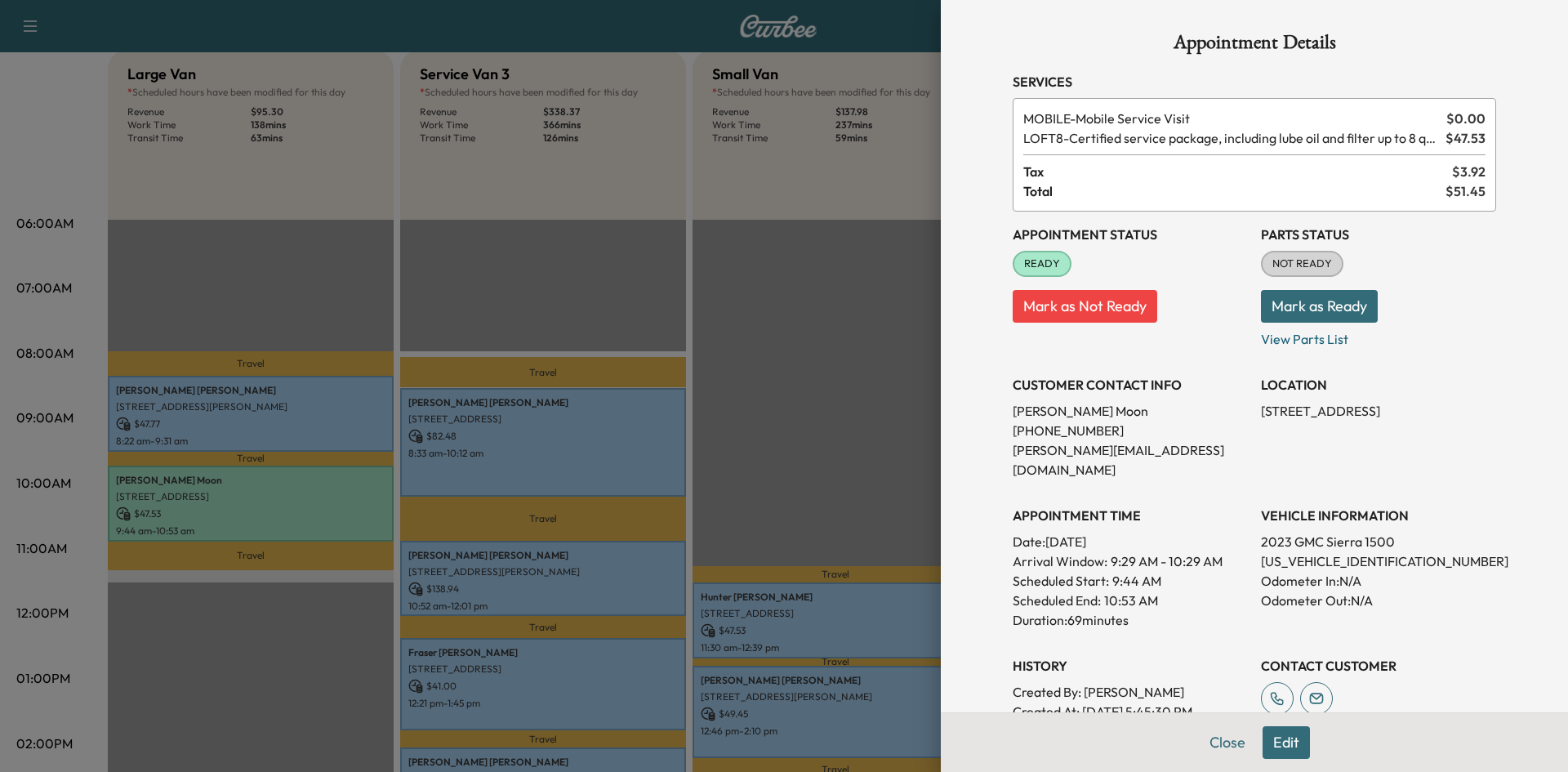
click at [1302, 551] on p "[US_VEHICLE_IDENTIFICATION_NUMBER]" at bounding box center [1378, 561] width 235 height 19
click at [1301, 551] on p "[US_VEHICLE_IDENTIFICATION_NUMBER]" at bounding box center [1378, 561] width 235 height 19
copy p "[US_VEHICLE_IDENTIFICATION_NUMBER]"
drag, startPoint x: 1208, startPoint y: 738, endPoint x: 1150, endPoint y: 681, distance: 81.3
click at [1202, 730] on button "Close" at bounding box center [1227, 742] width 57 height 32
